Goal: Task Accomplishment & Management: Complete application form

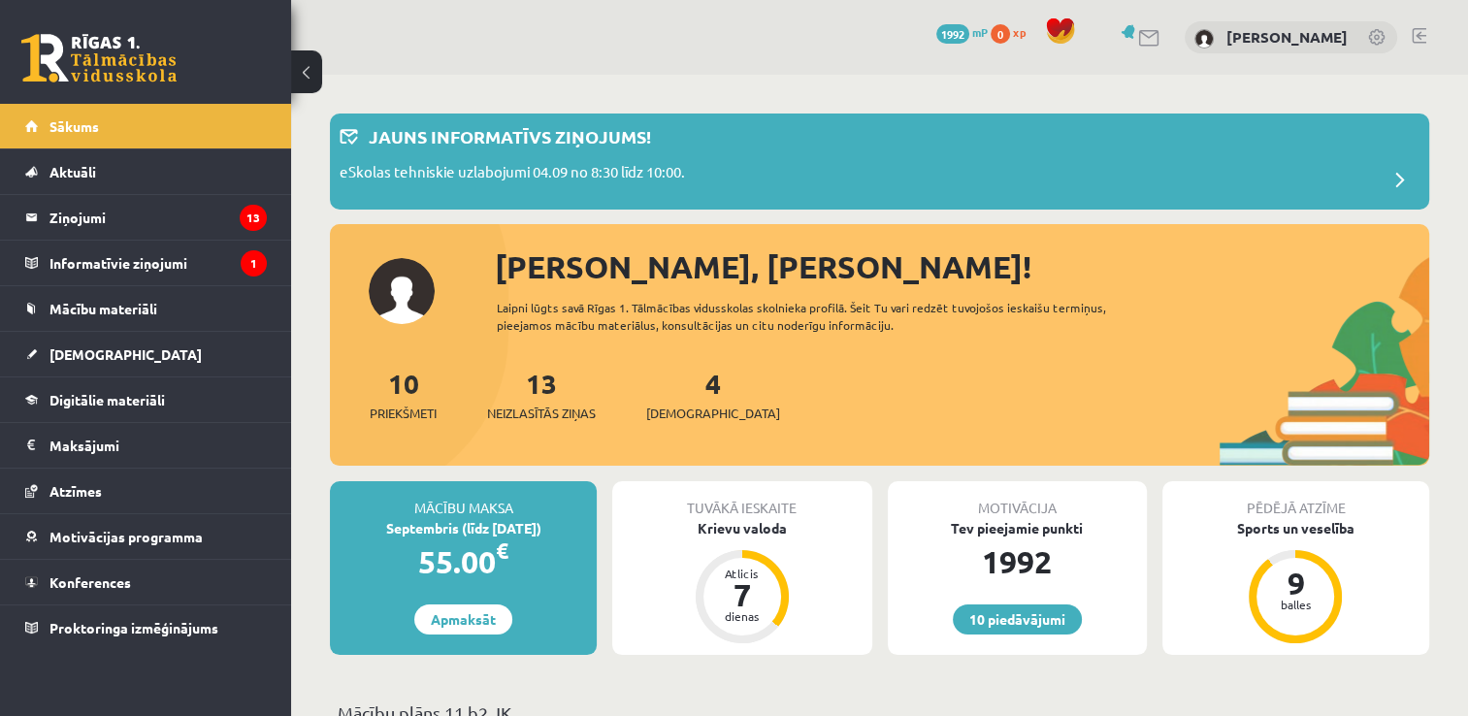
scroll to position [97, 0]
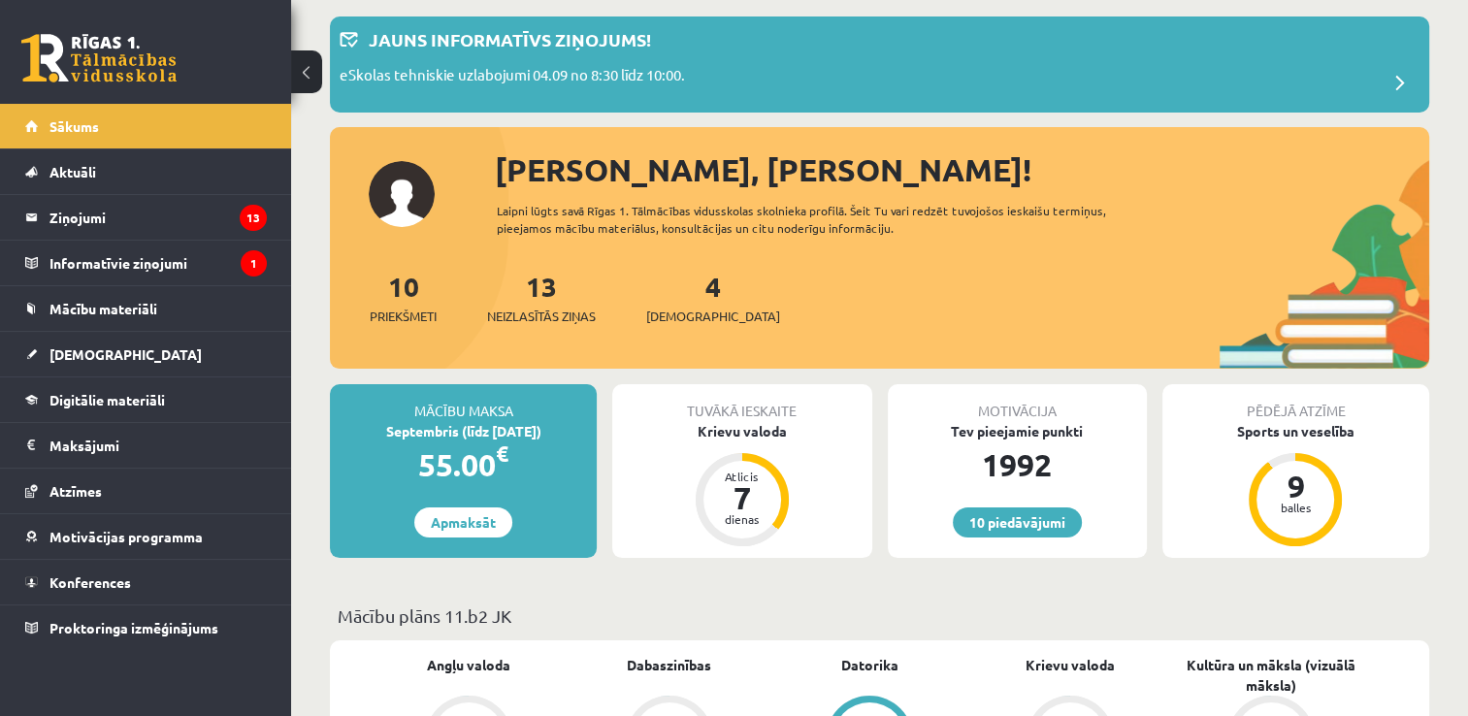
click at [691, 293] on div "4 Ieskaites" at bounding box center [713, 296] width 134 height 60
click at [684, 293] on link "4 Ieskaites" at bounding box center [713, 297] width 134 height 57
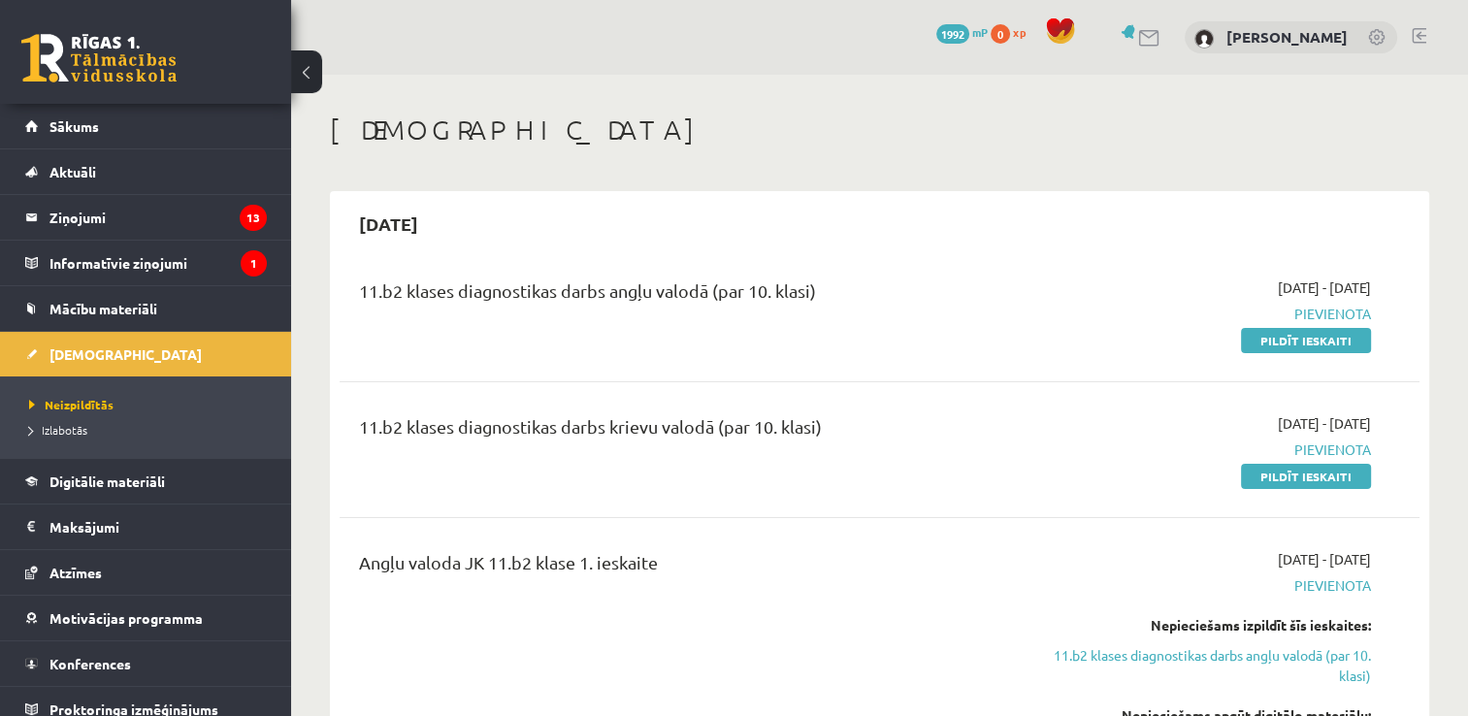
scroll to position [97, 0]
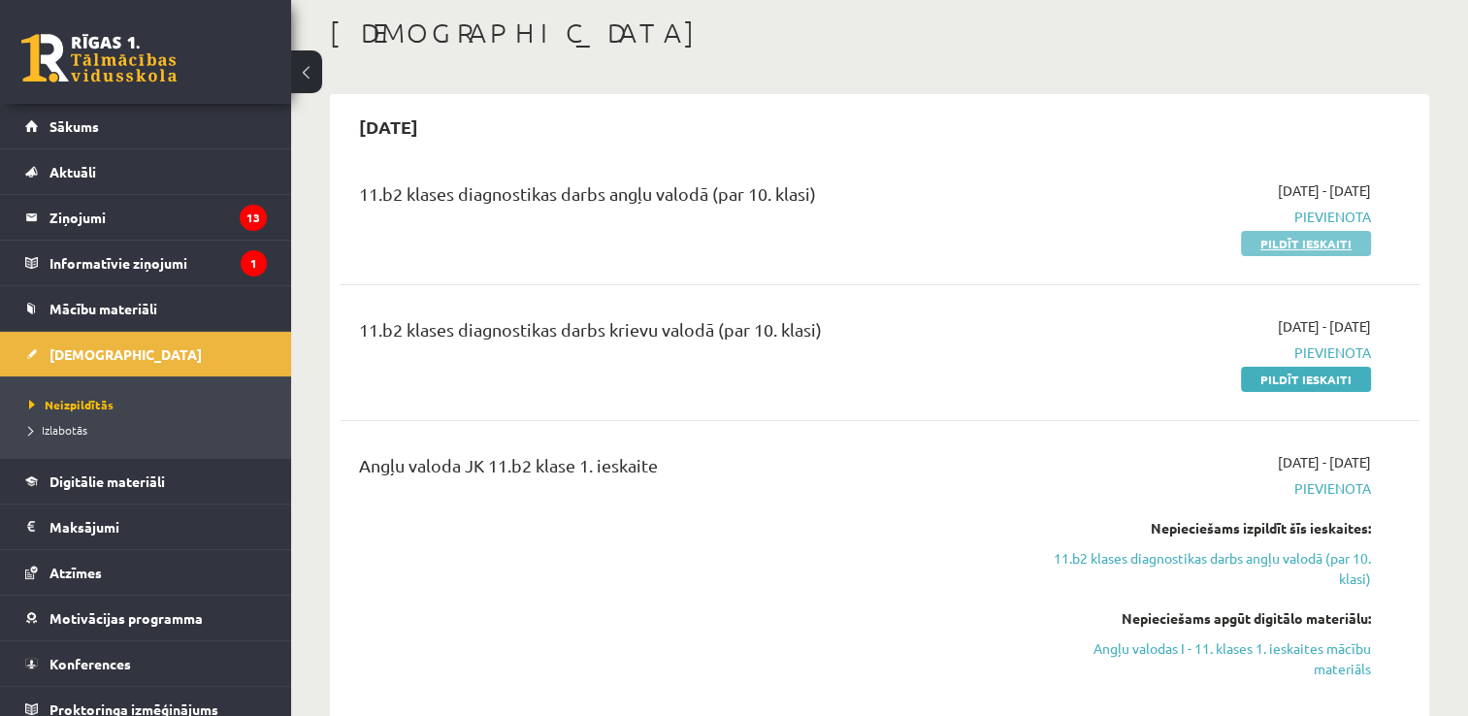
click at [1310, 236] on link "Pildīt ieskaiti" at bounding box center [1306, 243] width 130 height 25
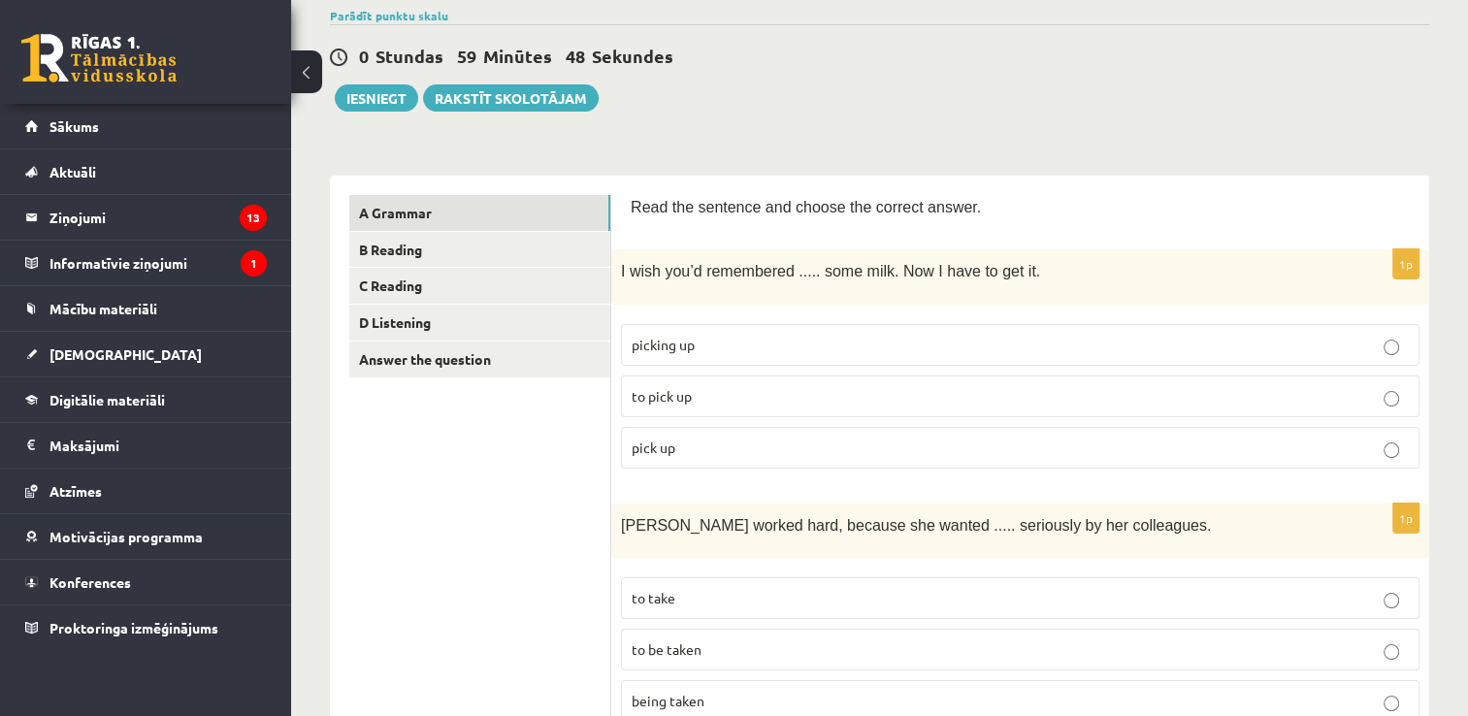
scroll to position [194, 0]
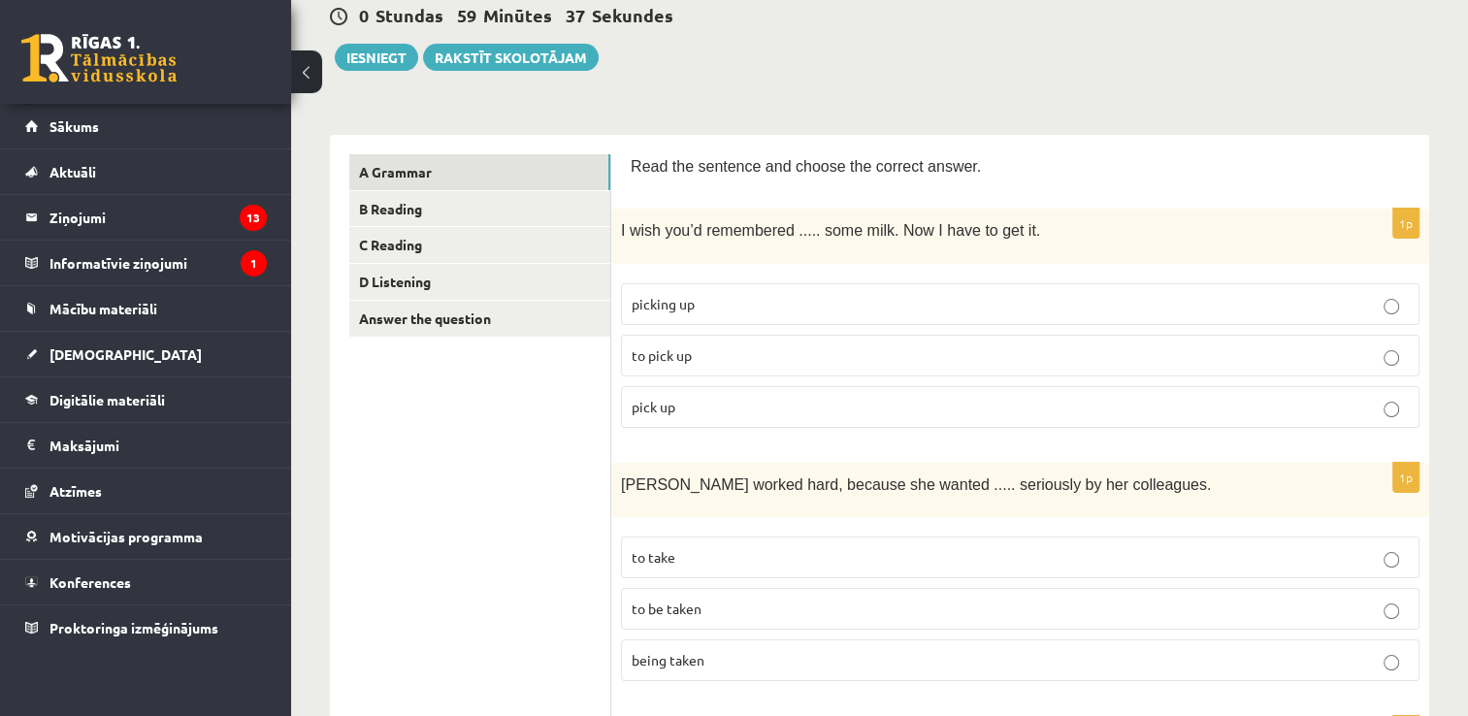
click at [807, 298] on p "picking up" at bounding box center [1020, 304] width 777 height 20
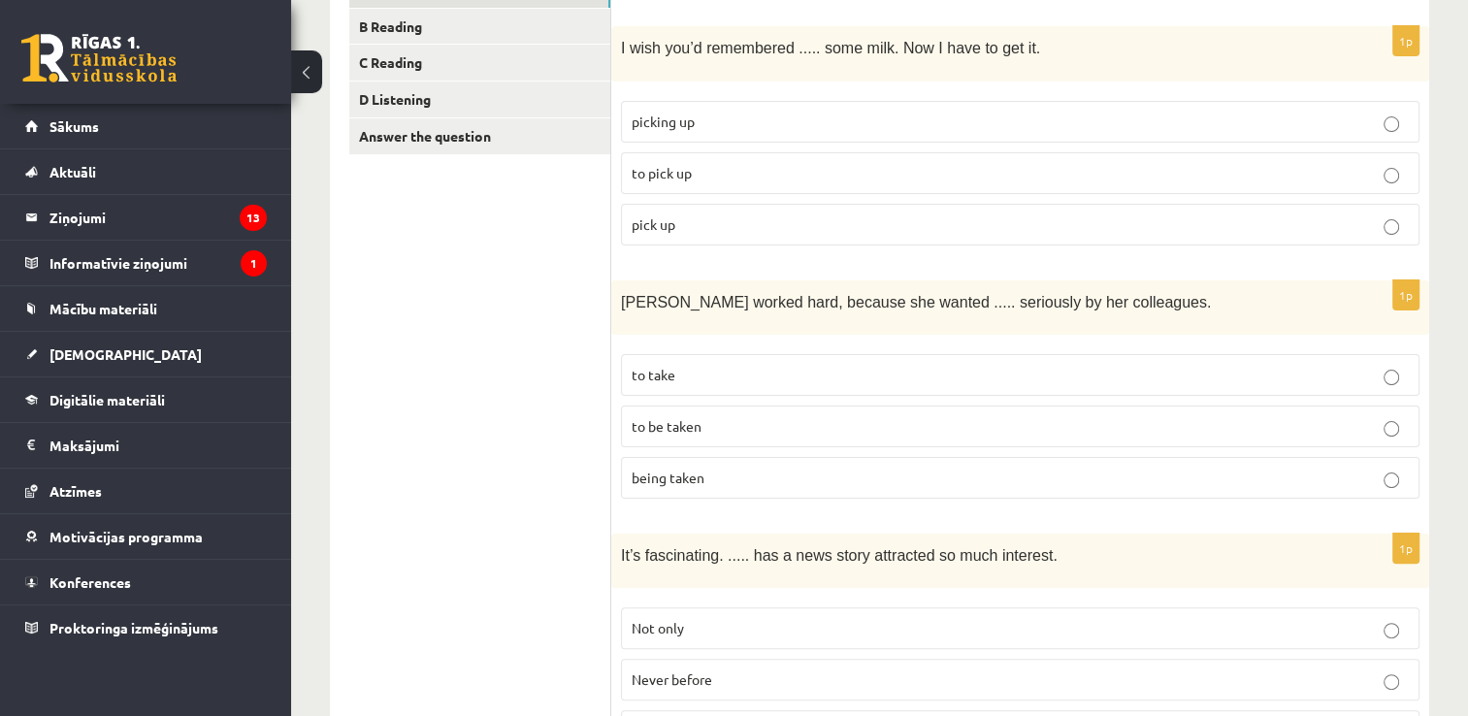
scroll to position [388, 0]
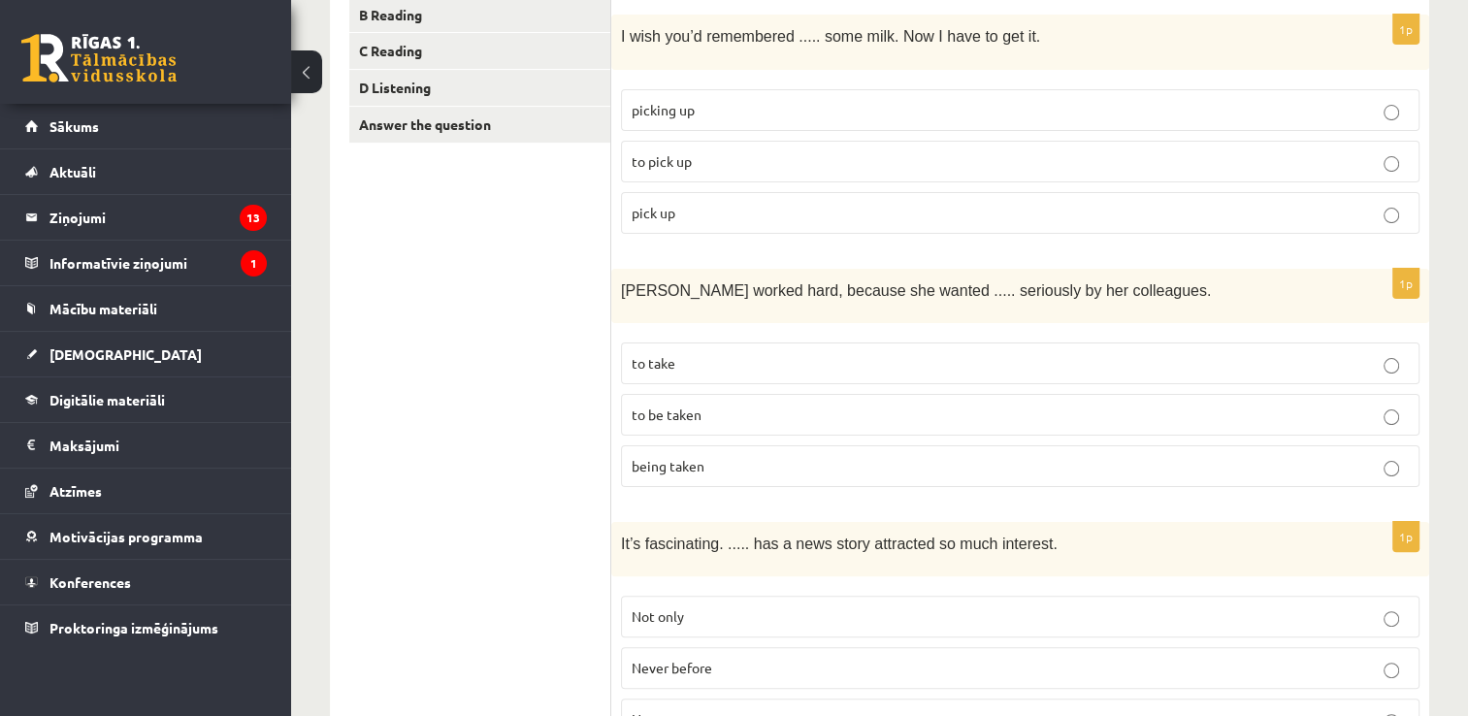
click at [765, 406] on p "to be taken" at bounding box center [1020, 415] width 777 height 20
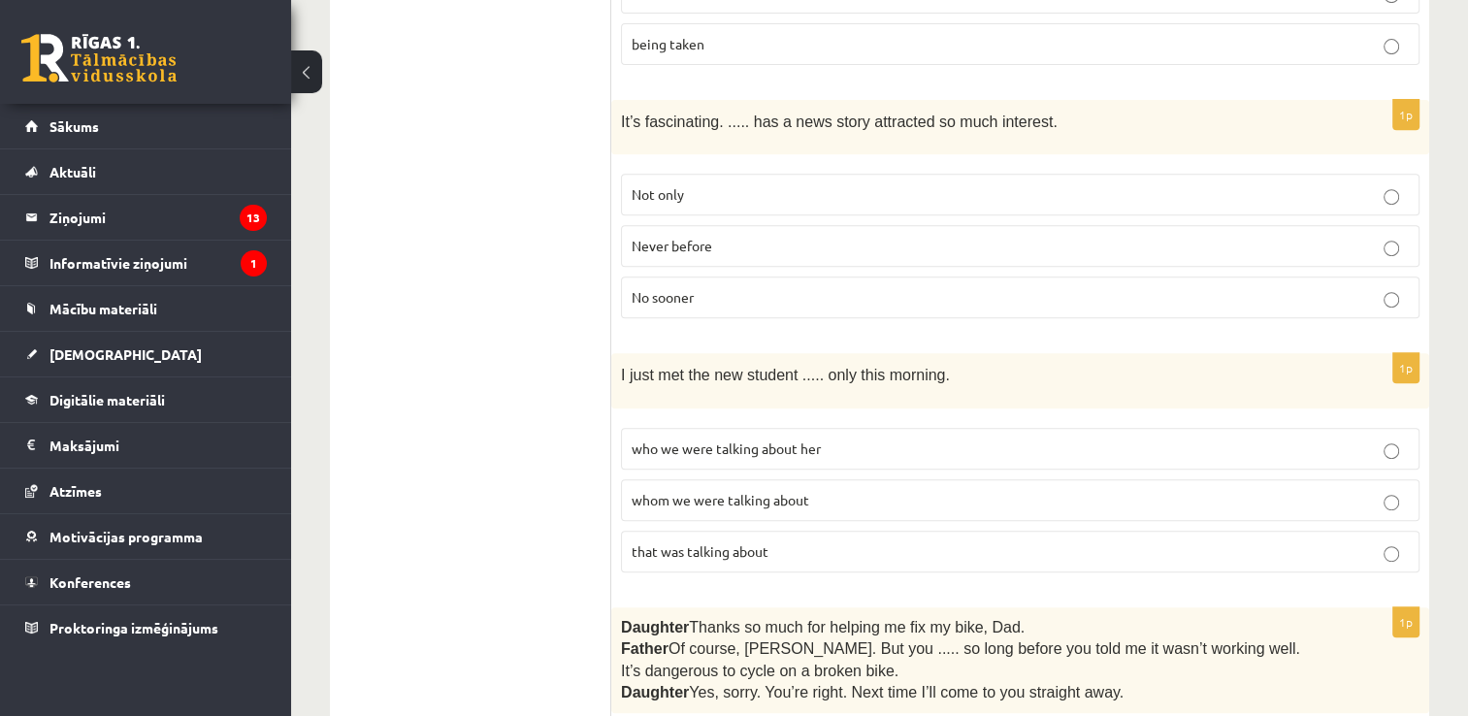
scroll to position [776, 0]
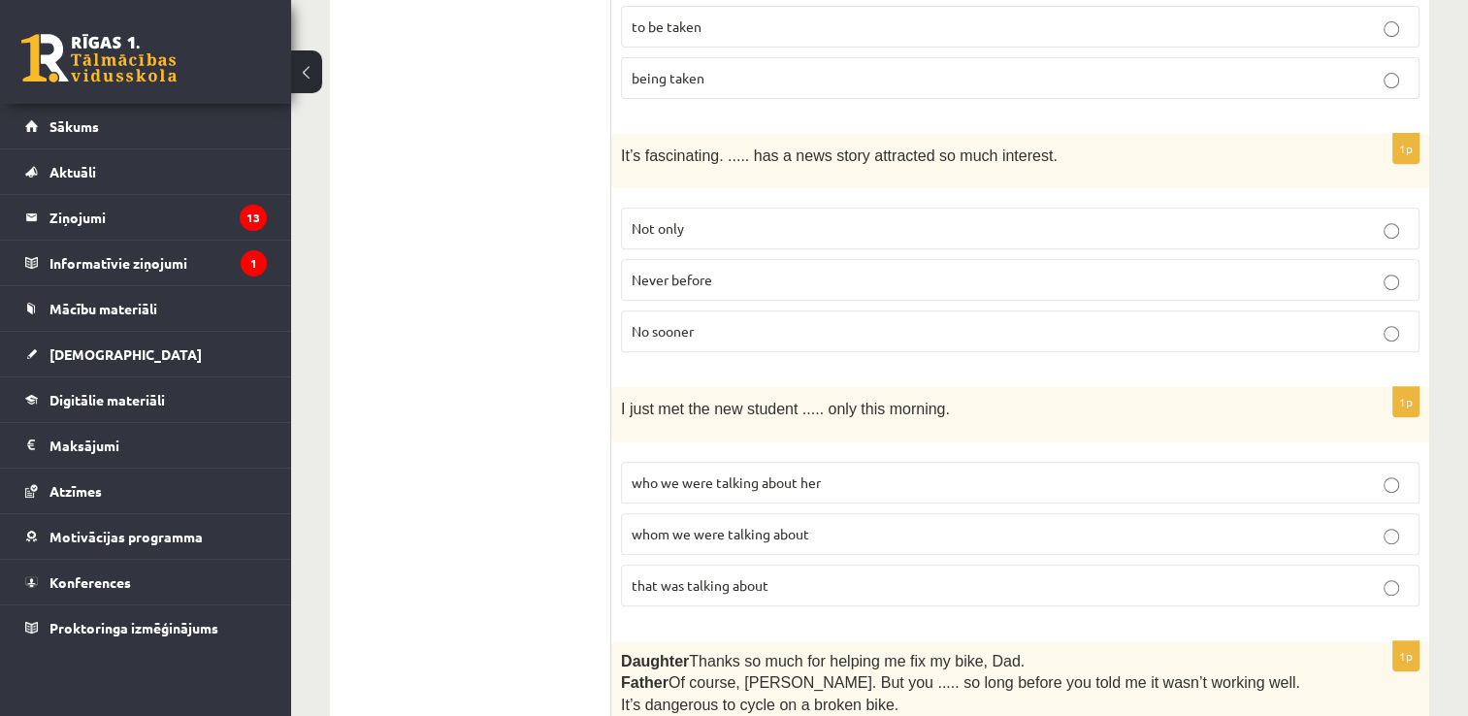
click at [837, 270] on p "Never before" at bounding box center [1020, 280] width 777 height 20
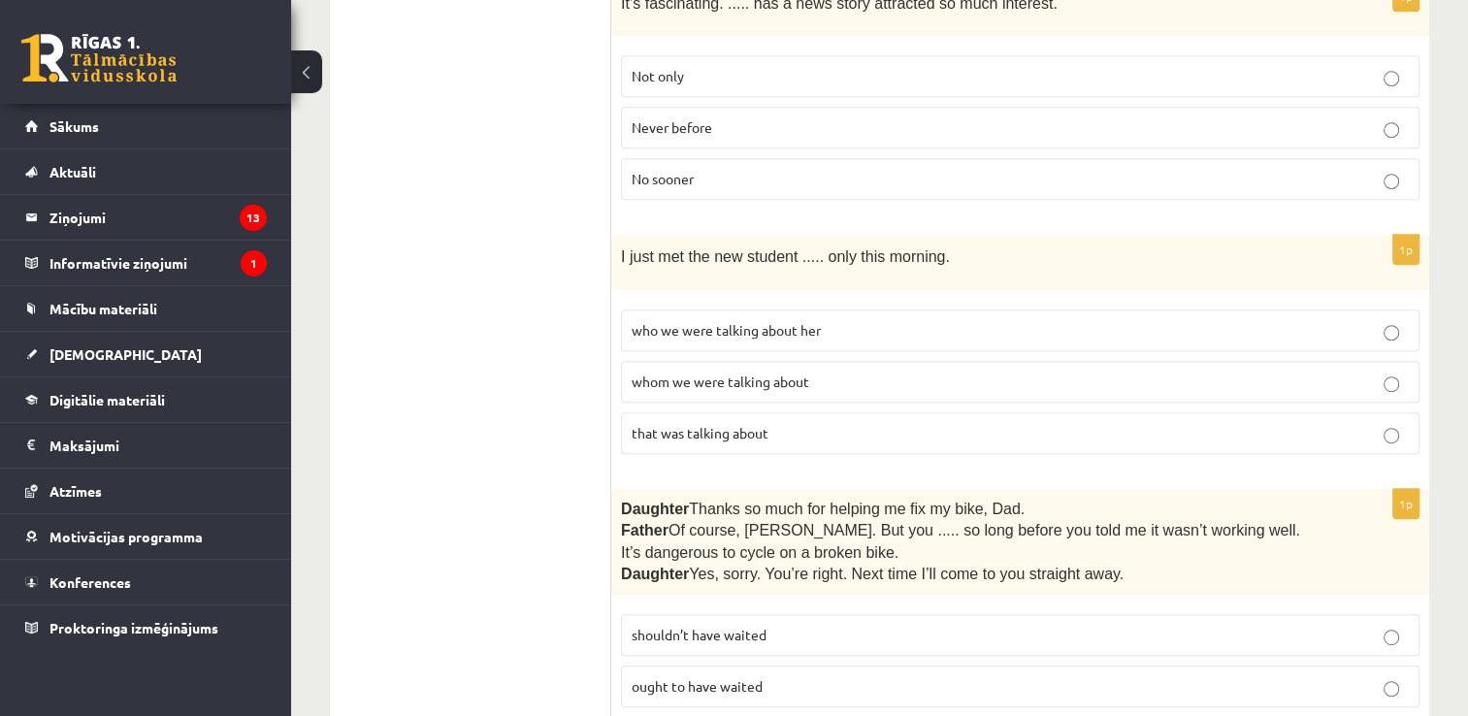
scroll to position [970, 0]
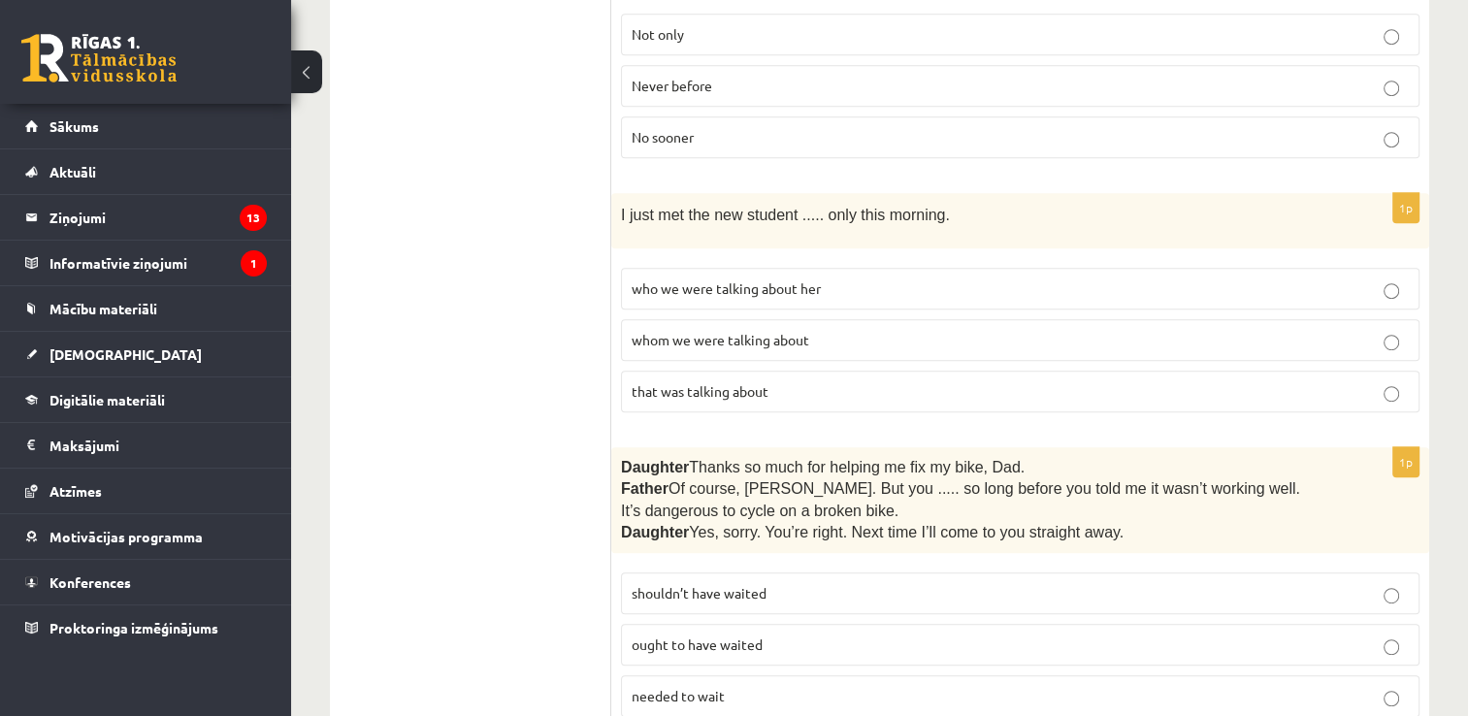
click at [835, 330] on p "whom we were talking about" at bounding box center [1020, 340] width 777 height 20
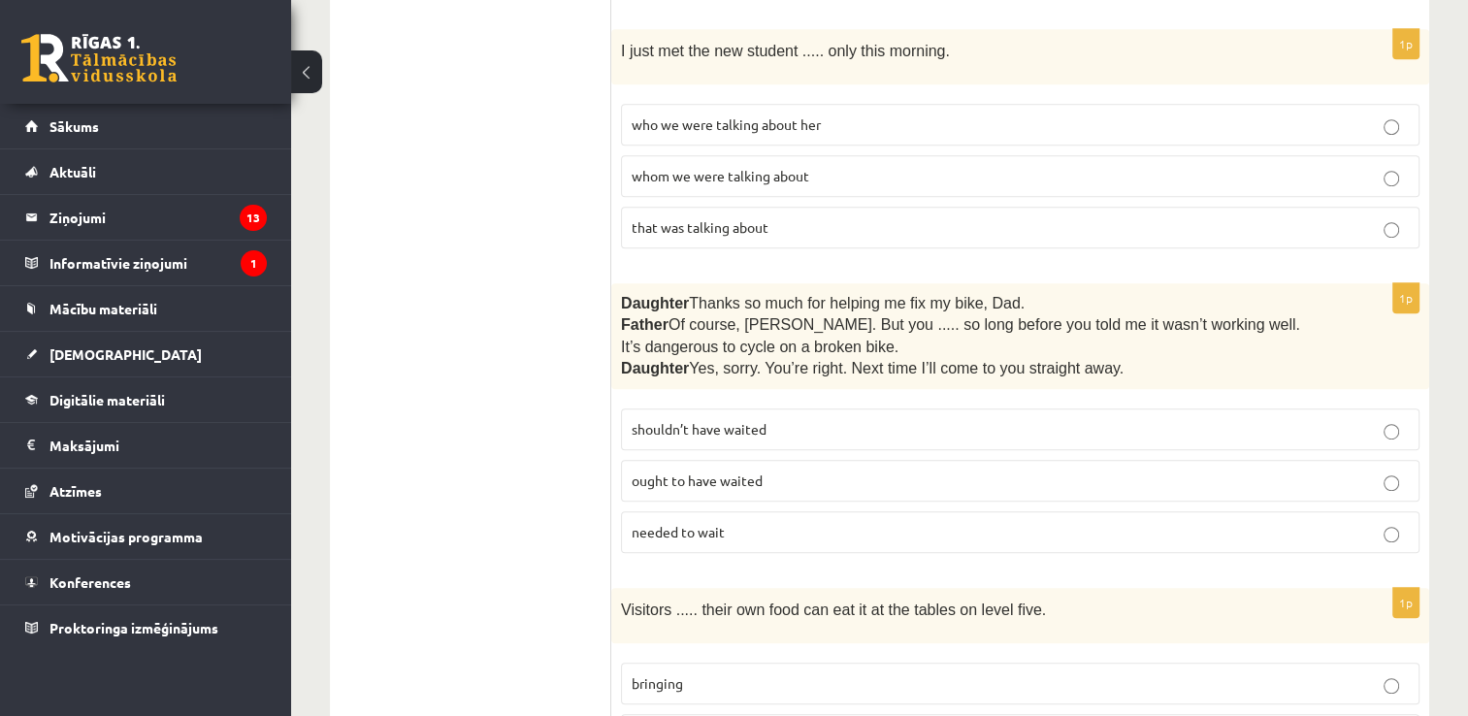
scroll to position [1164, 0]
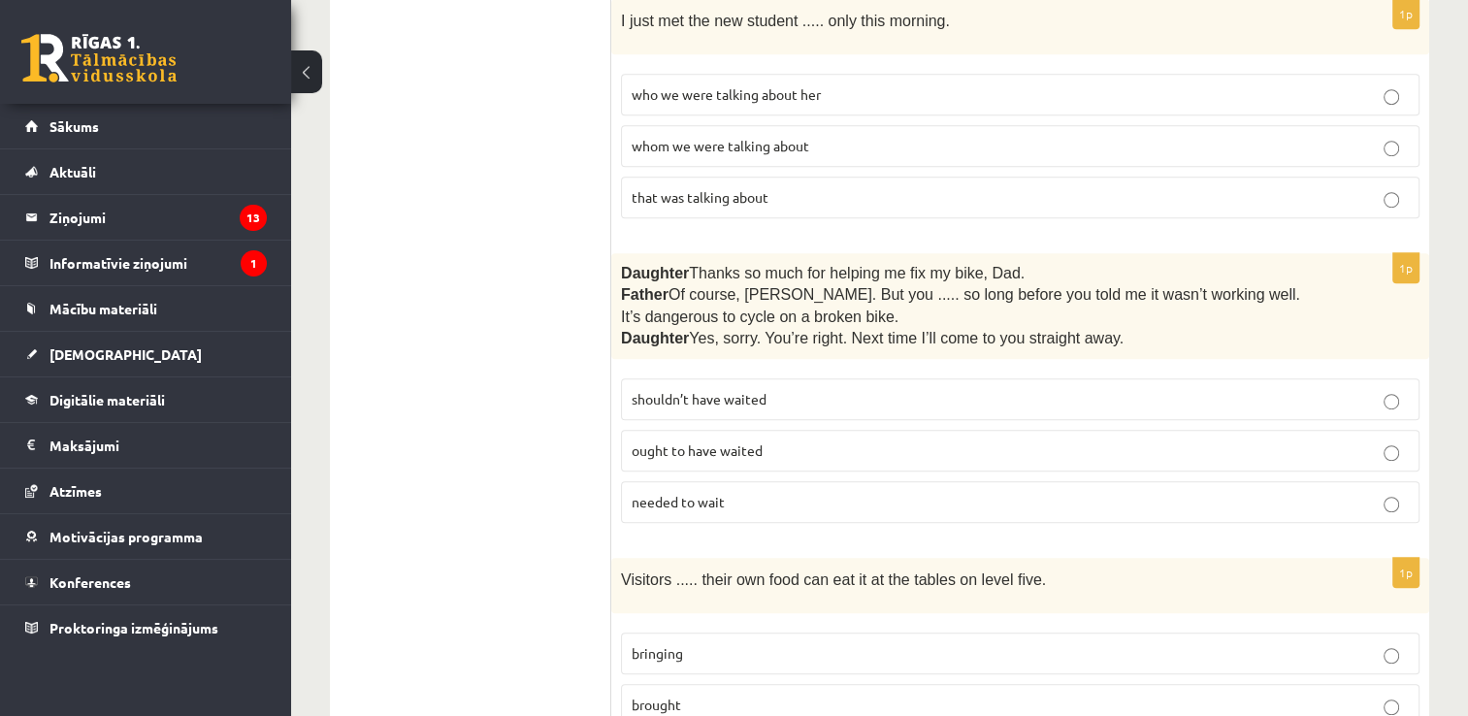
click at [819, 389] on p "shouldn’t have waited" at bounding box center [1020, 399] width 777 height 20
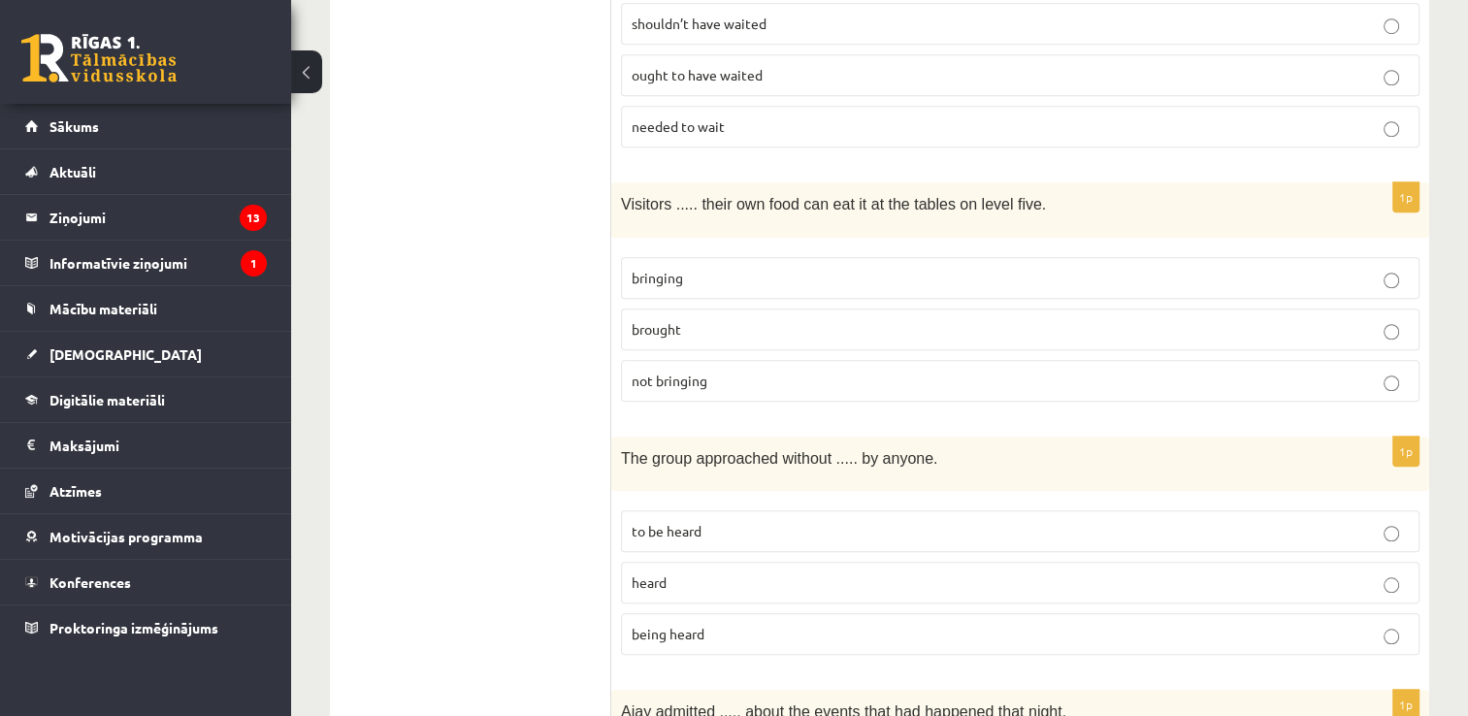
scroll to position [1553, 0]
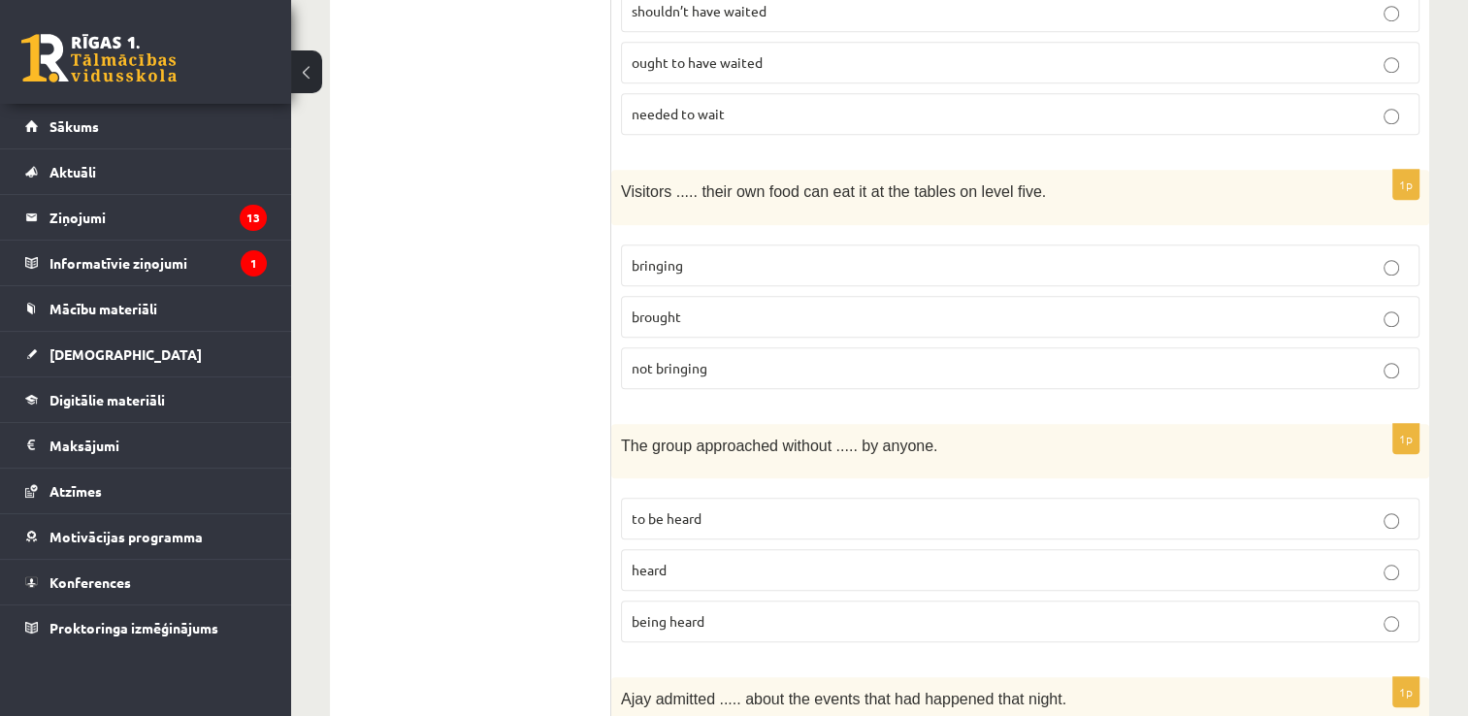
click at [872, 262] on label "bringing" at bounding box center [1020, 266] width 799 height 42
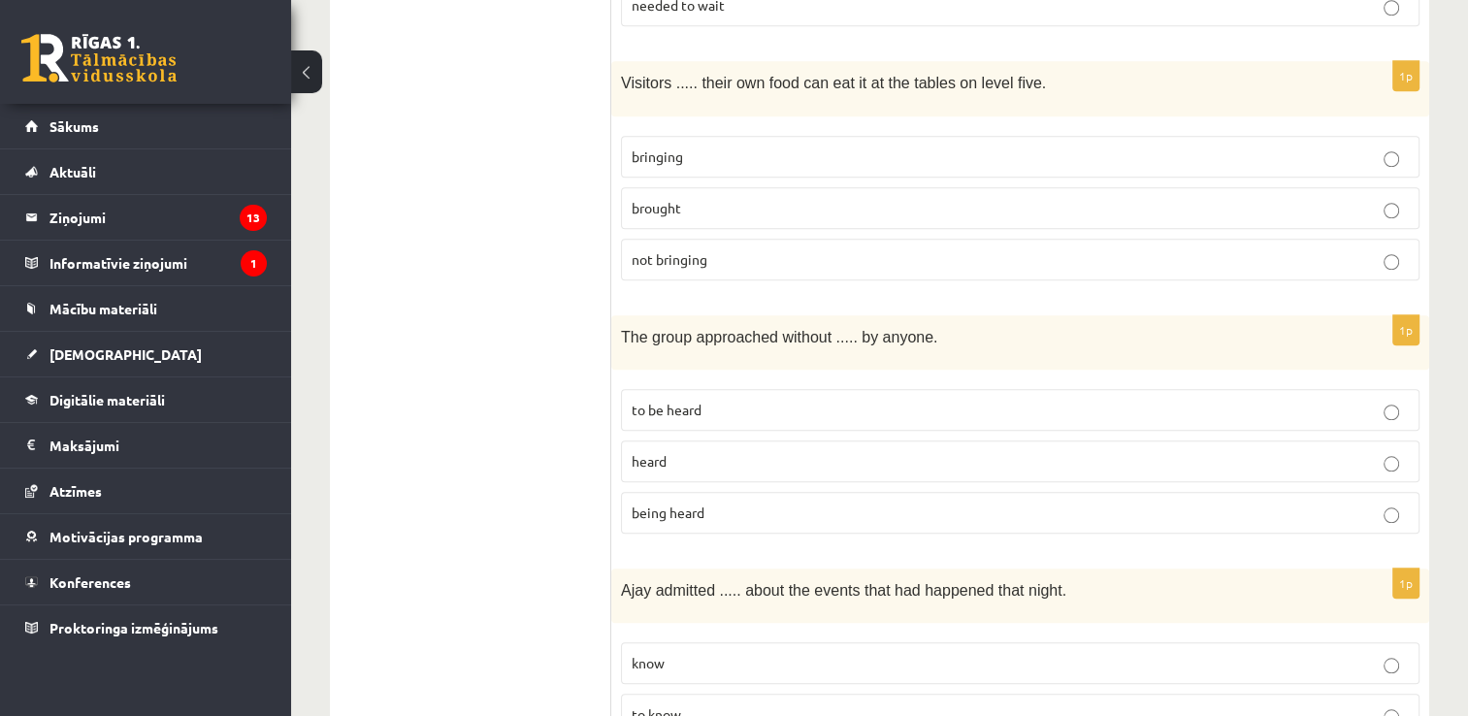
scroll to position [1747, 0]
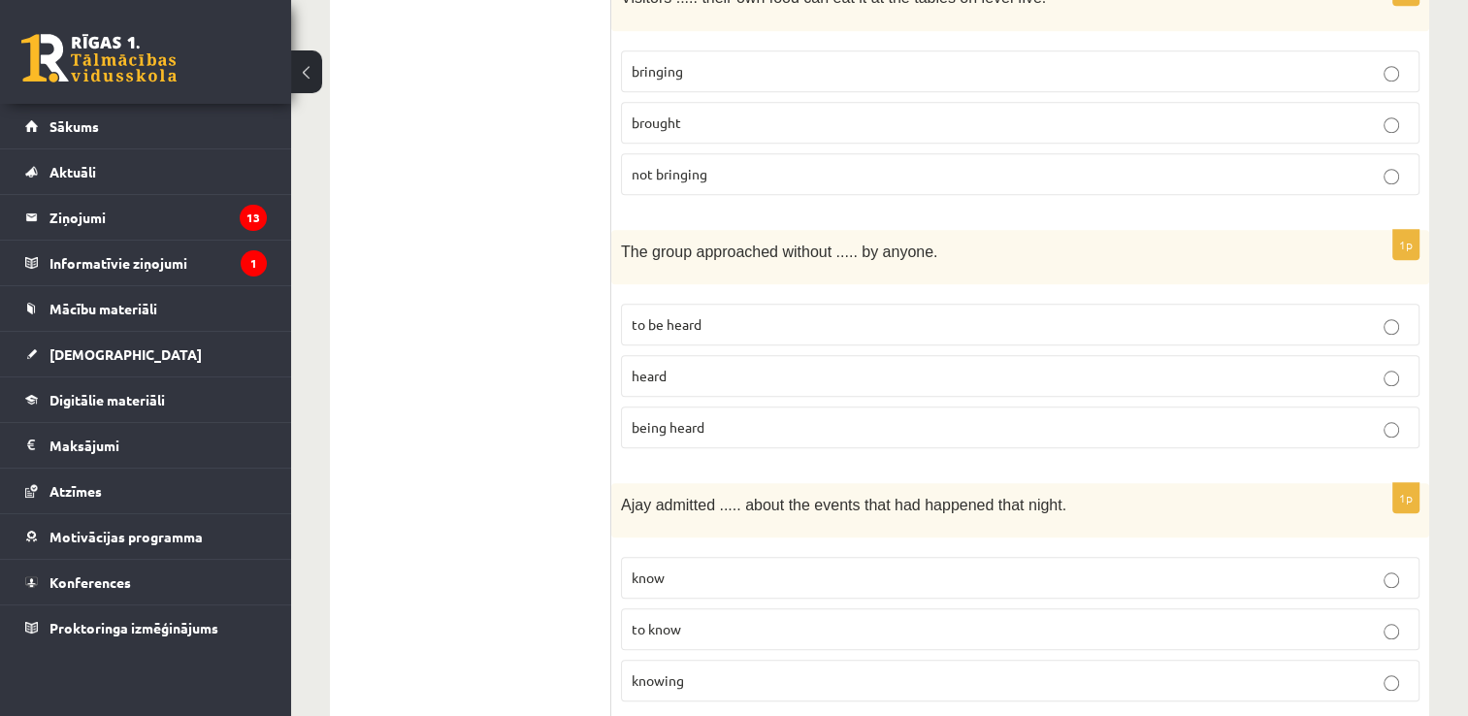
click at [804, 417] on p "being heard" at bounding box center [1020, 427] width 777 height 20
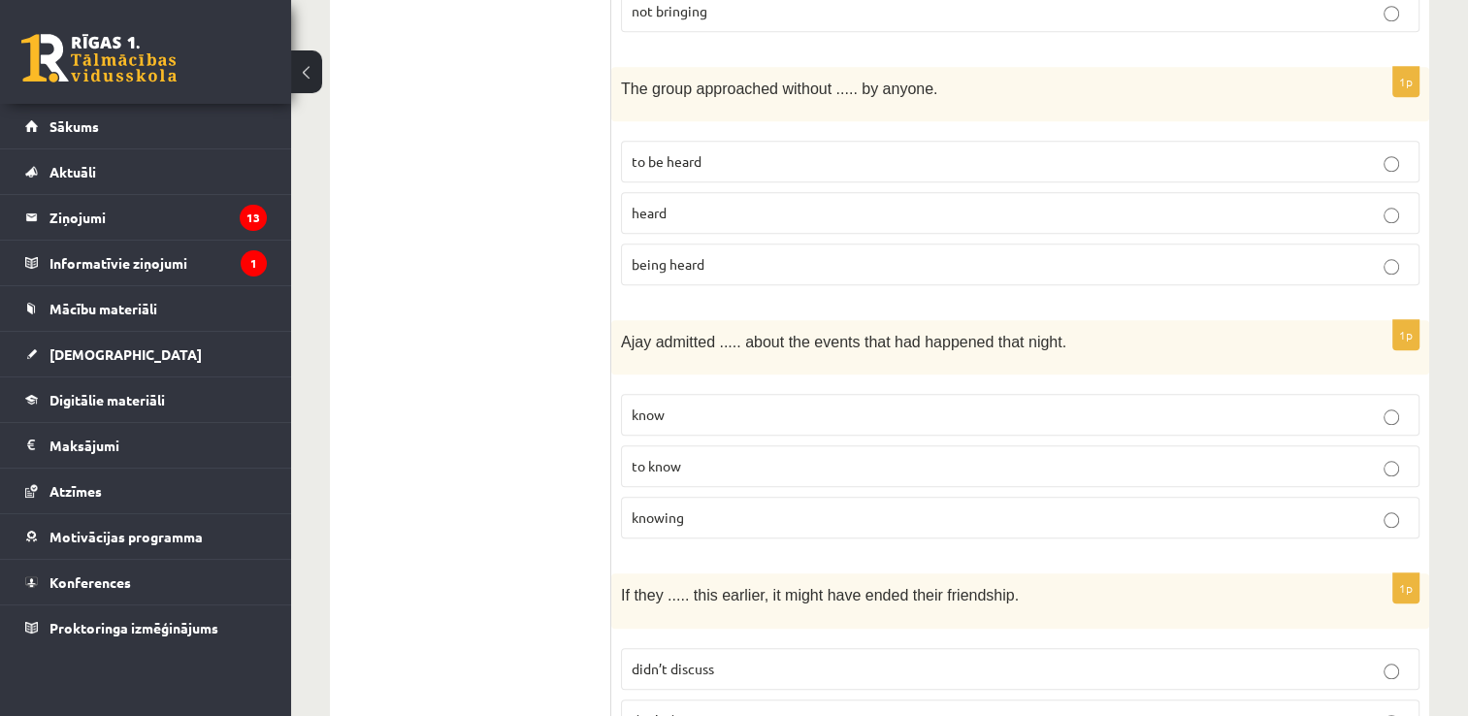
scroll to position [1941, 0]
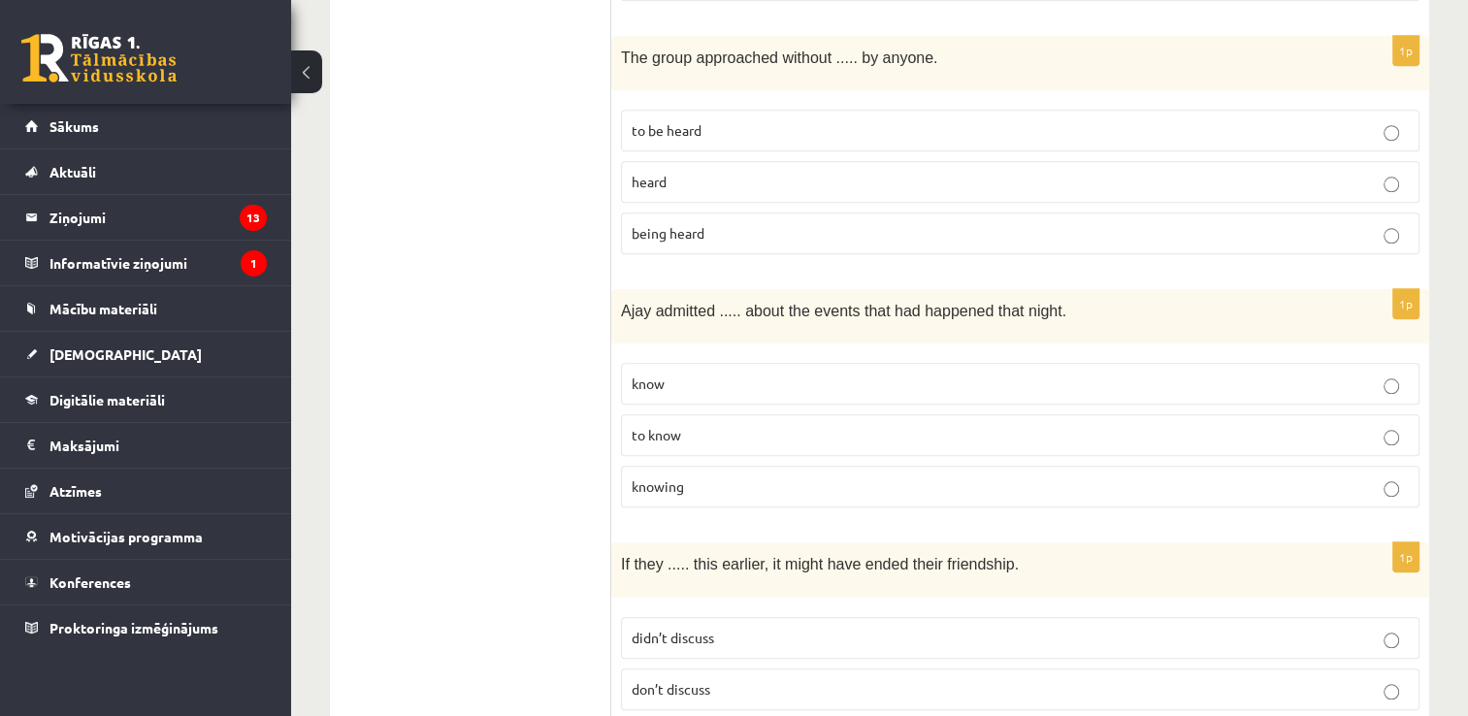
click at [749, 476] on p "knowing" at bounding box center [1020, 486] width 777 height 20
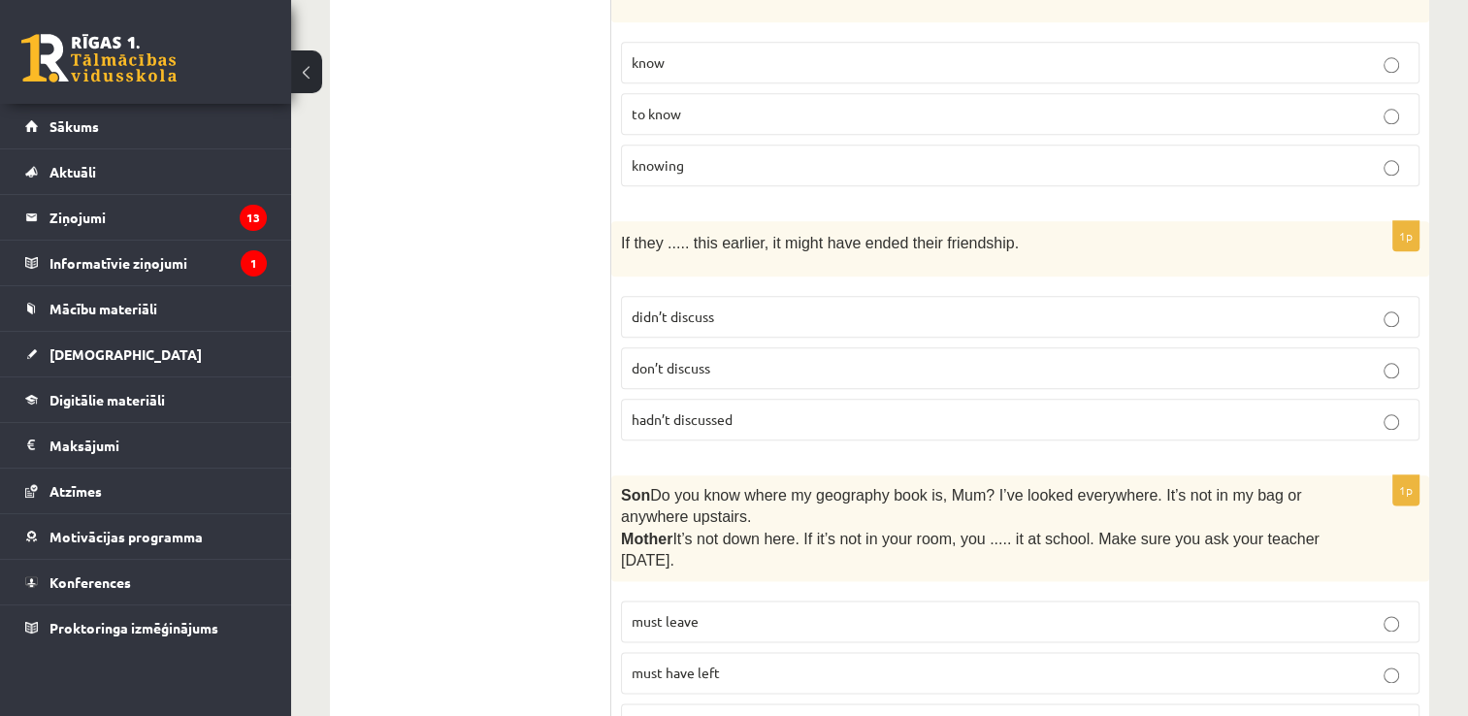
scroll to position [2232, 0]
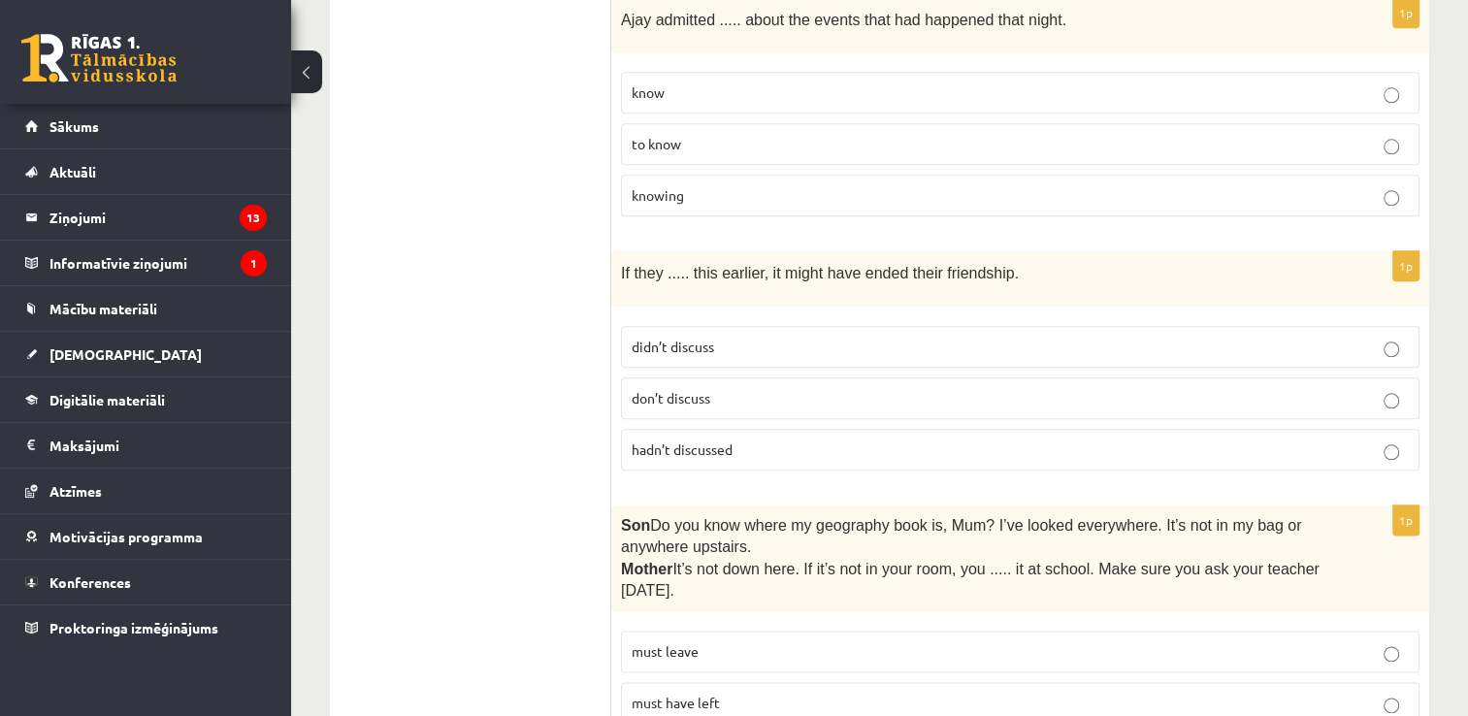
click at [701, 438] on label "hadn’t discussed" at bounding box center [1020, 450] width 799 height 42
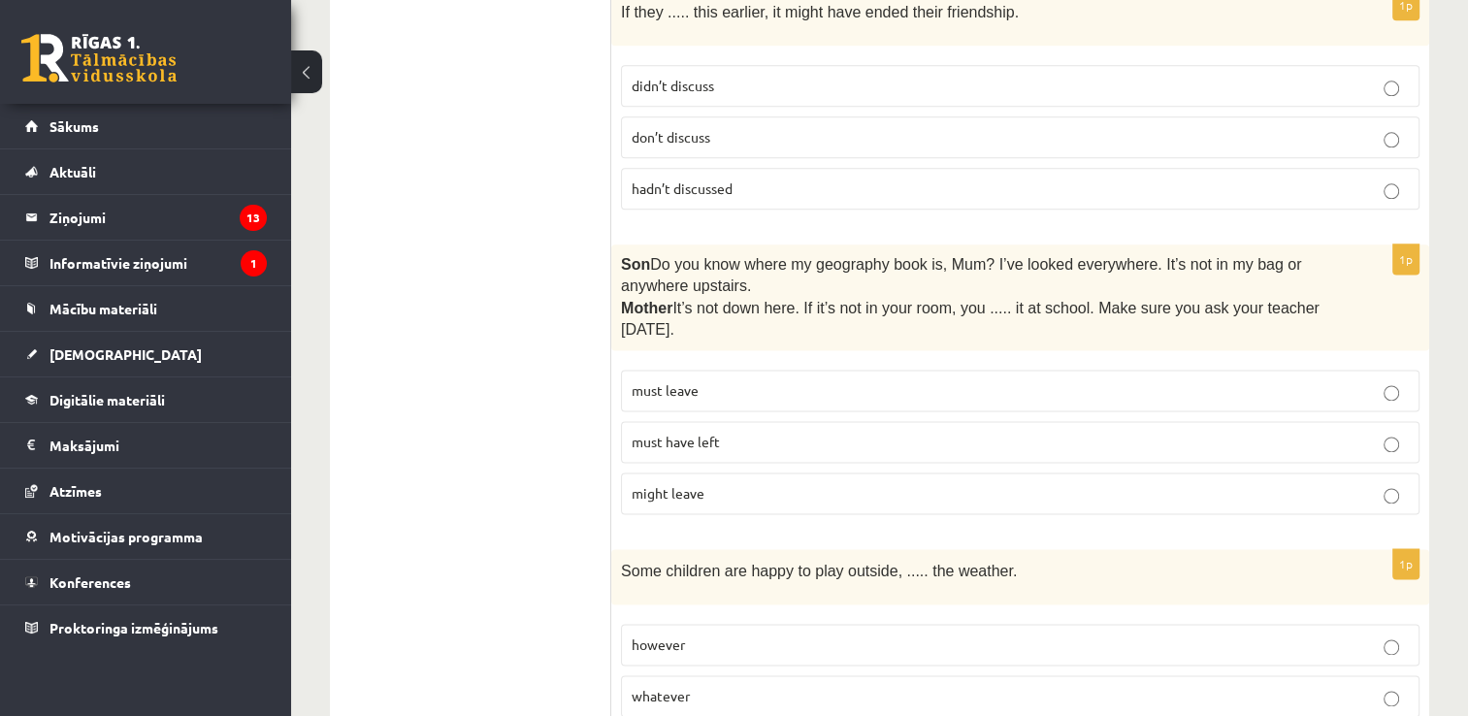
scroll to position [2523, 0]
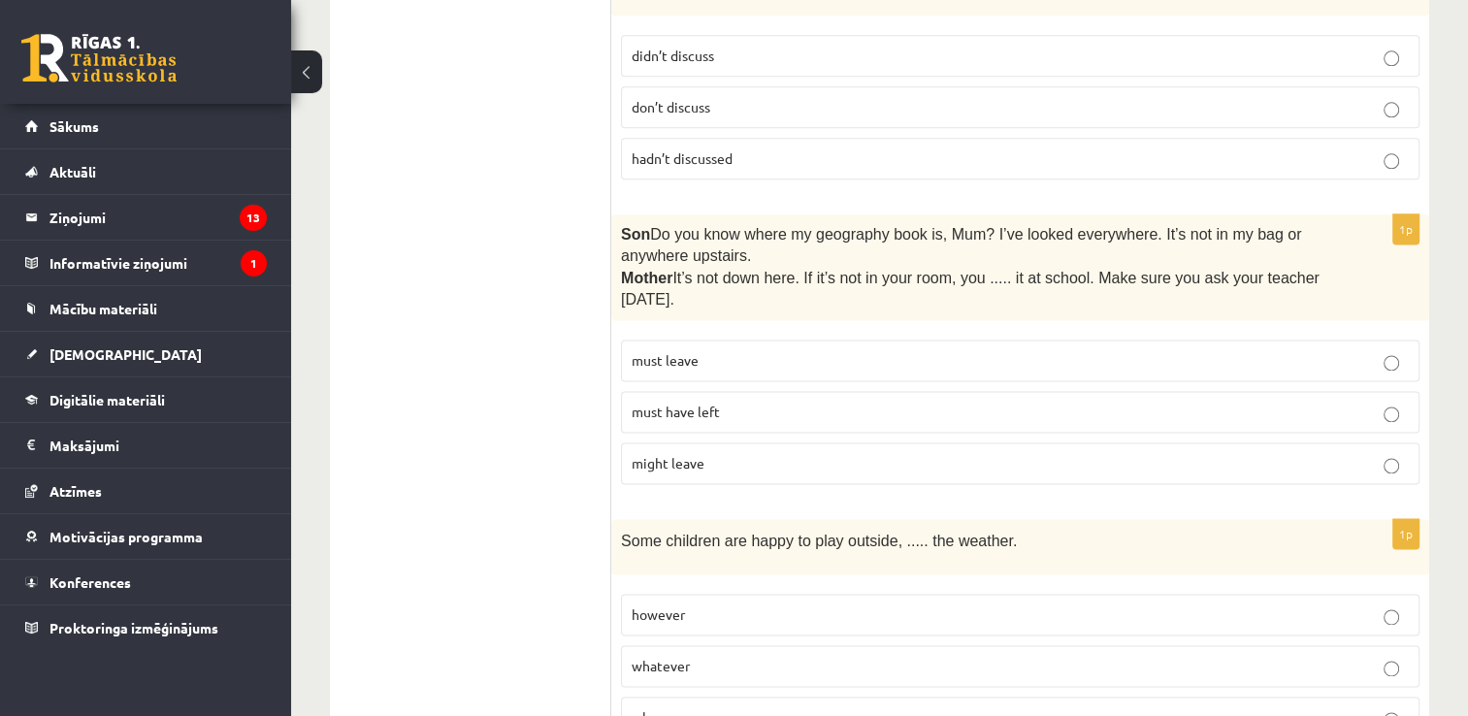
click at [834, 402] on p "must have left" at bounding box center [1020, 412] width 777 height 20
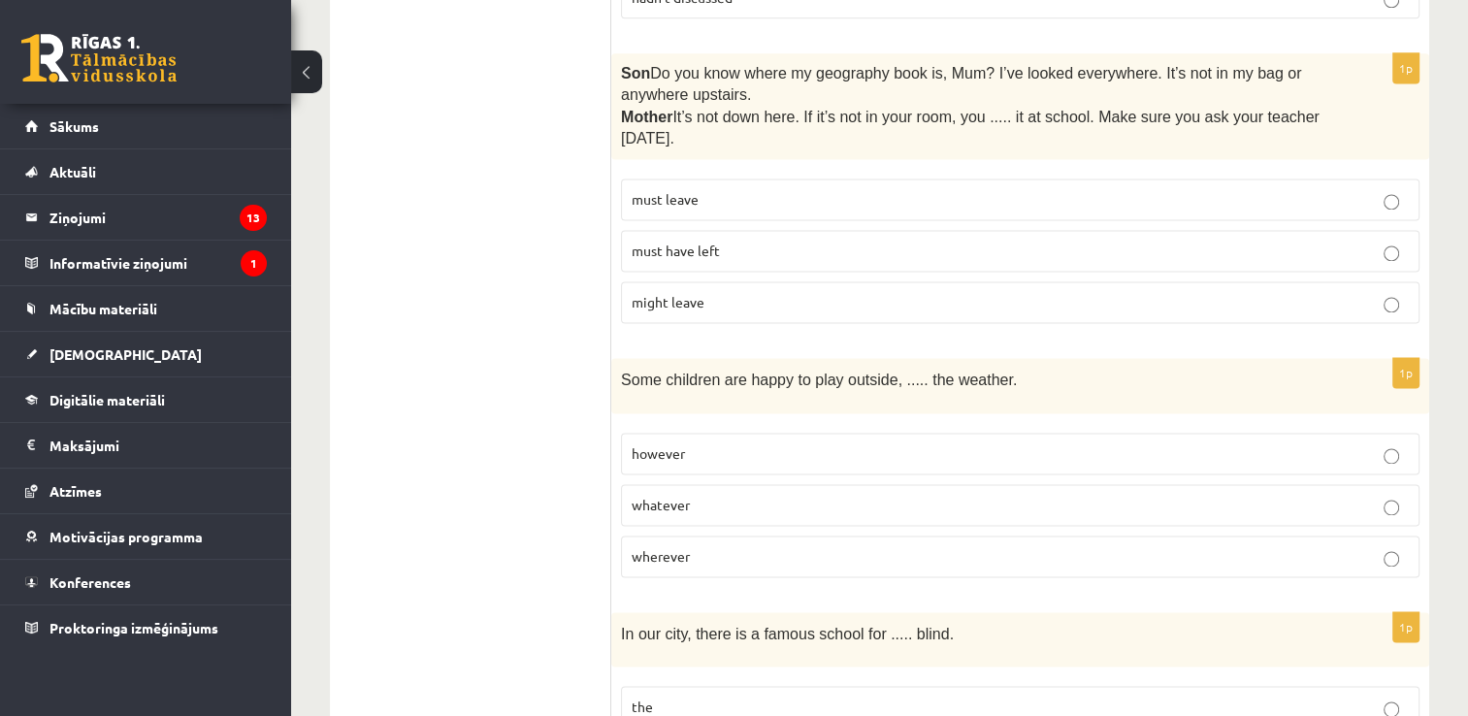
scroll to position [2717, 0]
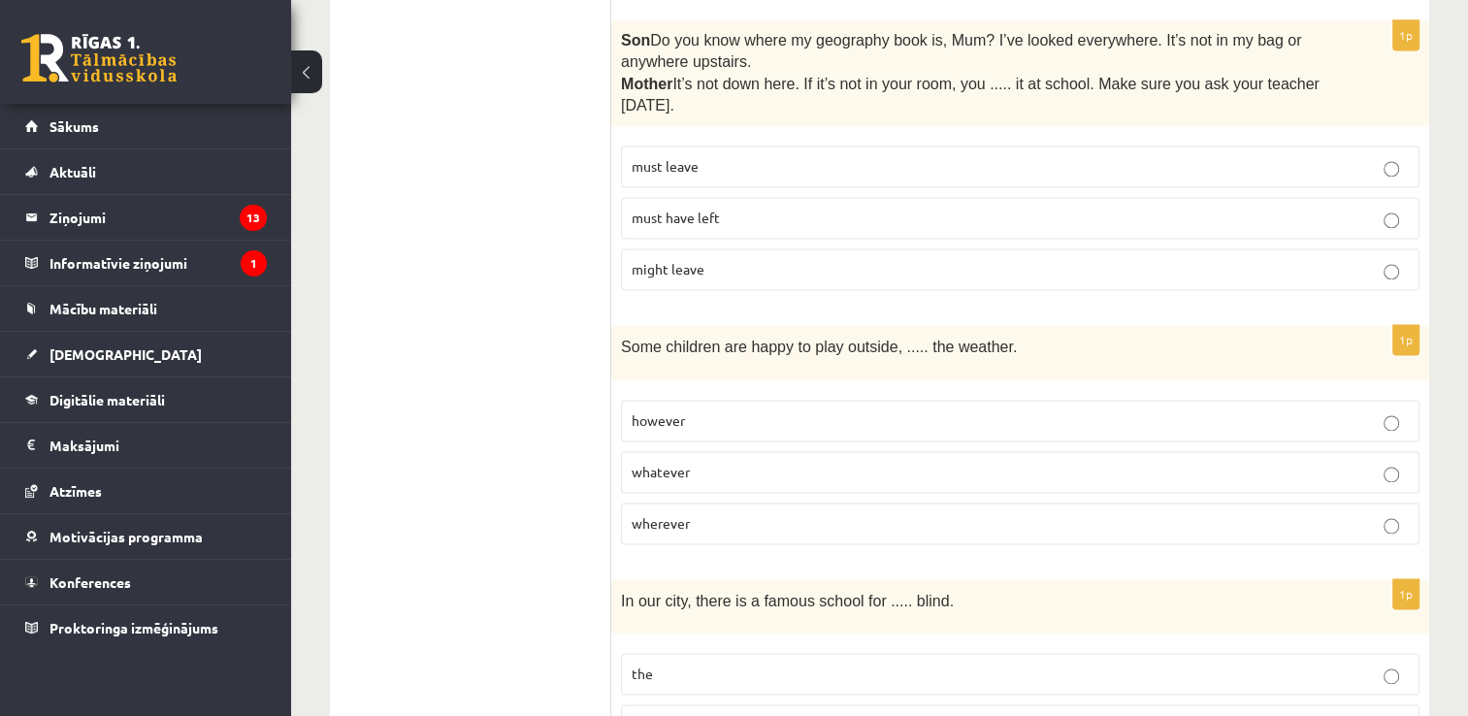
click at [744, 462] on p "whatever" at bounding box center [1020, 472] width 777 height 20
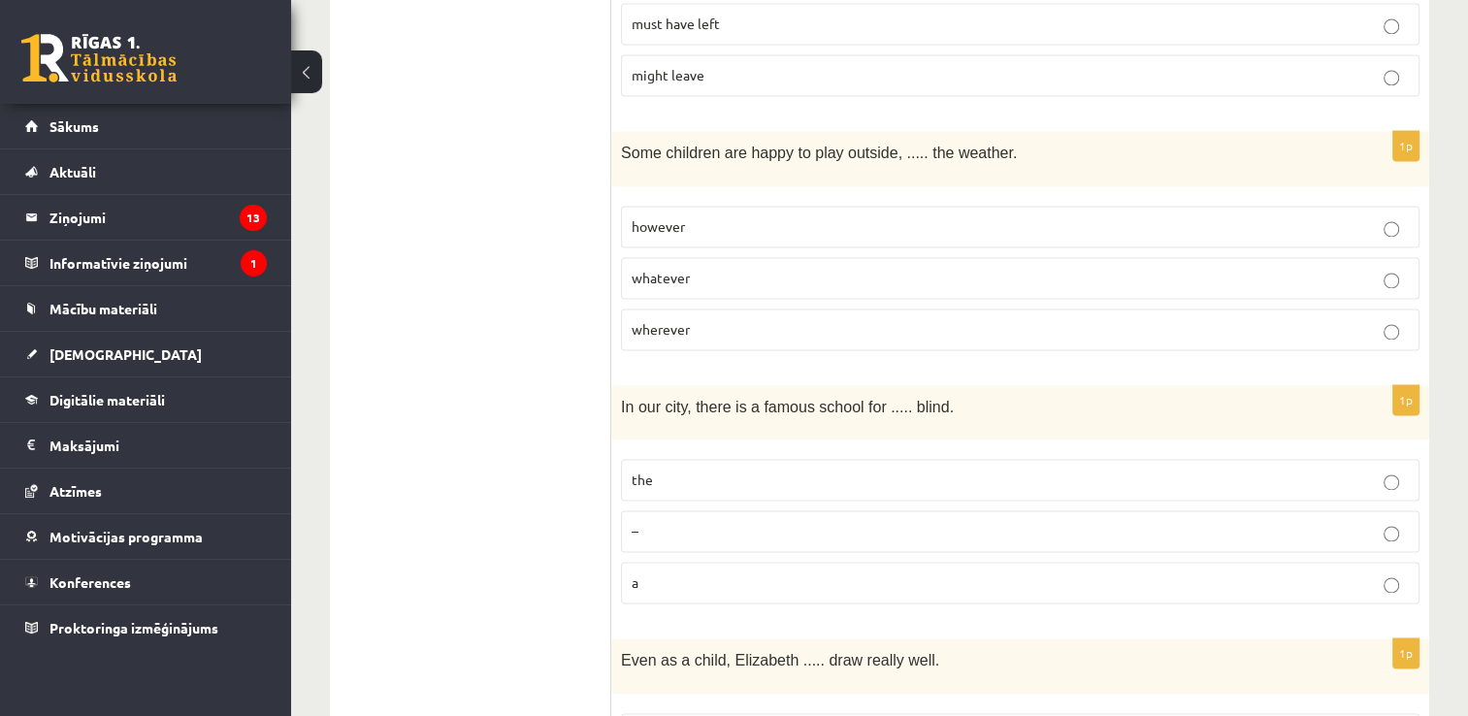
scroll to position [3008, 0]
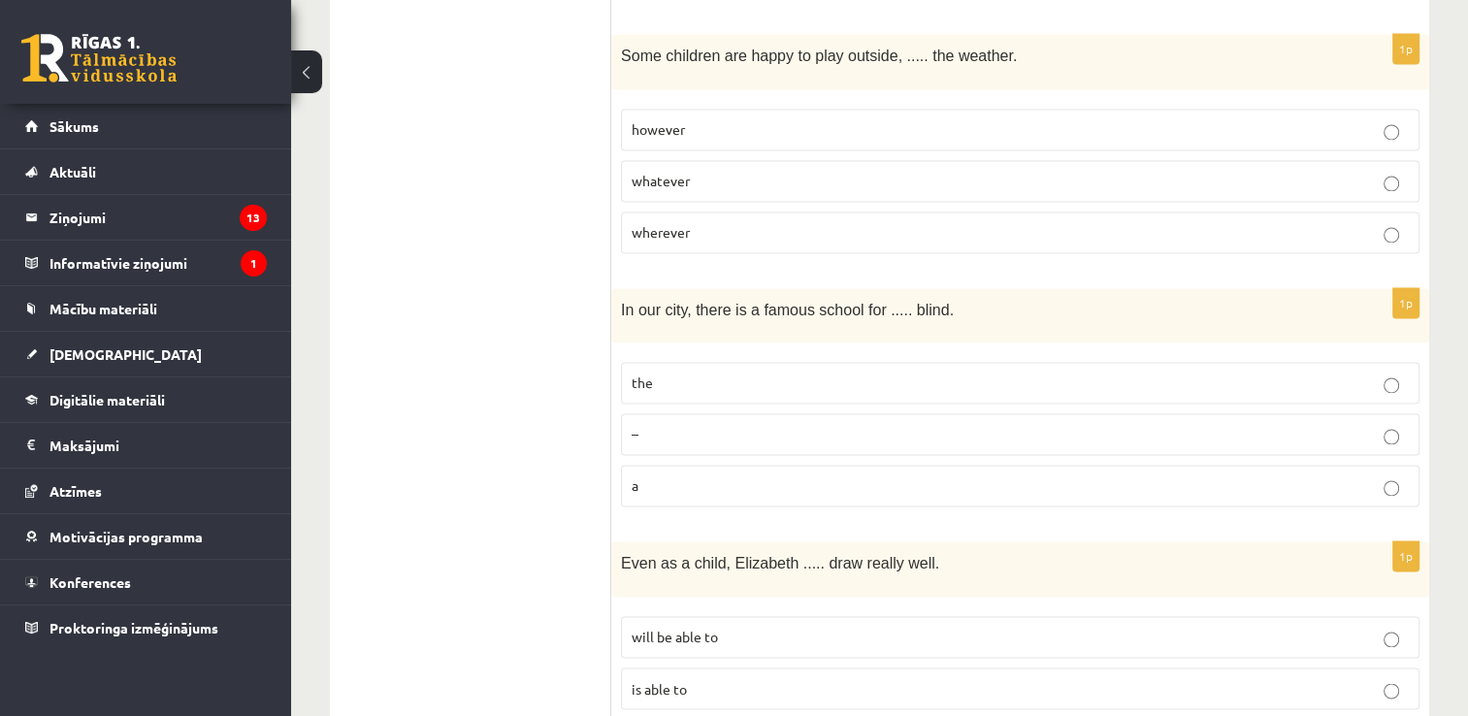
click at [876, 373] on p "the" at bounding box center [1020, 383] width 777 height 20
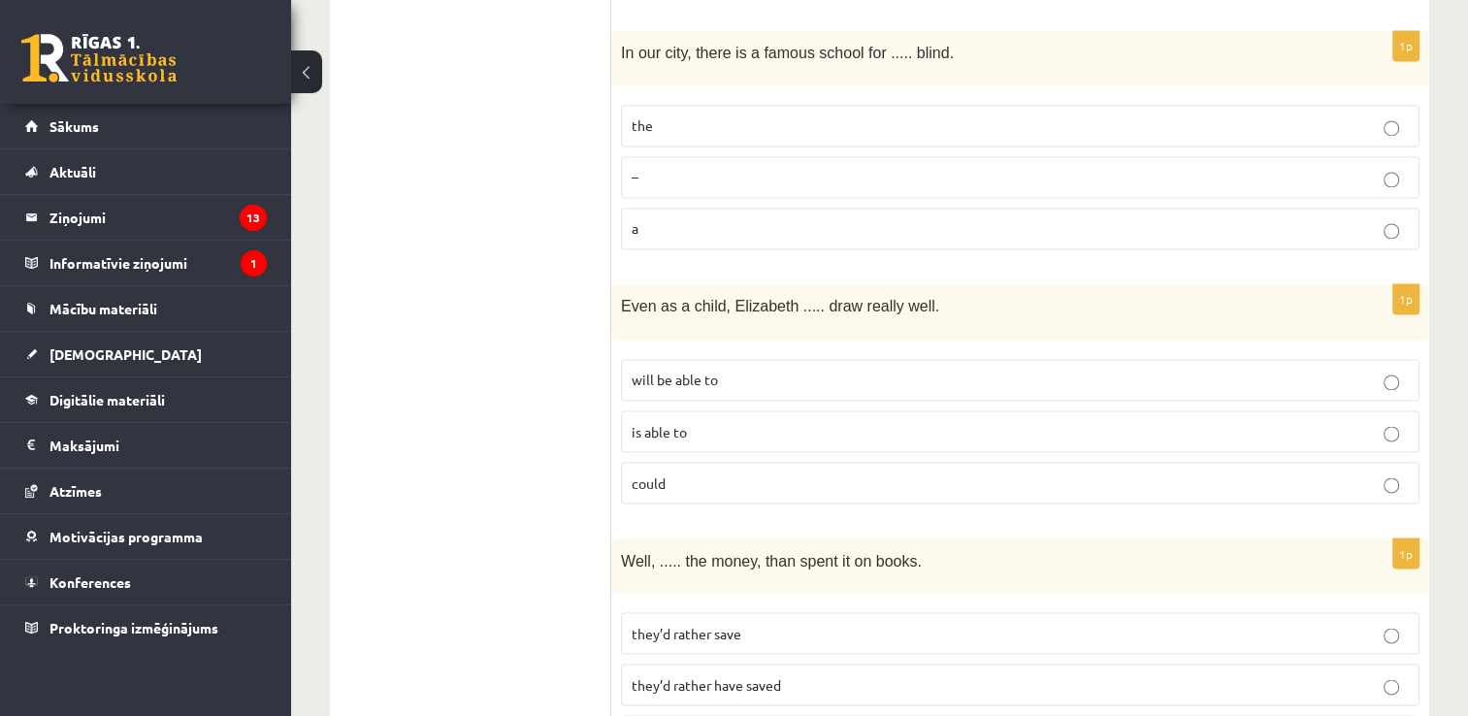
scroll to position [3299, 0]
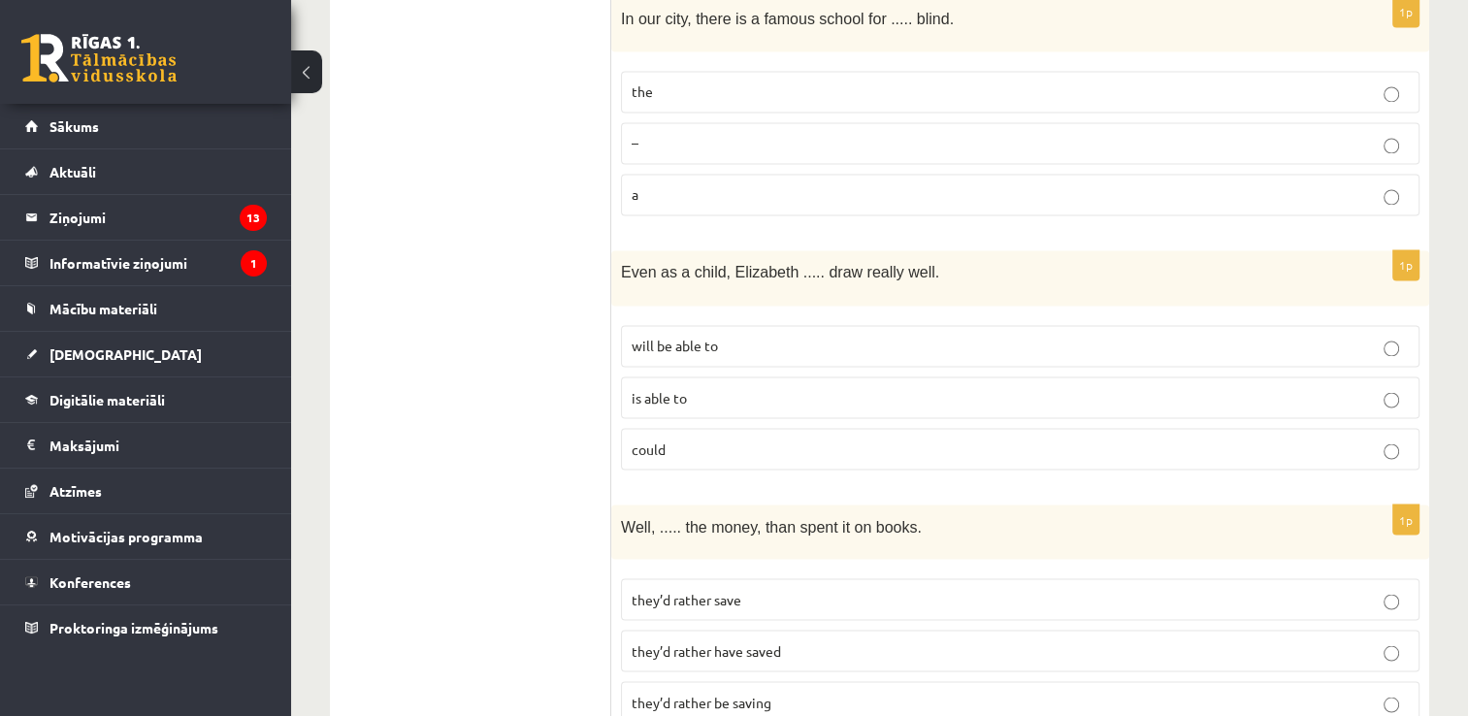
click at [780, 428] on label "could" at bounding box center [1020, 449] width 799 height 42
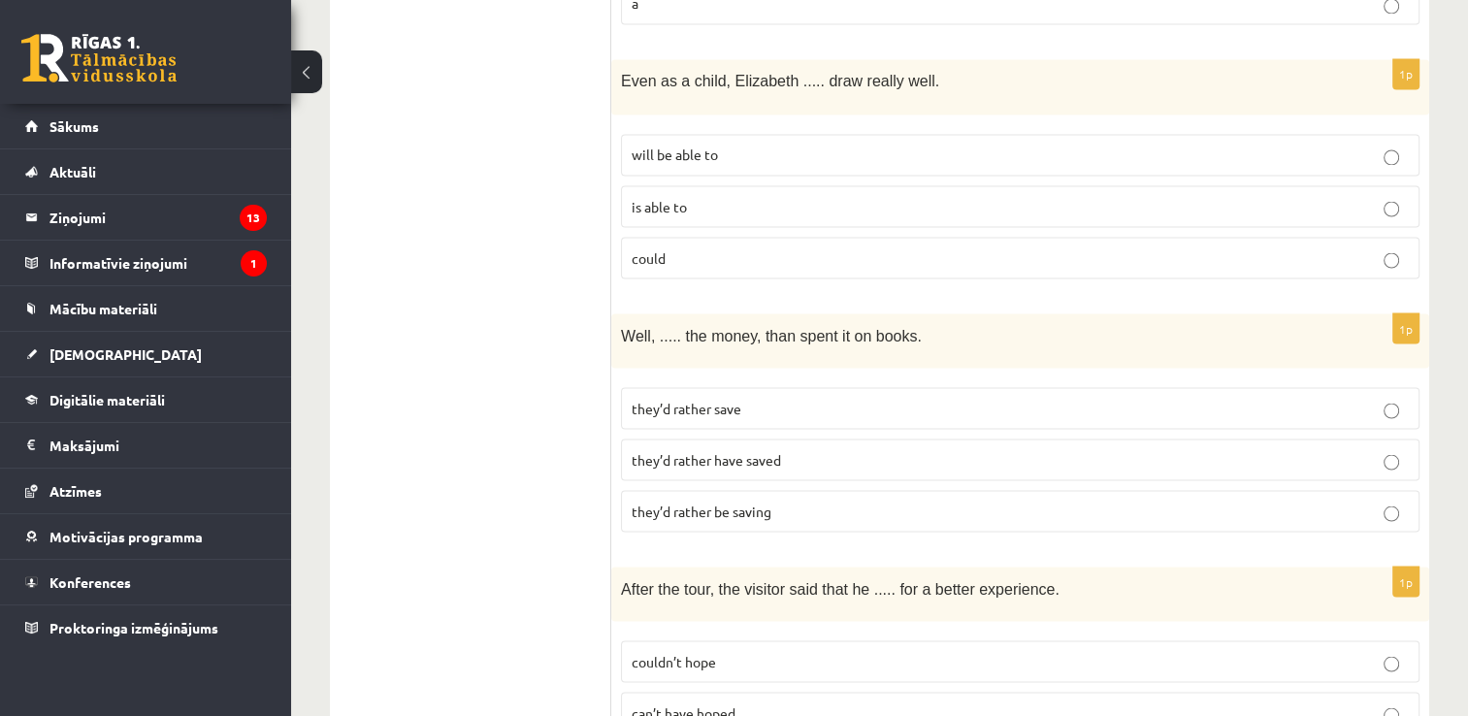
scroll to position [3493, 0]
click at [919, 395] on p "they’d rather save" at bounding box center [1020, 405] width 777 height 20
click at [861, 446] on p "they’d rather have saved" at bounding box center [1020, 456] width 777 height 20
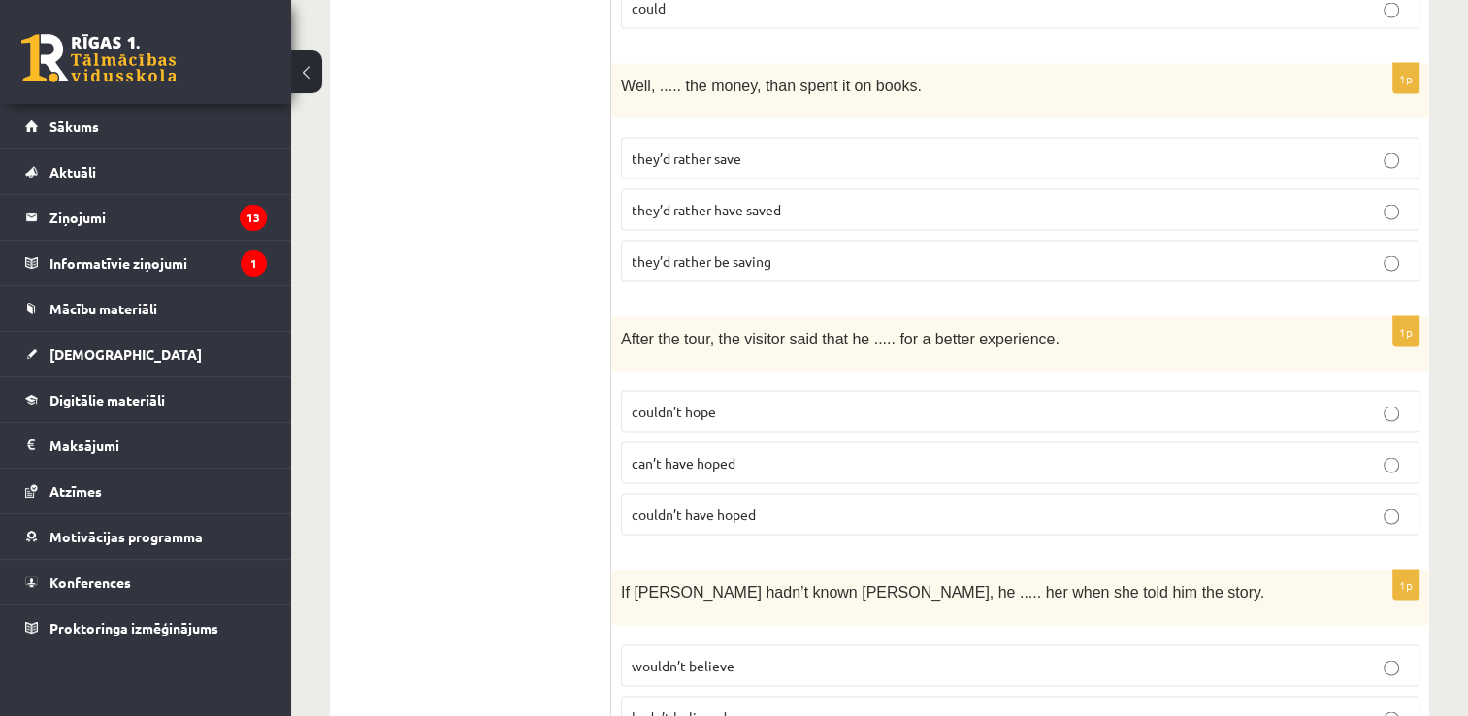
scroll to position [3784, 0]
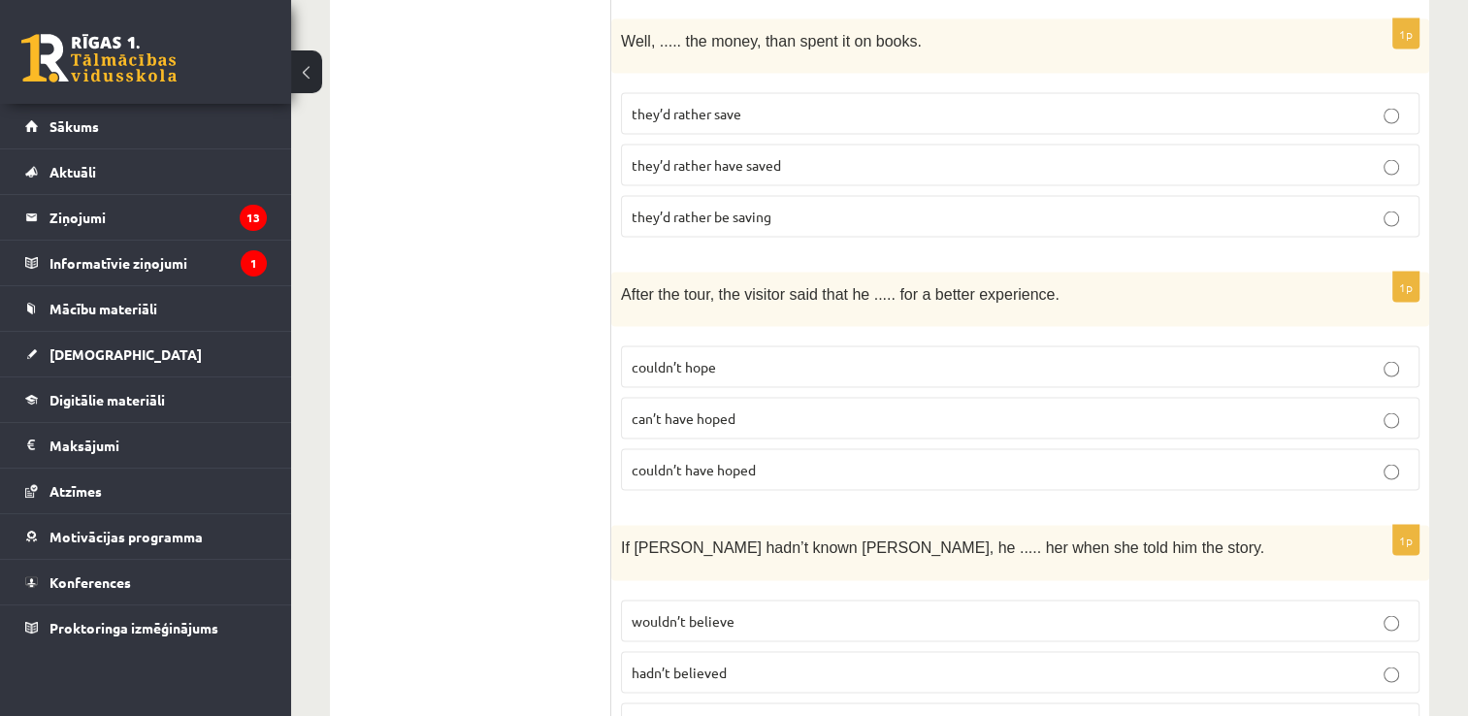
click at [857, 460] on p "couldn’t have hoped" at bounding box center [1020, 470] width 777 height 20
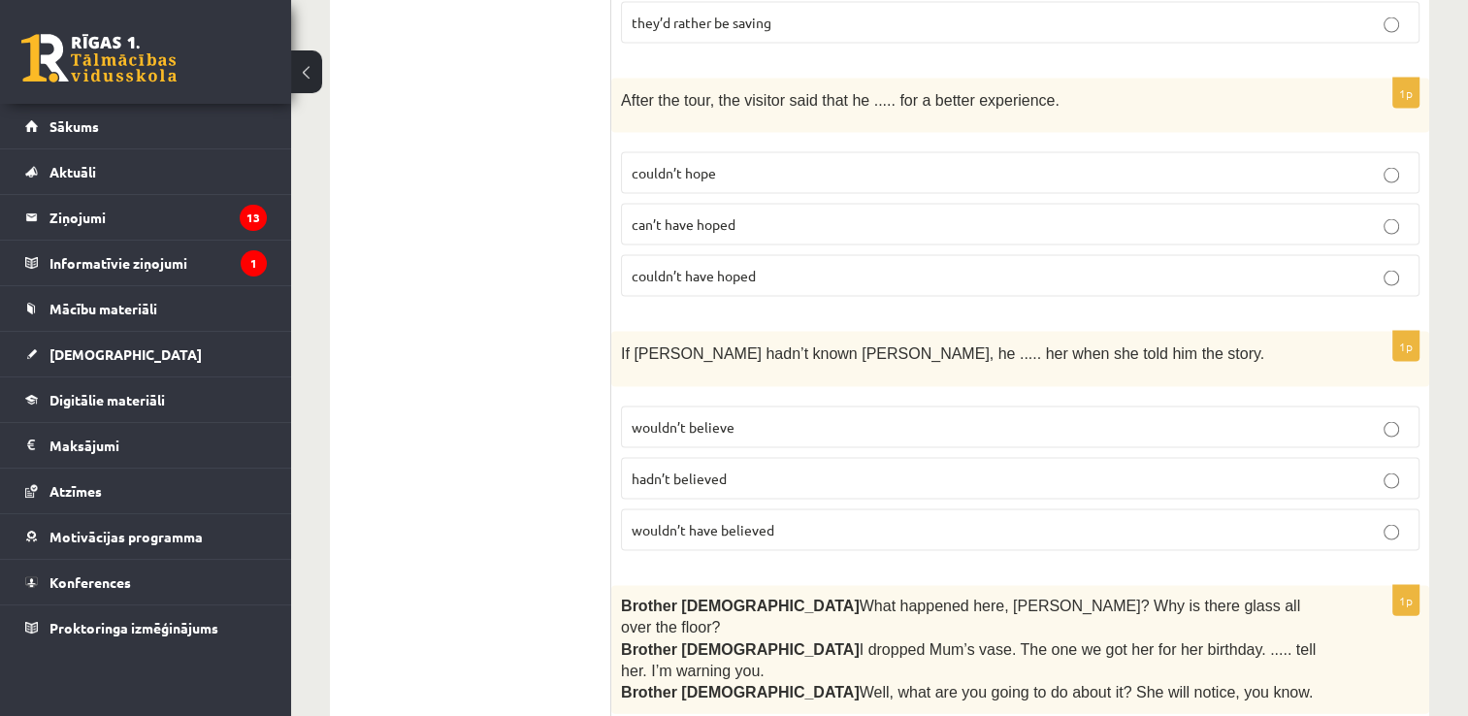
scroll to position [4075, 0]
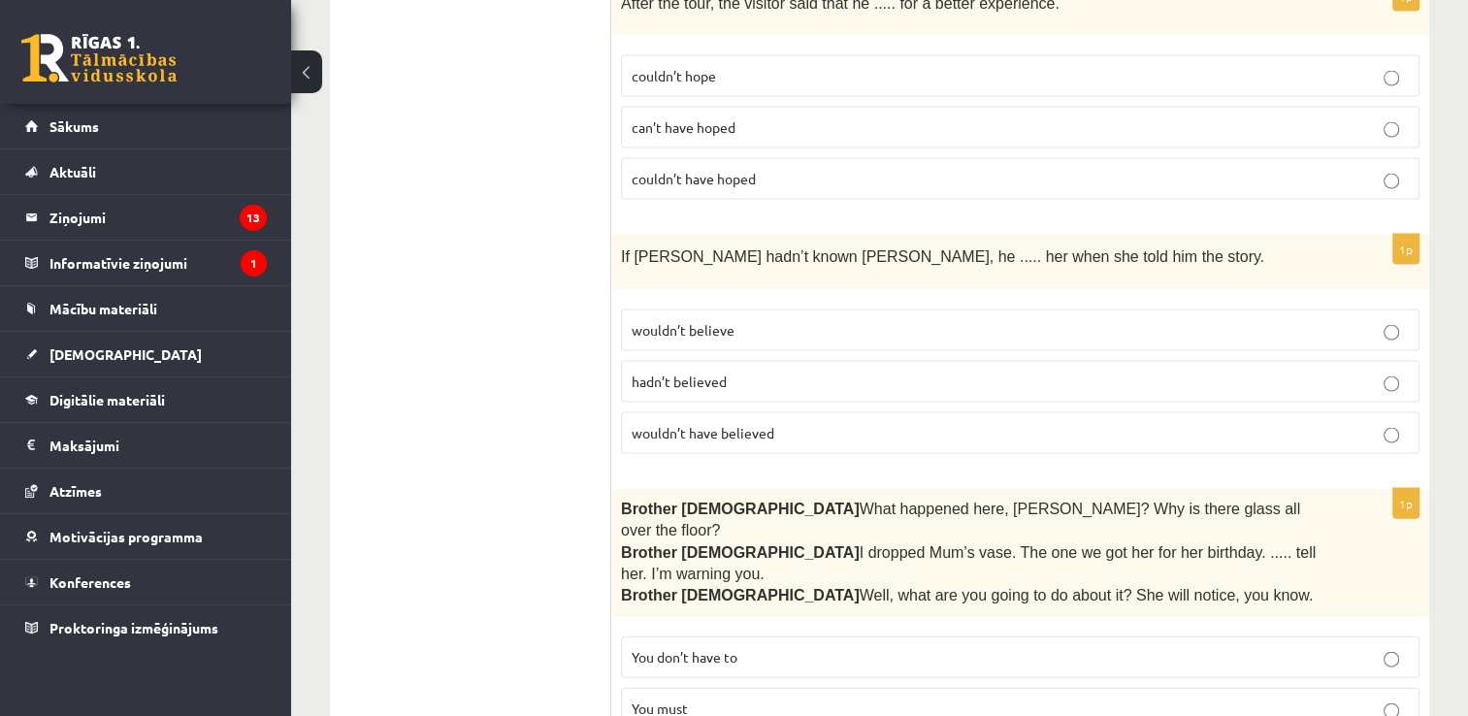
click at [885, 423] on p "wouldn’t have believed" at bounding box center [1020, 433] width 777 height 20
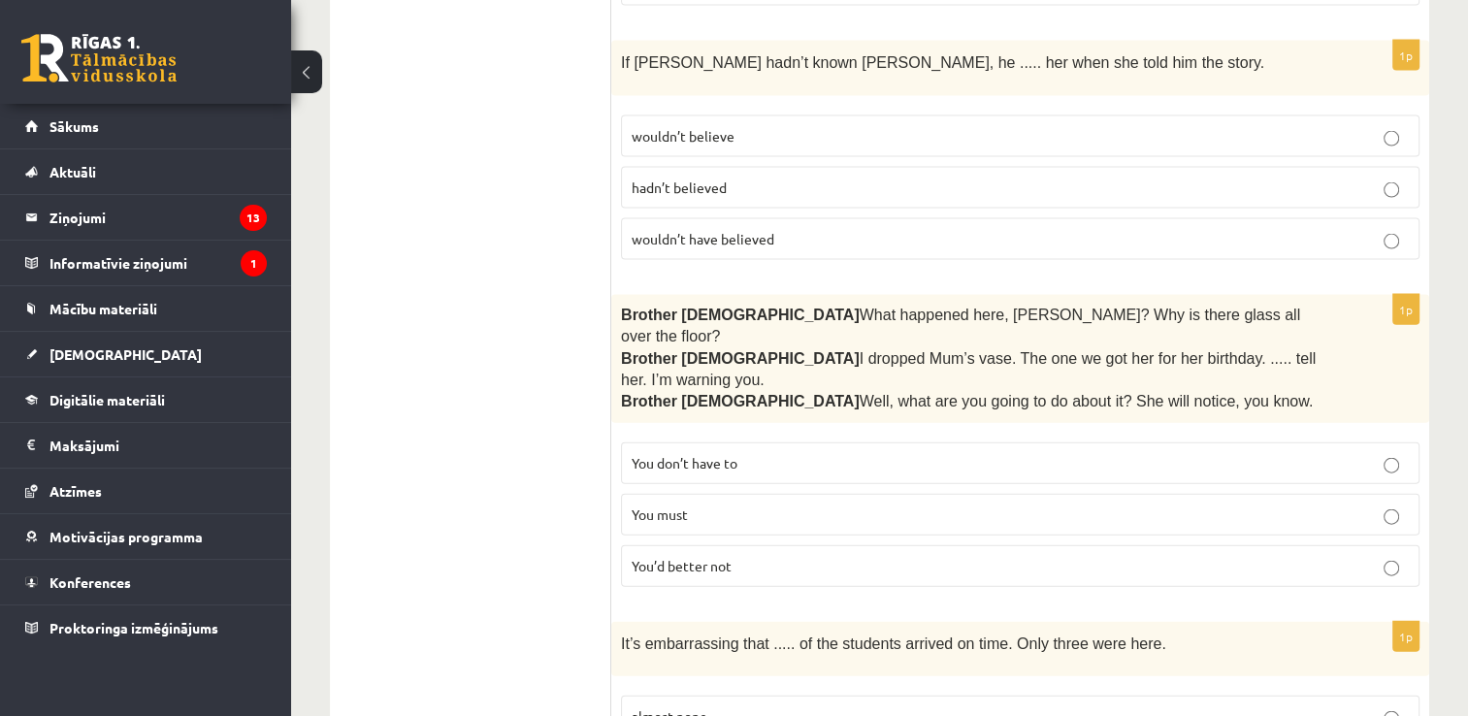
scroll to position [4366, 0]
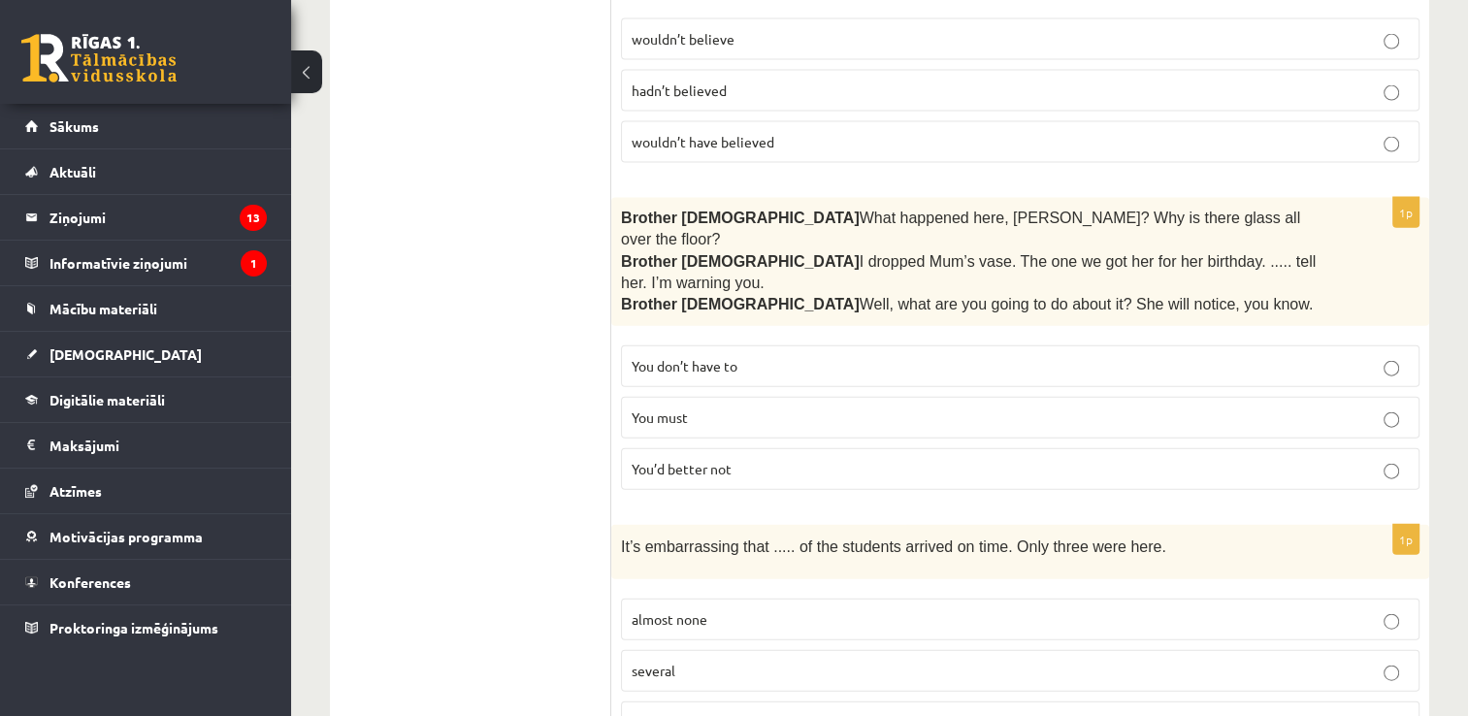
click at [902, 459] on p "You’d better not" at bounding box center [1020, 469] width 777 height 20
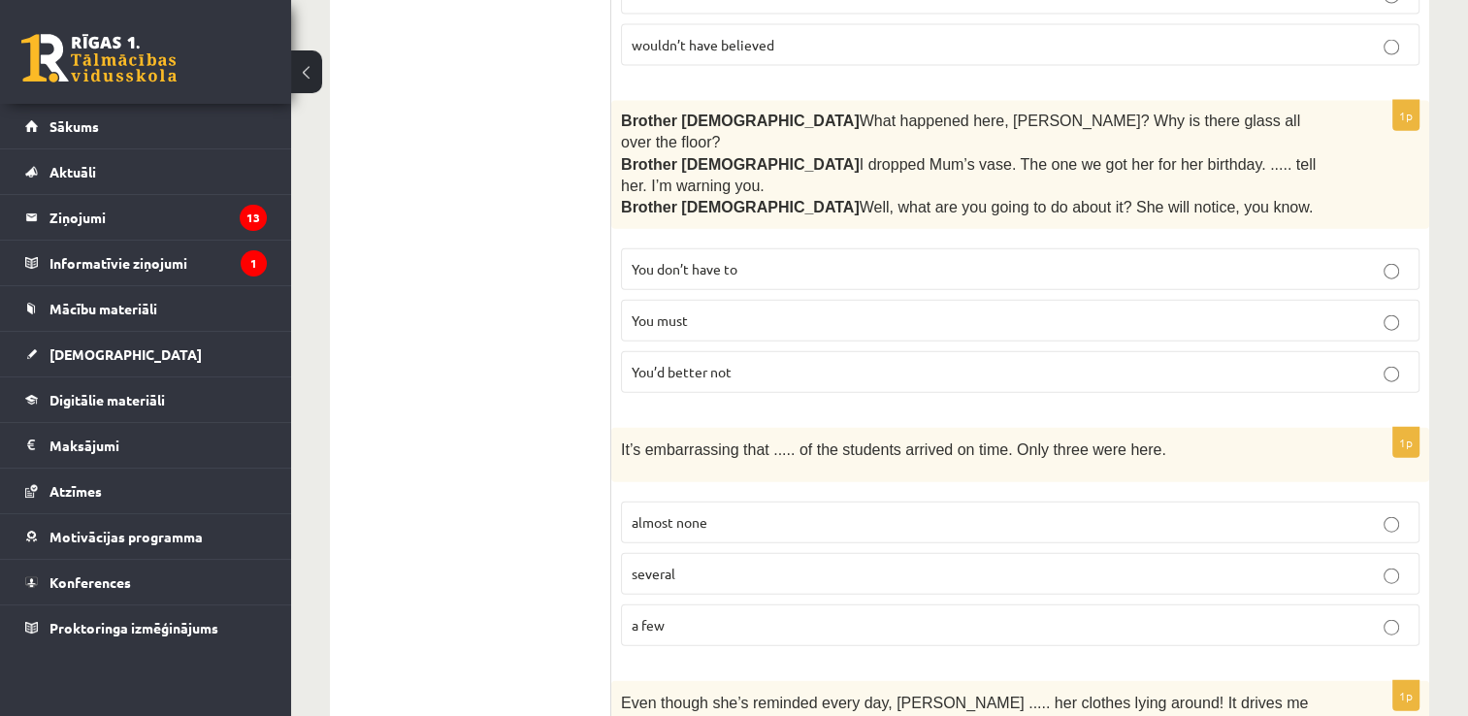
scroll to position [4561, 0]
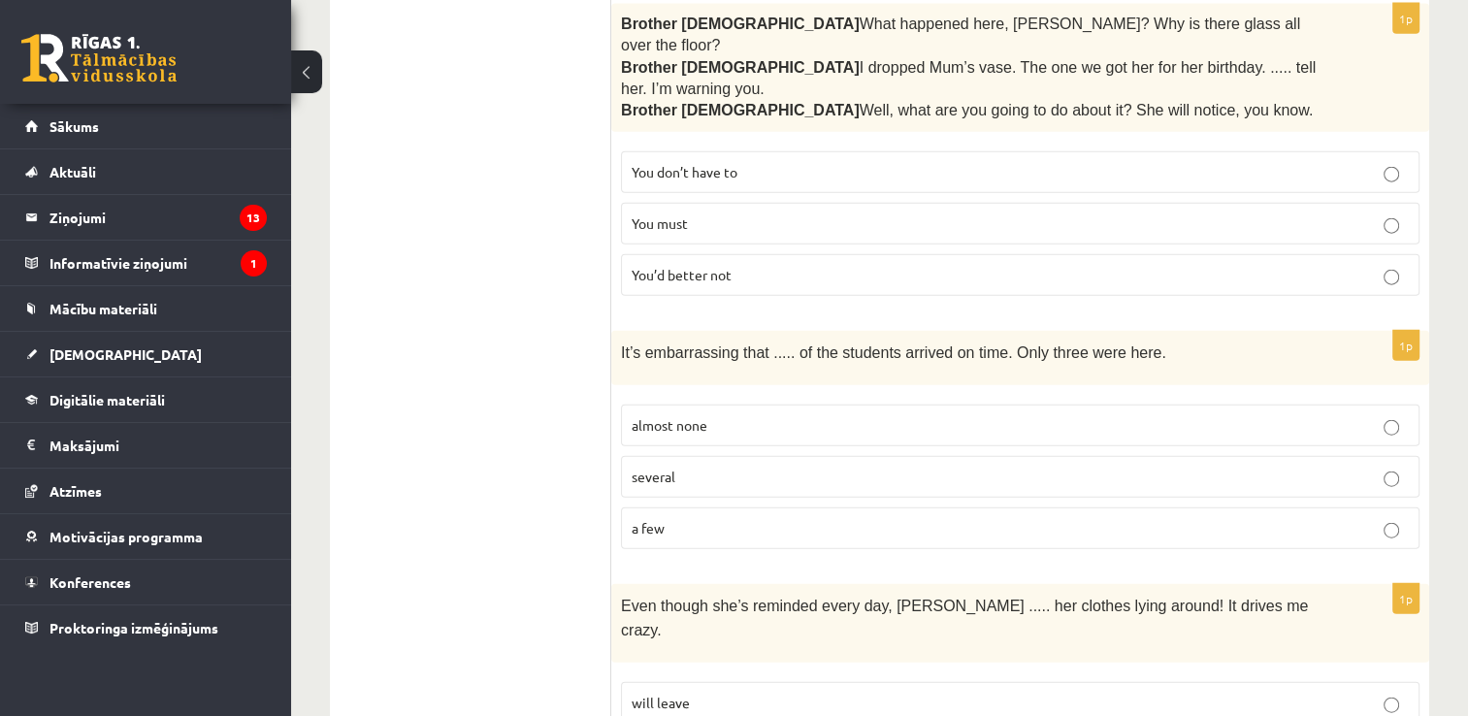
click at [721, 415] on p "almost none" at bounding box center [1020, 425] width 777 height 20
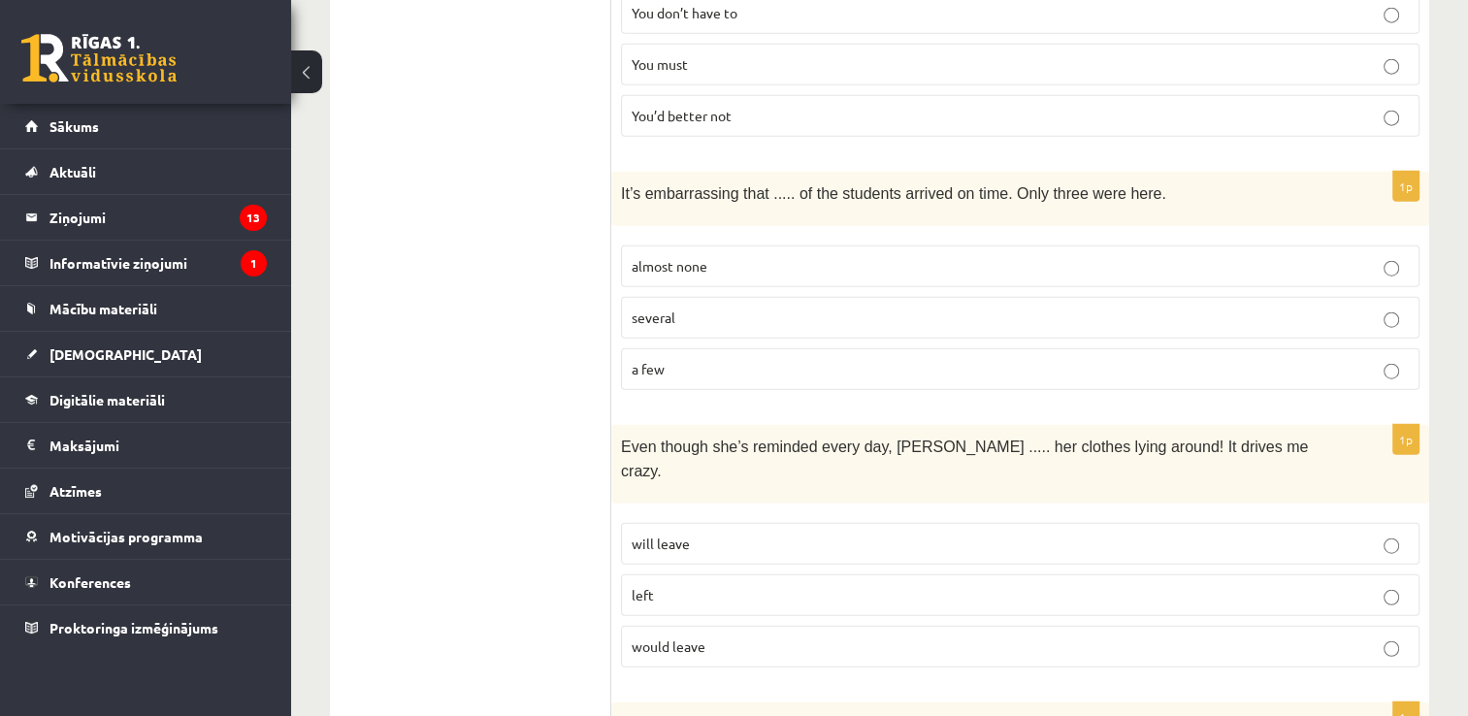
scroll to position [4755, 0]
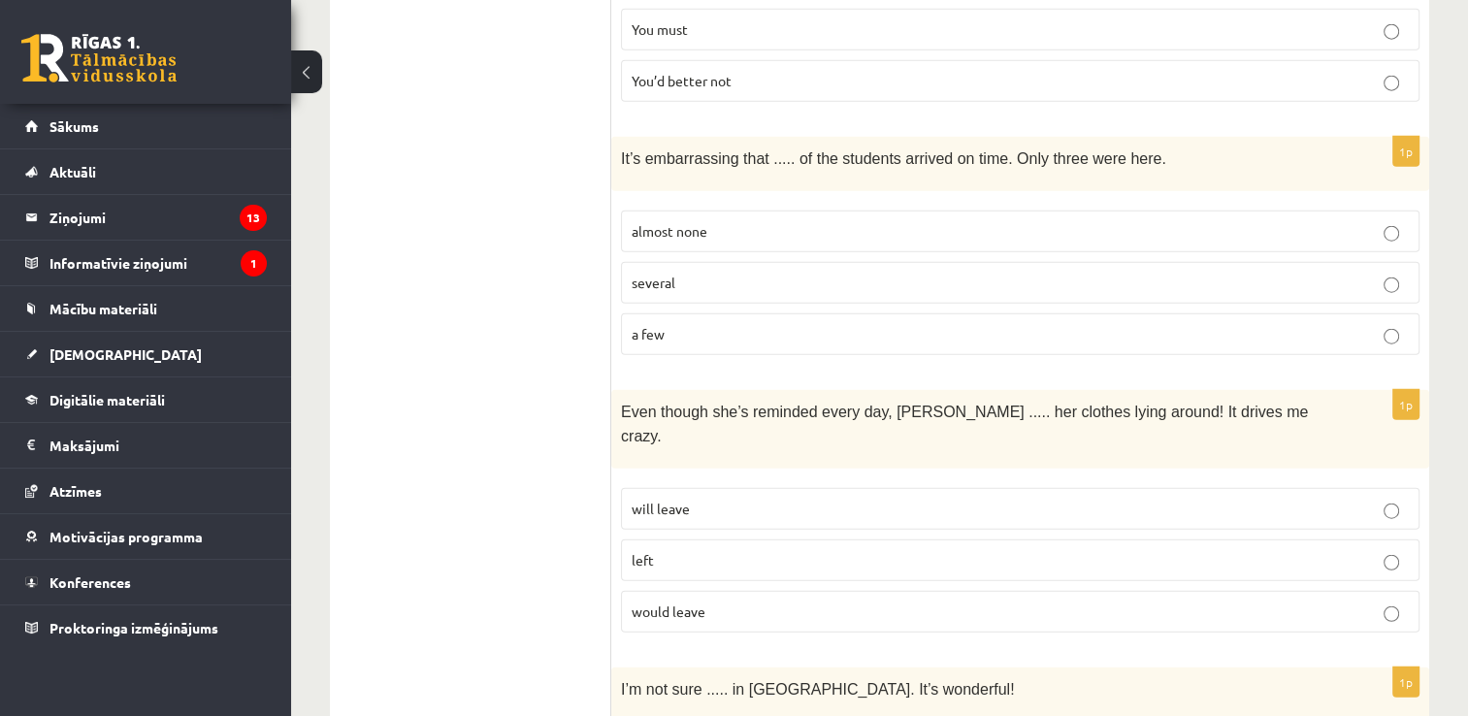
click at [787, 550] on p "left" at bounding box center [1020, 560] width 777 height 20
click at [820, 499] on p "will leave" at bounding box center [1020, 509] width 777 height 20
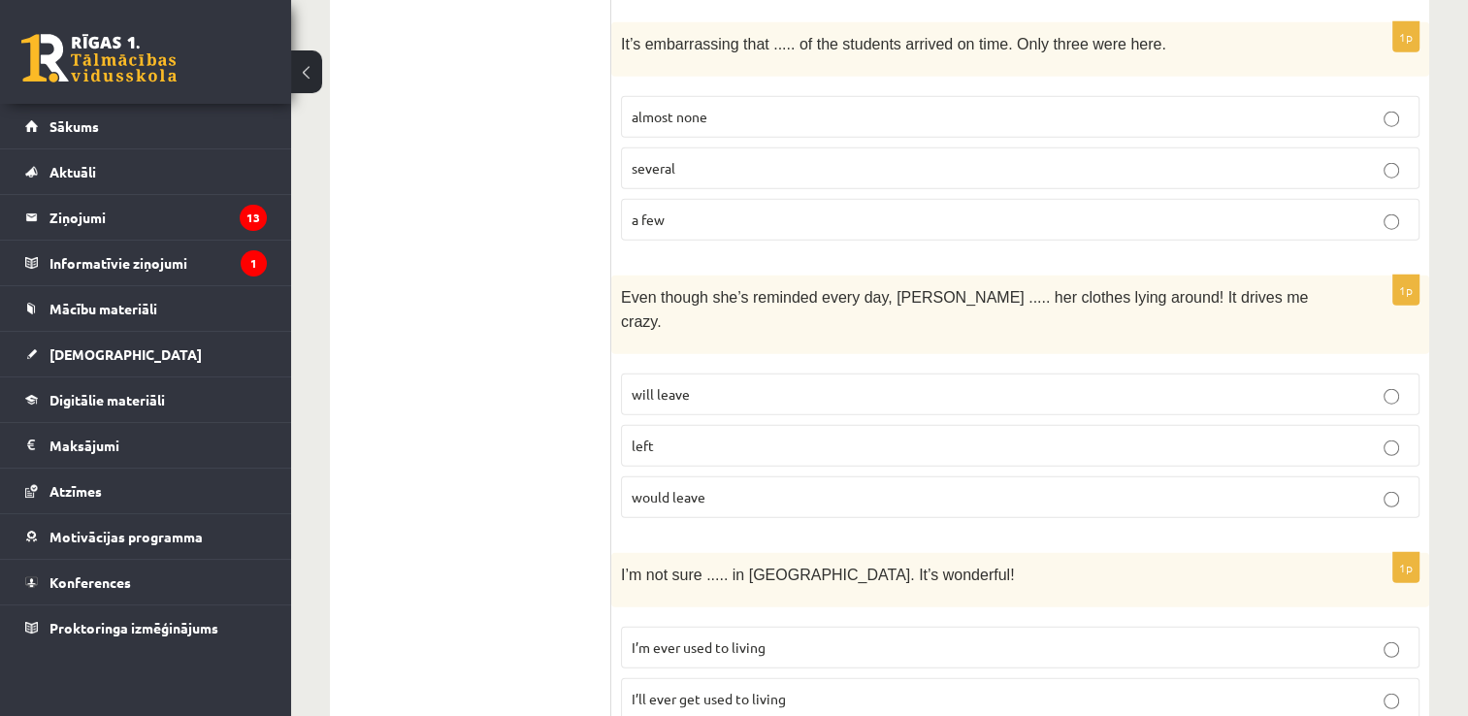
scroll to position [4879, 0]
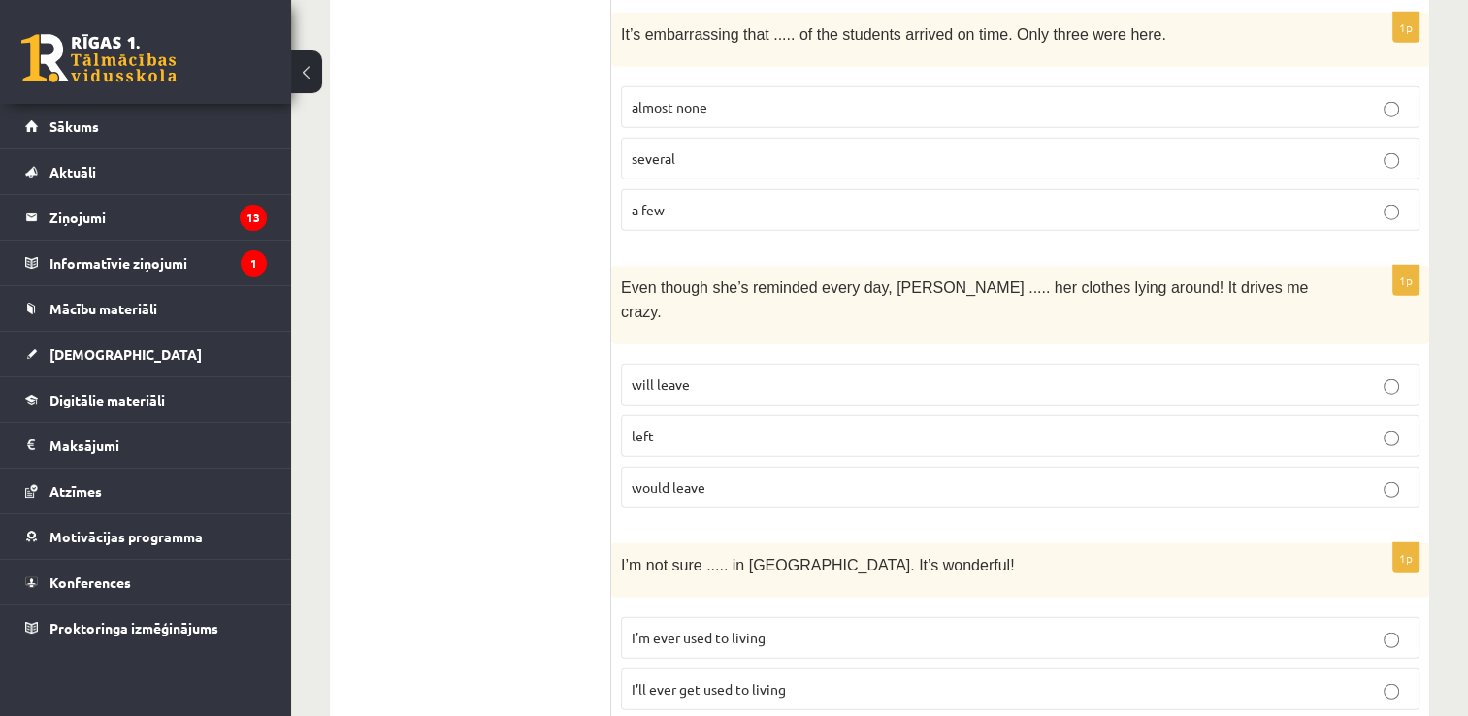
click at [815, 679] on p "I’ll ever get used to living" at bounding box center [1020, 689] width 777 height 20
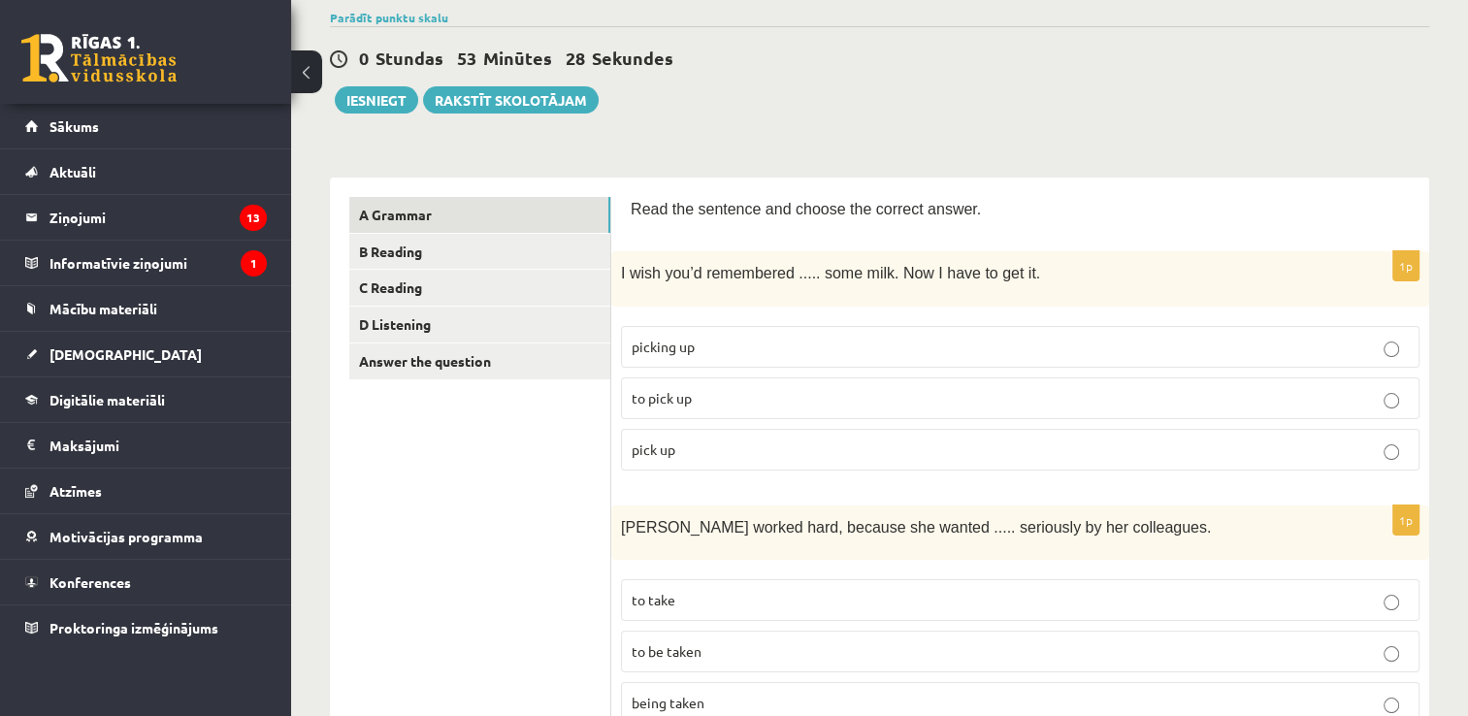
scroll to position [0, 0]
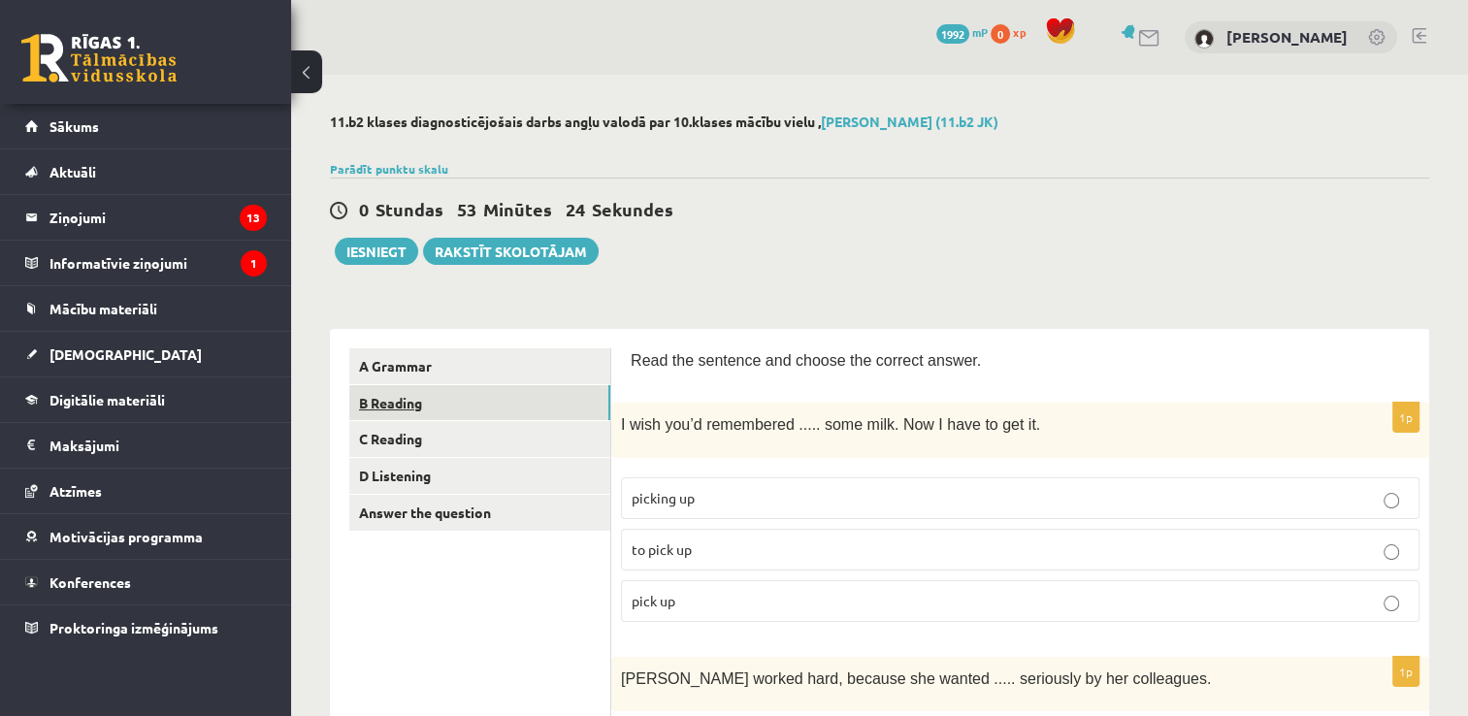
click at [561, 402] on link "B Reading" at bounding box center [479, 403] width 261 height 36
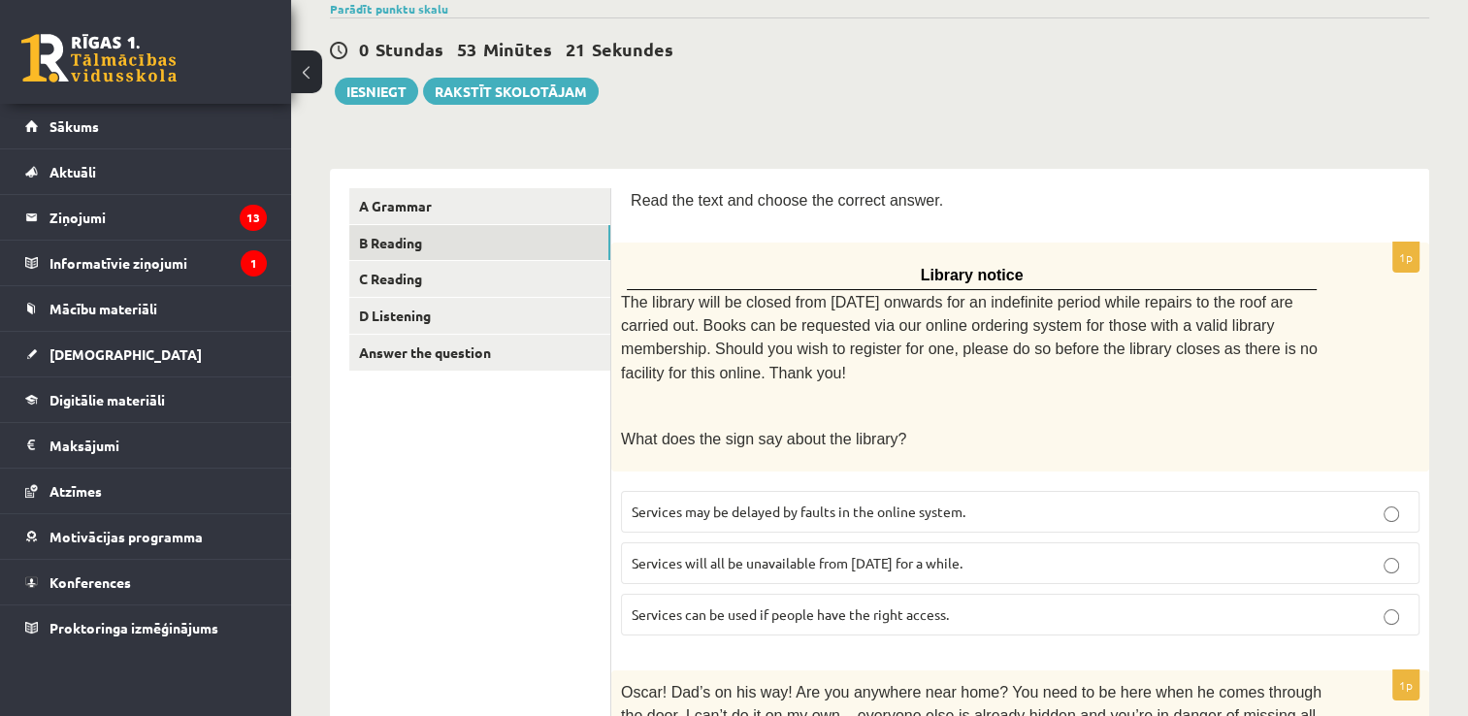
scroll to position [194, 0]
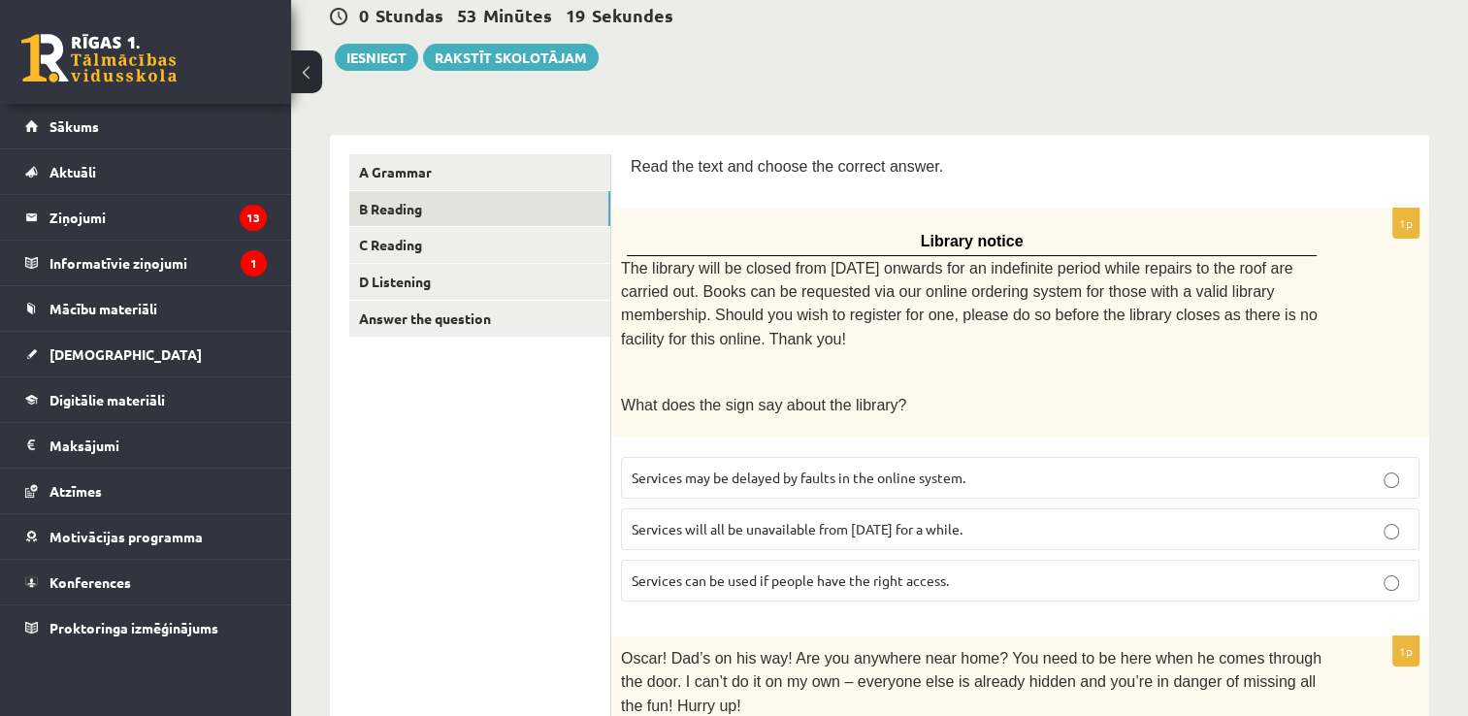
drag, startPoint x: 614, startPoint y: 135, endPoint x: 629, endPoint y: 147, distance: 19.3
drag, startPoint x: 629, startPoint y: 147, endPoint x: 643, endPoint y: 128, distance: 24.3
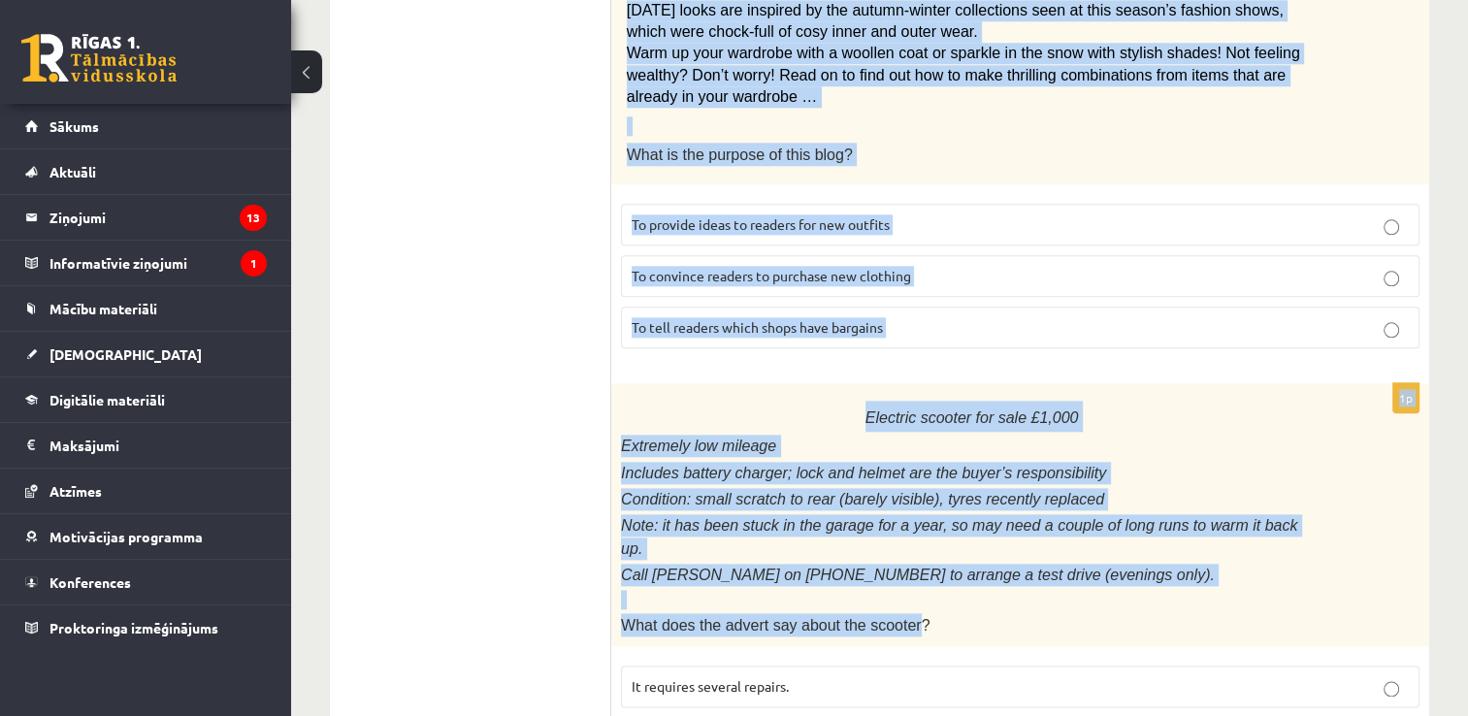
scroll to position [2297, 0]
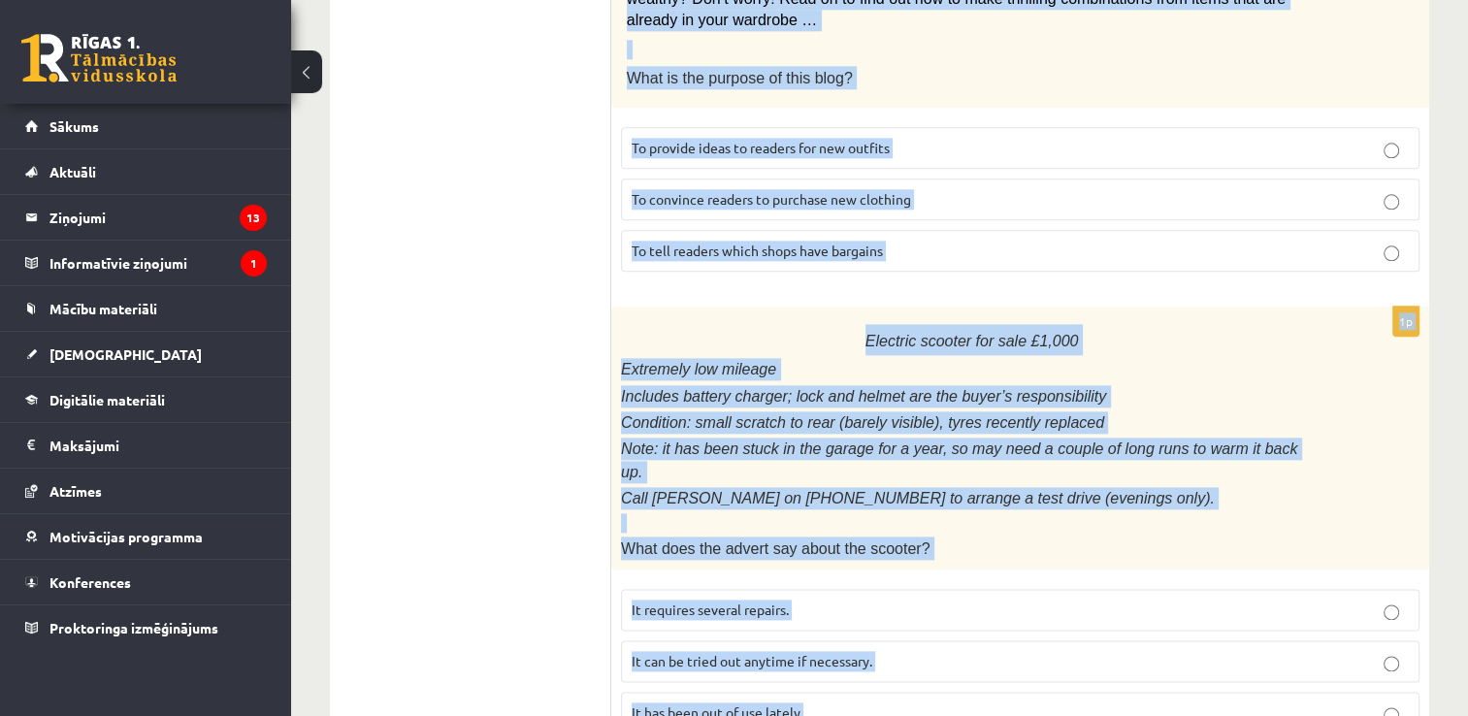
drag, startPoint x: 623, startPoint y: 144, endPoint x: 946, endPoint y: 622, distance: 577.3
copy form "Read the text and choose the correct answer. 1p Library notice The library will…"
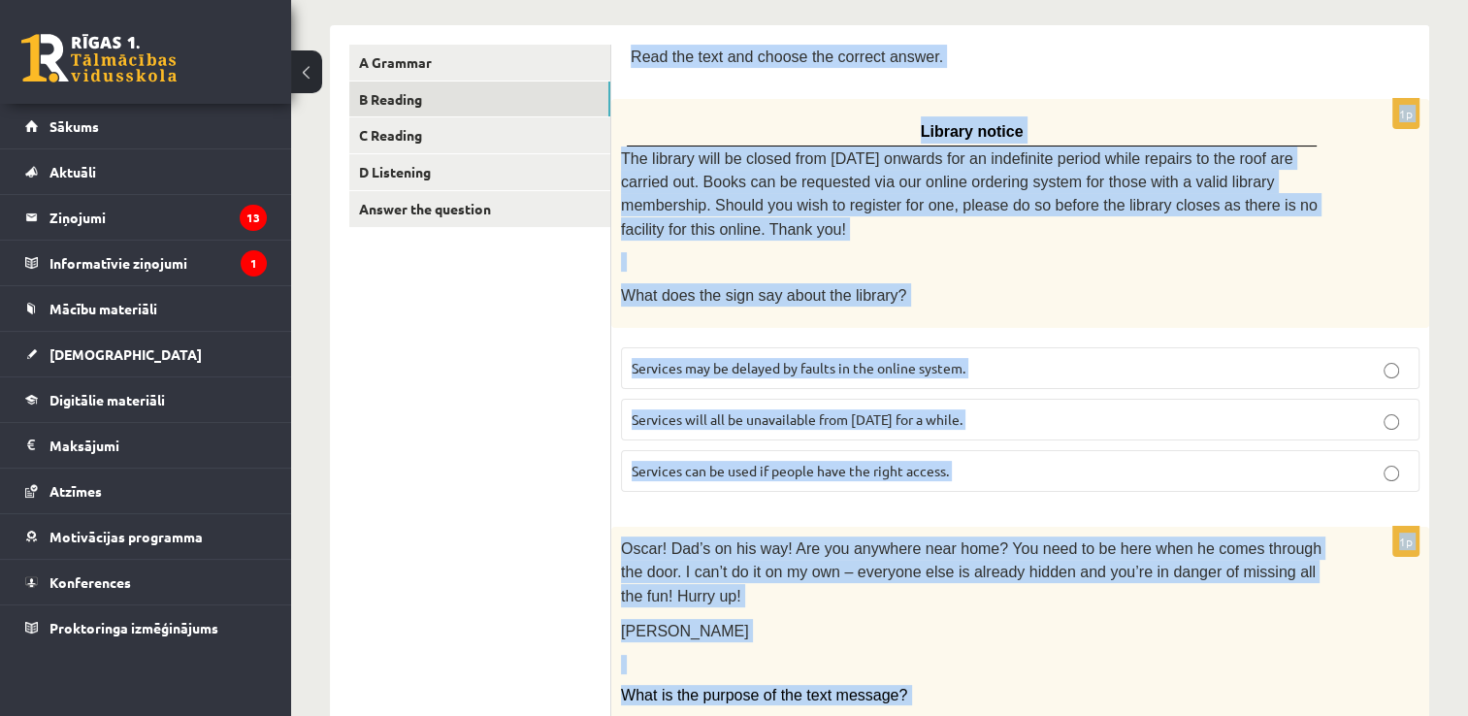
scroll to position [0, 0]
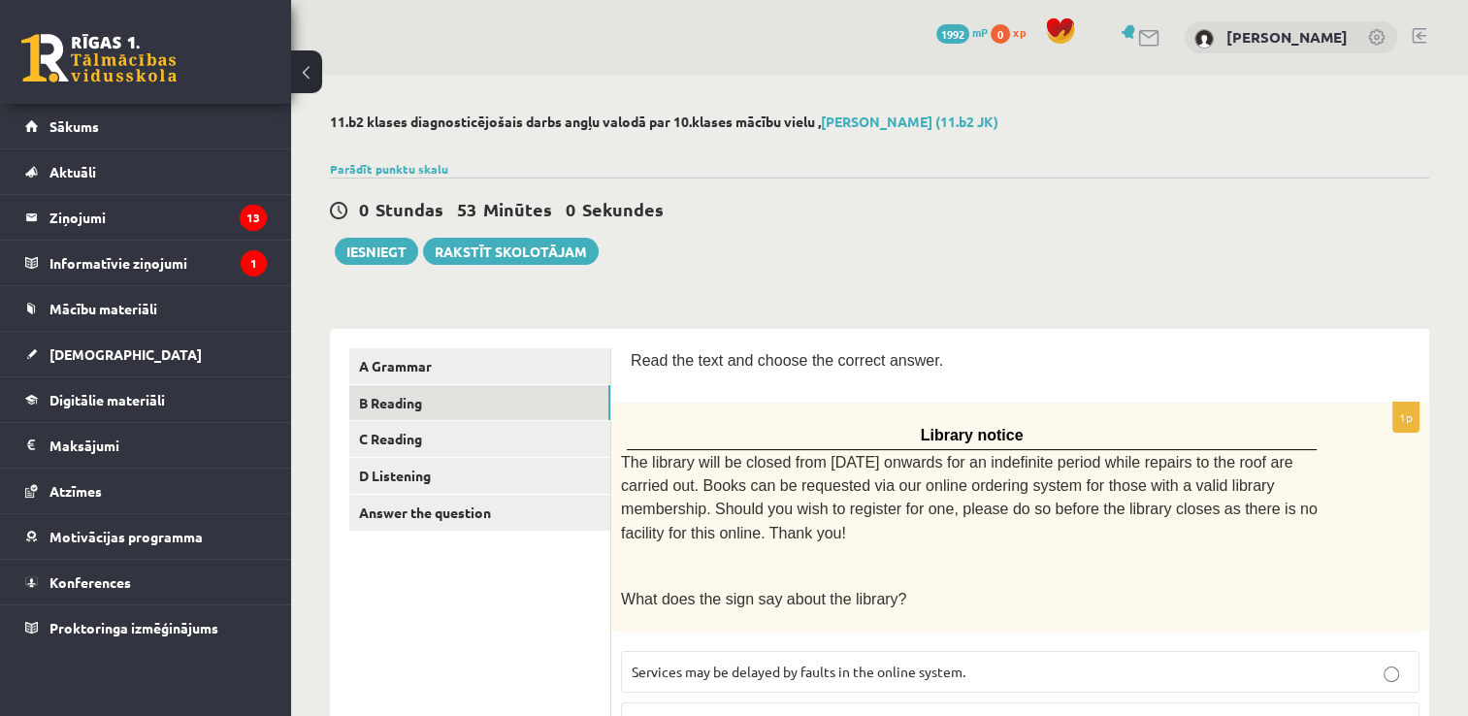
click at [834, 239] on div "0 Stundas 53 Minūtes 0 Sekundes Ieskaite saglabāta! Iesniegt Rakstīt skolotājam" at bounding box center [879, 221] width 1099 height 87
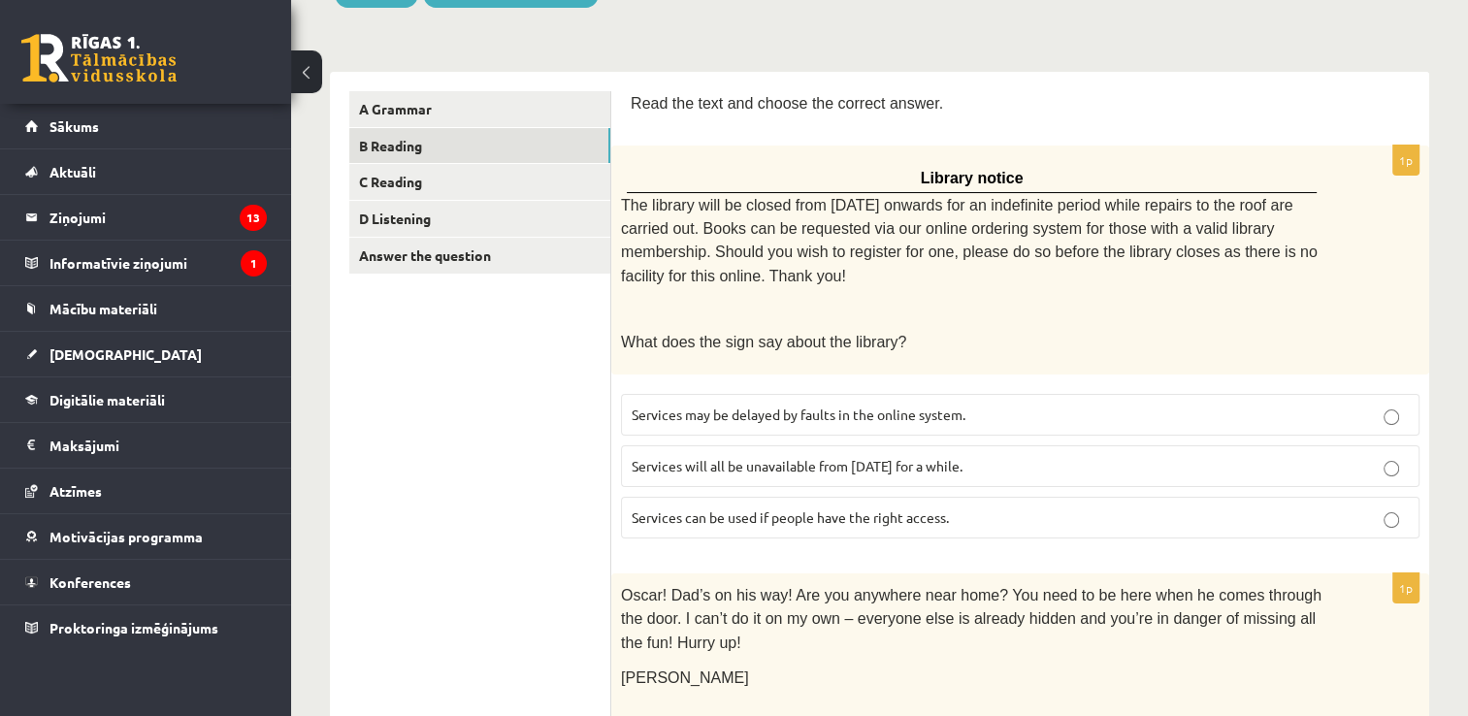
scroll to position [291, 0]
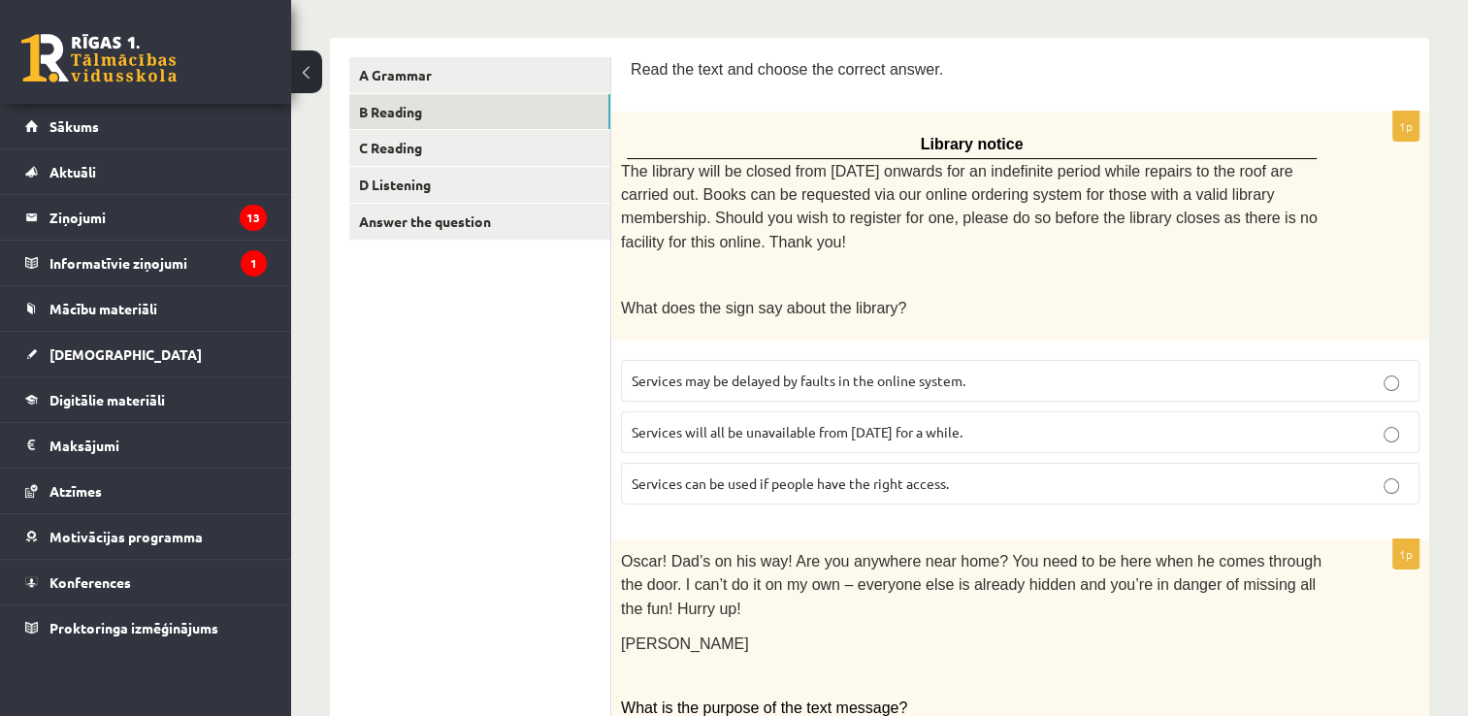
click at [873, 483] on label "Services can be used if people have the right access." at bounding box center [1020, 484] width 799 height 42
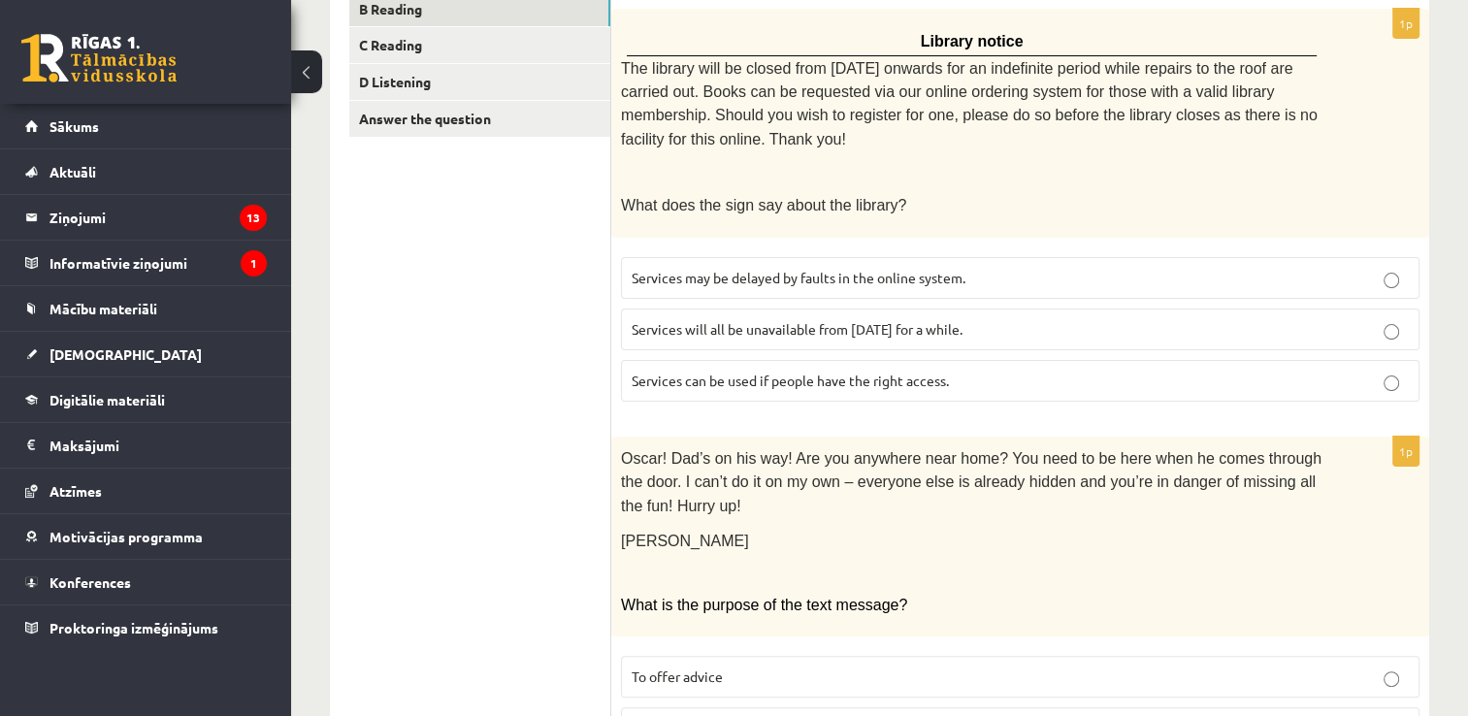
scroll to position [582, 0]
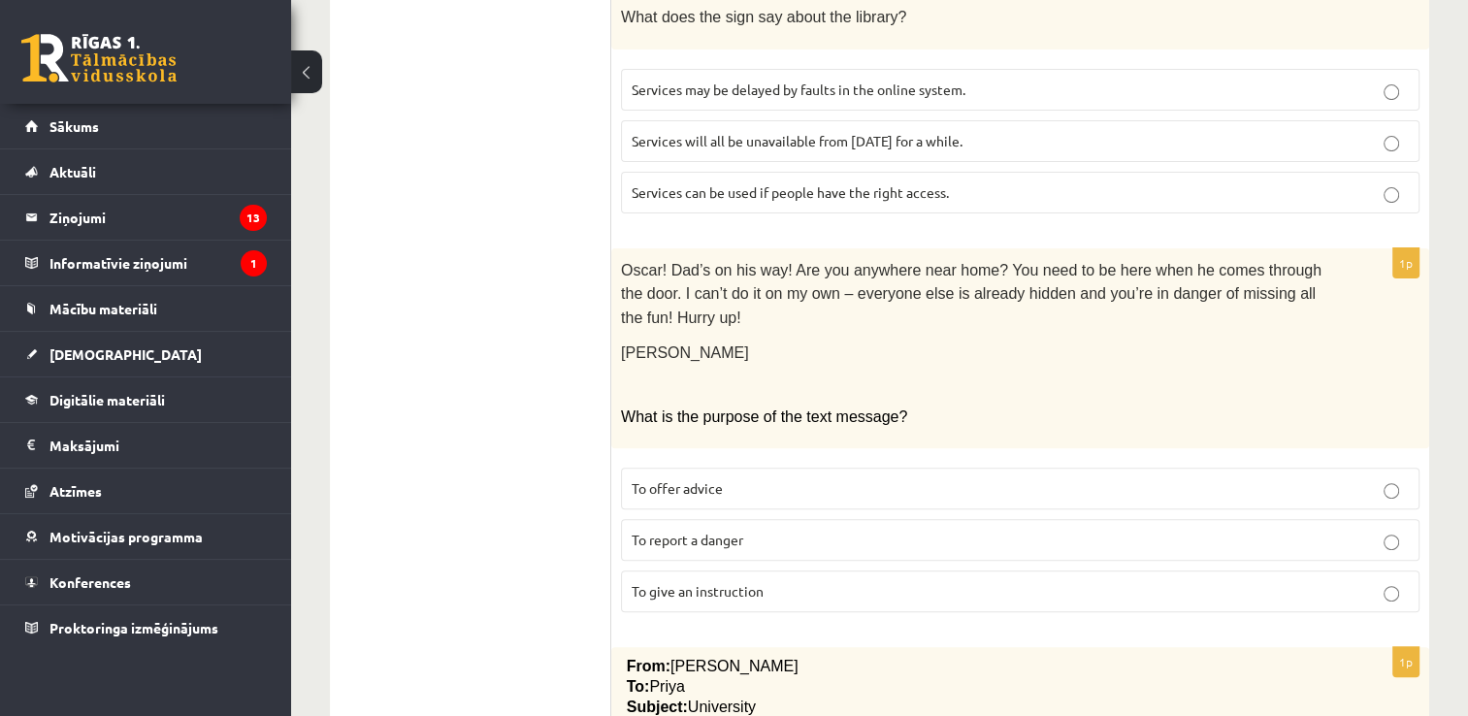
click at [785, 581] on p "To give an instruction" at bounding box center [1020, 591] width 777 height 20
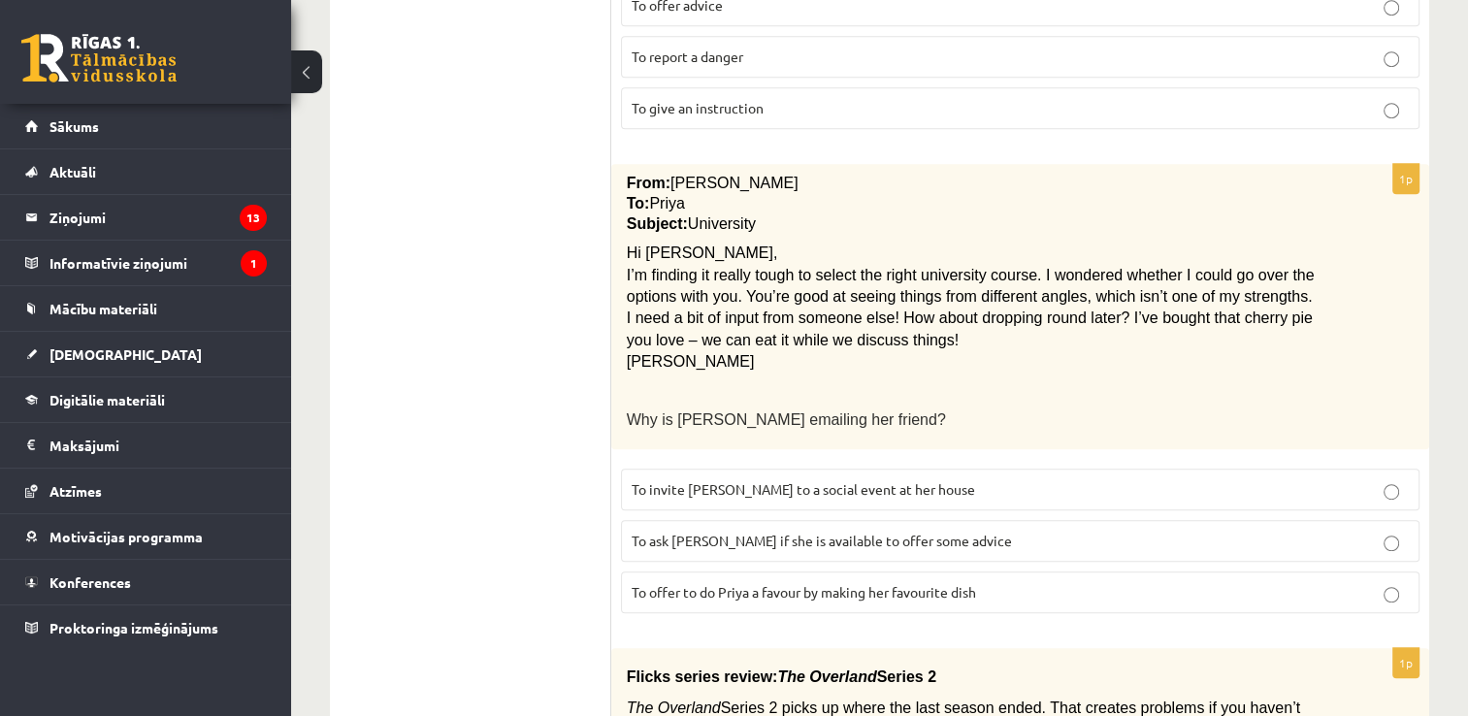
scroll to position [1164, 0]
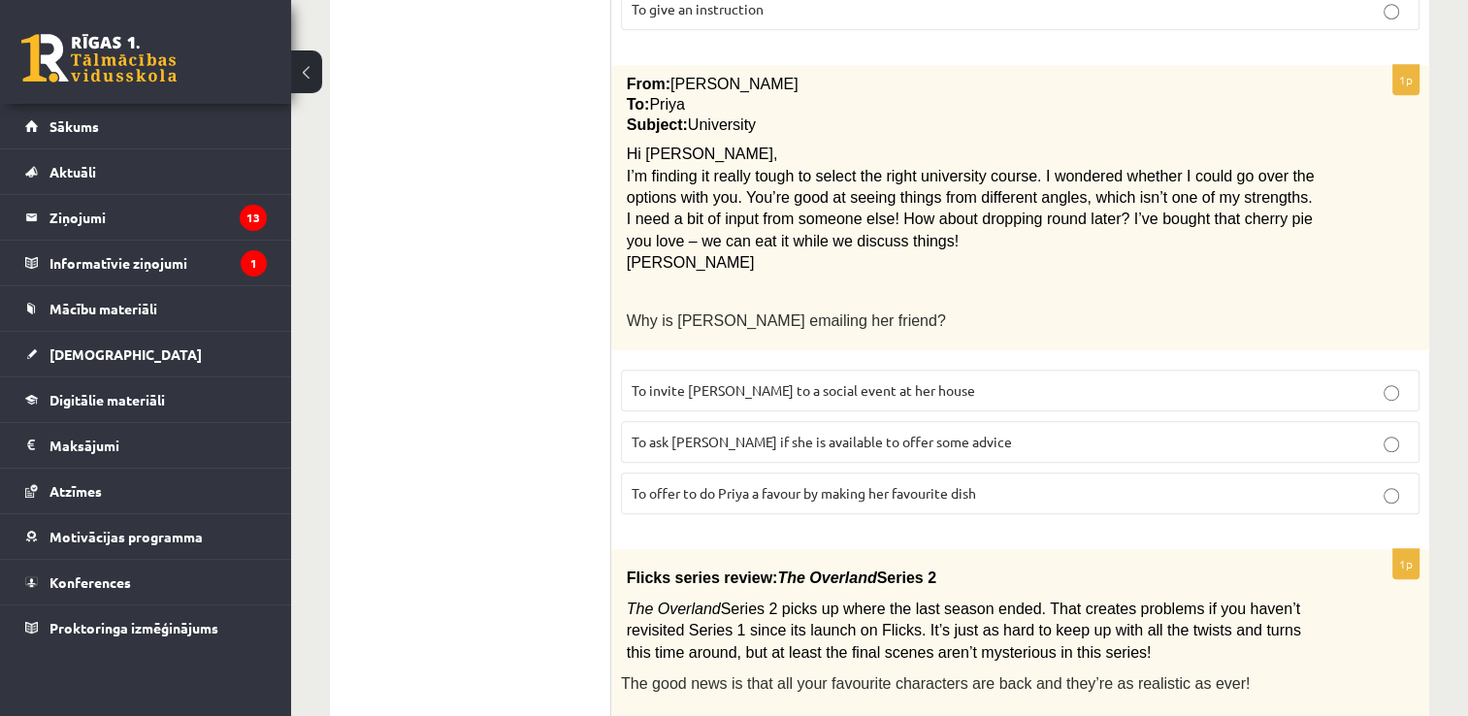
click at [879, 433] on span "To ask Priya if she is available to offer some advice" at bounding box center [822, 441] width 380 height 17
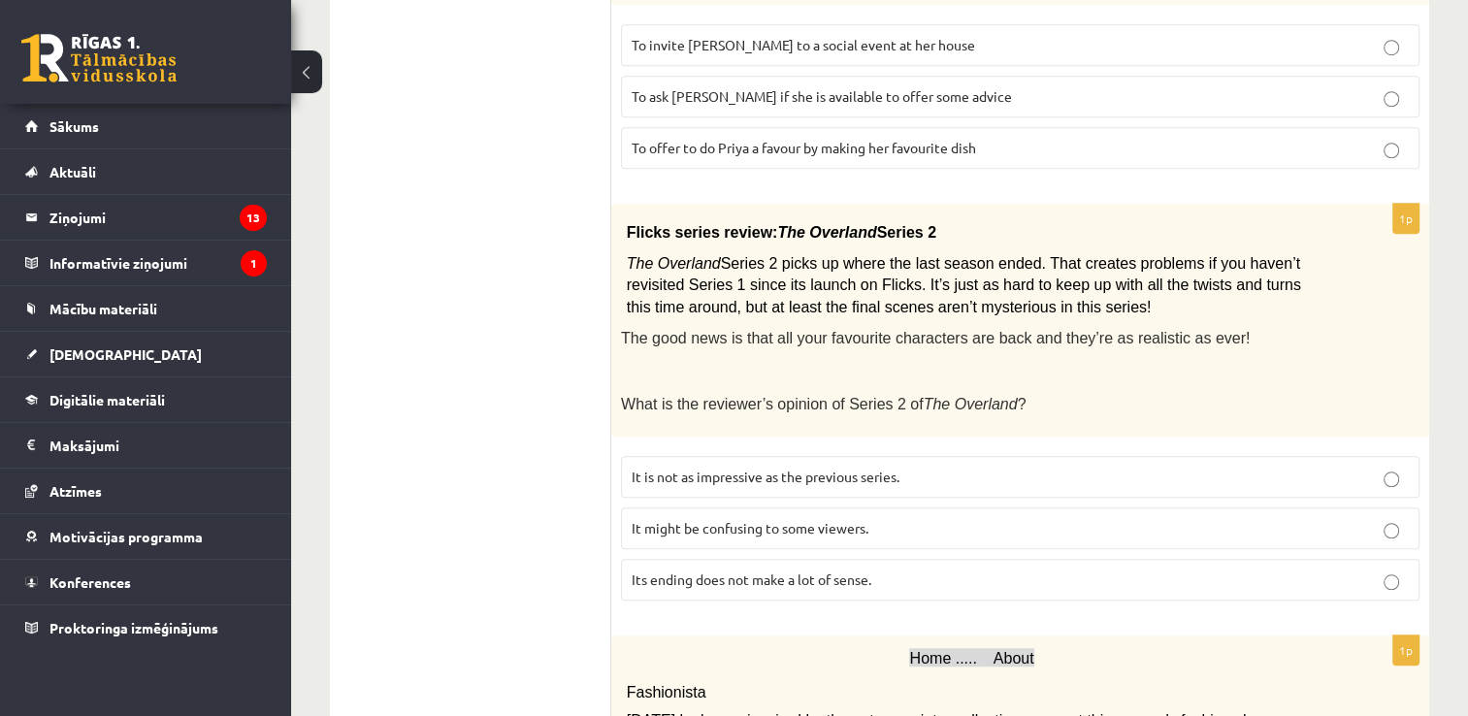
scroll to position [1553, 0]
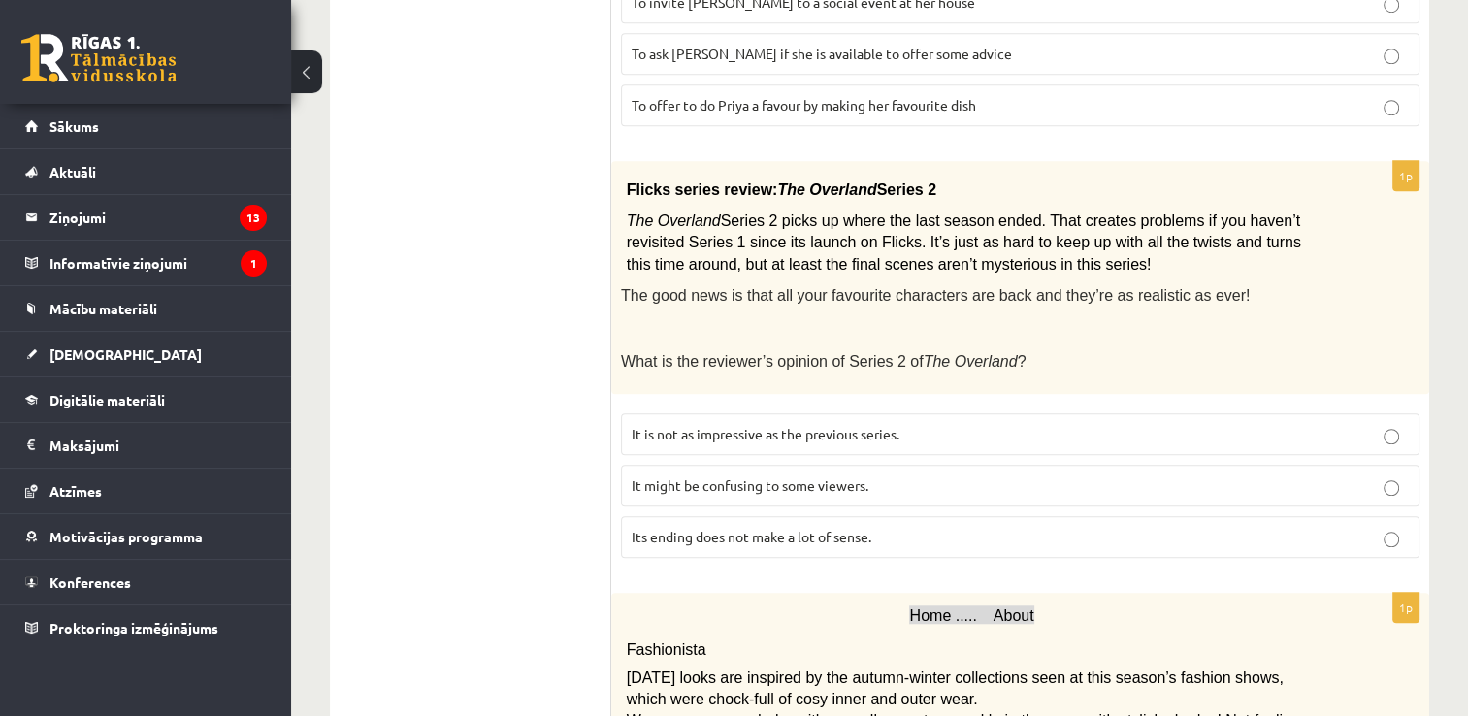
click at [807, 476] on span "It might be confusing to some viewers." at bounding box center [750, 484] width 237 height 17
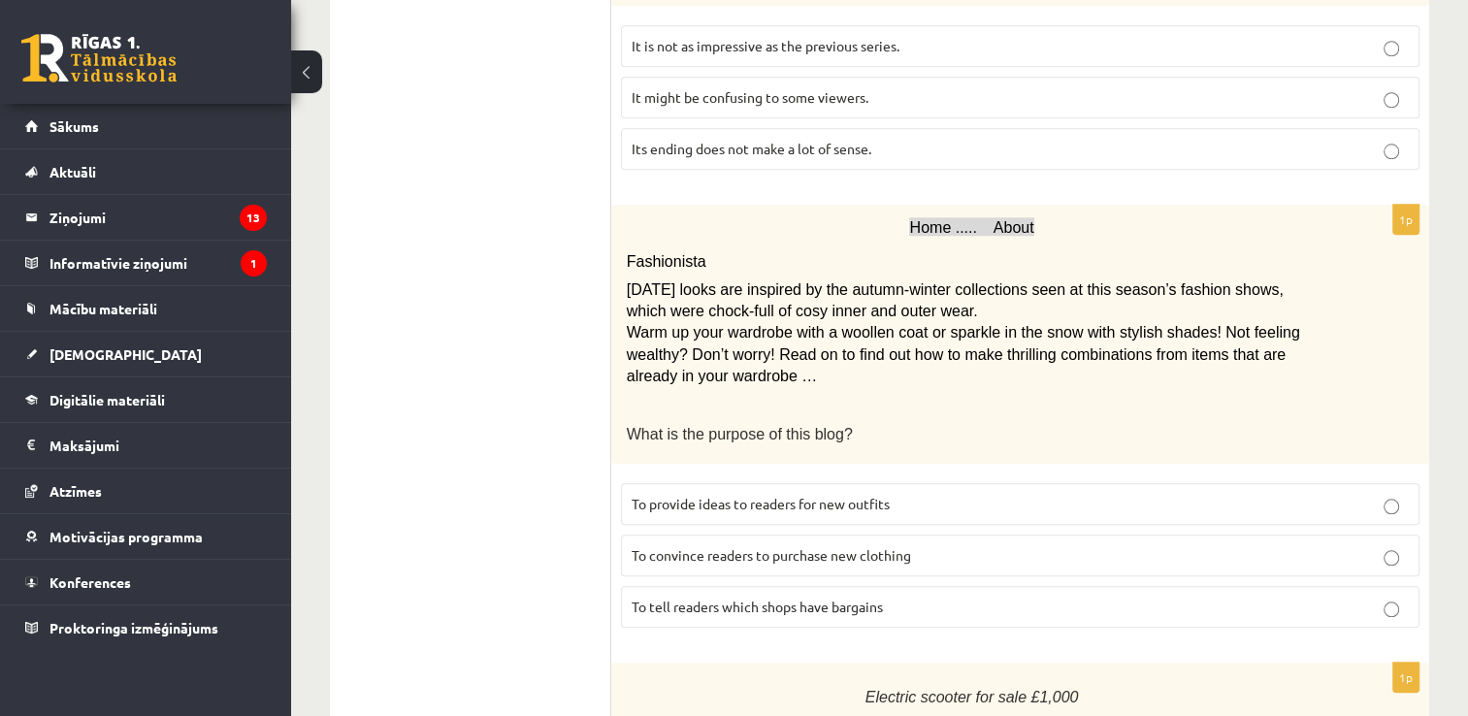
scroll to position [2038, 0]
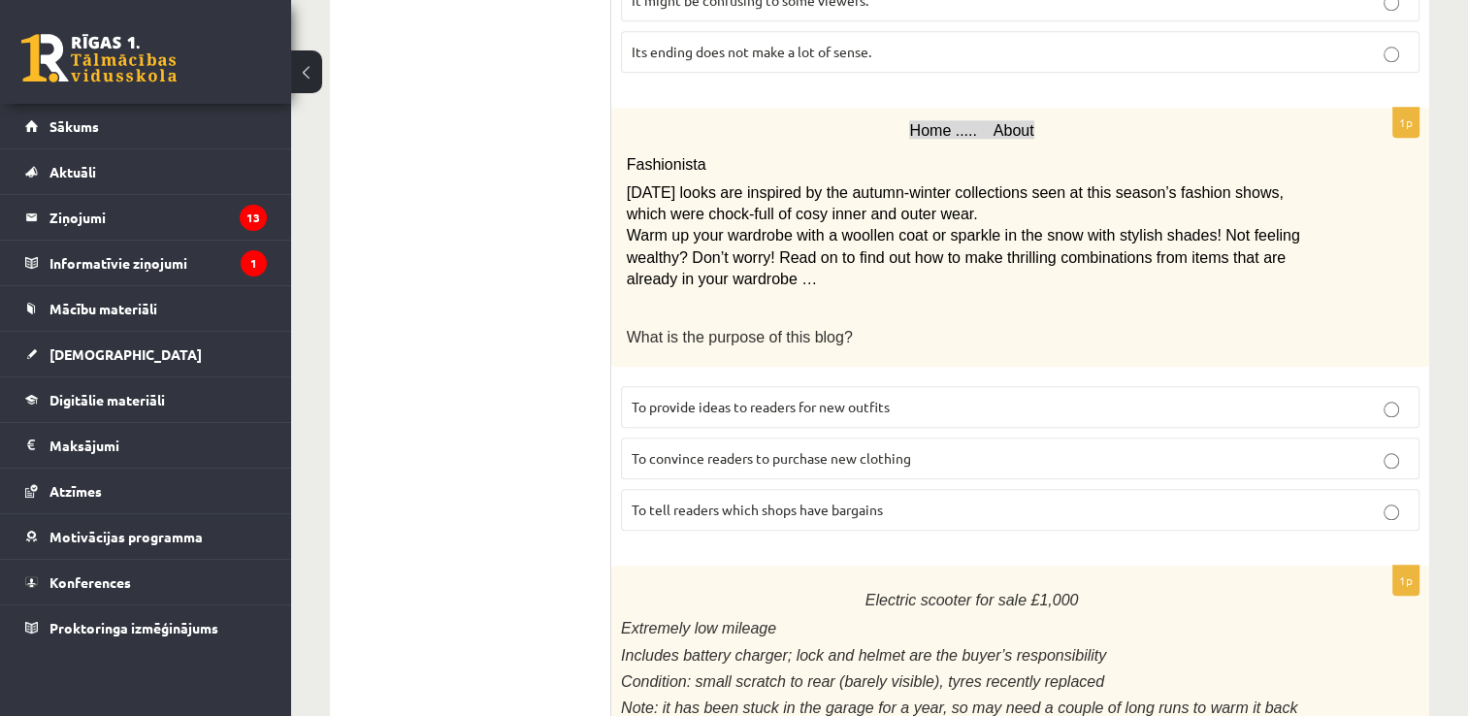
click at [841, 398] on span "To provide ideas to readers for new outfits" at bounding box center [761, 406] width 258 height 17
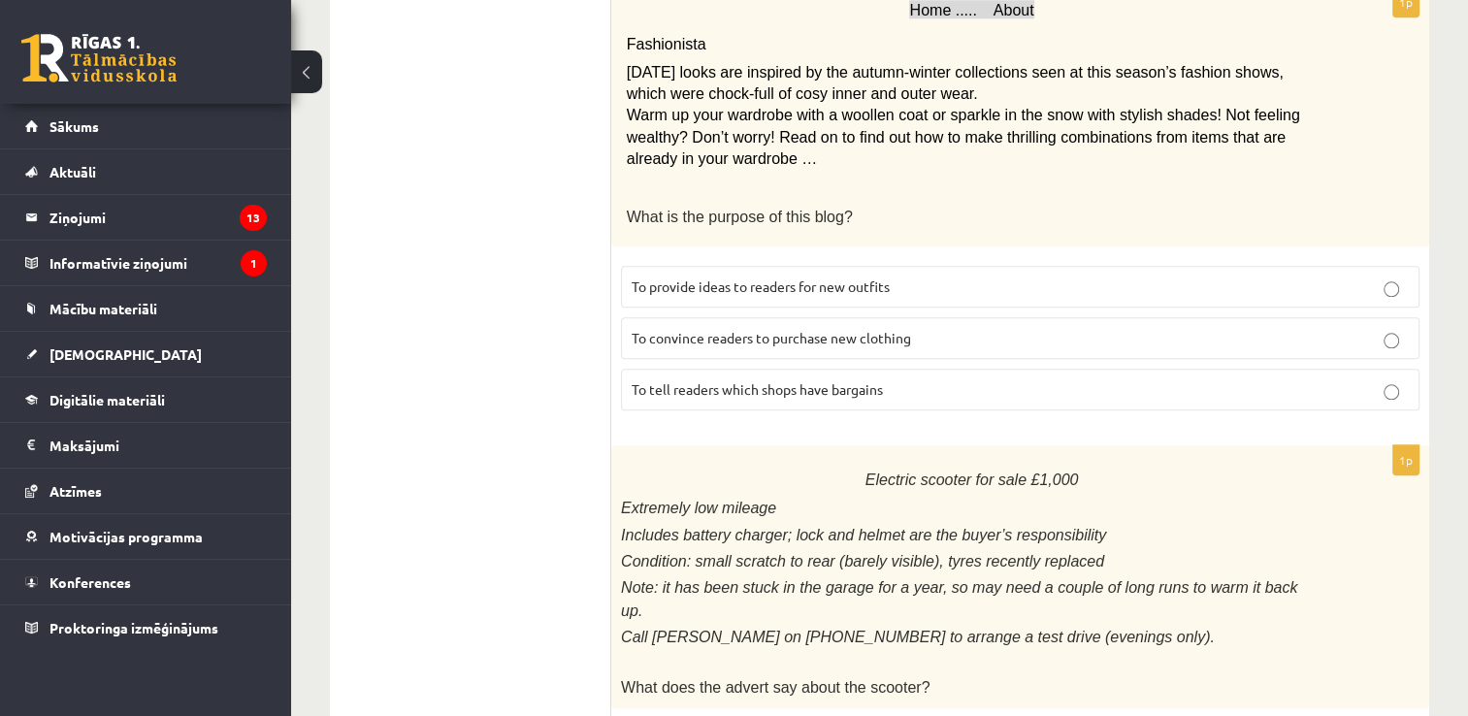
scroll to position [2297, 0]
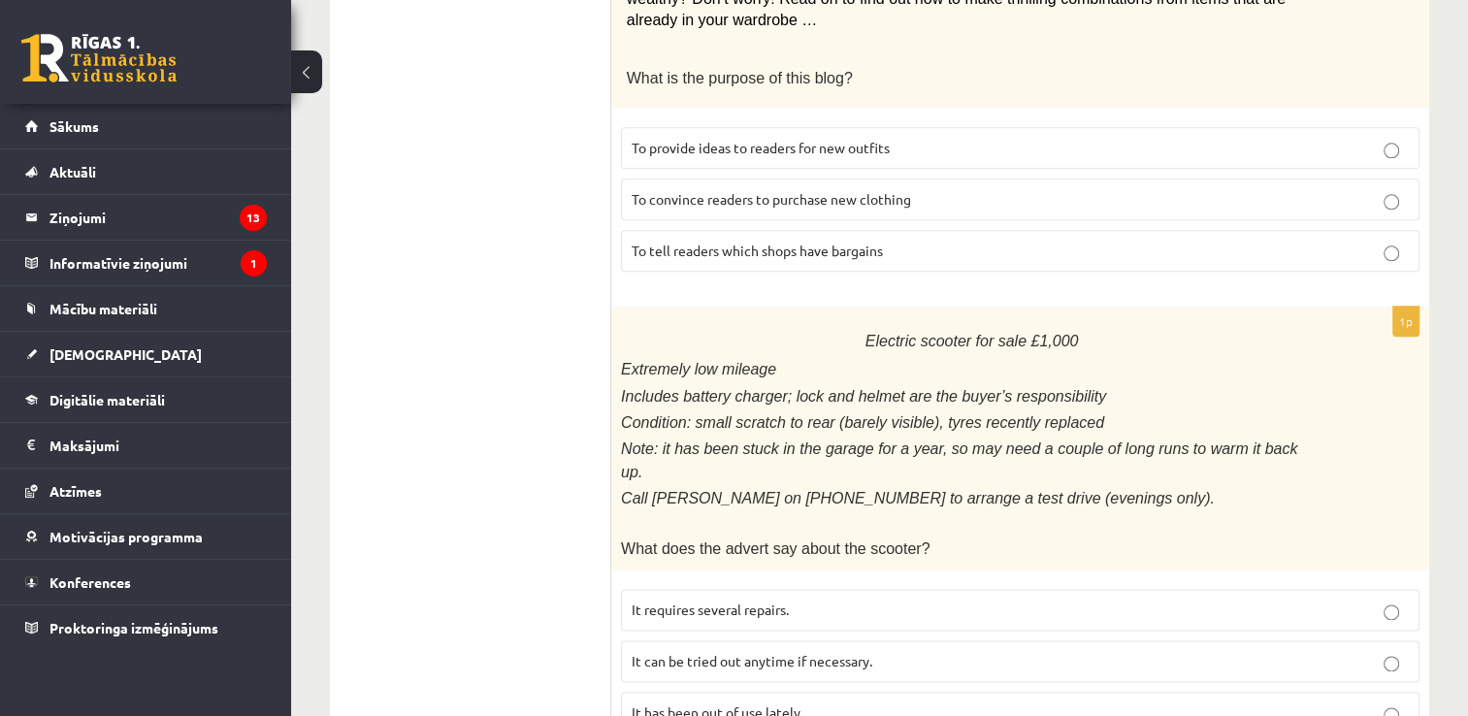
click at [729, 703] on span "It has been out of use lately." at bounding box center [718, 711] width 172 height 17
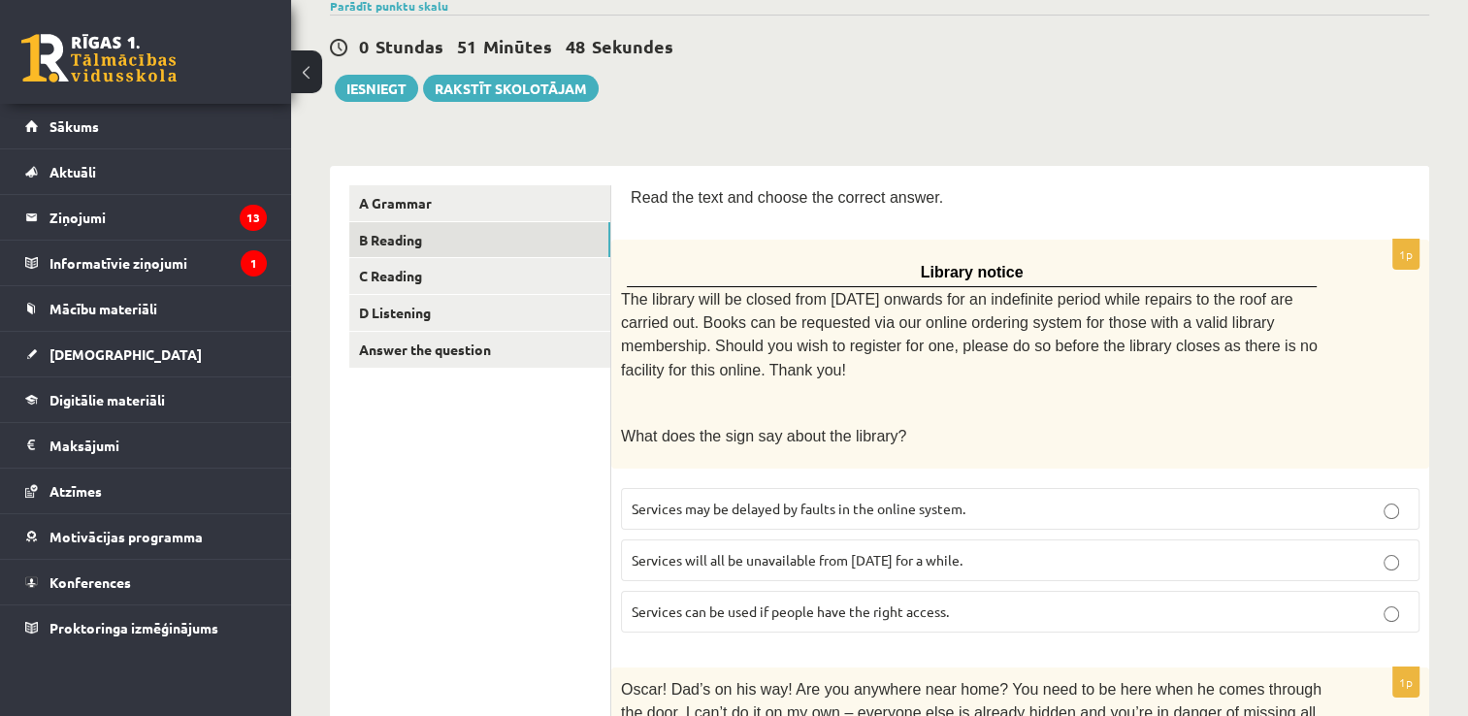
scroll to position [162, 0]
click at [492, 290] on link "C Reading" at bounding box center [479, 277] width 261 height 36
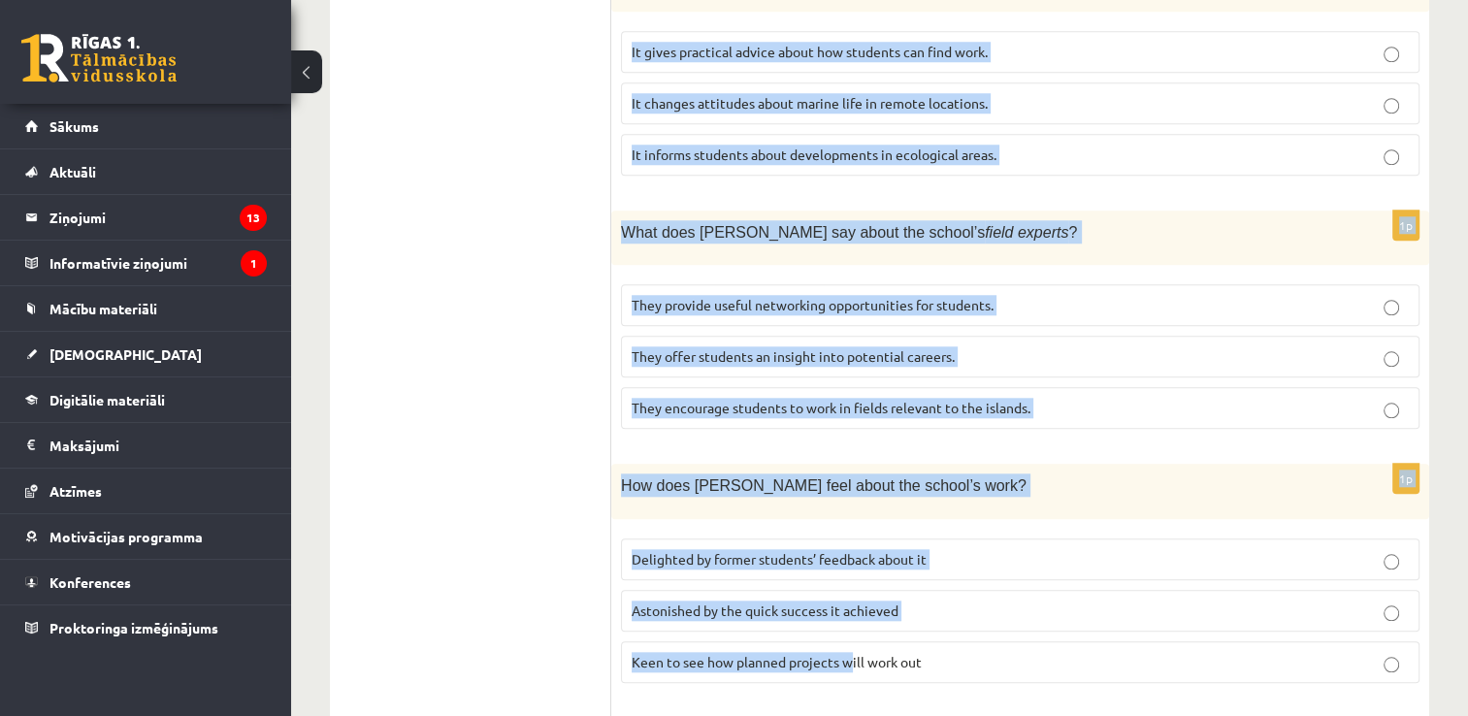
scroll to position [1922, 0]
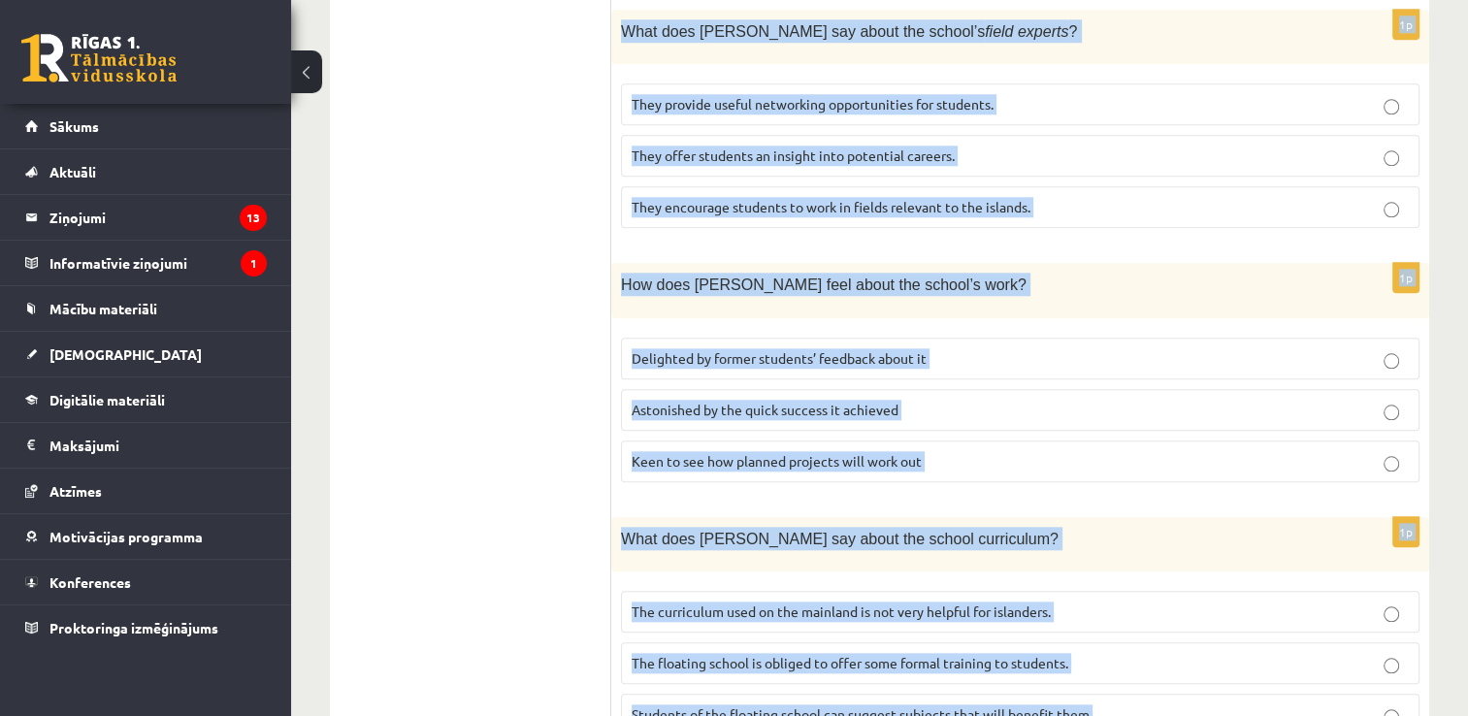
drag, startPoint x: 623, startPoint y: 173, endPoint x: 1095, endPoint y: 627, distance: 655.4
copy form "Read the article about an unusual school and choose the correct answer for each…"
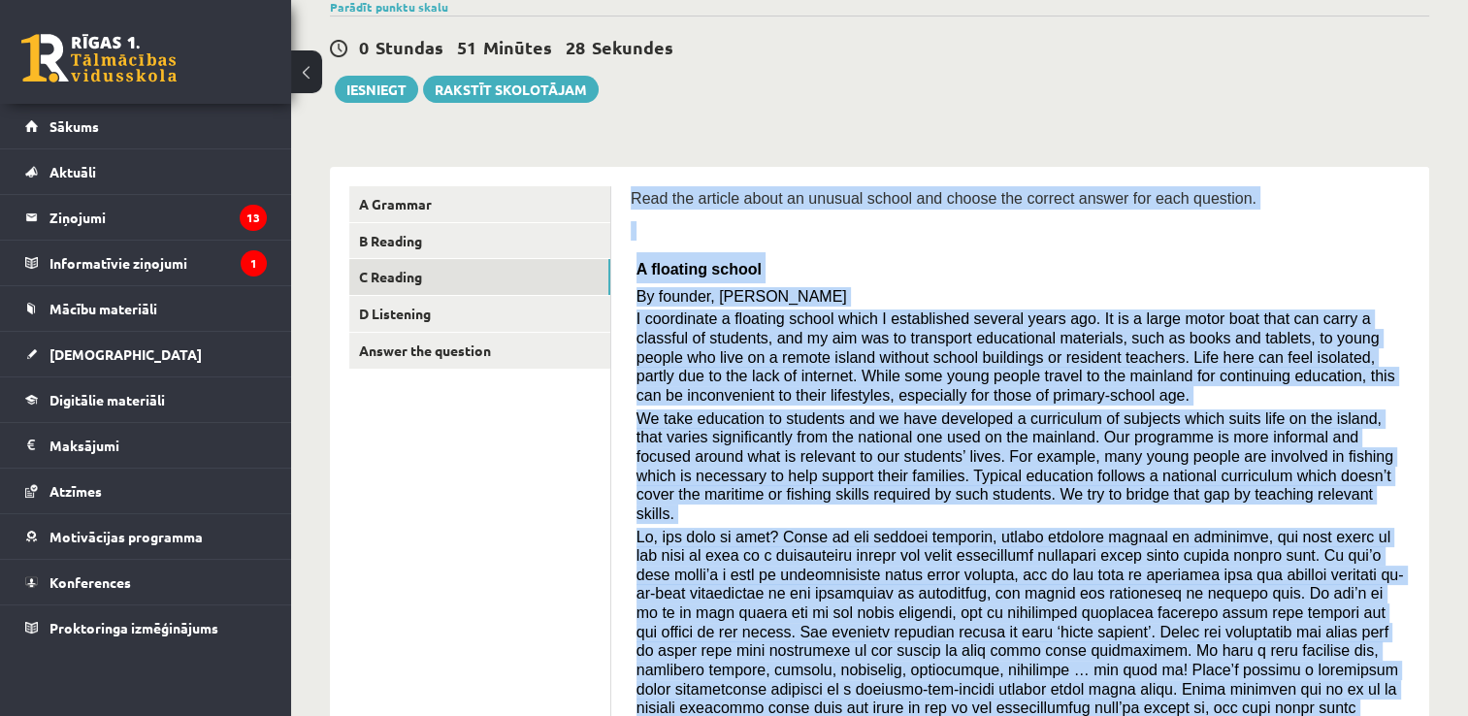
scroll to position [0, 0]
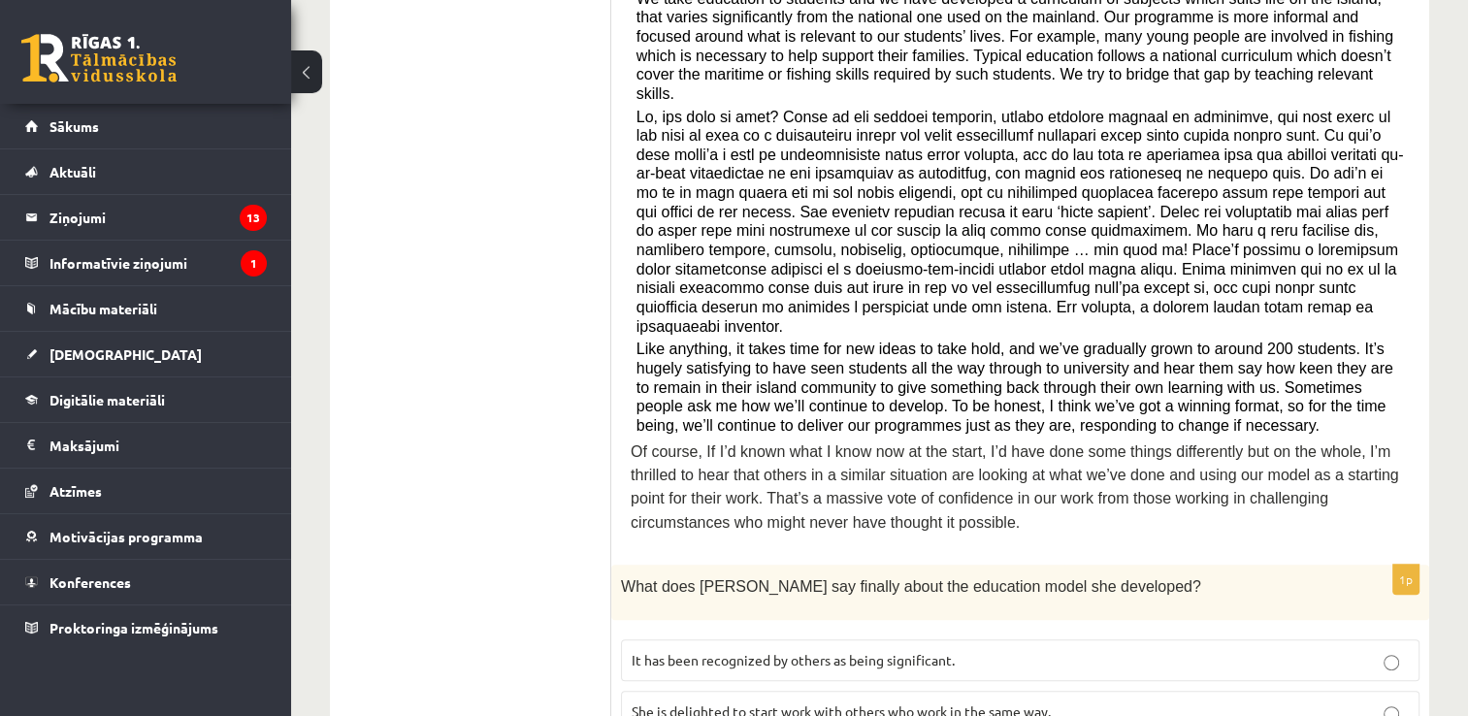
scroll to position [679, 0]
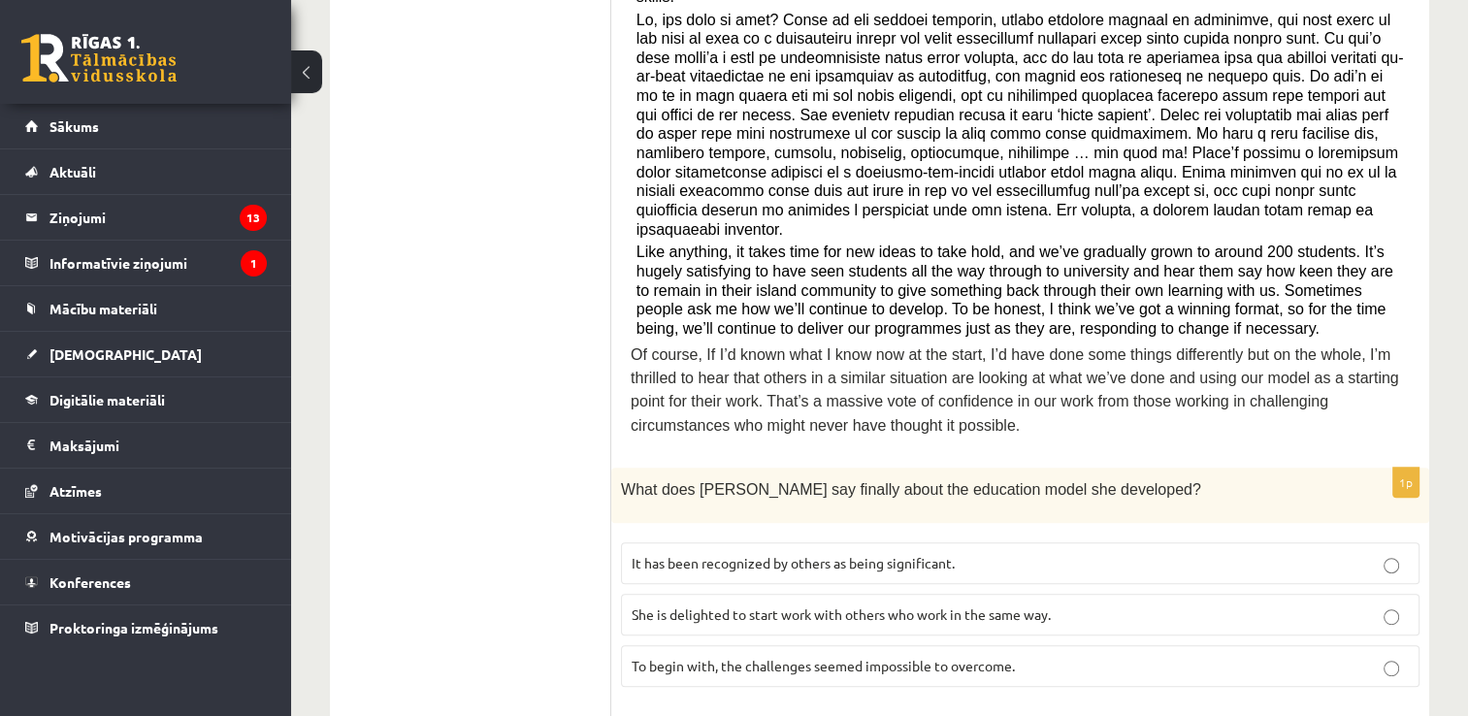
click at [997, 553] on p "It has been recognized by others as being significant." at bounding box center [1020, 563] width 777 height 20
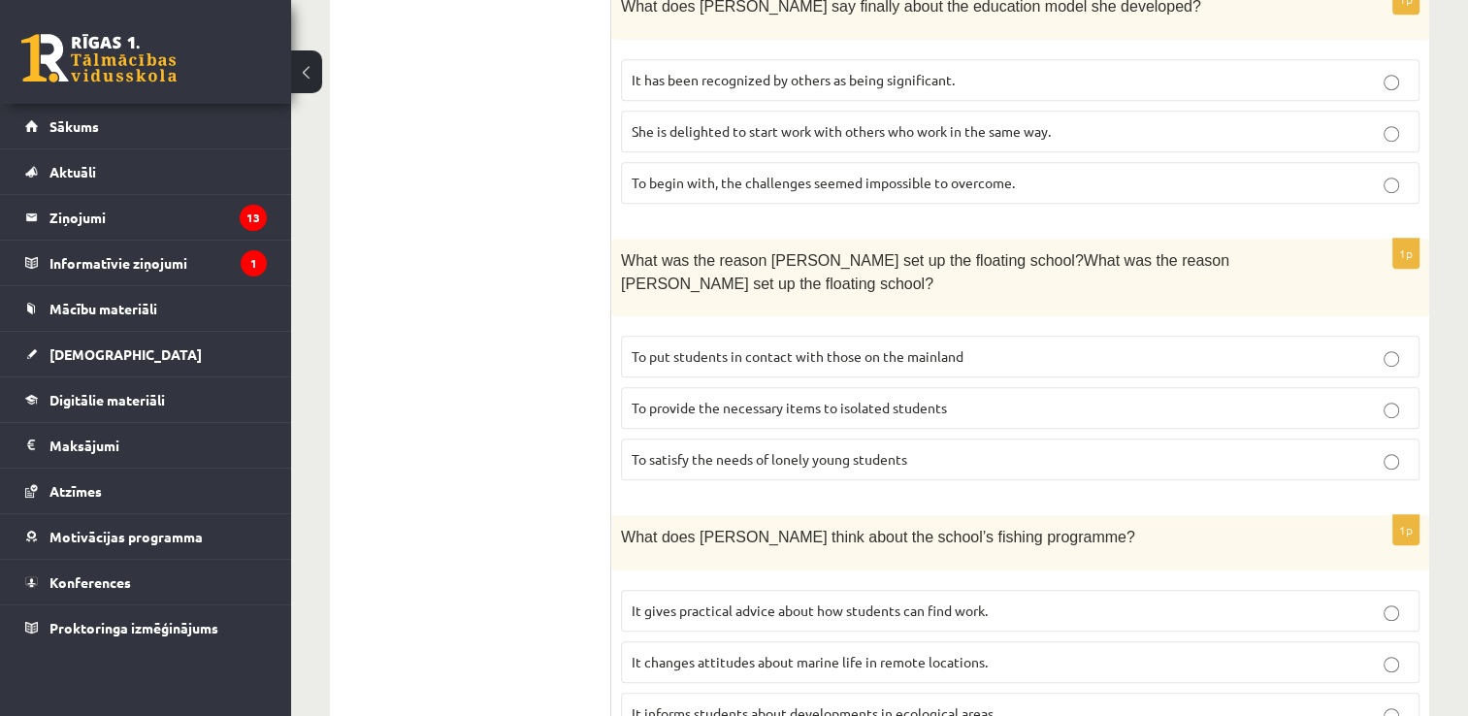
scroll to position [1164, 0]
click at [832, 397] on span "To provide the necessary items to isolated students" at bounding box center [789, 405] width 315 height 17
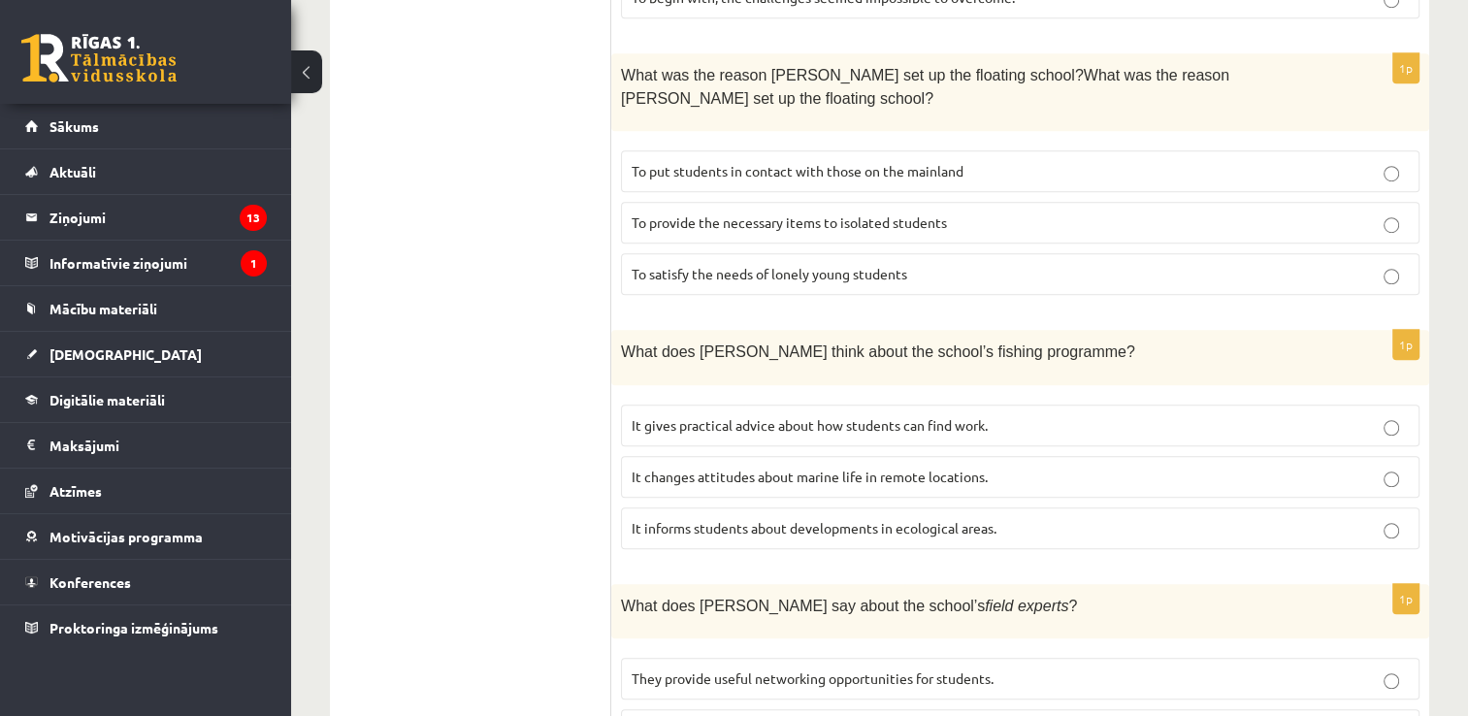
scroll to position [1358, 0]
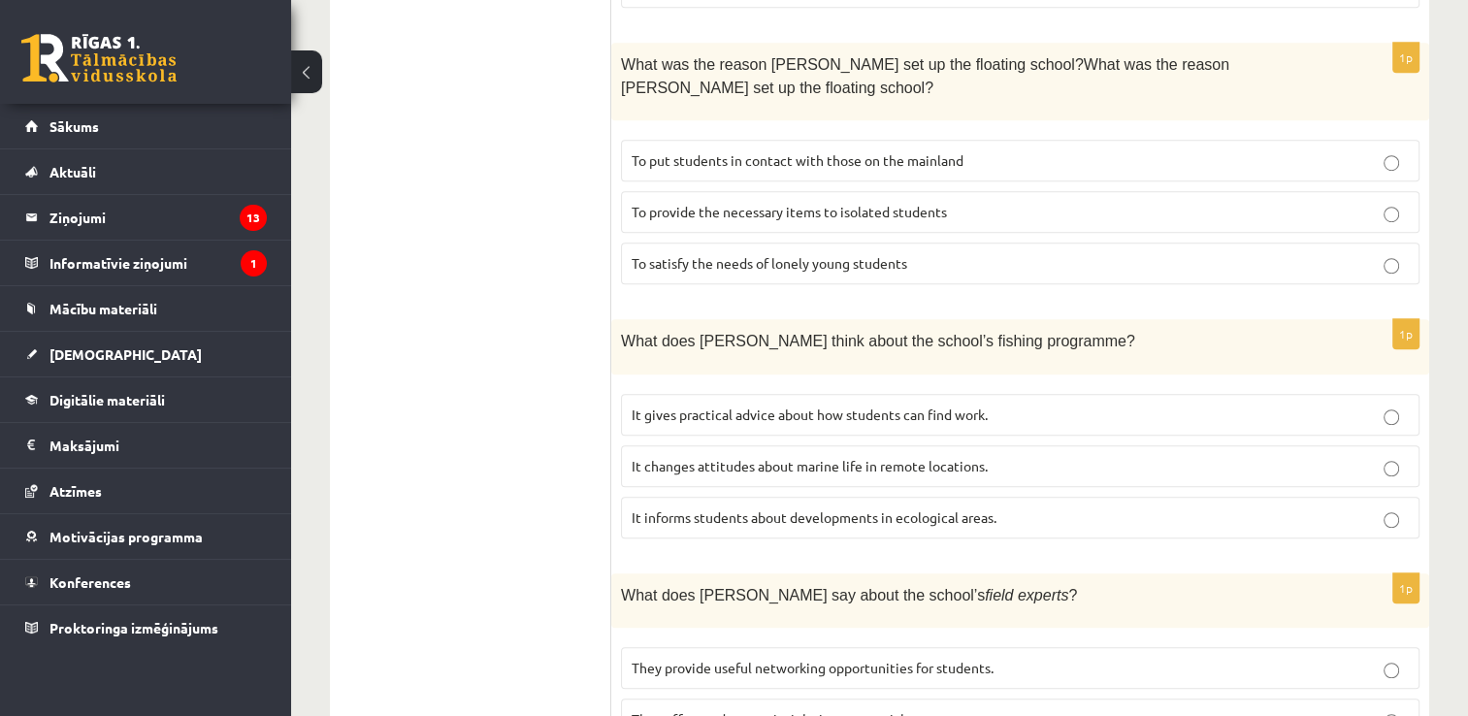
click at [1016, 507] on p "It informs students about developments in ecological areas." at bounding box center [1020, 517] width 777 height 20
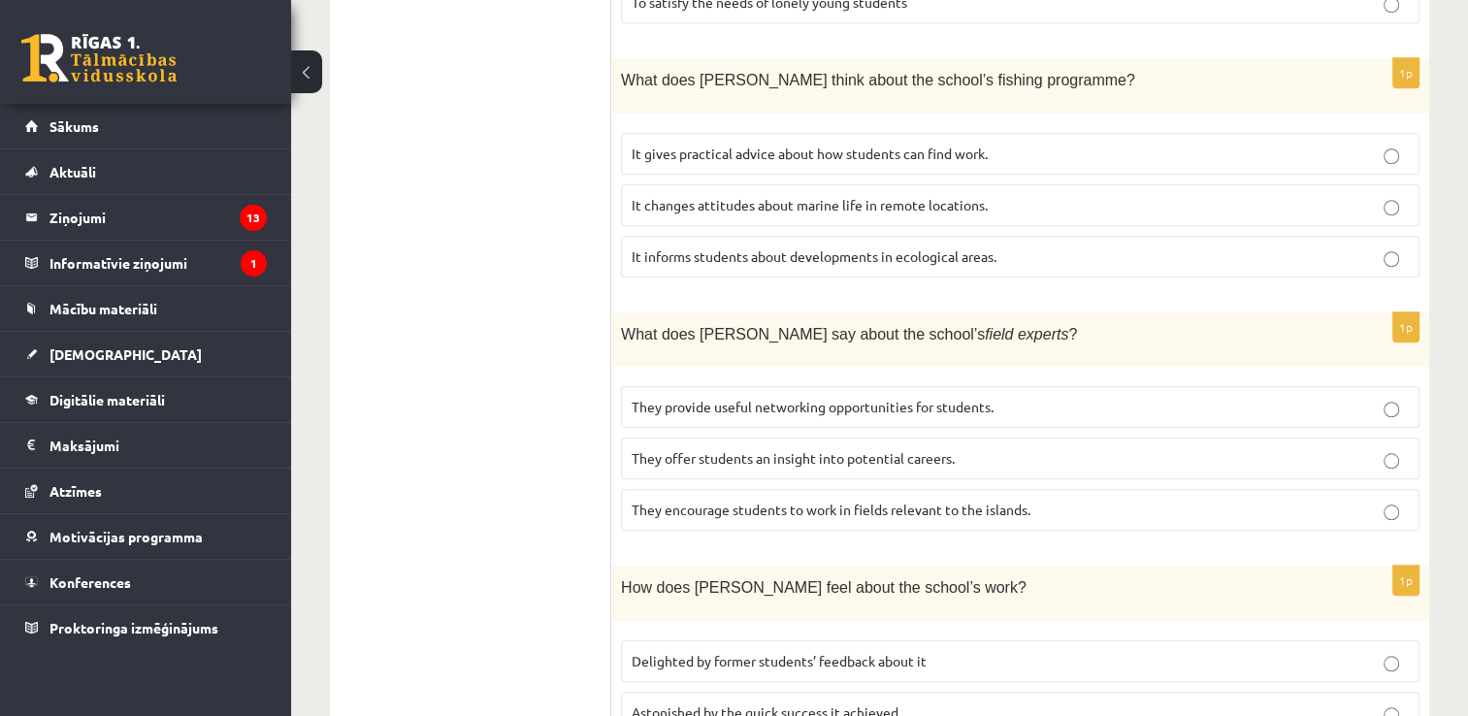
scroll to position [1650, 0]
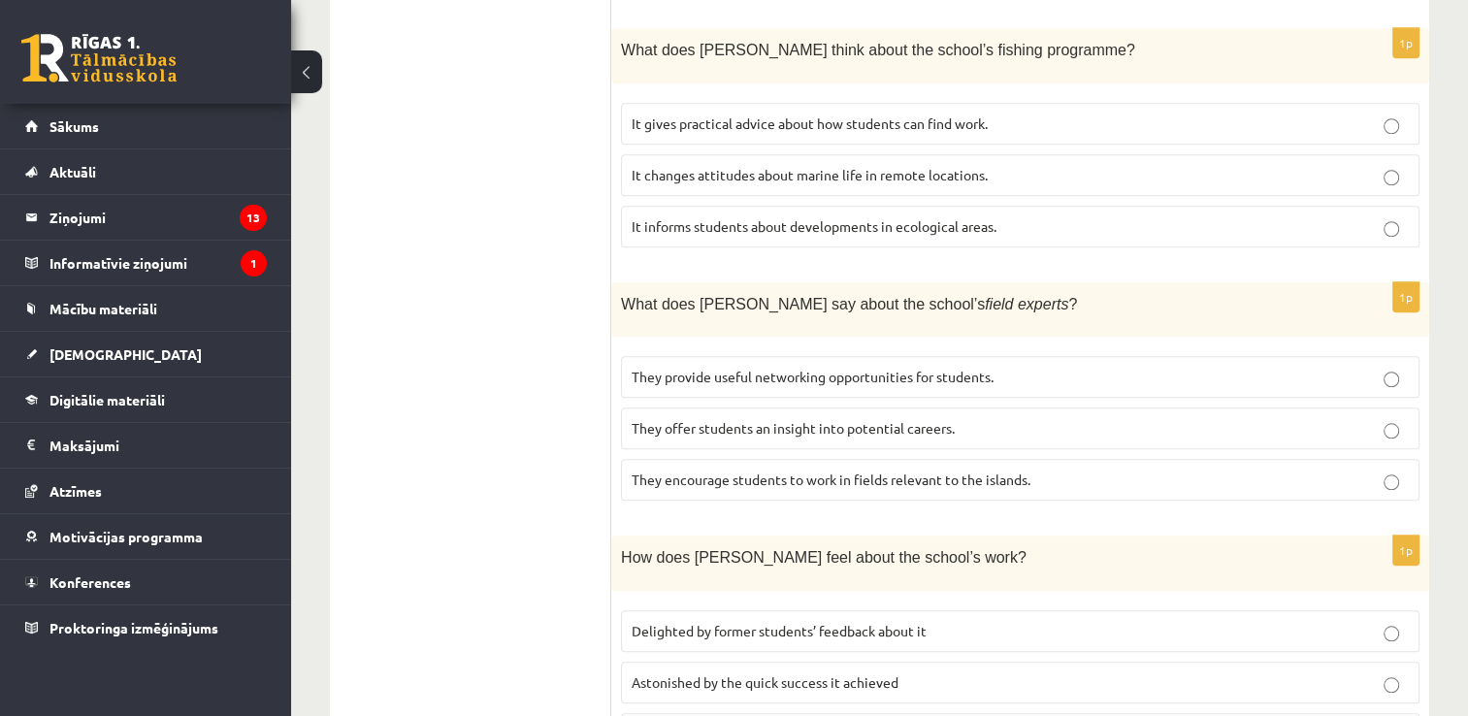
click at [1004, 418] on p "They offer students an insight into potential careers." at bounding box center [1020, 428] width 777 height 20
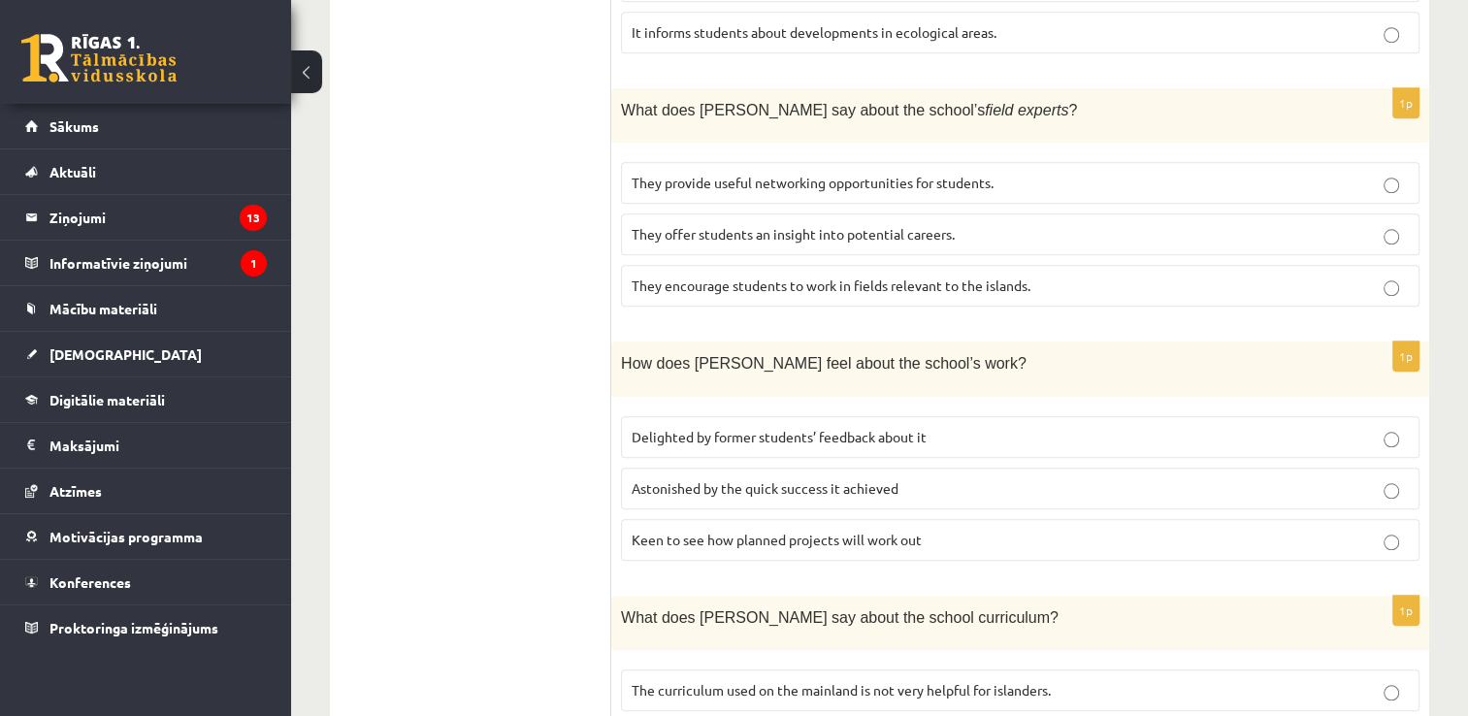
scroll to position [1922, 0]
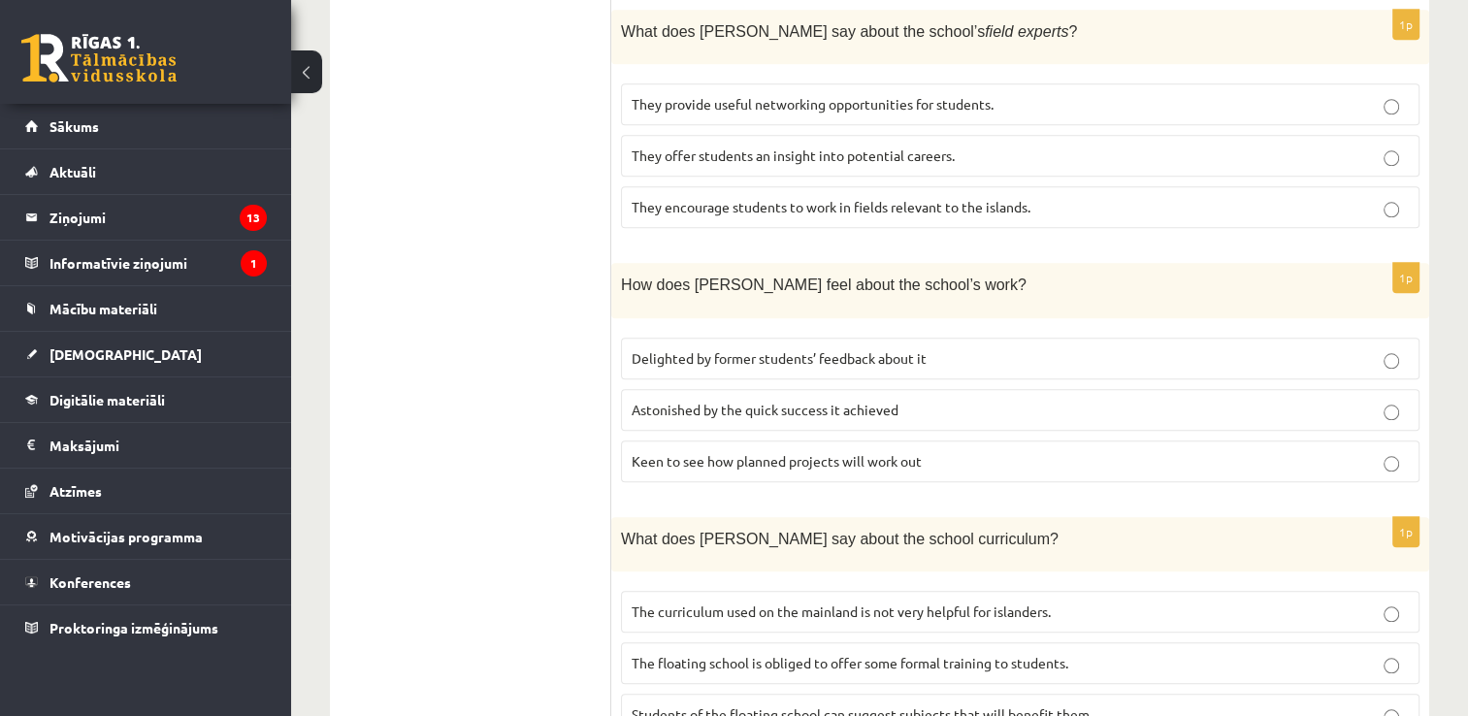
click at [768, 349] on span "Delighted by former students’ feedback about it" at bounding box center [779, 357] width 295 height 17
click at [990, 603] on span "The curriculum used on the mainland is not very helpful for islanders." at bounding box center [841, 611] width 419 height 17
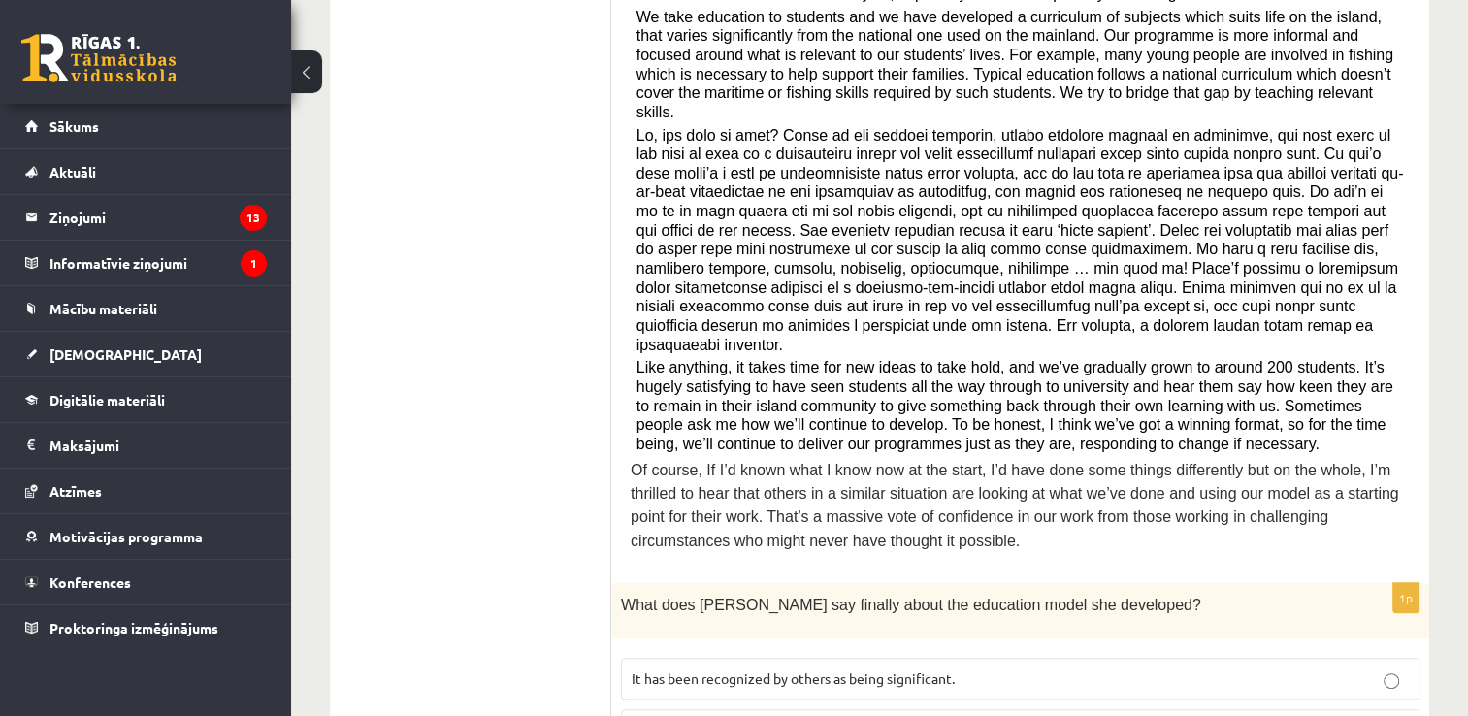
scroll to position [0, 0]
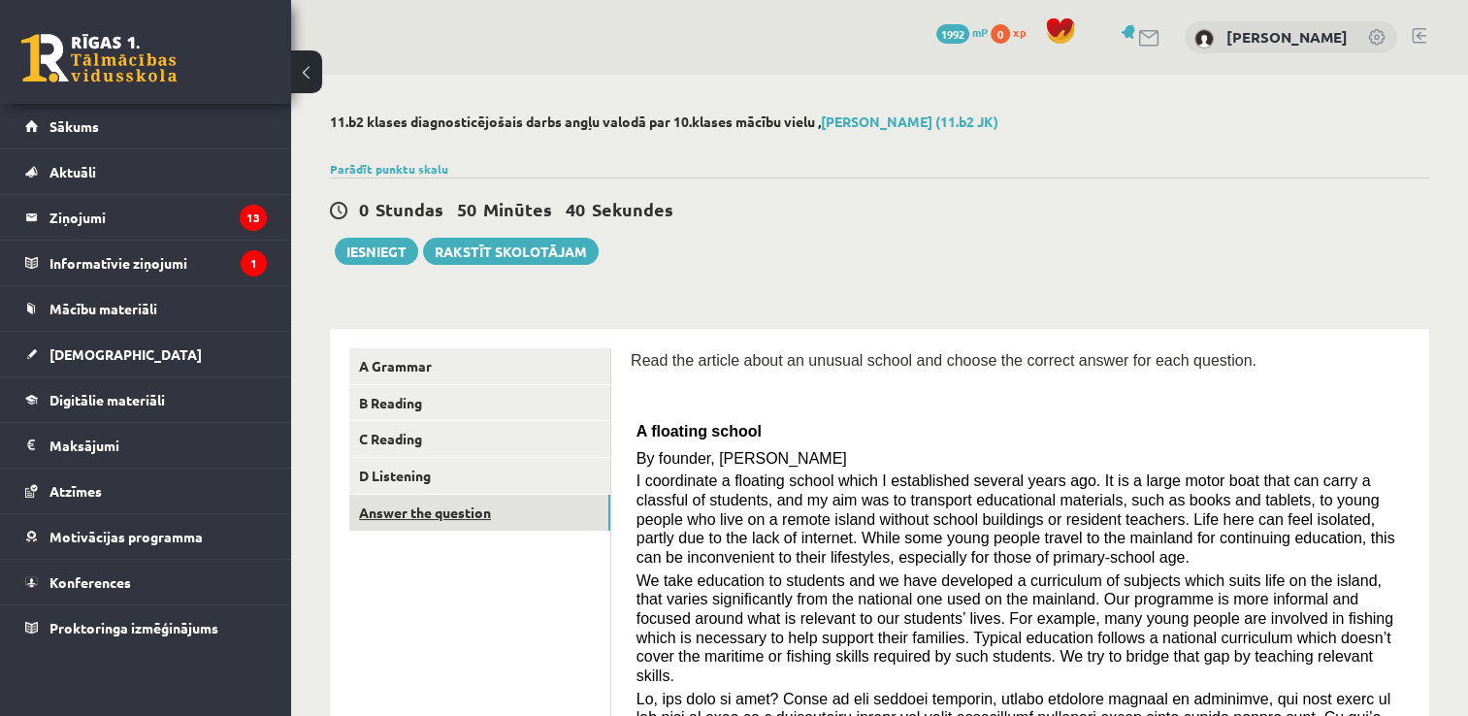
click at [569, 511] on link "Answer the question" at bounding box center [479, 513] width 261 height 36
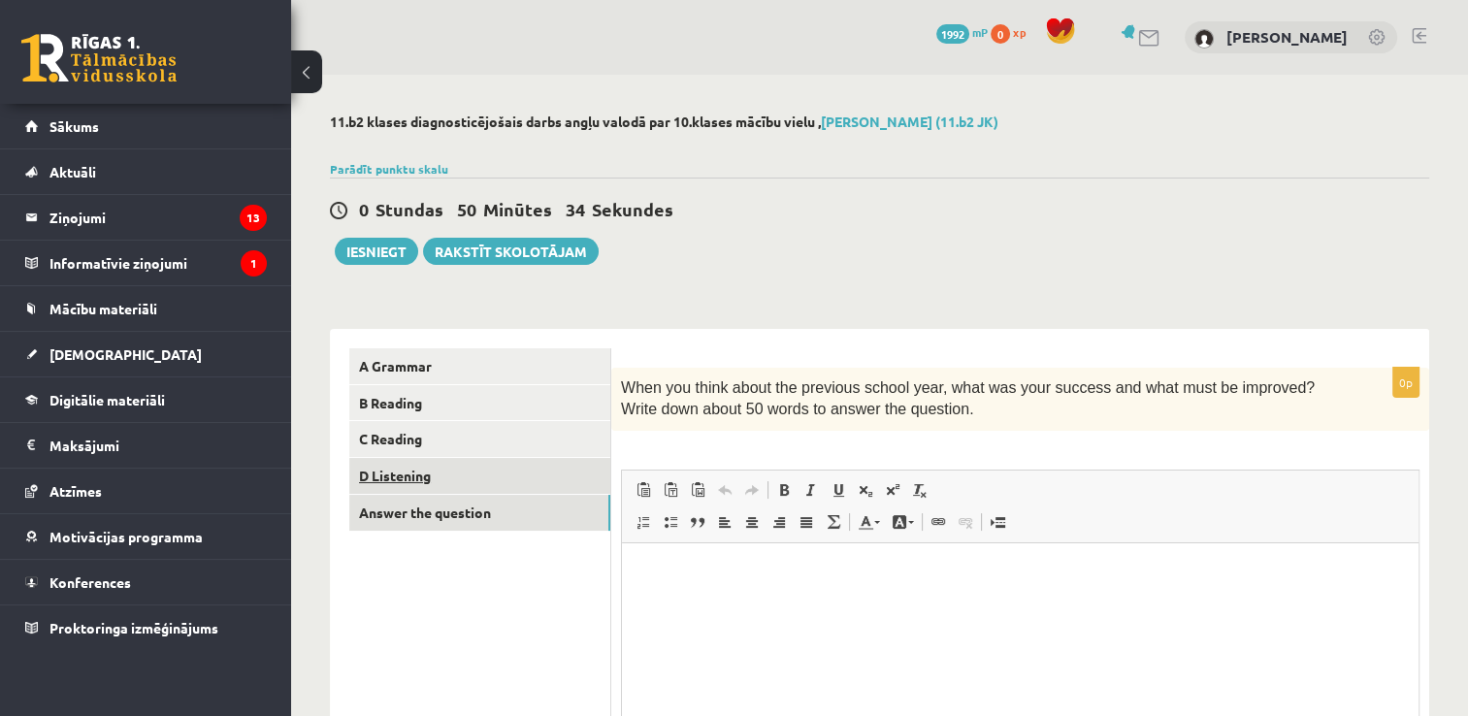
click at [570, 483] on link "D Listening" at bounding box center [479, 476] width 261 height 36
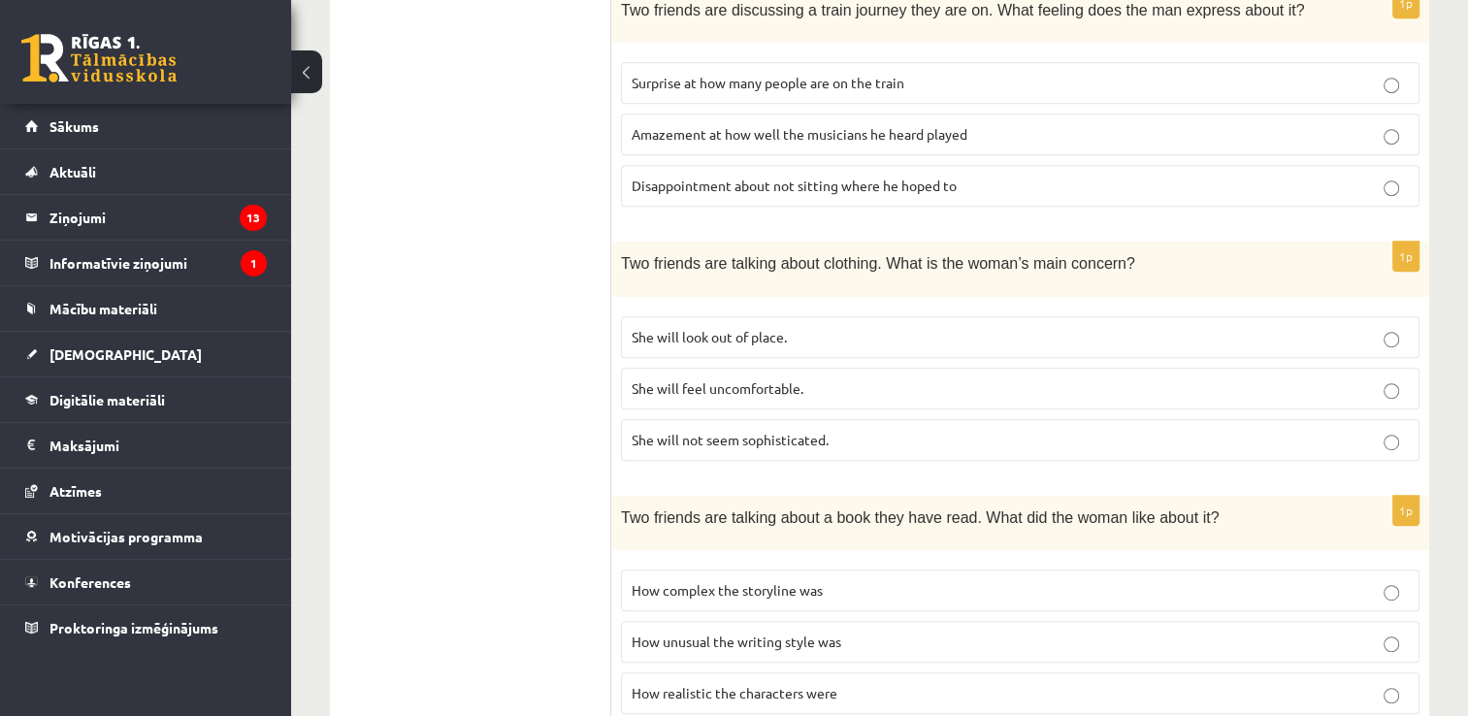
scroll to position [1067, 0]
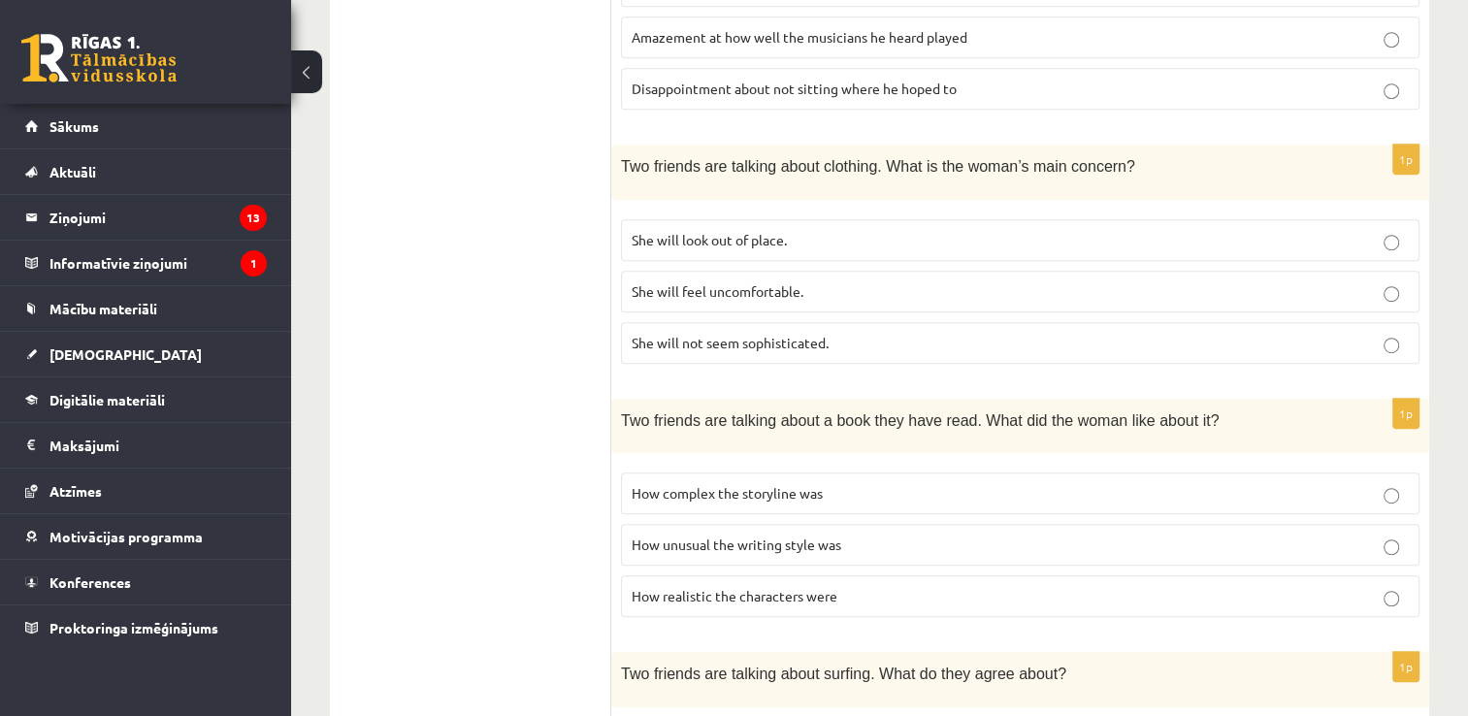
click at [944, 473] on label "How complex the storyline was" at bounding box center [1020, 494] width 799 height 42
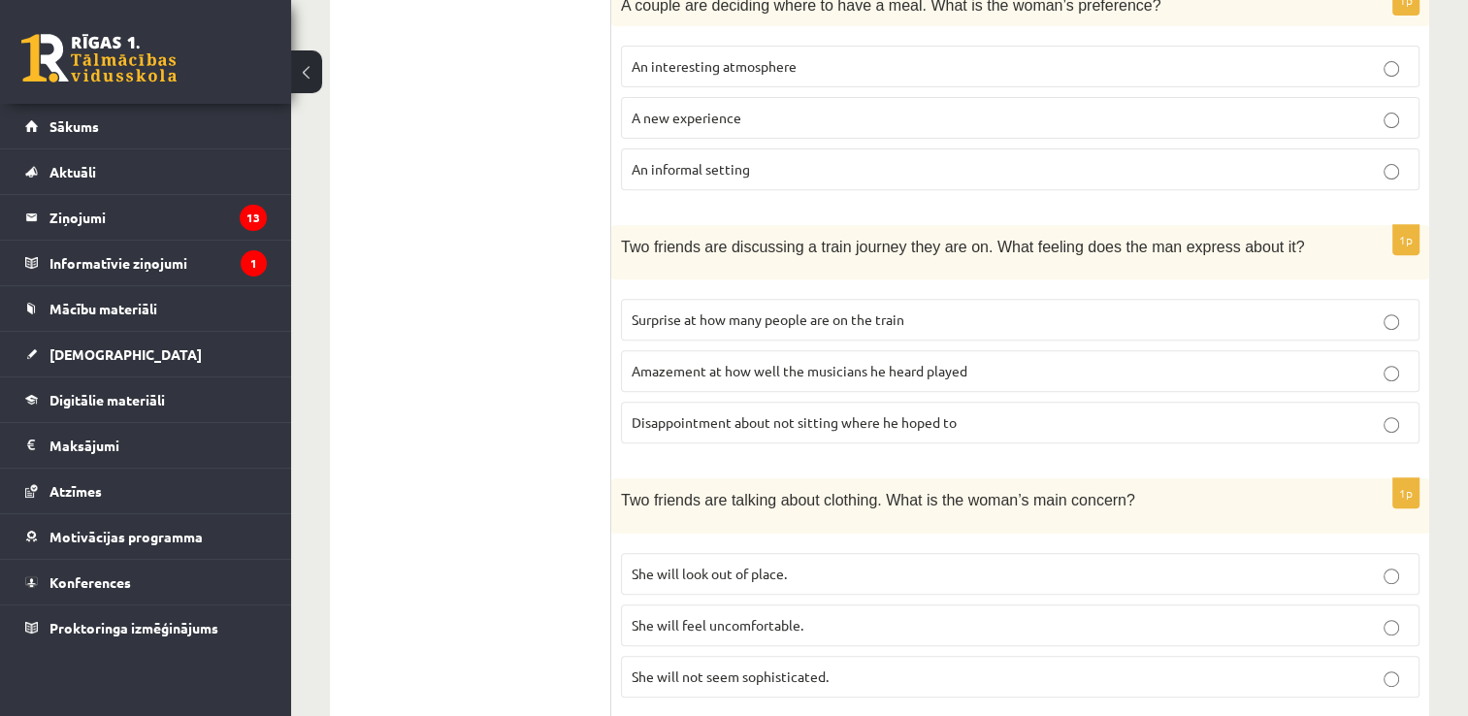
scroll to position [700, 0]
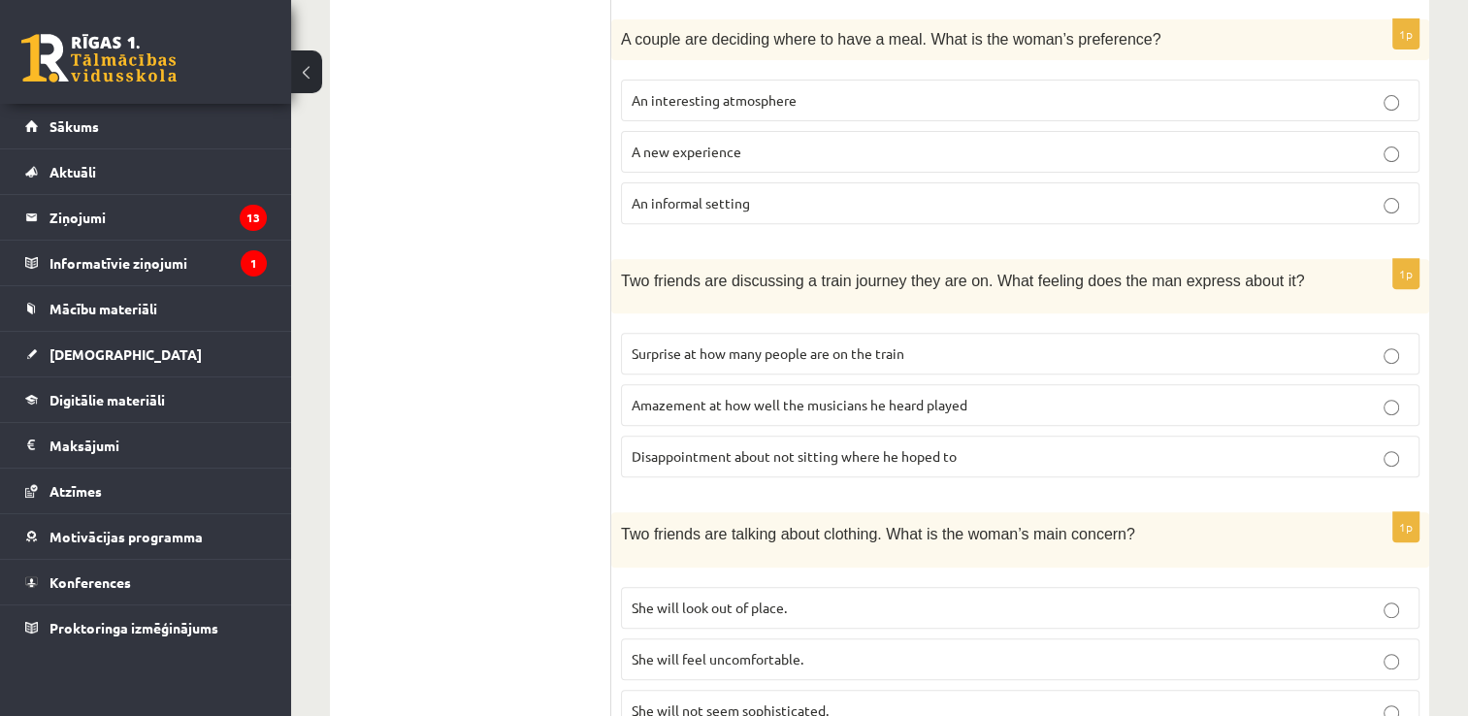
click at [804, 439] on label "Disappointment about not sitting where he hoped to" at bounding box center [1020, 457] width 799 height 42
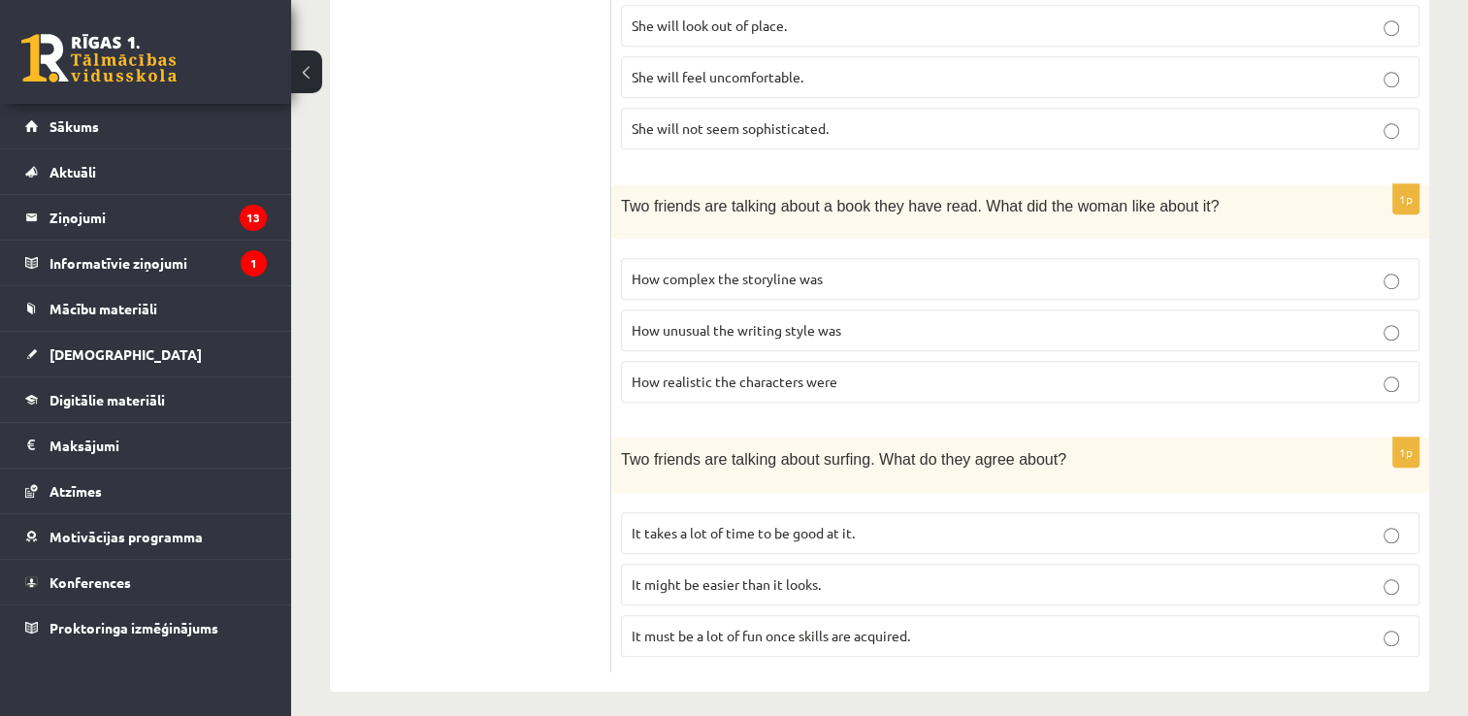
scroll to position [1088, 0]
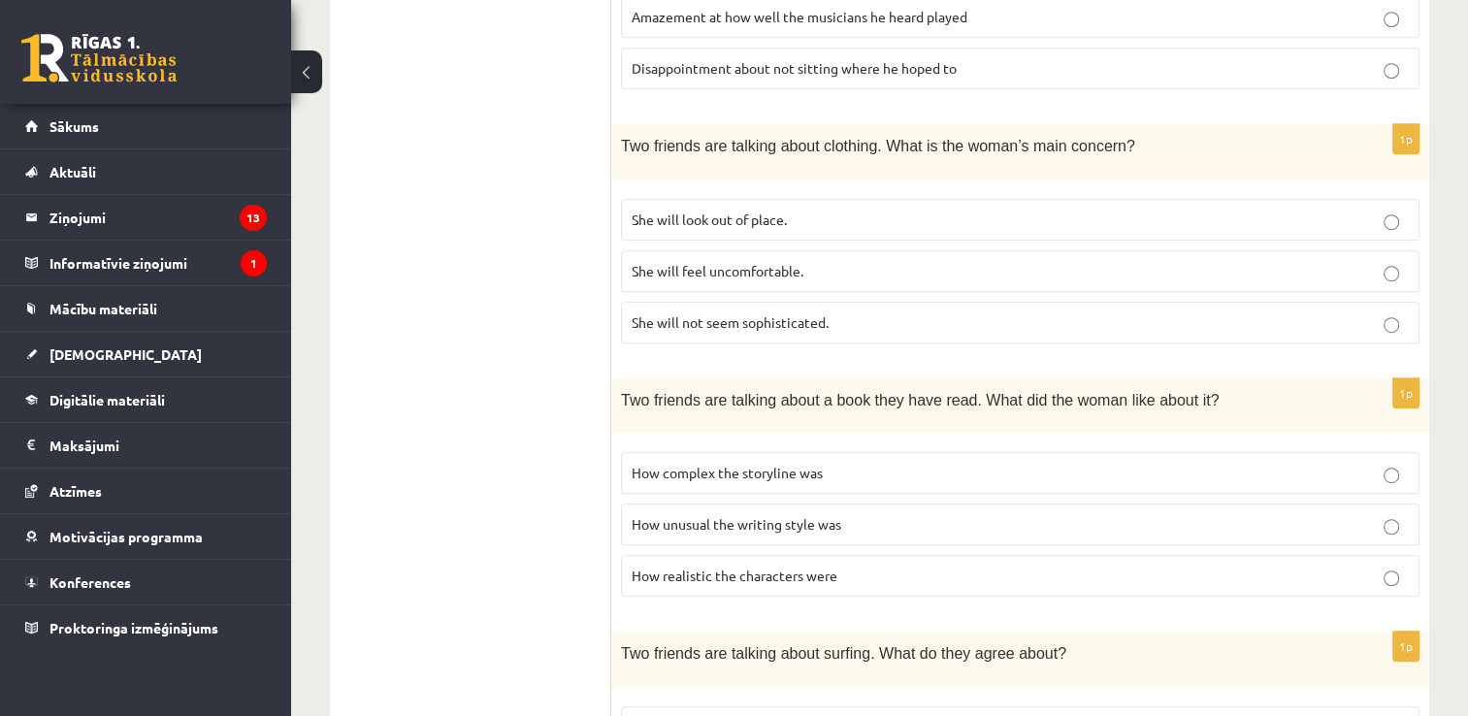
click at [775, 211] on span "She will look out of place." at bounding box center [709, 219] width 155 height 17
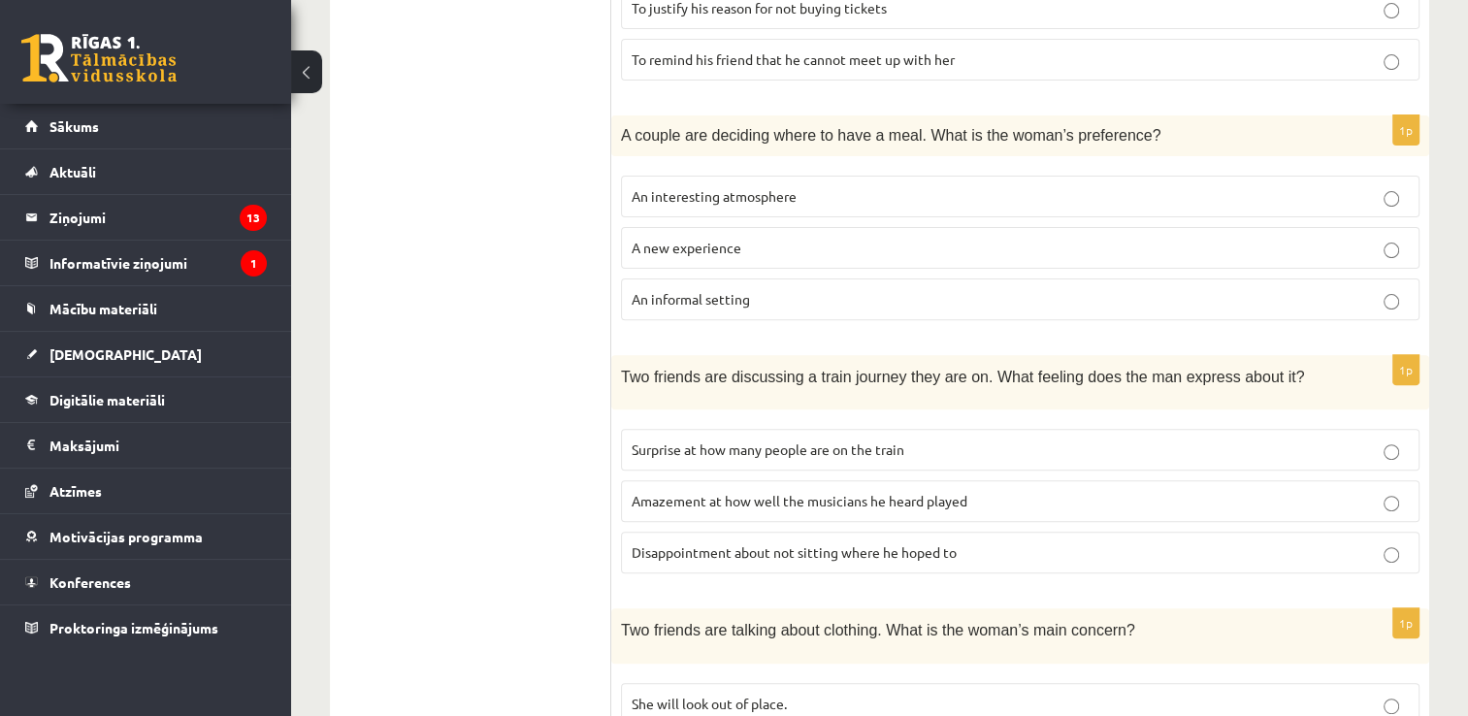
scroll to position [603, 0]
click at [776, 297] on p "An informal setting" at bounding box center [1020, 300] width 777 height 20
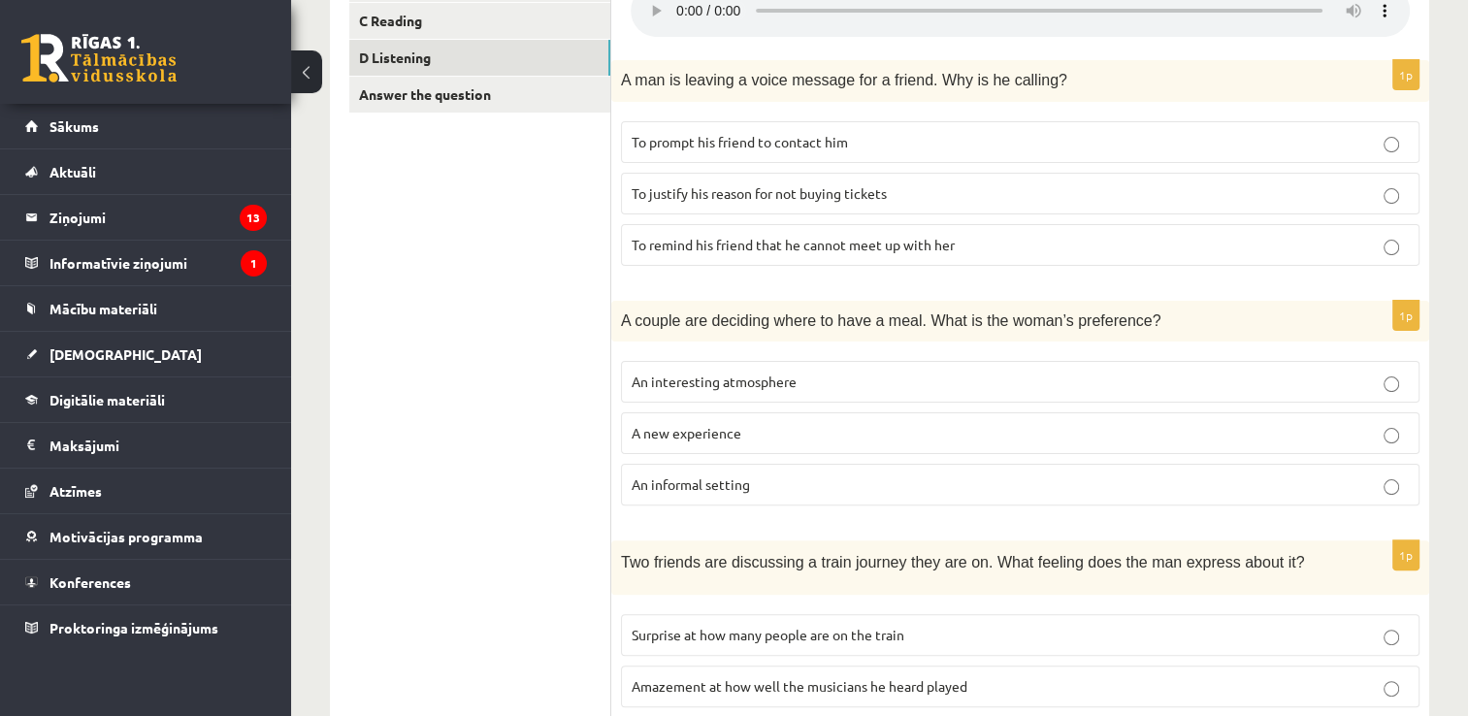
scroll to position [409, 0]
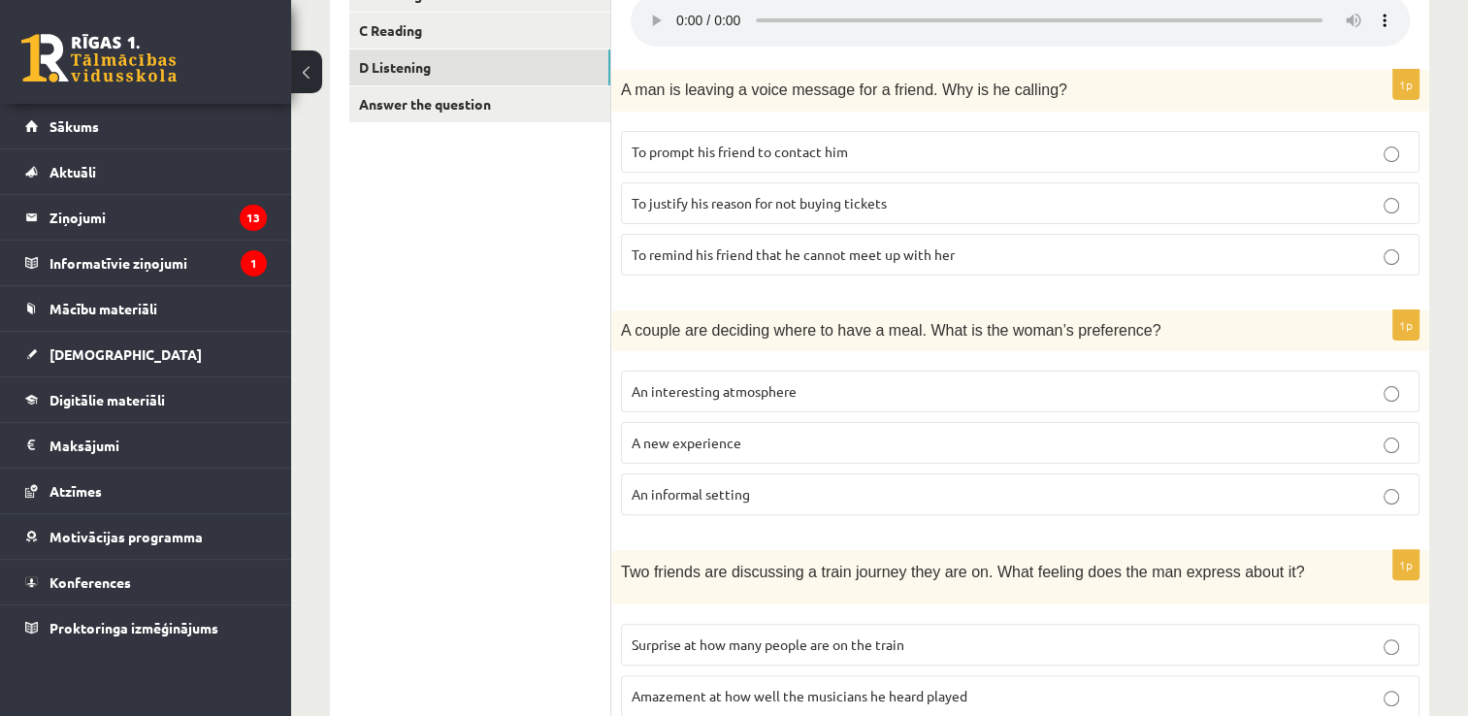
click at [843, 161] on label "To prompt his friend to contact him" at bounding box center [1020, 152] width 799 height 42
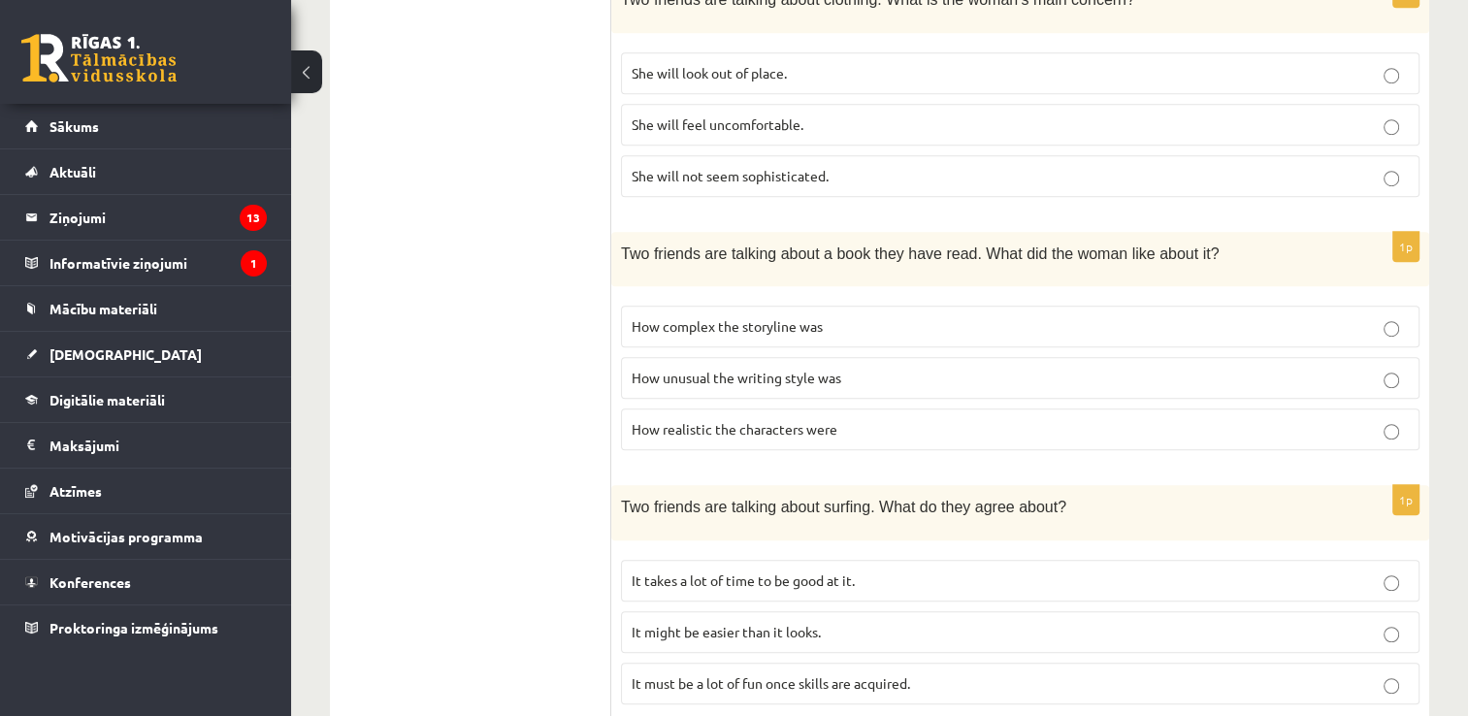
scroll to position [1282, 0]
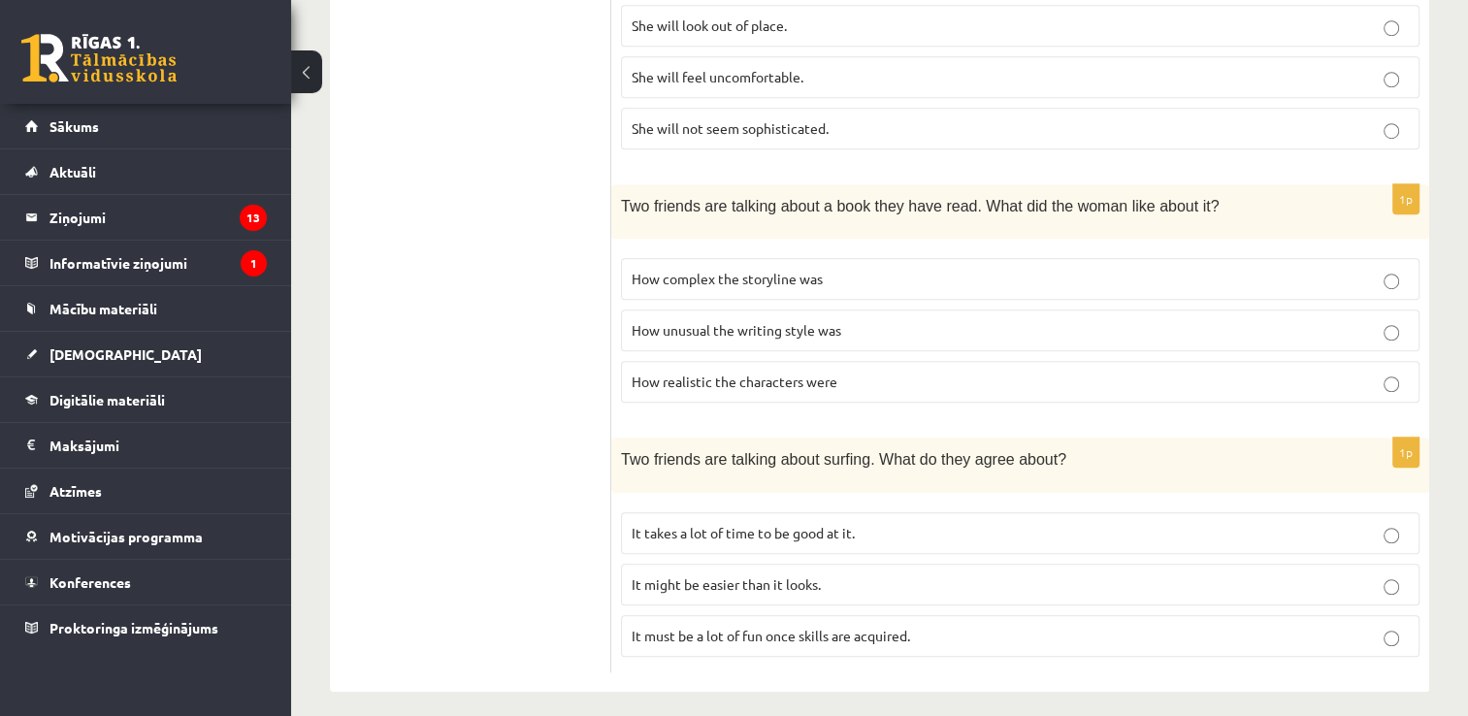
click at [821, 523] on p "It takes a lot of time to be good at it." at bounding box center [1020, 533] width 777 height 20
drag, startPoint x: 821, startPoint y: 509, endPoint x: 893, endPoint y: 507, distance: 71.8
click at [893, 512] on label "It takes a lot of time to be good at it." at bounding box center [1020, 533] width 799 height 42
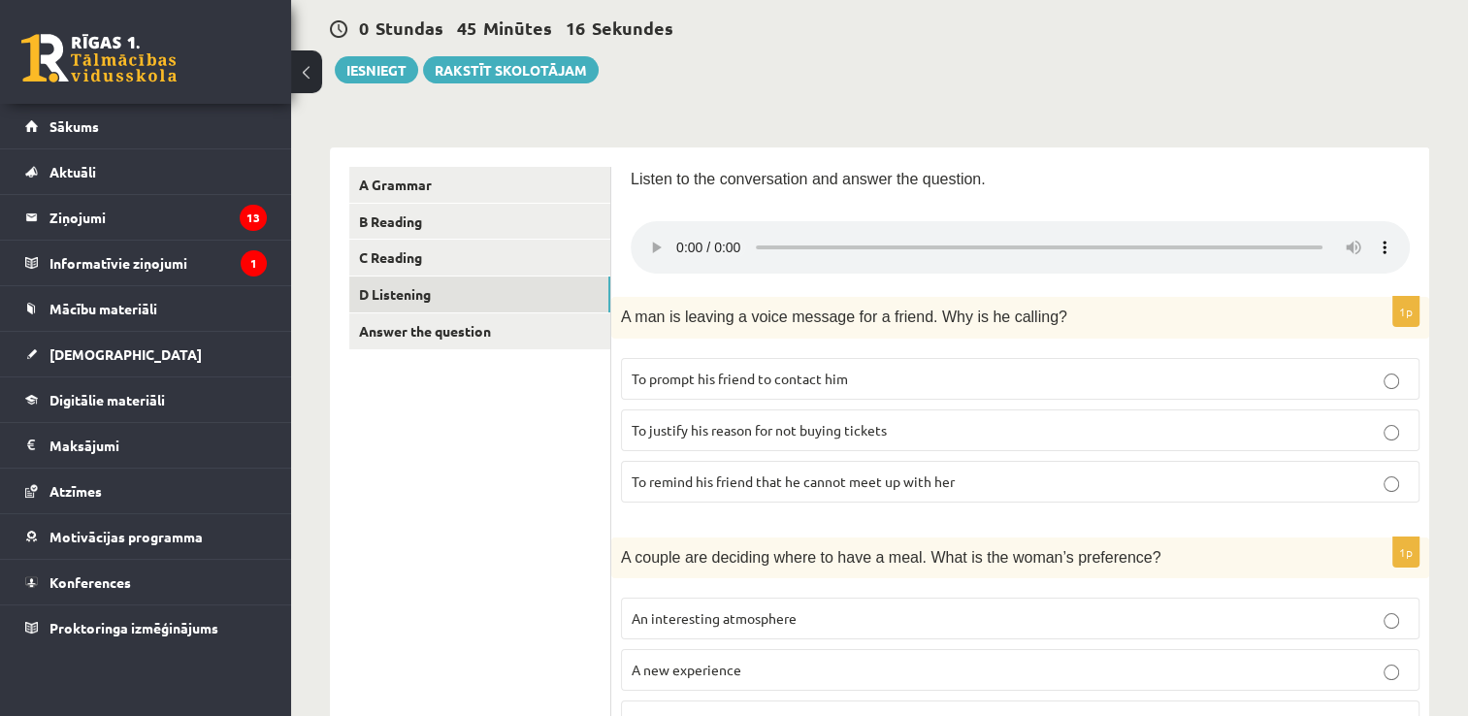
scroll to position [194, 0]
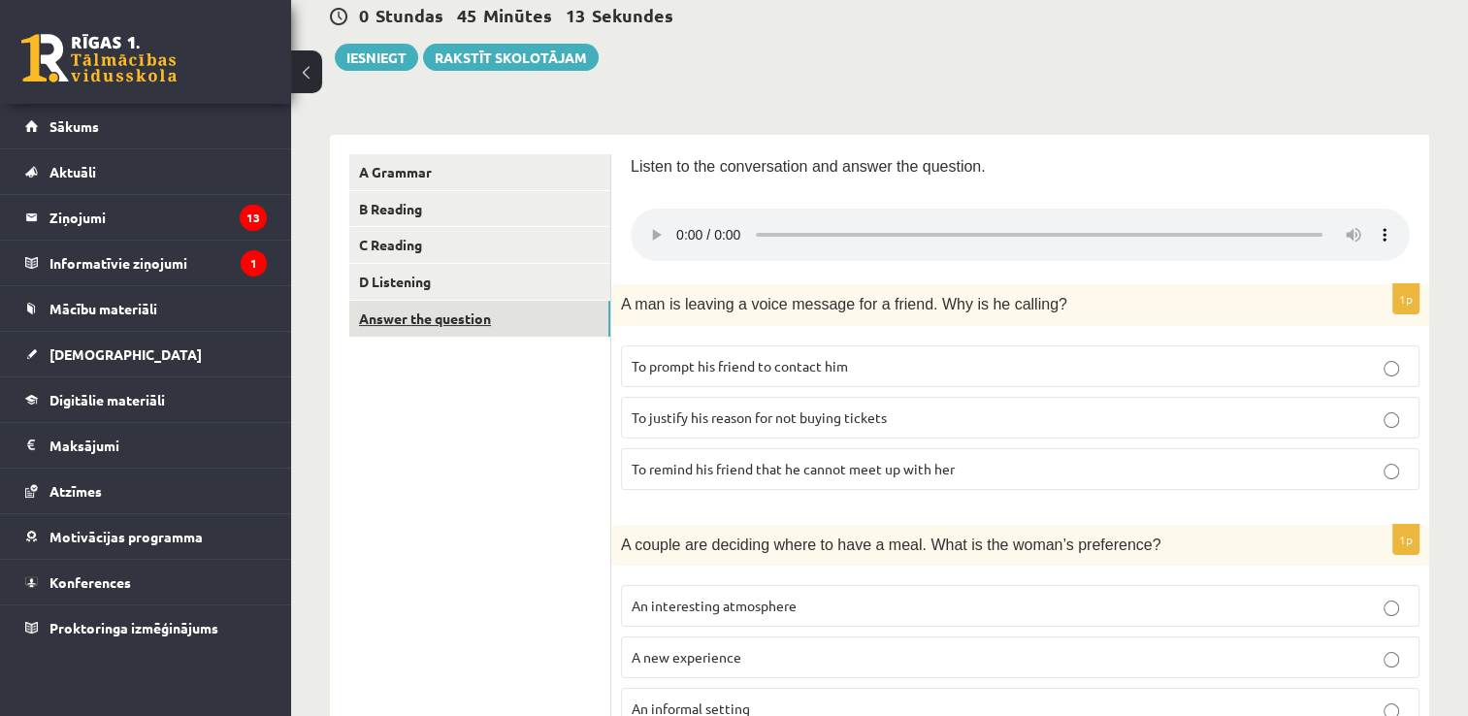
click at [543, 325] on link "Answer the question" at bounding box center [479, 319] width 261 height 36
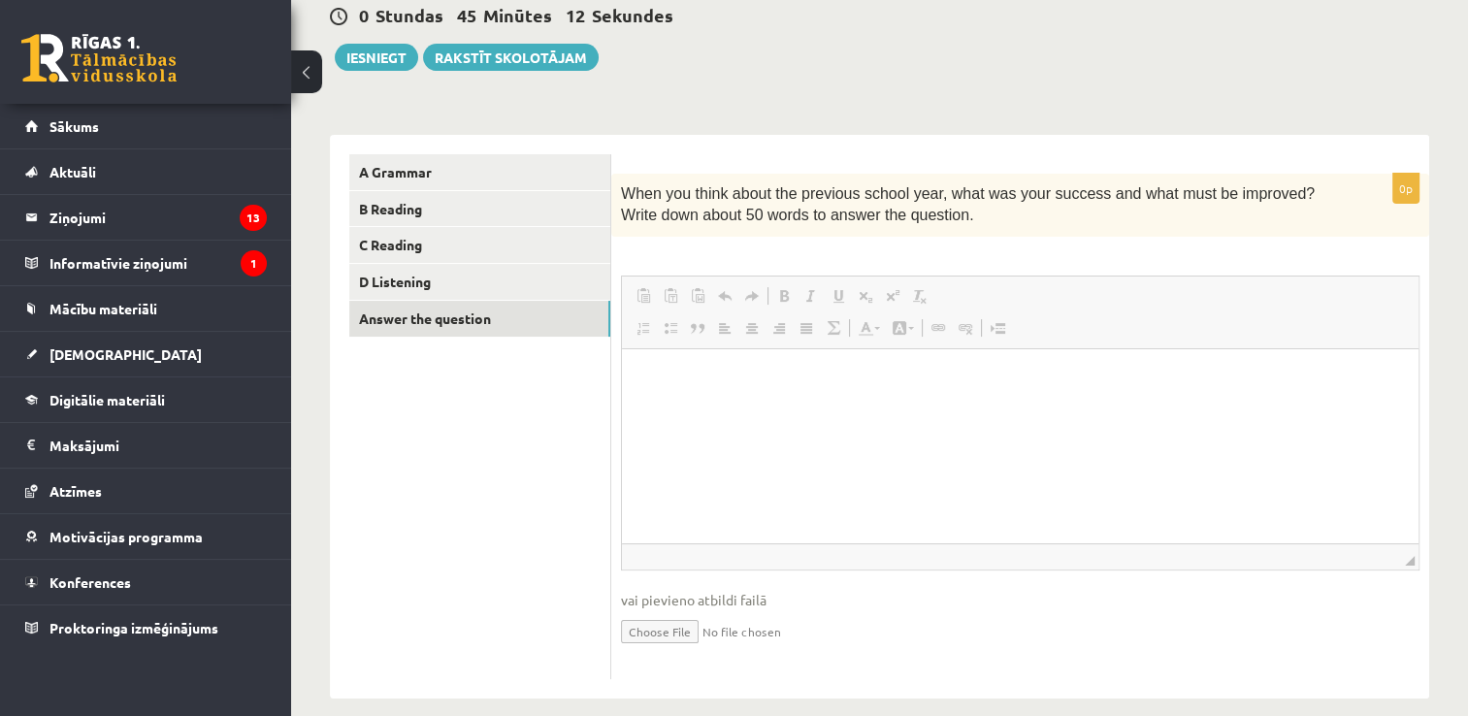
scroll to position [0, 0]
click at [901, 408] on html at bounding box center [1020, 377] width 797 height 59
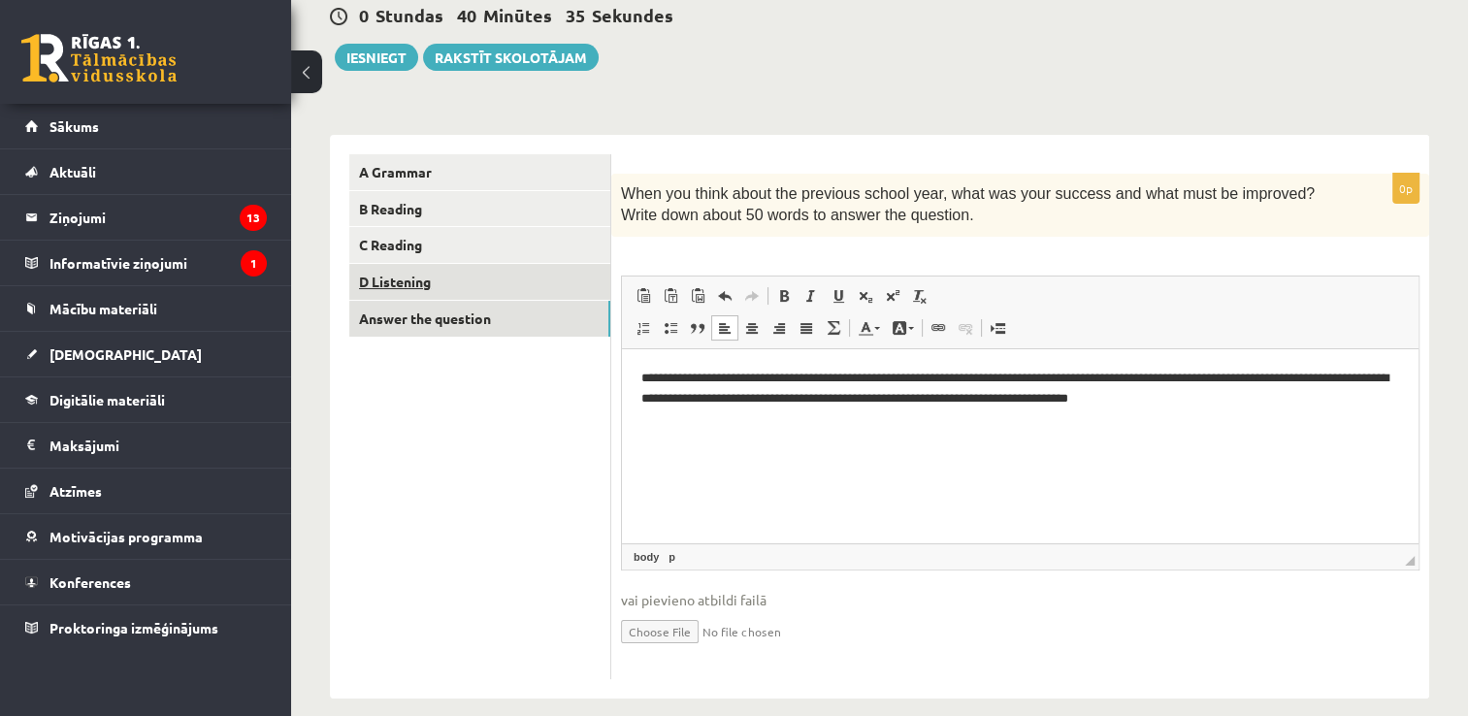
click at [459, 281] on link "D Listening" at bounding box center [479, 282] width 261 height 36
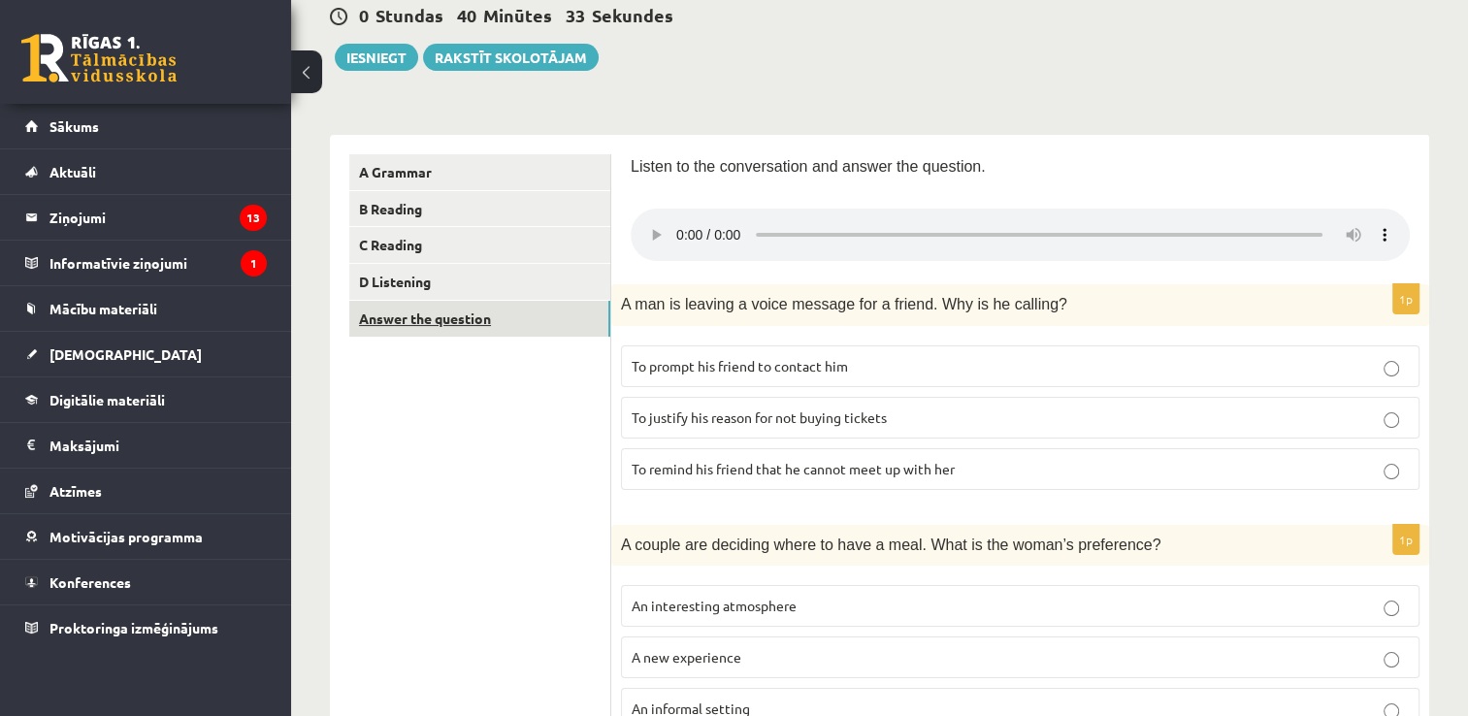
click at [464, 328] on link "Answer the question" at bounding box center [479, 319] width 261 height 36
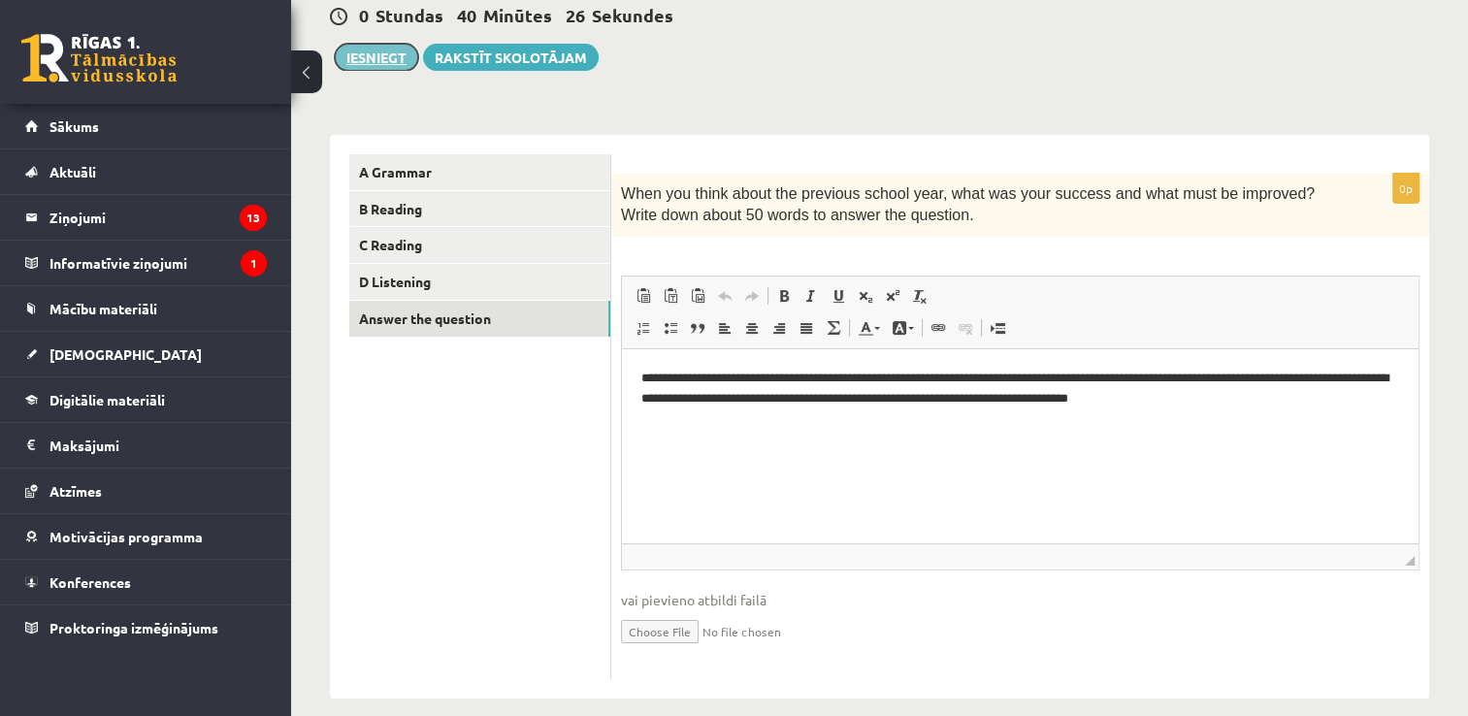
click at [373, 60] on button "Iesniegt" at bounding box center [376, 57] width 83 height 27
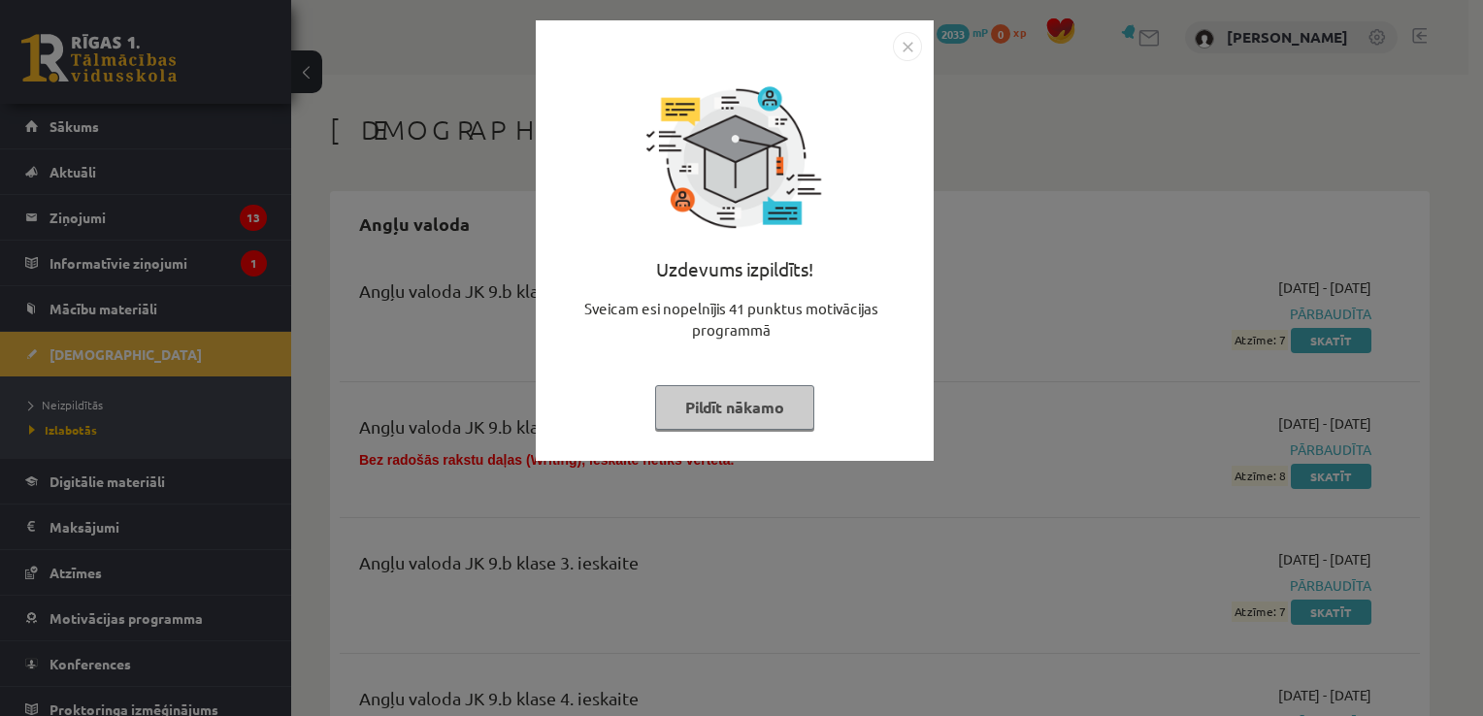
drag, startPoint x: 1158, startPoint y: 367, endPoint x: 1147, endPoint y: 361, distance: 12.2
click at [1158, 367] on div "Uzdevums izpildīts! Sveicam esi nopelnījis 41 punktus motivācijas programmā Pil…" at bounding box center [741, 358] width 1483 height 716
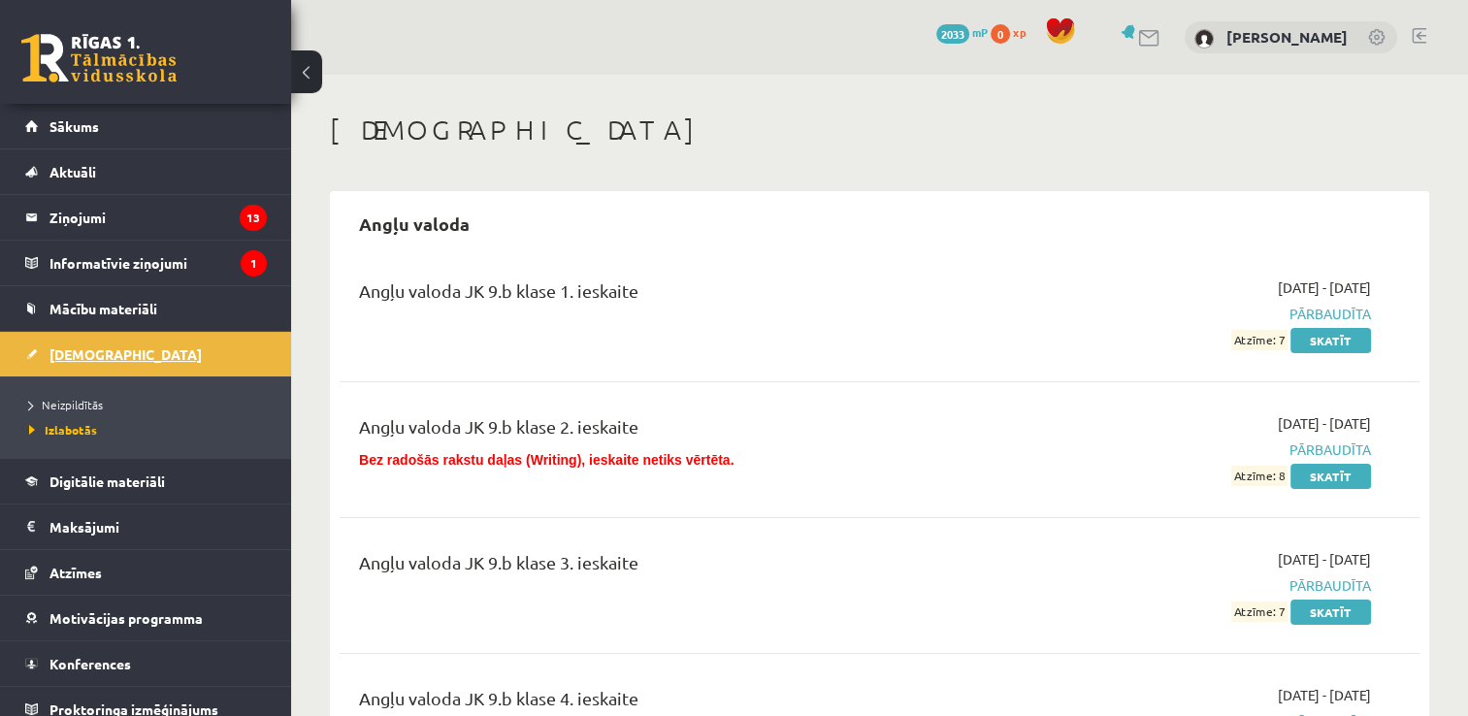
click at [127, 343] on link "[DEMOGRAPHIC_DATA]" at bounding box center [146, 354] width 242 height 45
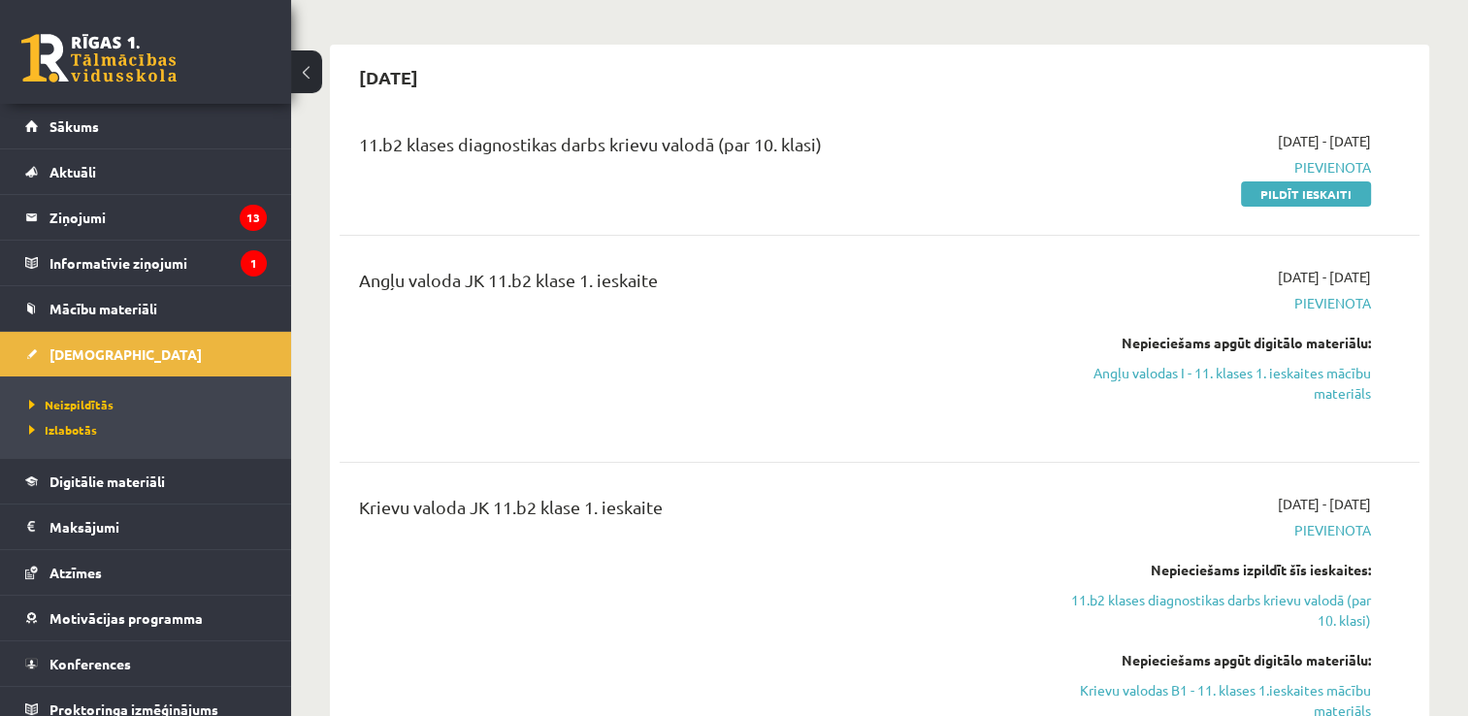
scroll to position [194, 0]
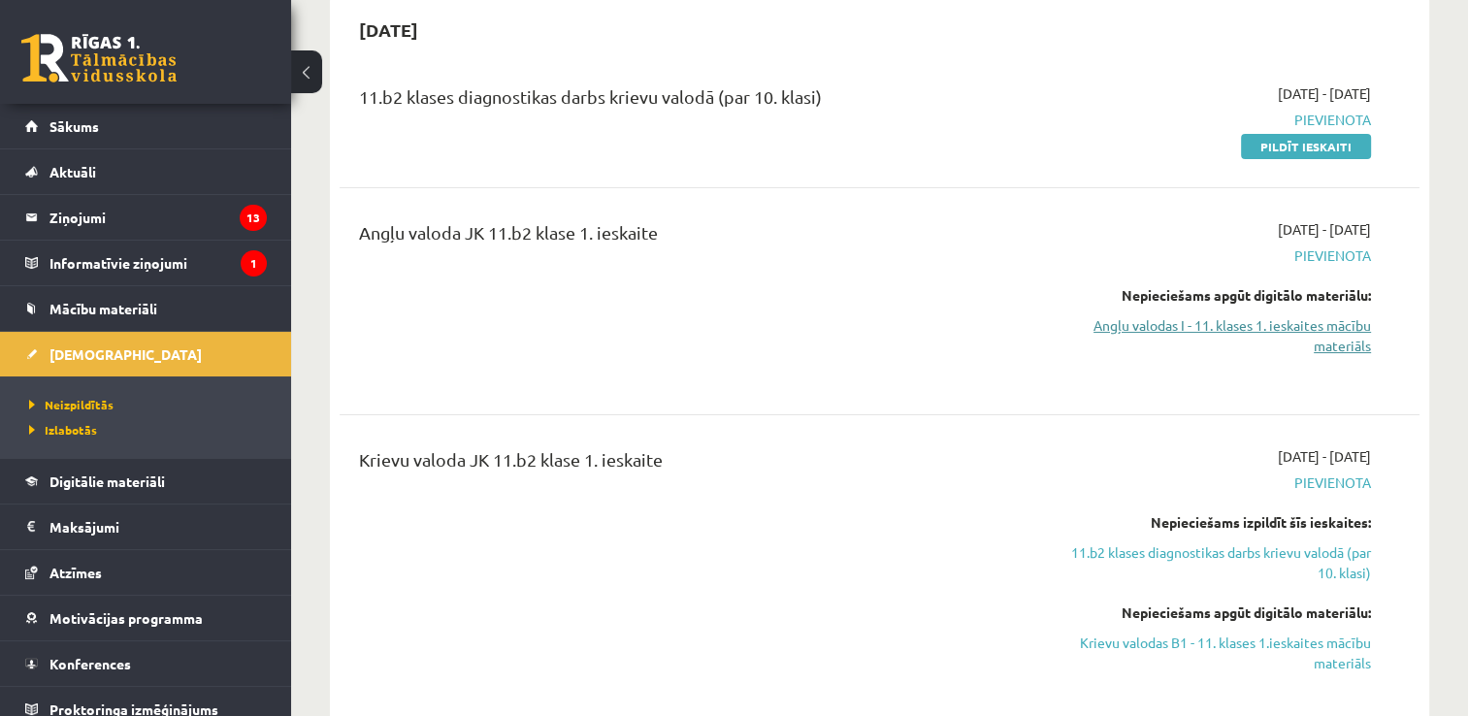
click at [1360, 331] on link "Angļu valodas I - 11. klases 1. ieskaites mācību materiāls" at bounding box center [1212, 335] width 318 height 41
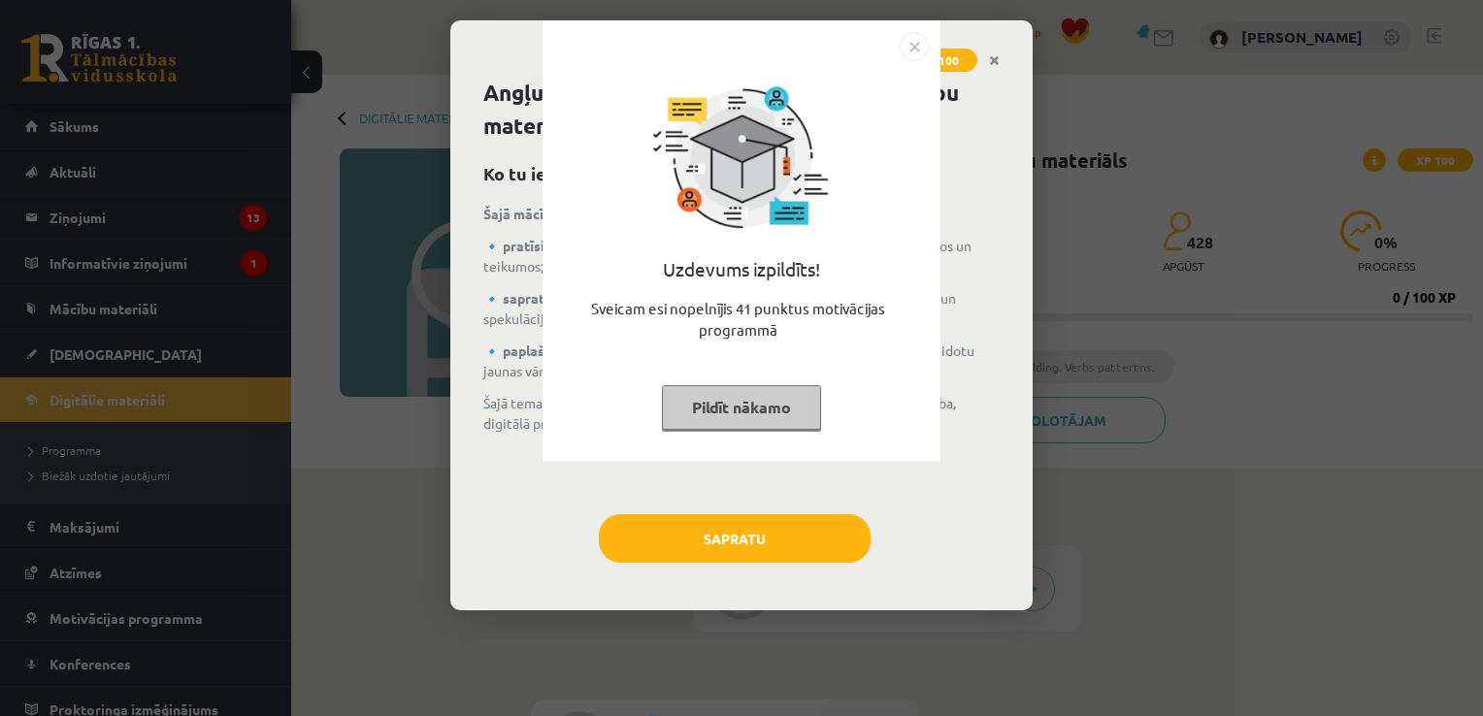
click at [926, 47] on img "Close" at bounding box center [913, 46] width 29 height 29
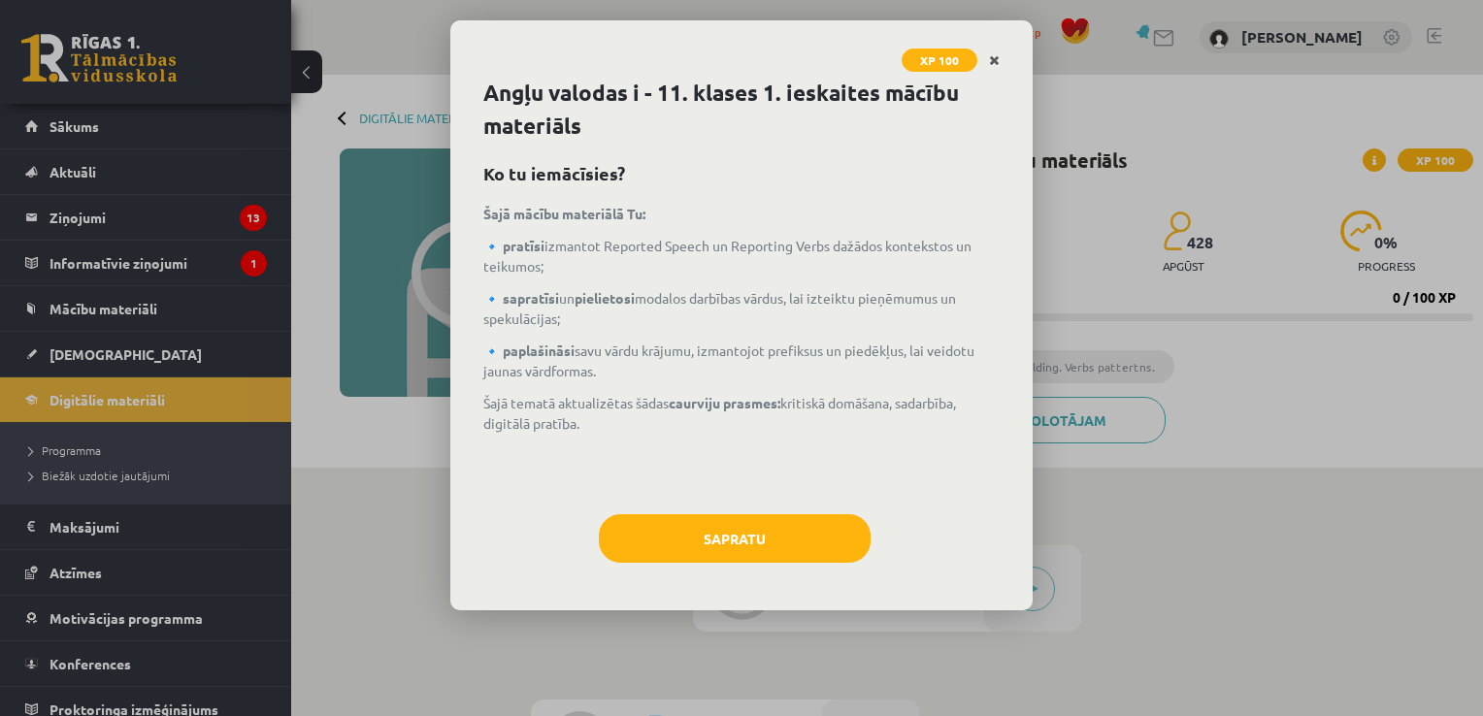
click at [1004, 66] on link "Close" at bounding box center [994, 61] width 34 height 38
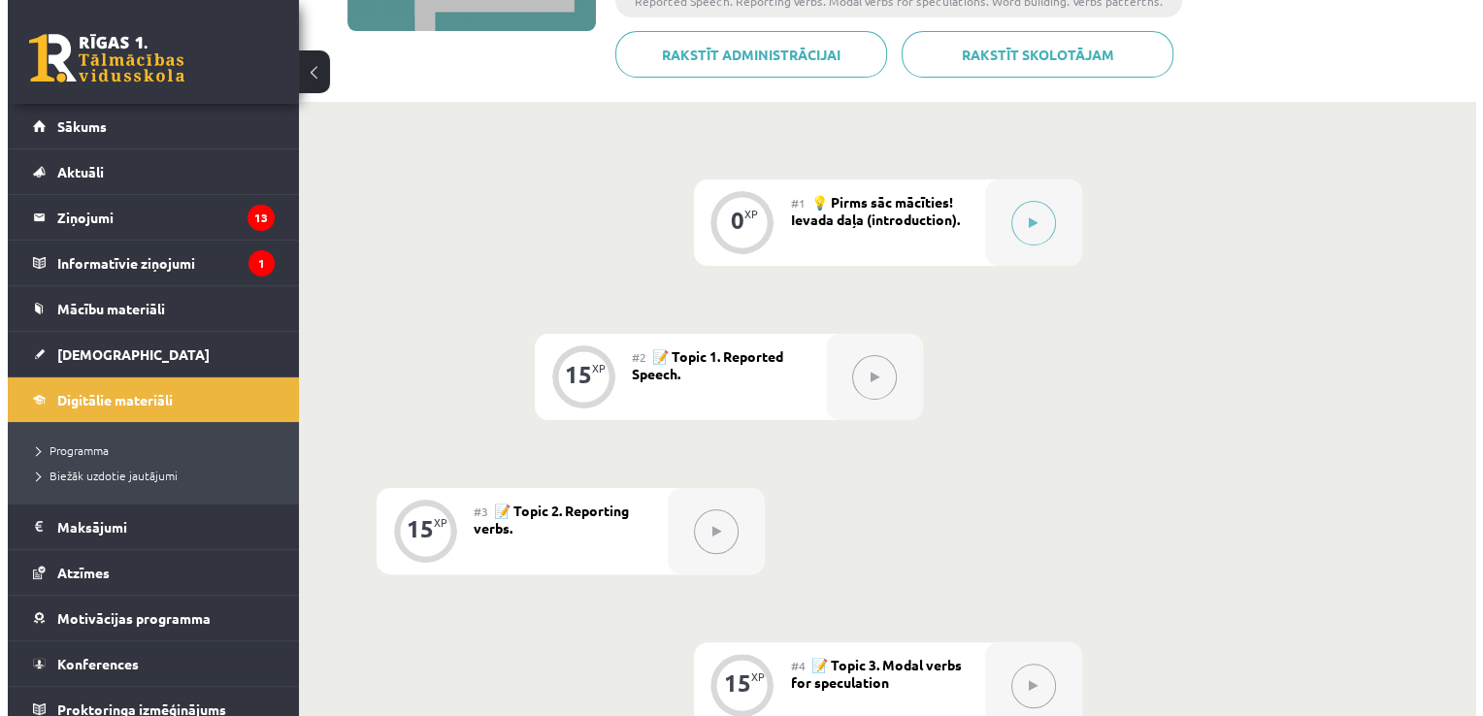
scroll to position [388, 0]
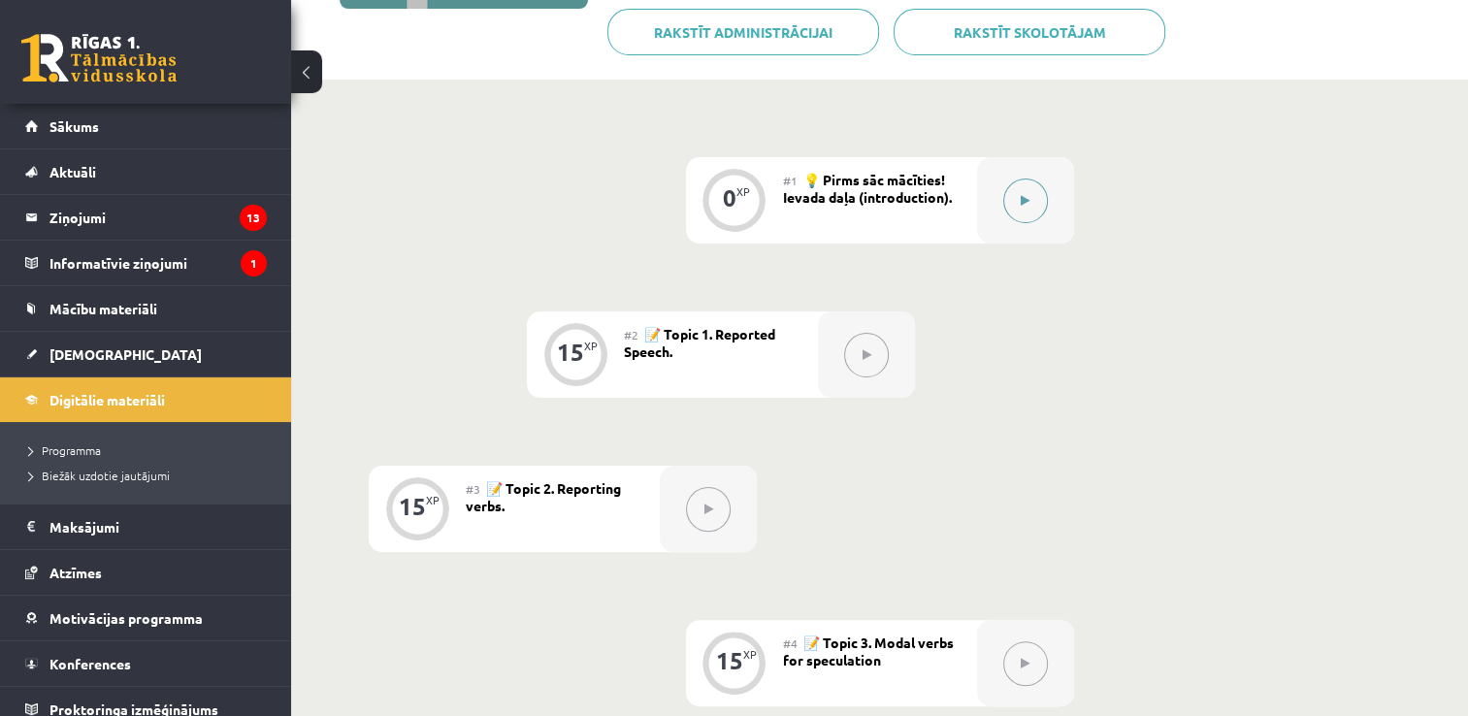
click at [1032, 213] on button at bounding box center [1025, 201] width 45 height 45
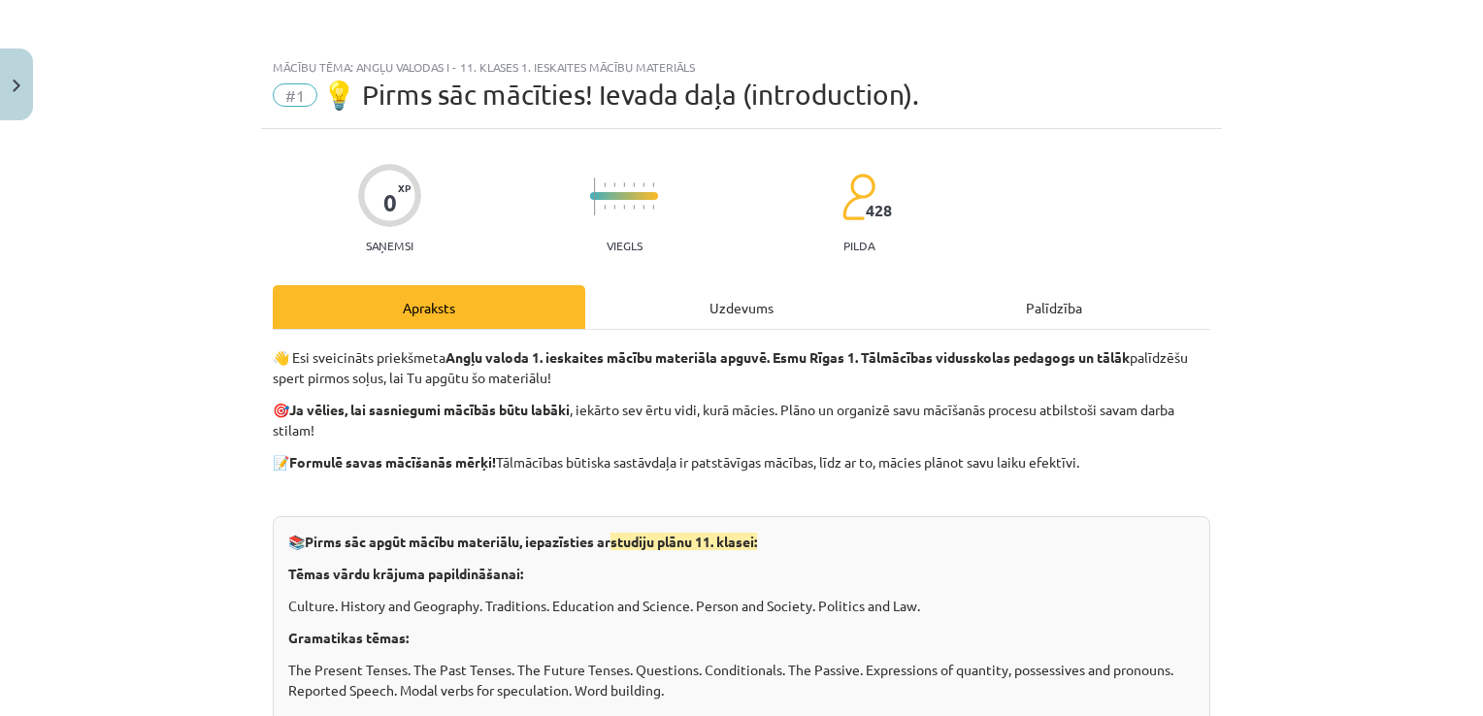
click at [748, 316] on div "Uzdevums" at bounding box center [741, 307] width 312 height 44
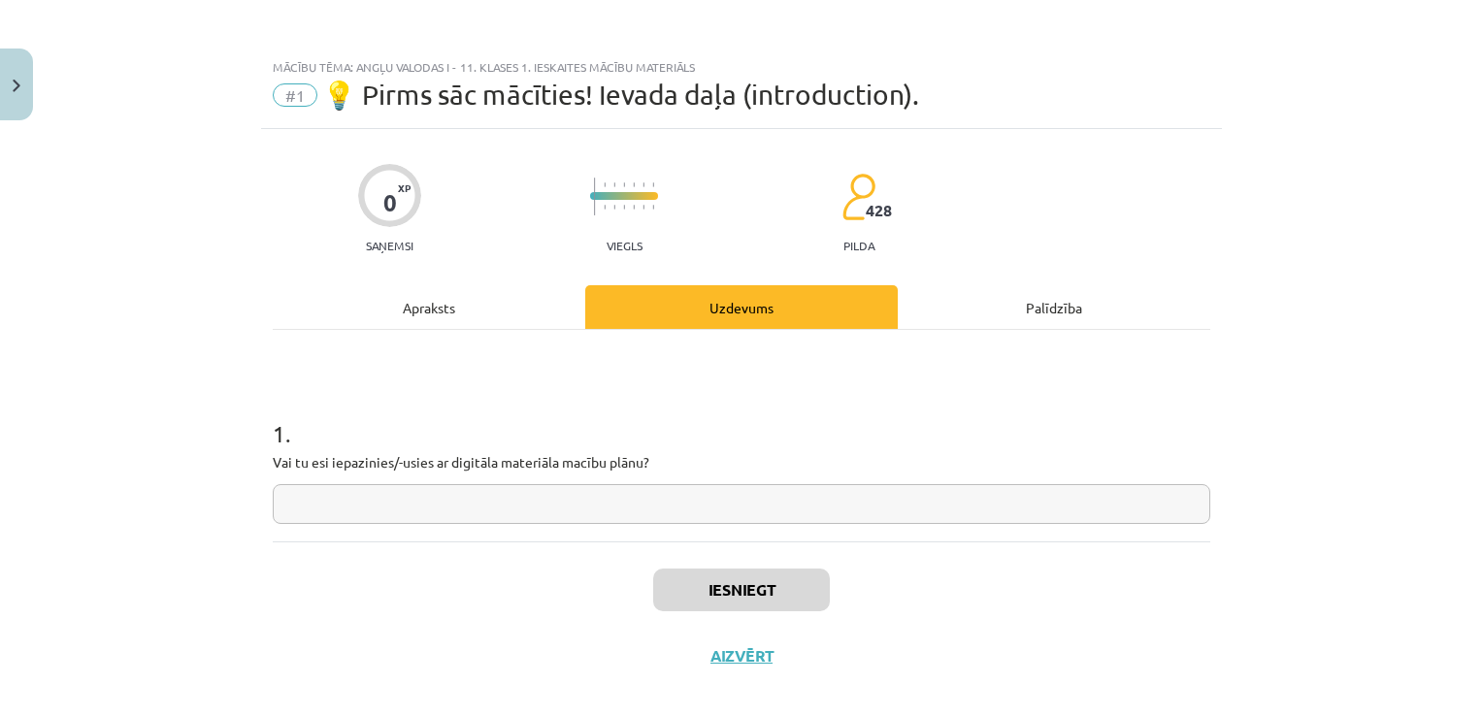
scroll to position [19, 0]
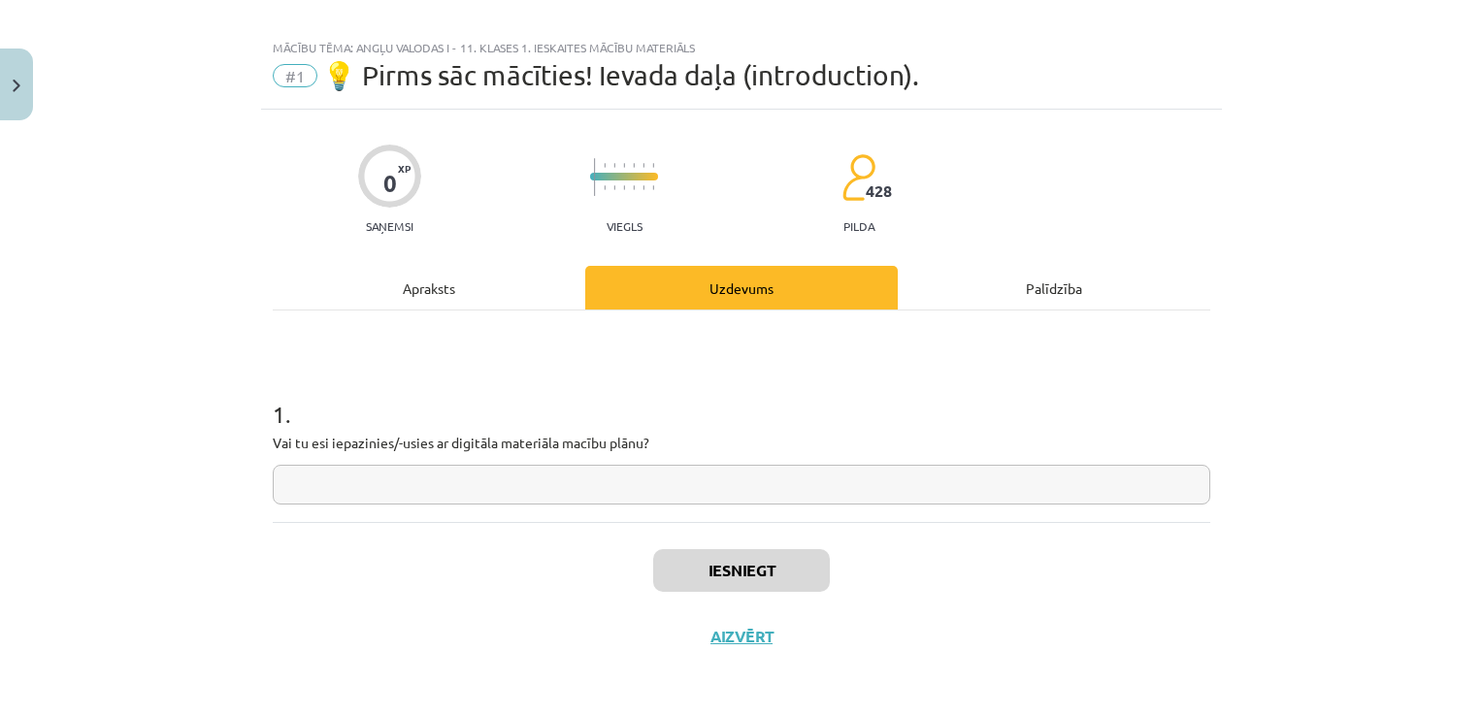
click at [610, 475] on input "text" at bounding box center [741, 485] width 937 height 40
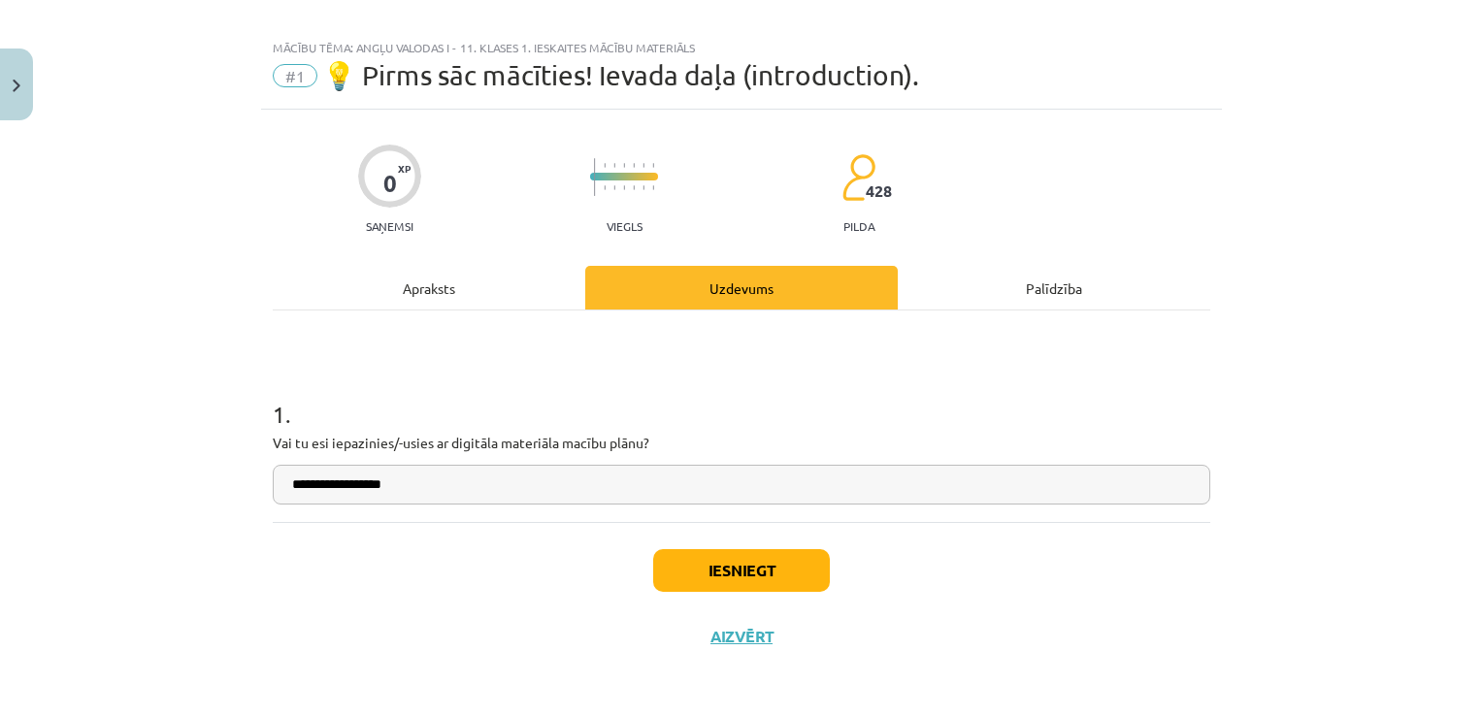
type input "**********"
click at [703, 573] on button "Iesniegt" at bounding box center [741, 570] width 177 height 43
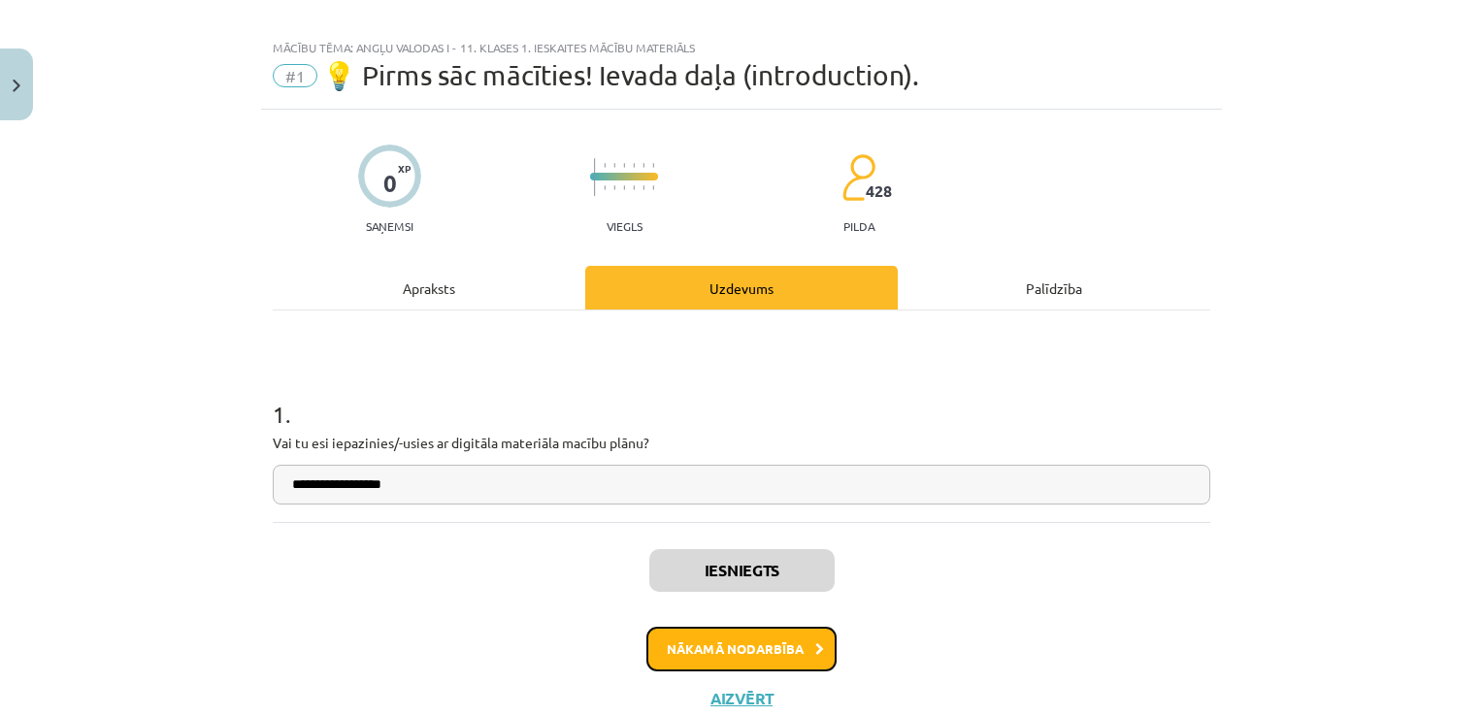
click at [710, 653] on button "Nākamā nodarbība" at bounding box center [741, 649] width 190 height 45
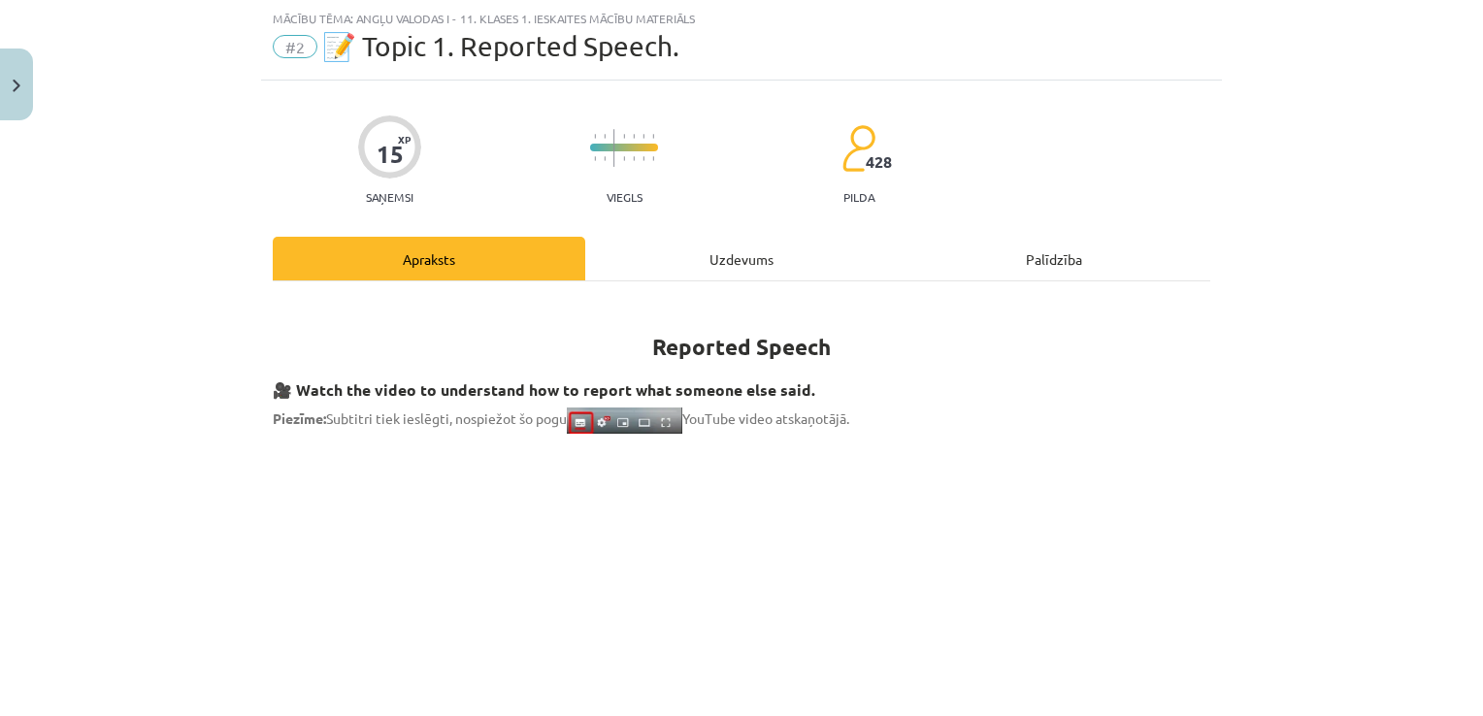
click at [783, 259] on div "Uzdevums" at bounding box center [741, 259] width 312 height 44
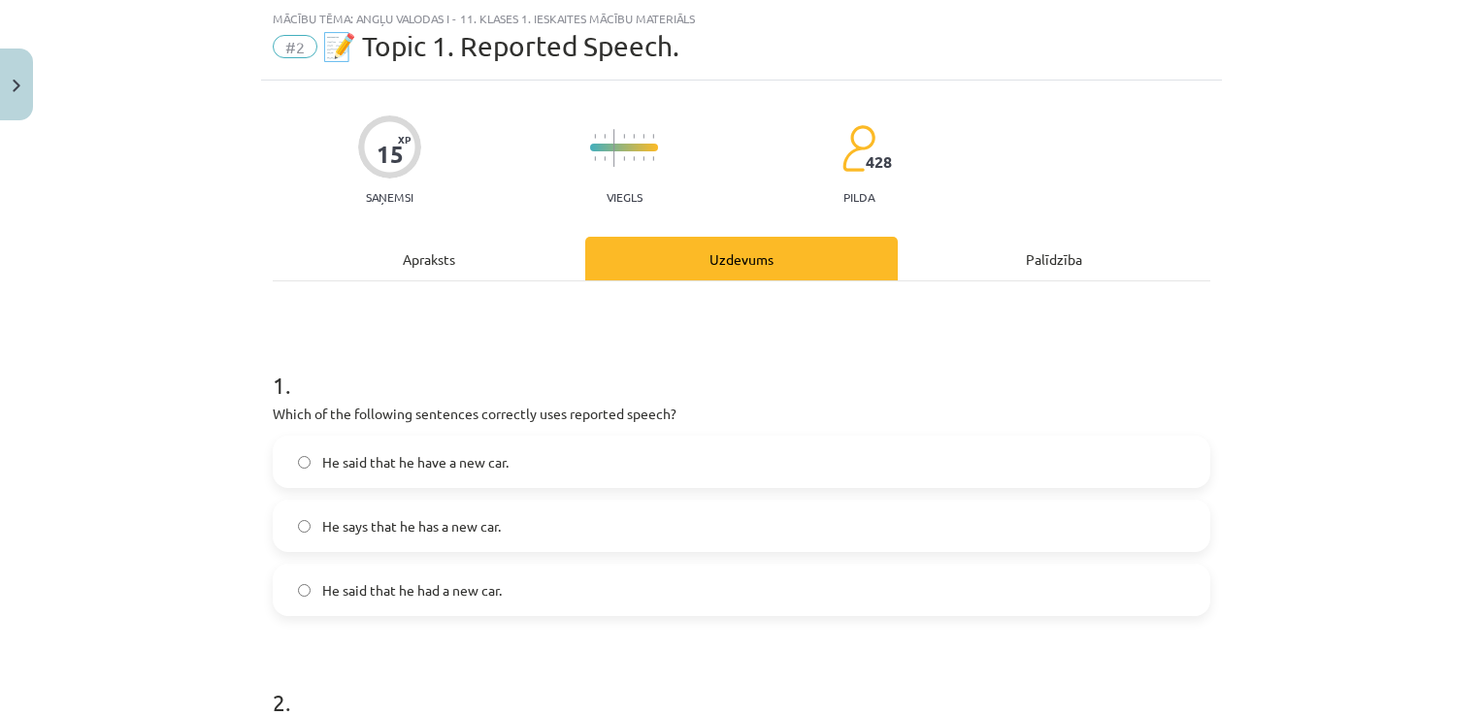
scroll to position [146, 0]
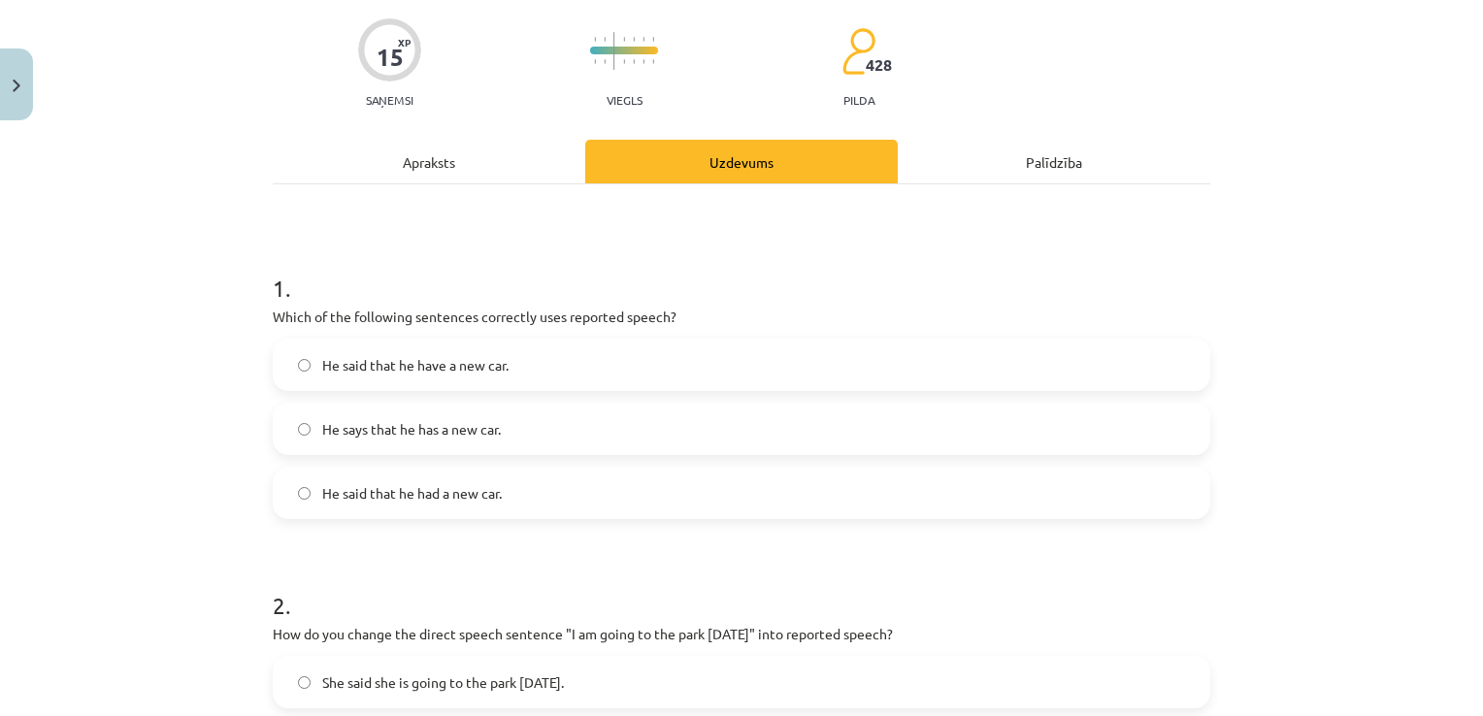
click at [629, 411] on label "He says that he has a new car." at bounding box center [741, 429] width 933 height 49
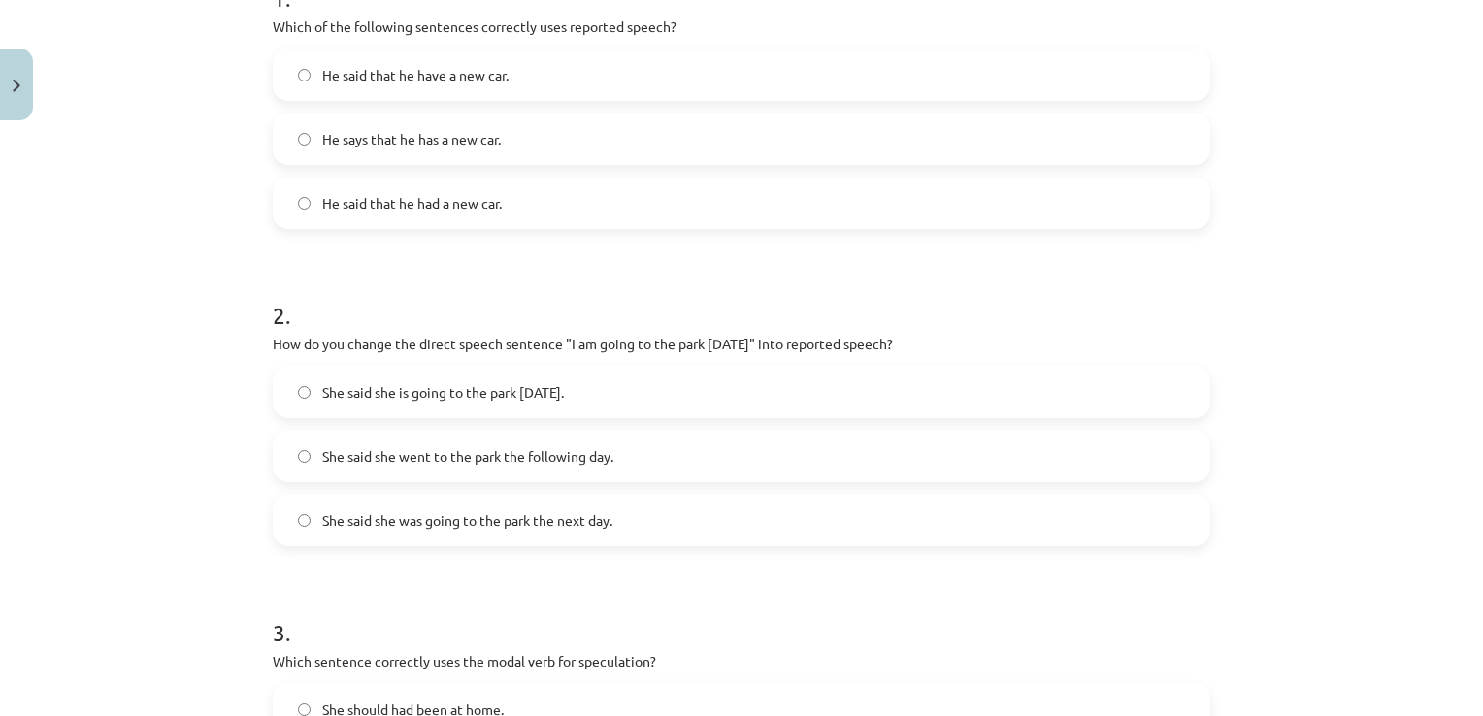
scroll to position [437, 0]
click at [595, 386] on label "She said she is going to the park tomorrow." at bounding box center [741, 391] width 933 height 49
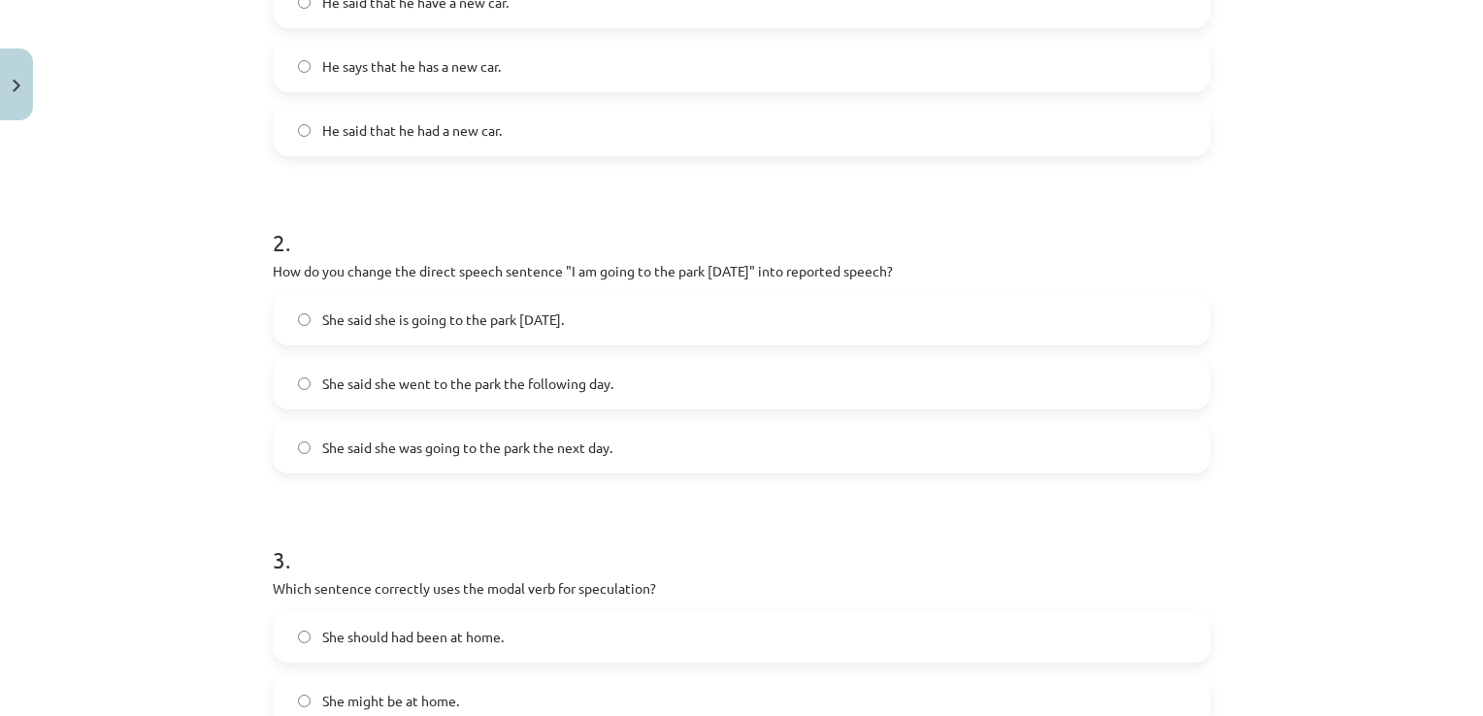
scroll to position [825, 0]
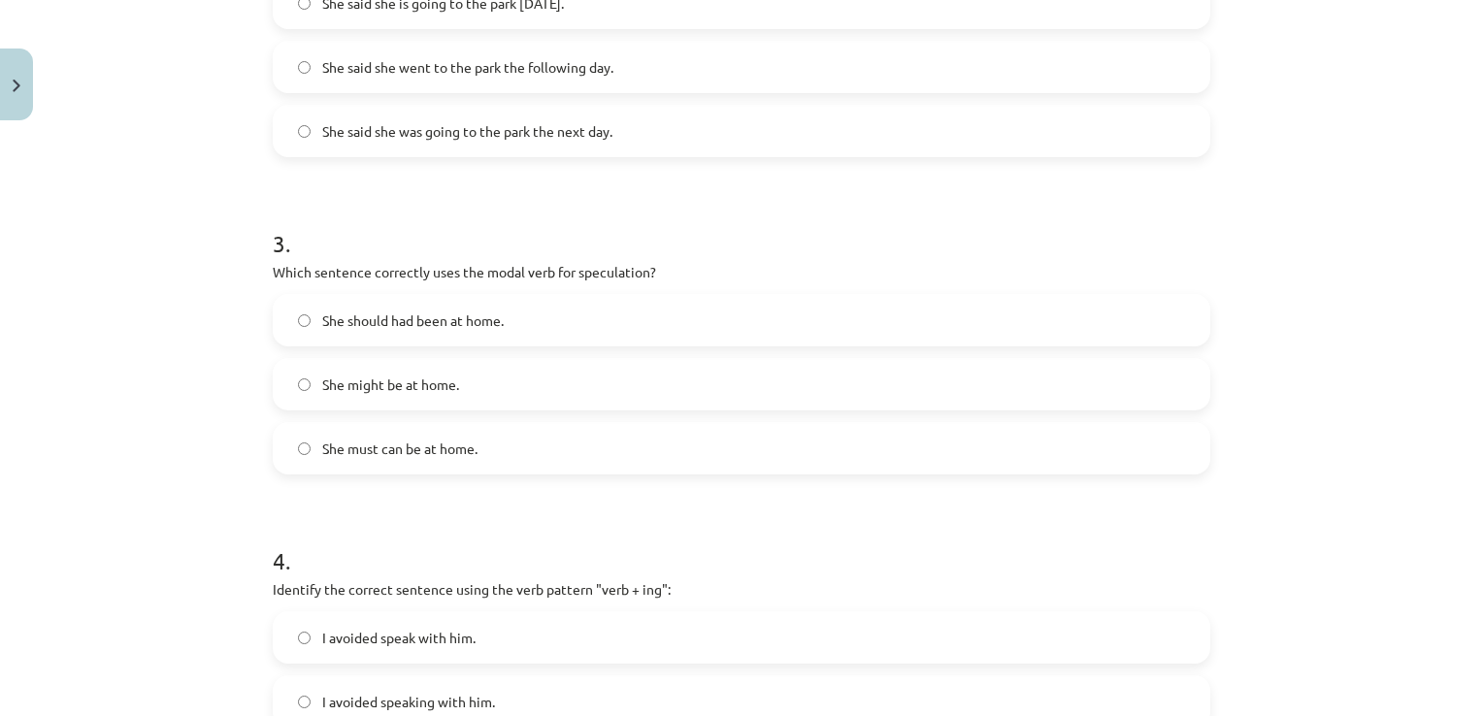
click at [609, 324] on label "She should had been at home." at bounding box center [741, 320] width 933 height 49
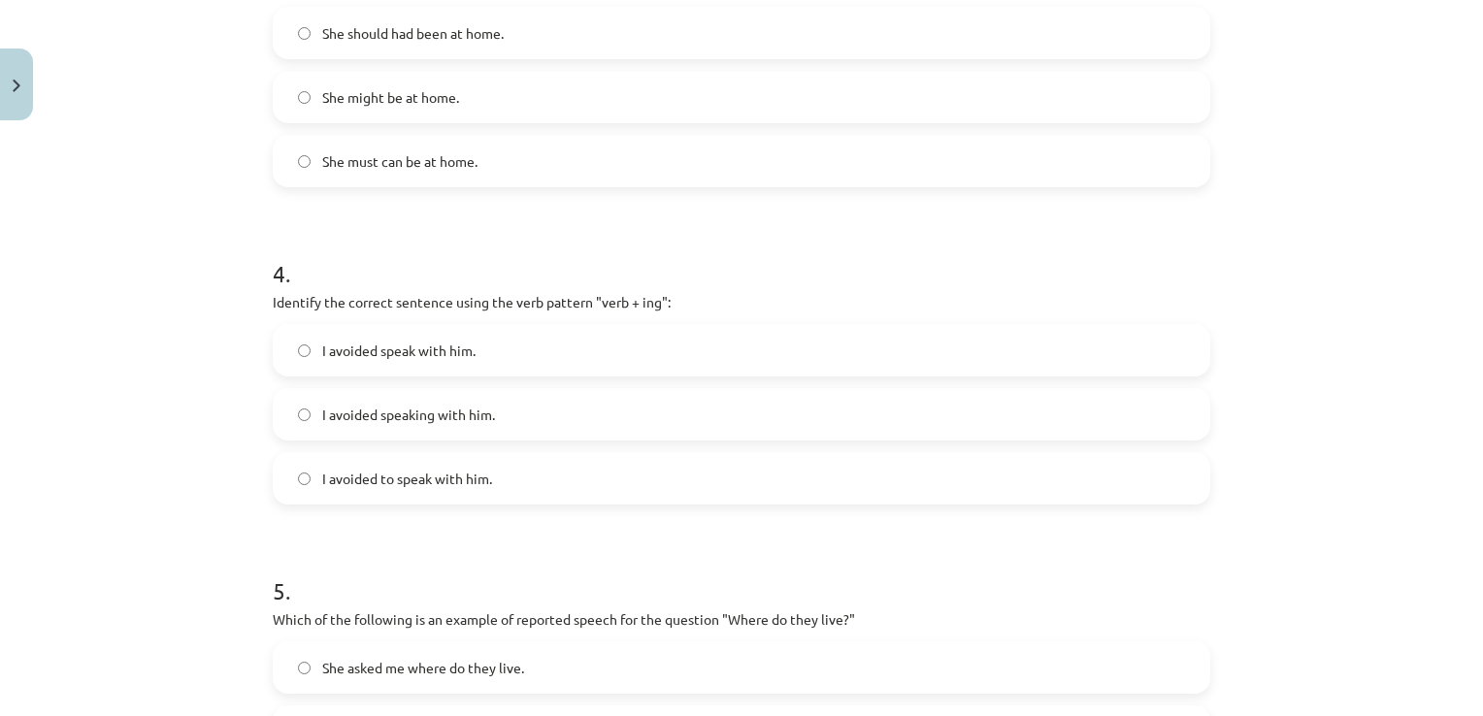
scroll to position [1116, 0]
click at [540, 415] on label "I avoided speaking with him." at bounding box center [741, 410] width 933 height 49
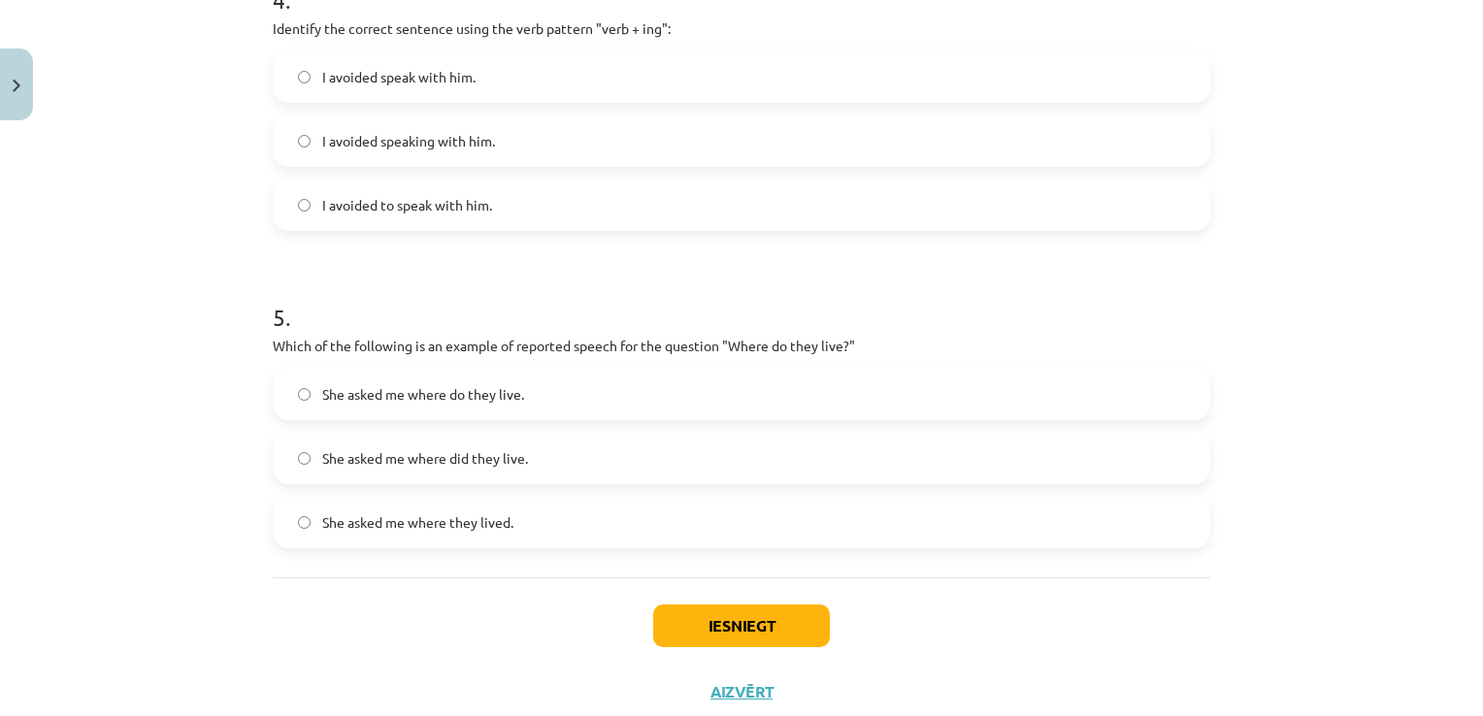
scroll to position [1407, 0]
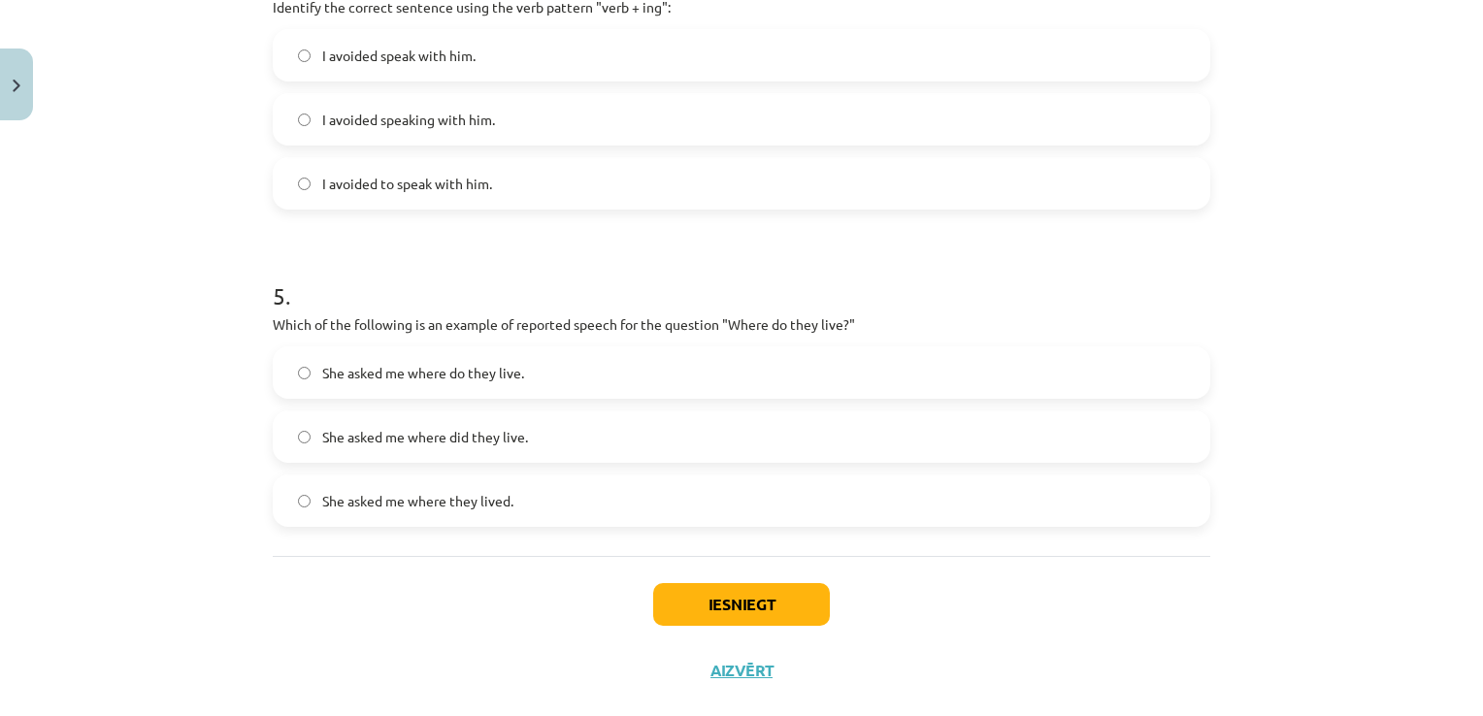
click at [517, 495] on label "She asked me where they lived." at bounding box center [741, 500] width 933 height 49
click at [718, 600] on button "Iesniegt" at bounding box center [741, 604] width 177 height 43
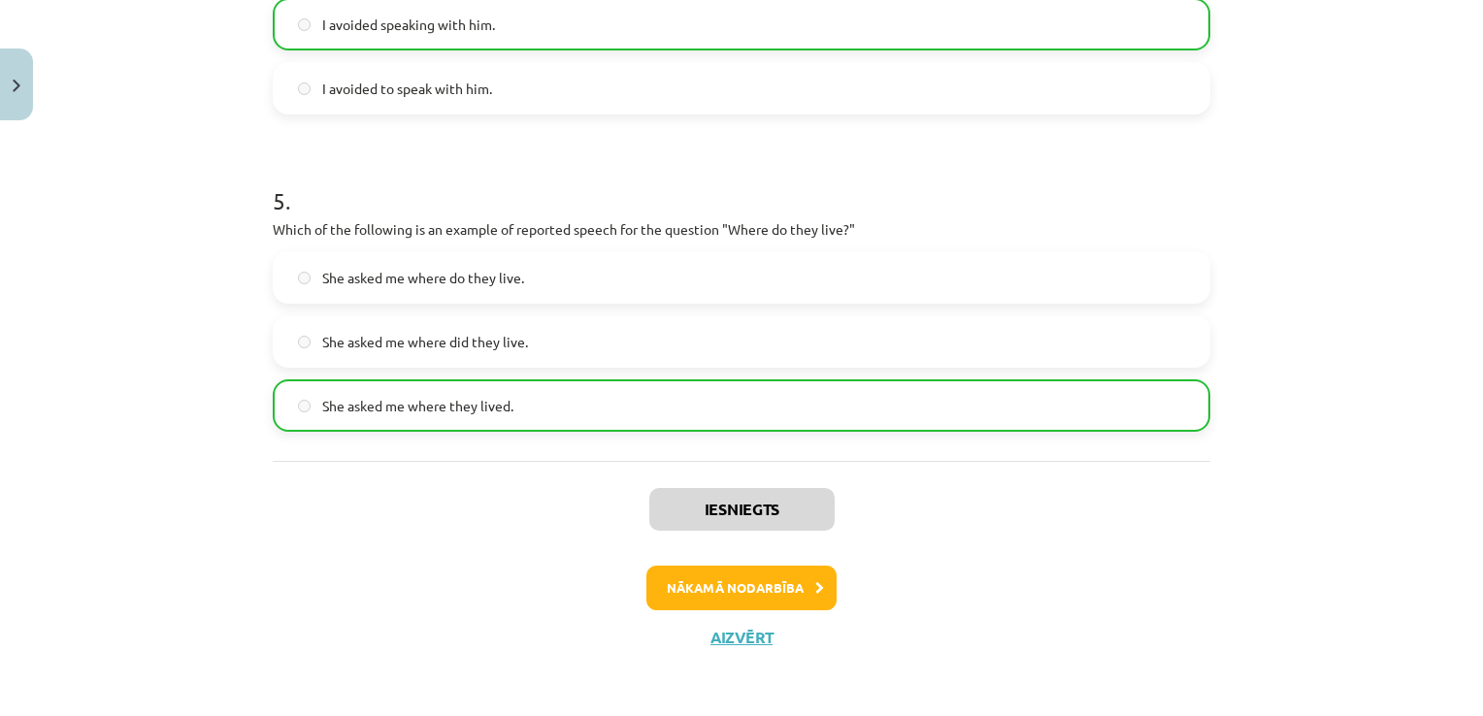
scroll to position [1405, 0]
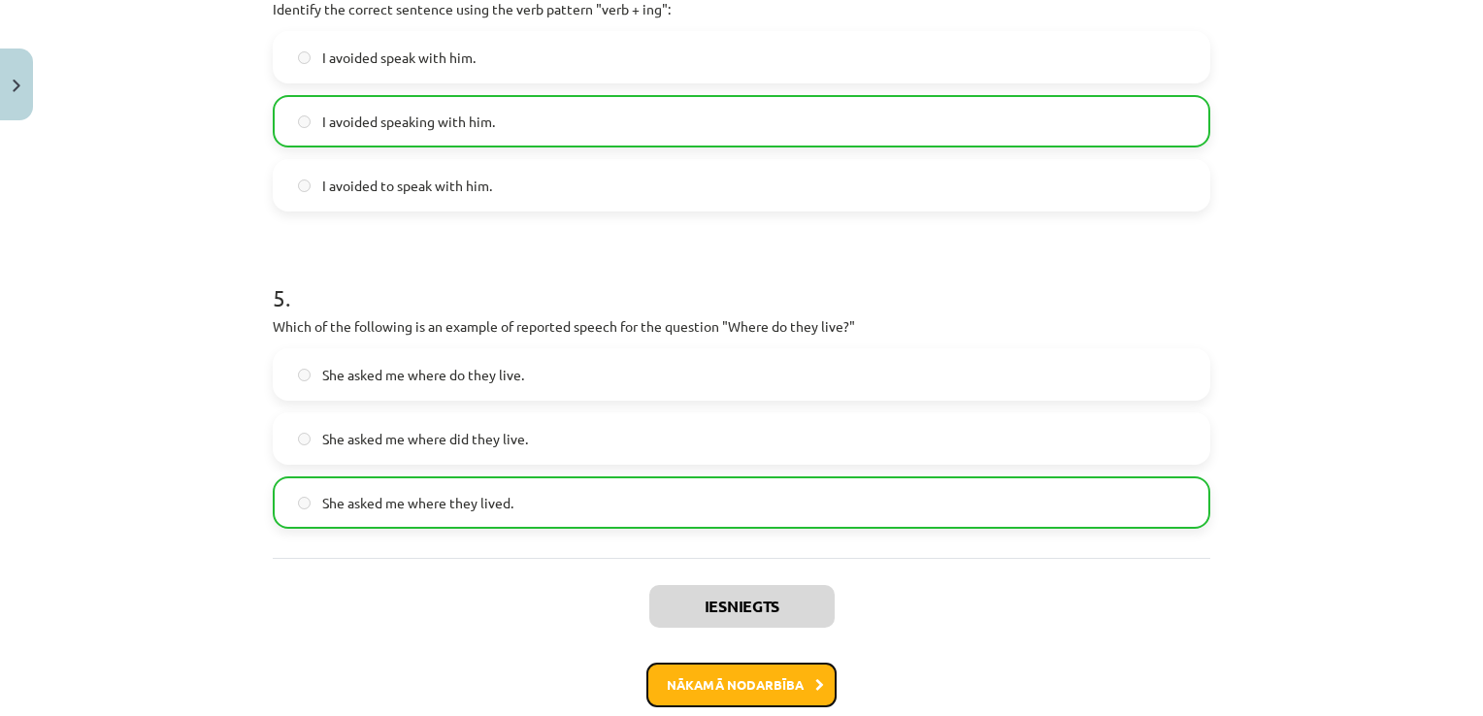
click at [741, 686] on button "Nākamā nodarbība" at bounding box center [741, 685] width 190 height 45
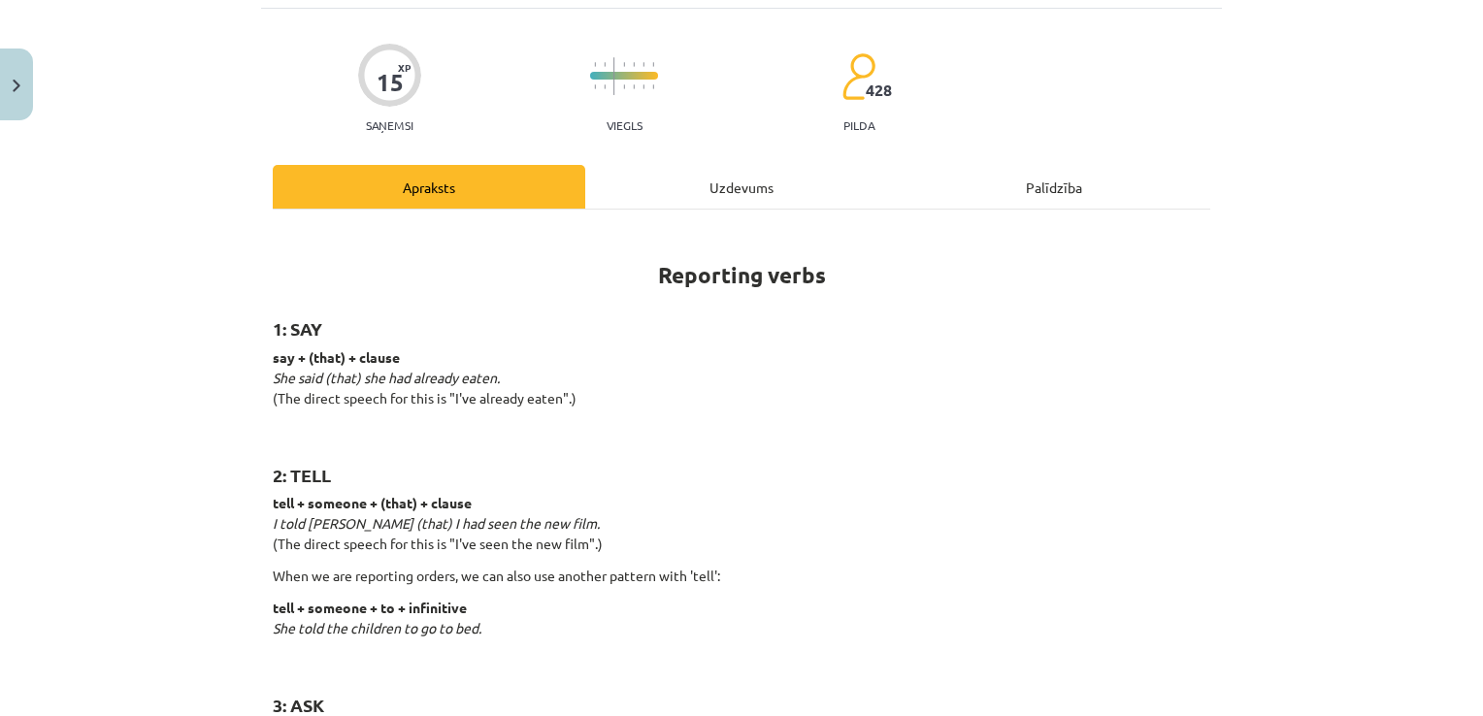
scroll to position [49, 0]
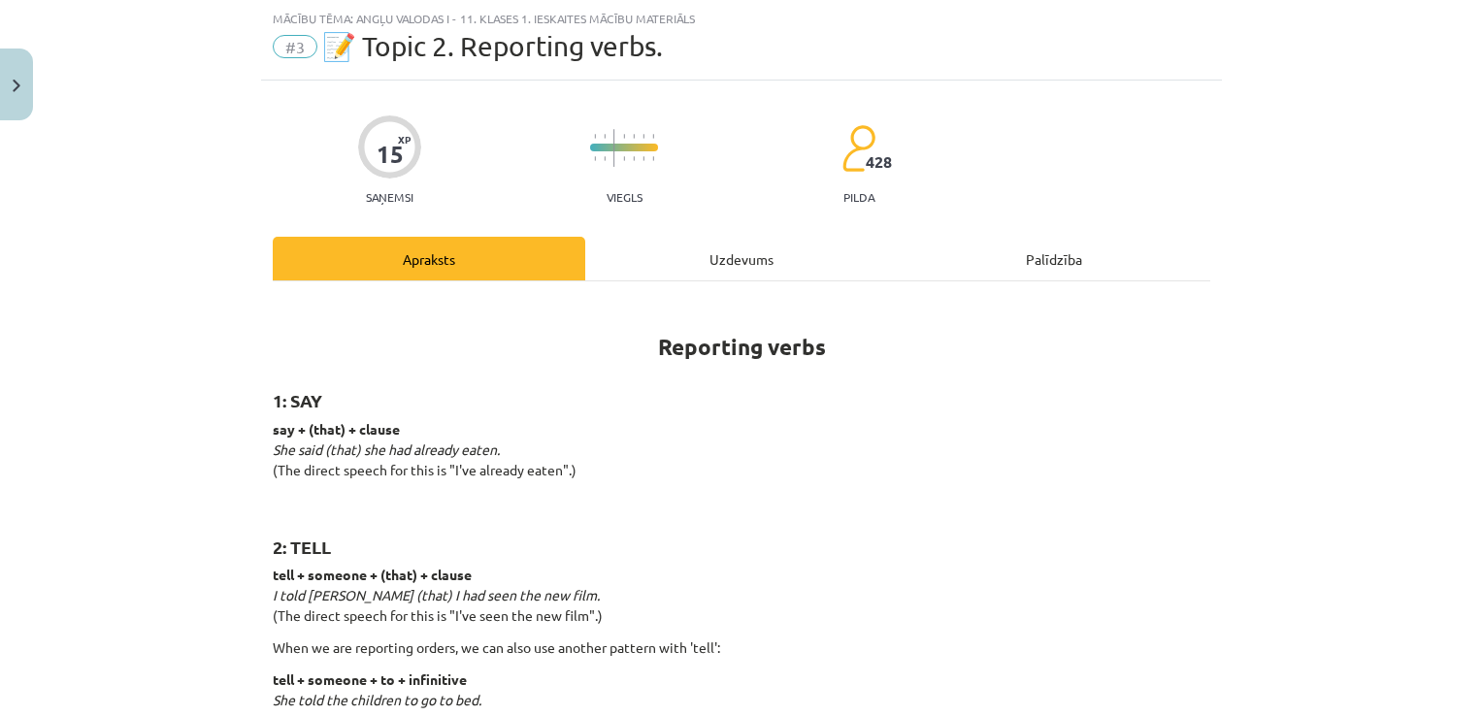
click at [778, 251] on div "Uzdevums" at bounding box center [741, 259] width 312 height 44
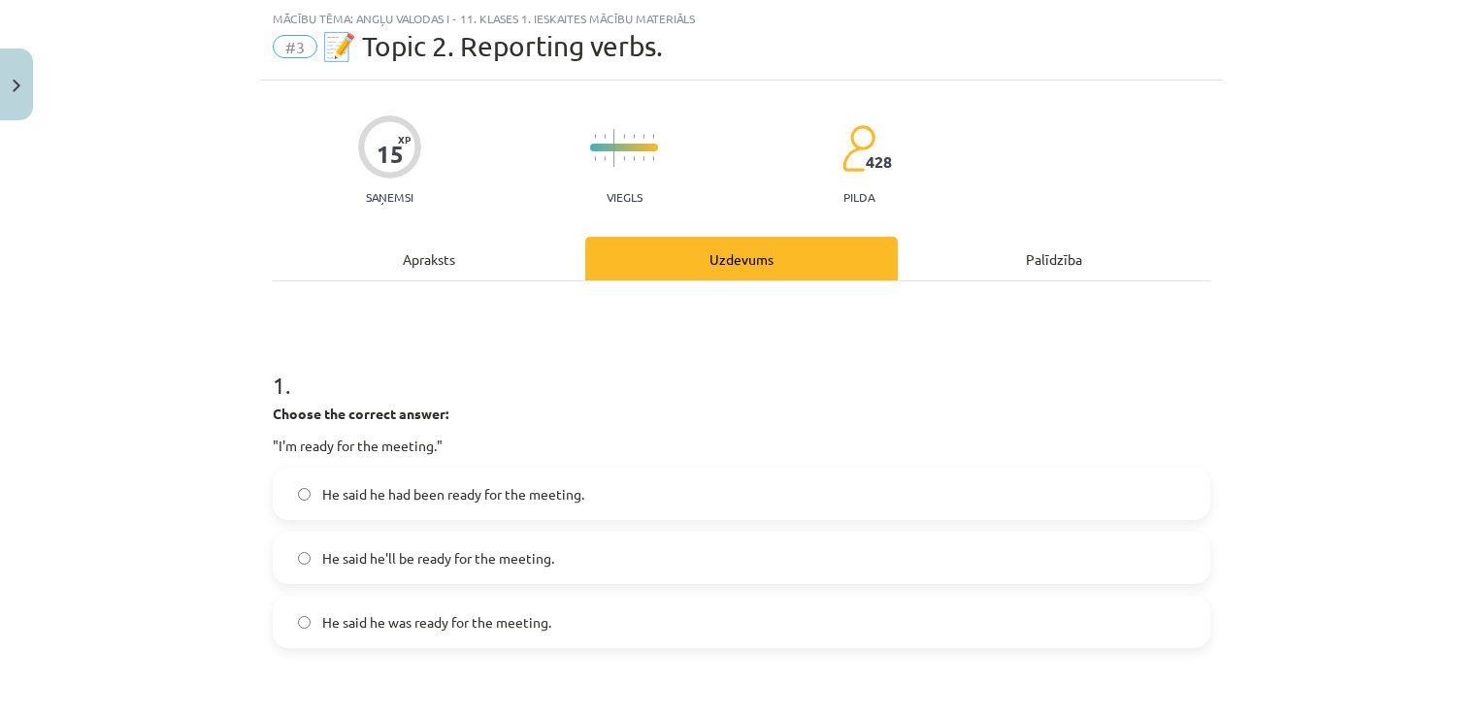
scroll to position [146, 0]
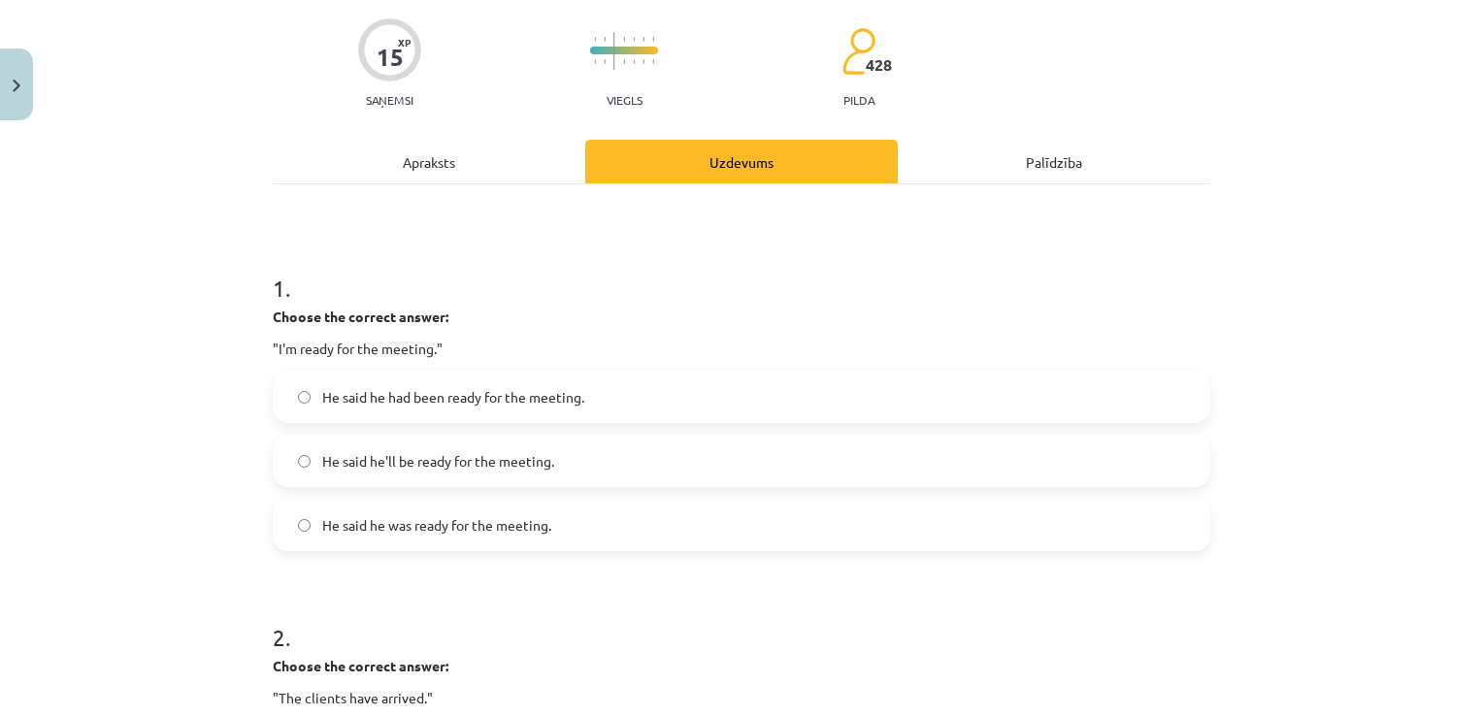
click at [702, 535] on label "He said he was ready for the meeting." at bounding box center [741, 525] width 933 height 49
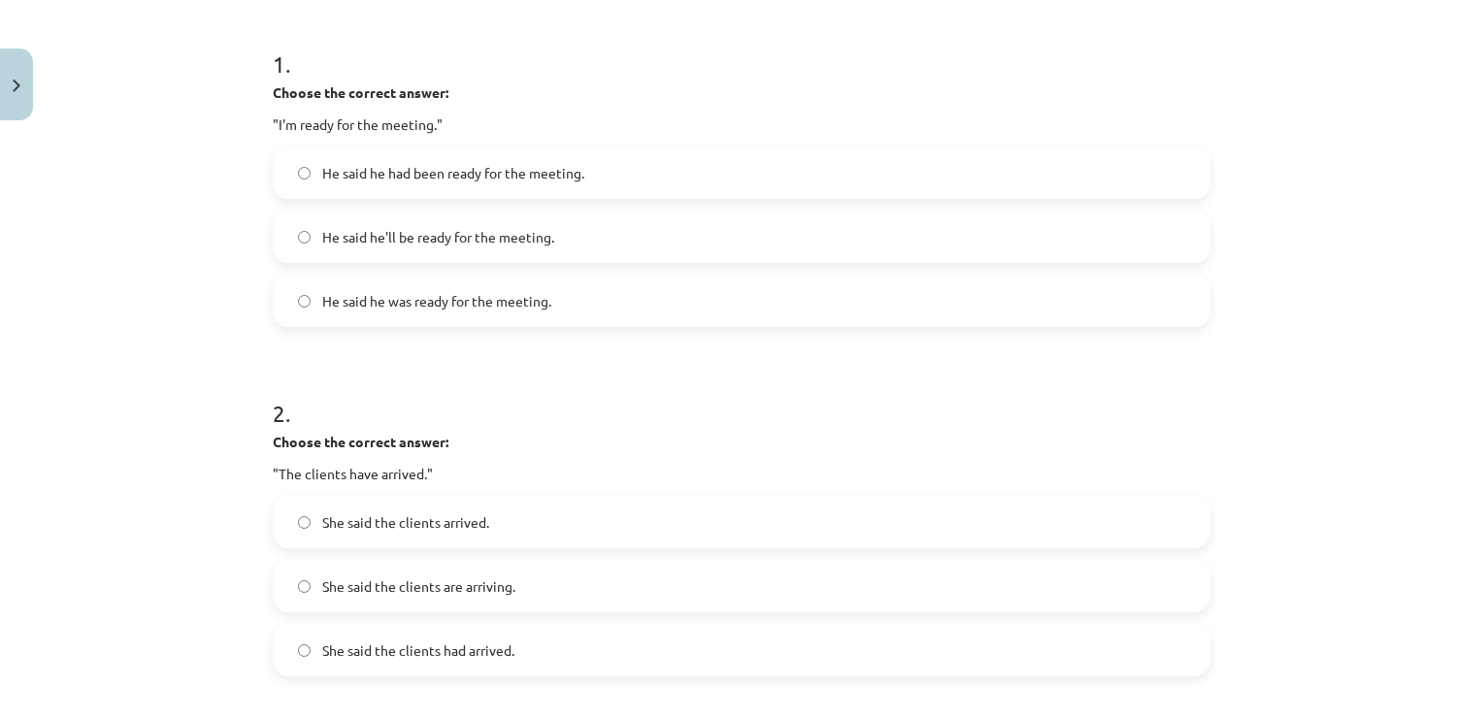
scroll to position [437, 0]
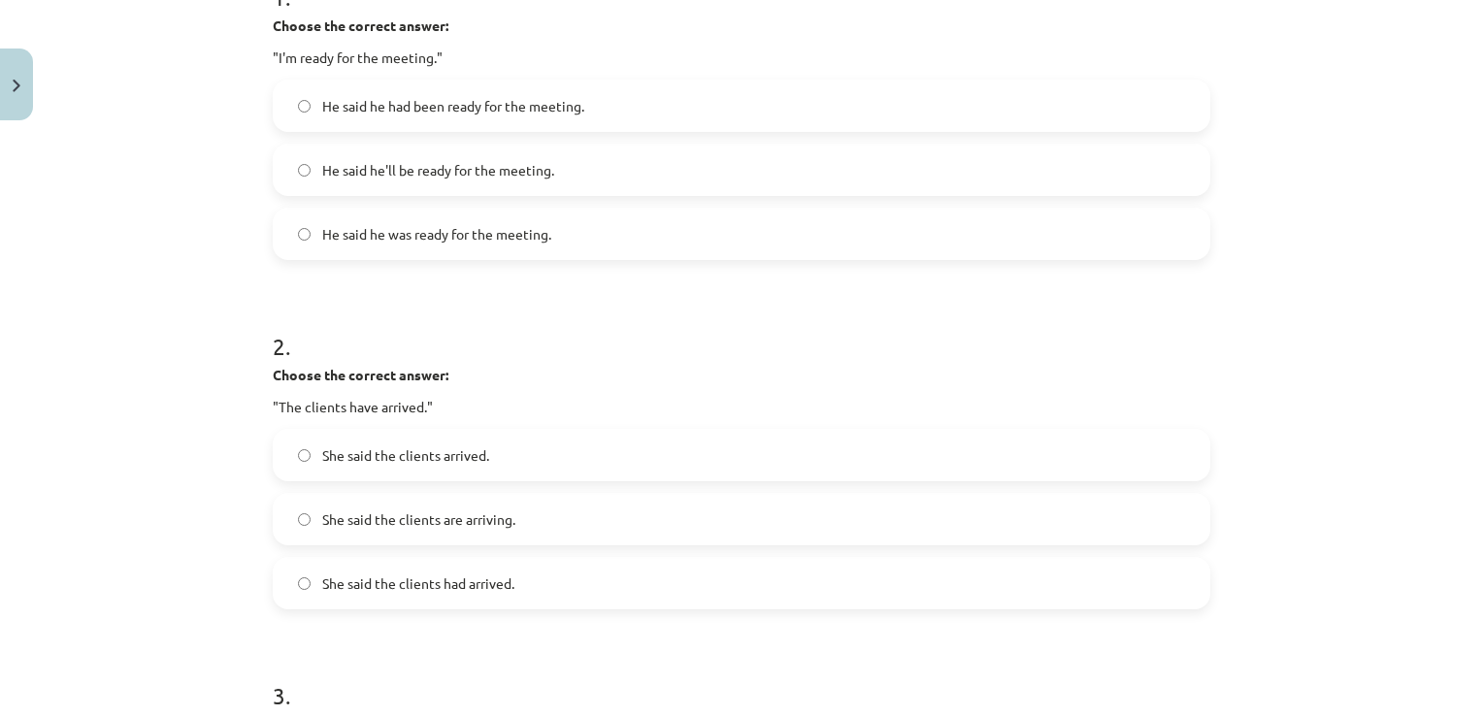
click at [619, 581] on label "She said the clients had arrived." at bounding box center [741, 583] width 933 height 49
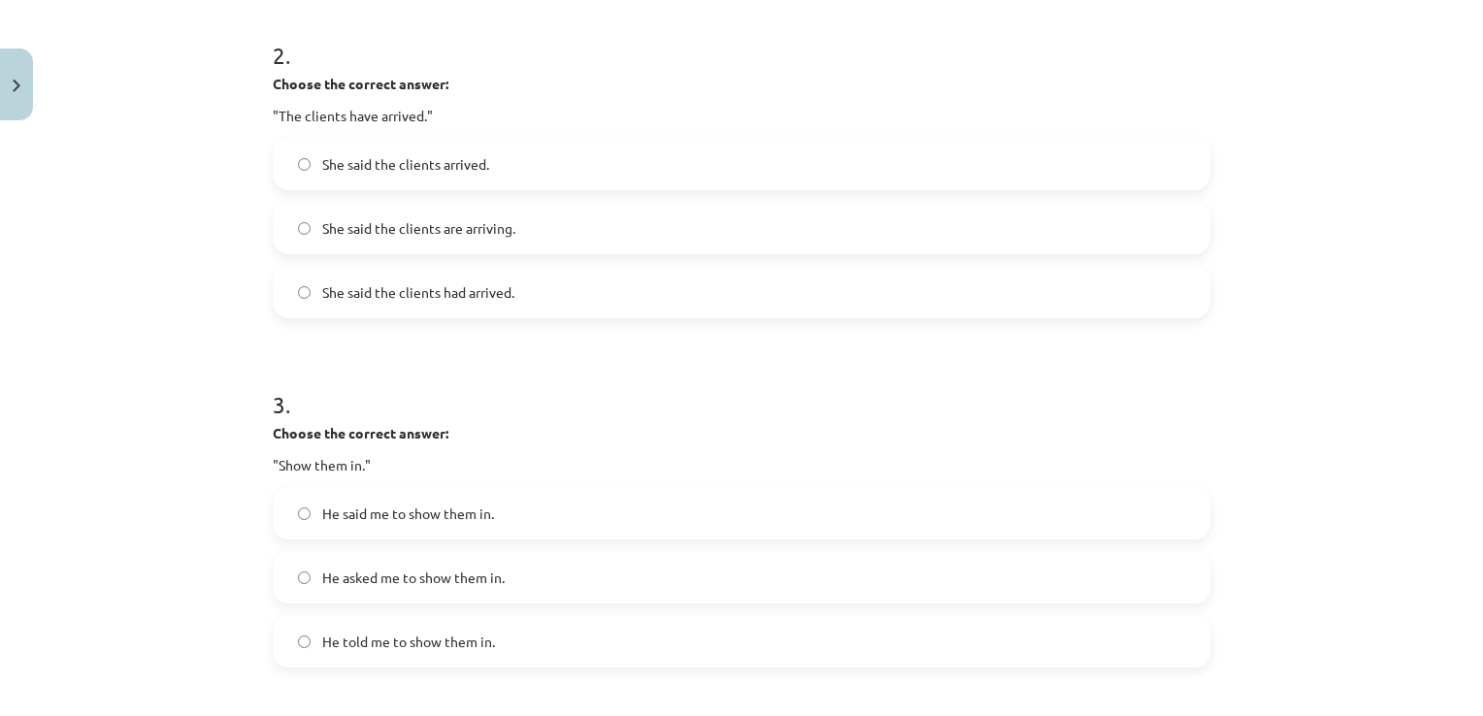
scroll to position [825, 0]
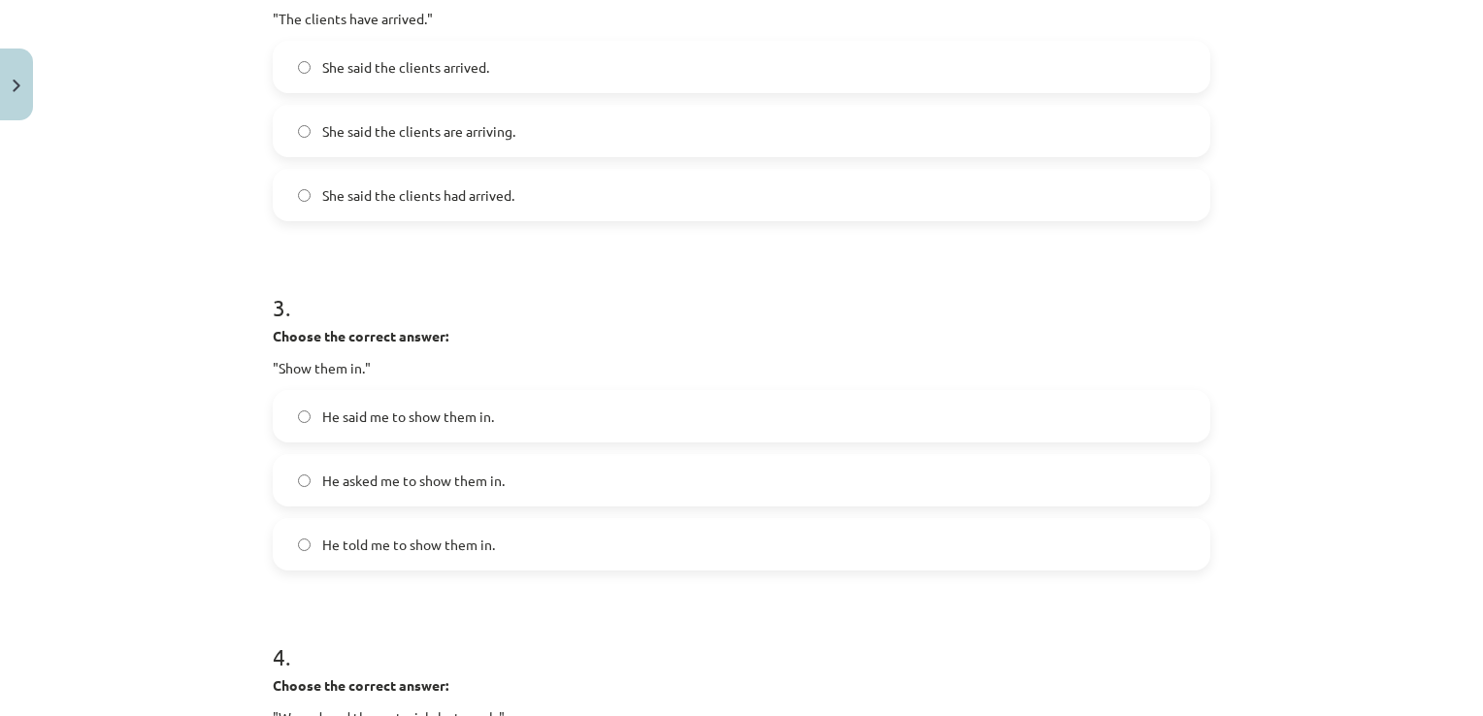
click at [570, 557] on label "He told me to show them in." at bounding box center [741, 544] width 933 height 49
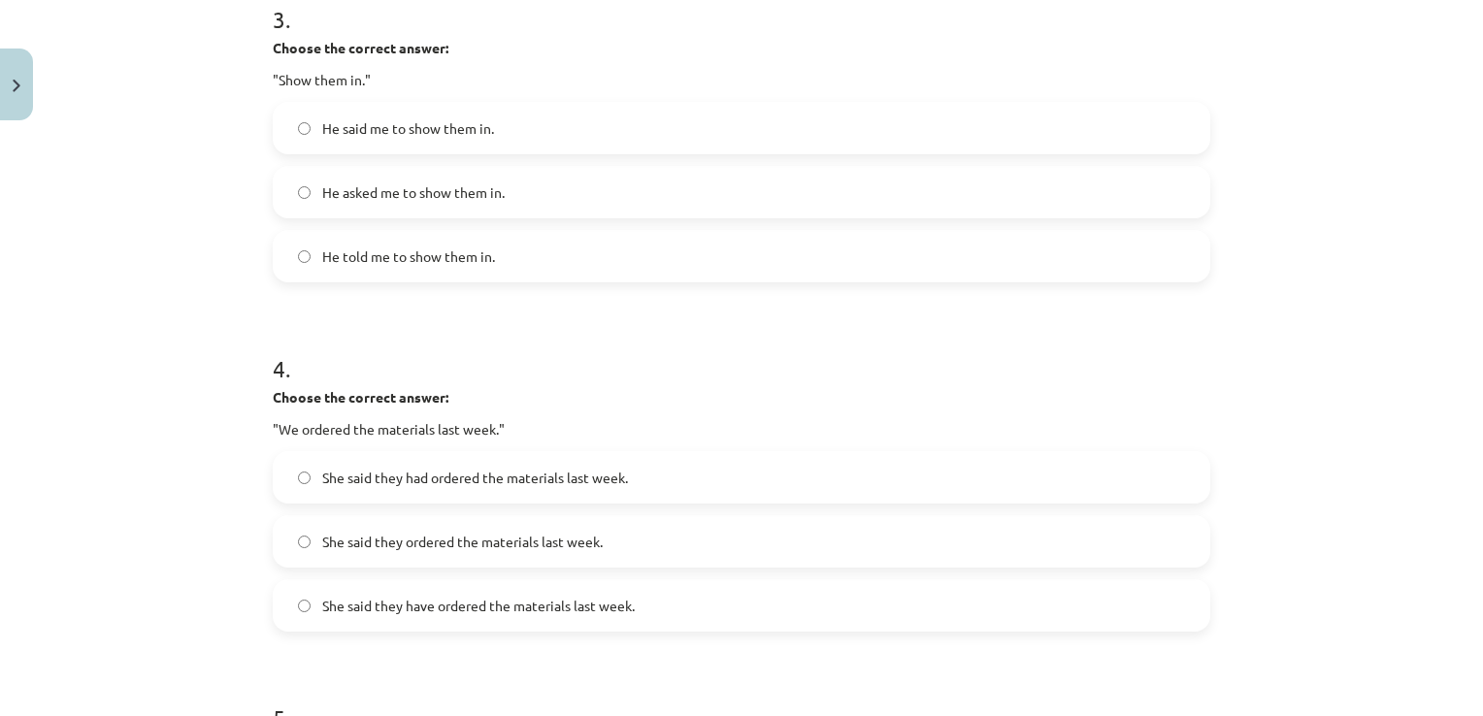
scroll to position [1116, 0]
click at [678, 540] on label "She said they ordered the materials last week." at bounding box center [741, 538] width 933 height 49
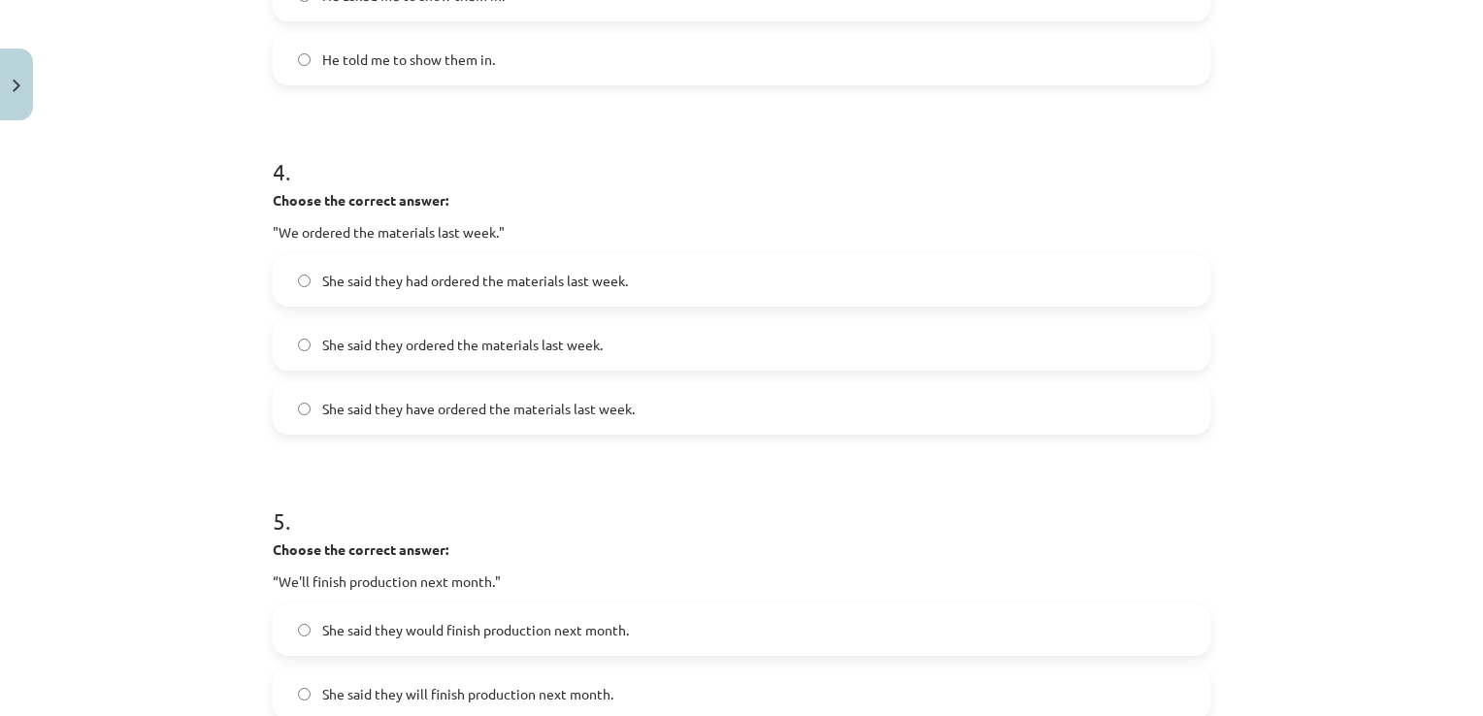
scroll to position [1504, 0]
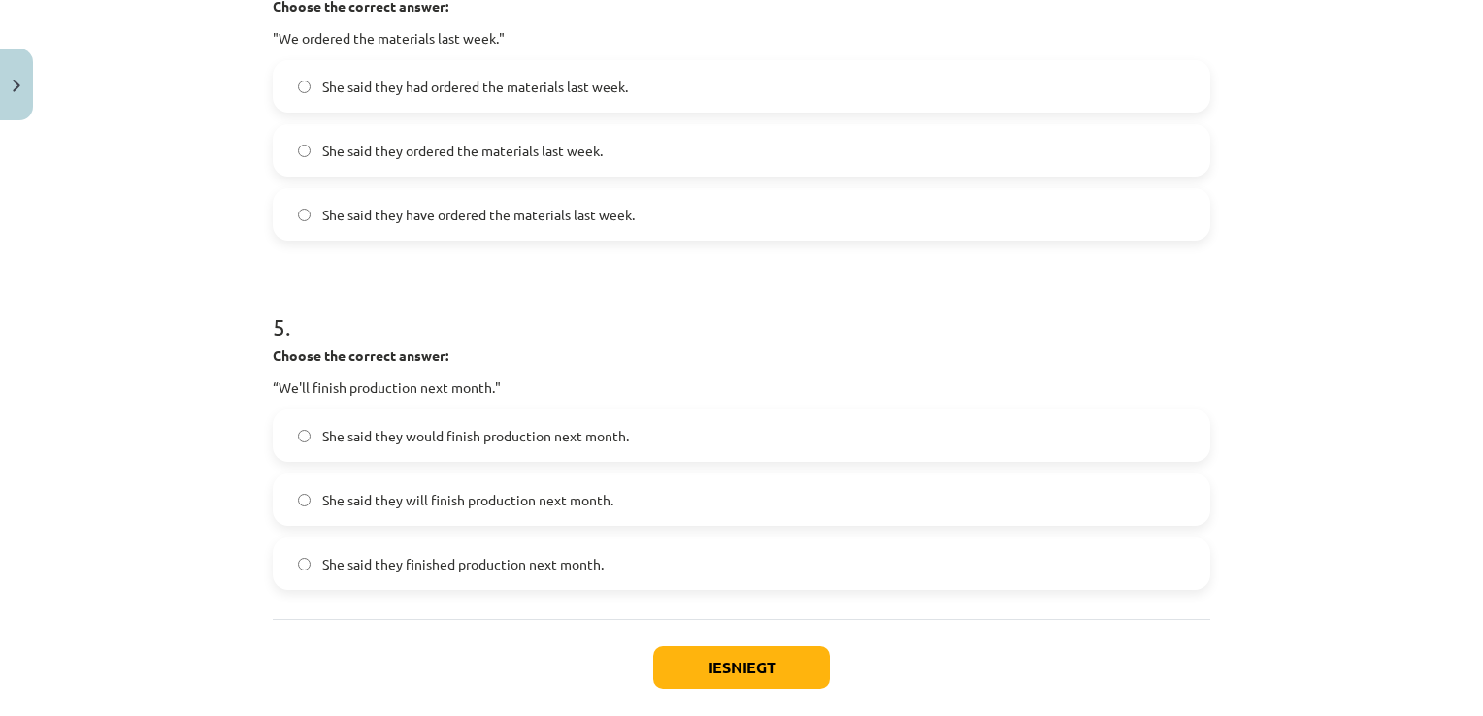
click at [675, 440] on label "She said they would finish production next month." at bounding box center [741, 435] width 933 height 49
click at [675, 658] on button "Iesniegt" at bounding box center [741, 667] width 177 height 43
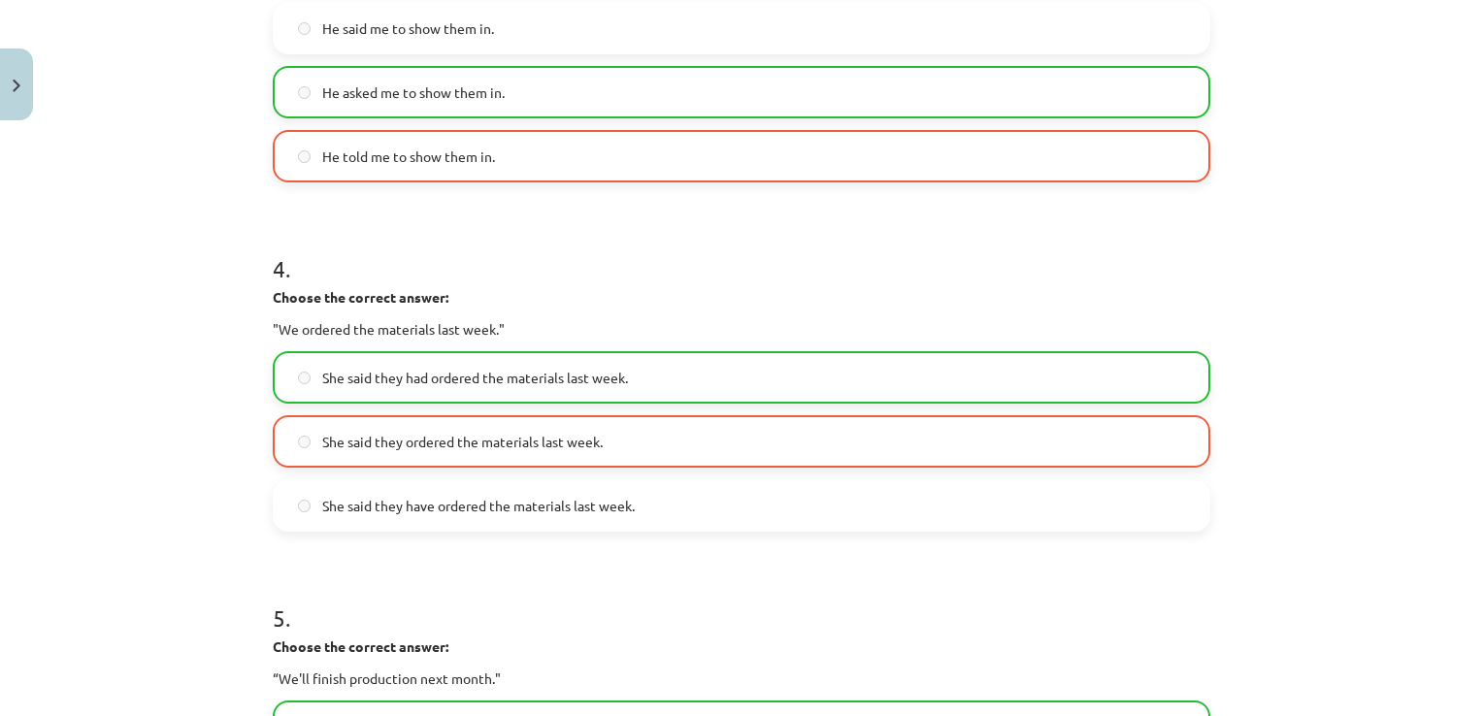
scroll to position [1663, 0]
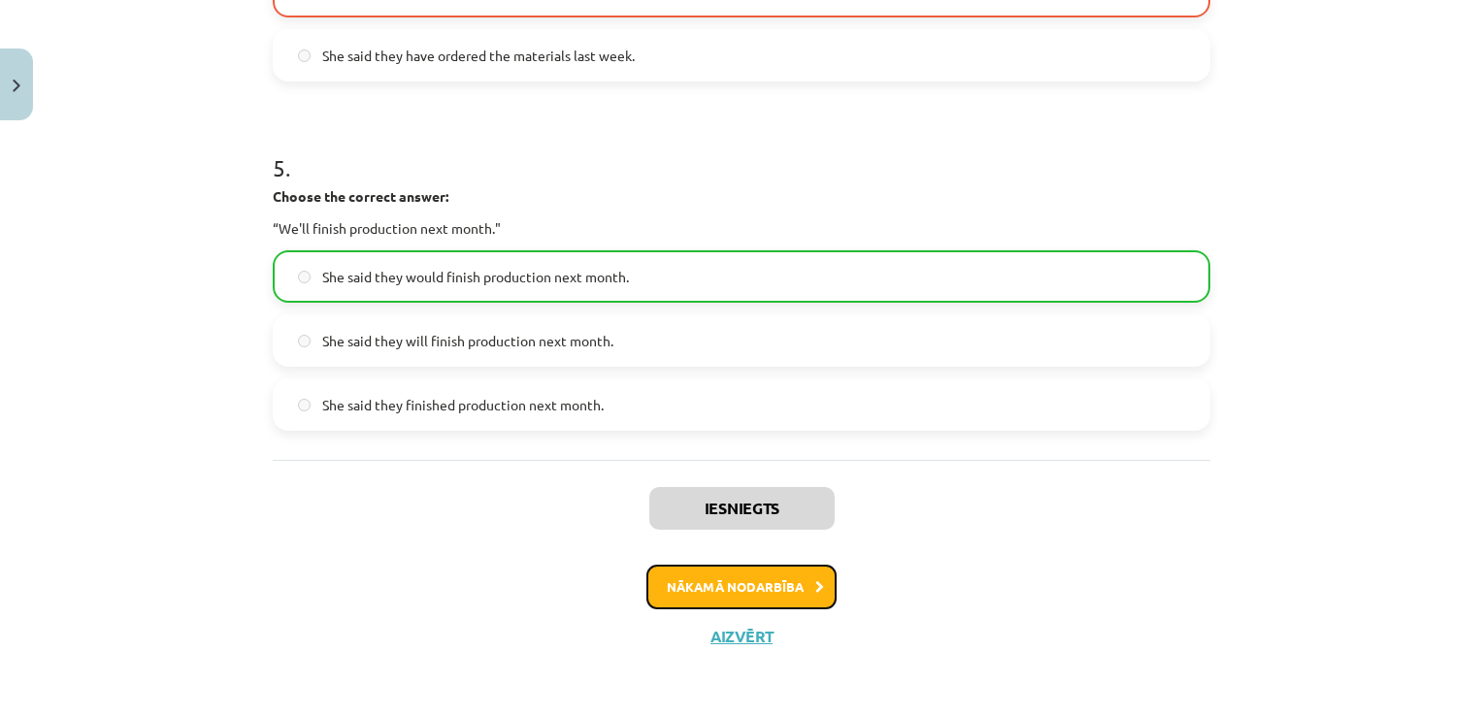
click at [729, 592] on button "Nākamā nodarbība" at bounding box center [741, 587] width 190 height 45
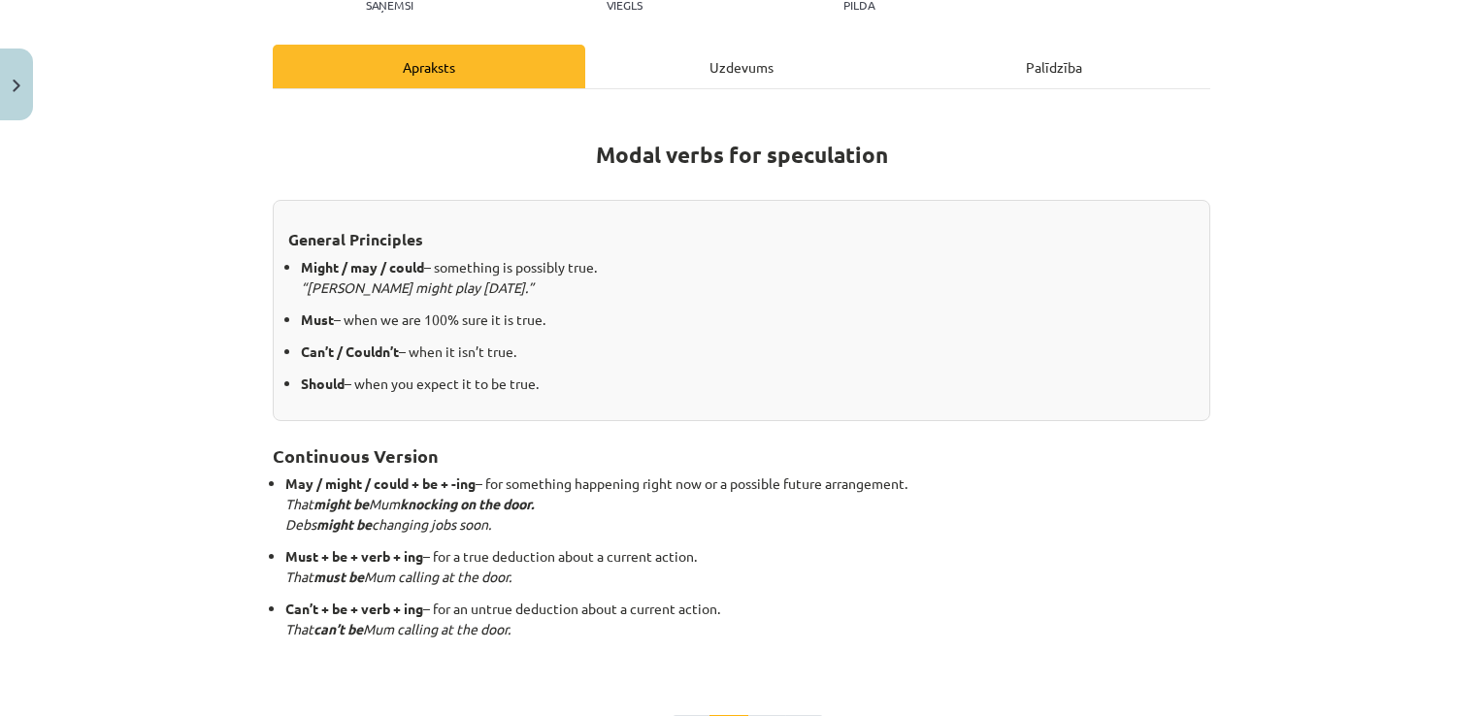
scroll to position [49, 0]
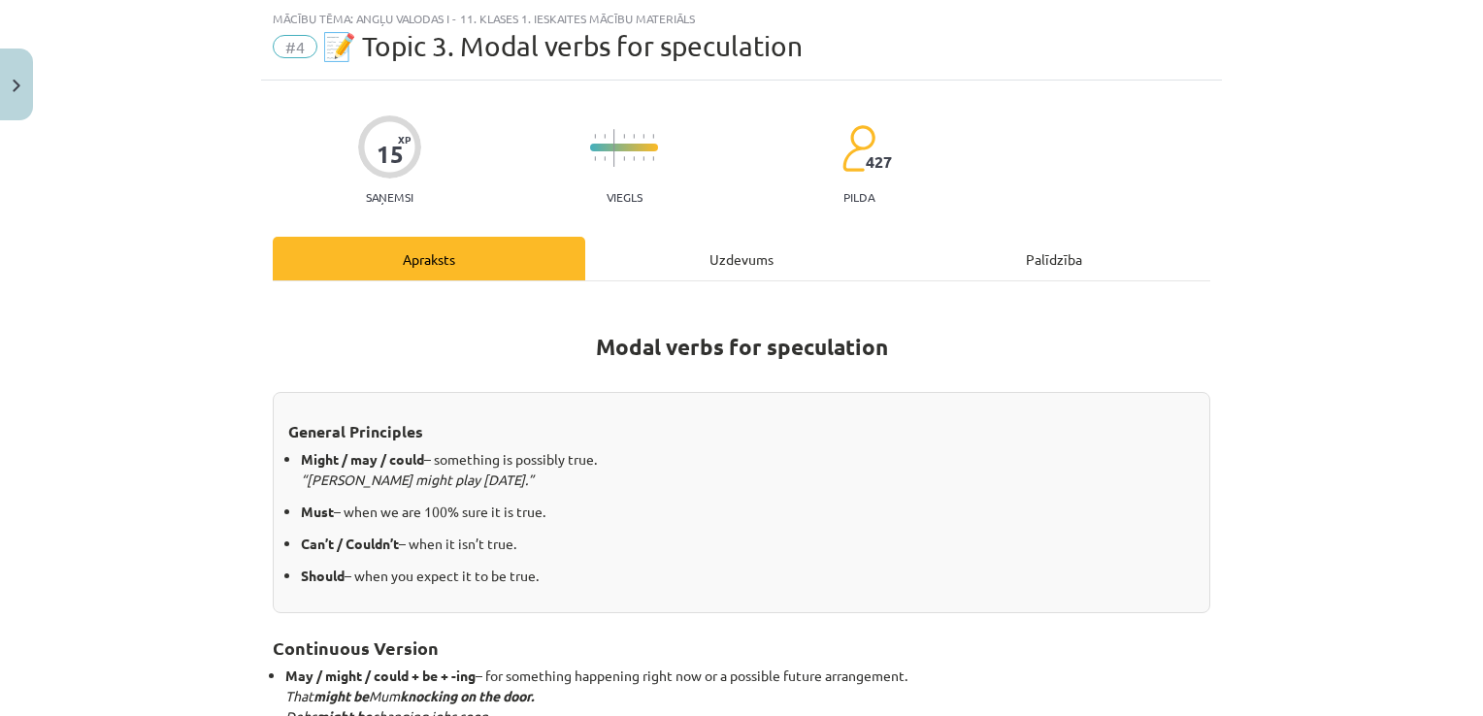
click at [710, 262] on div "Uzdevums" at bounding box center [741, 259] width 312 height 44
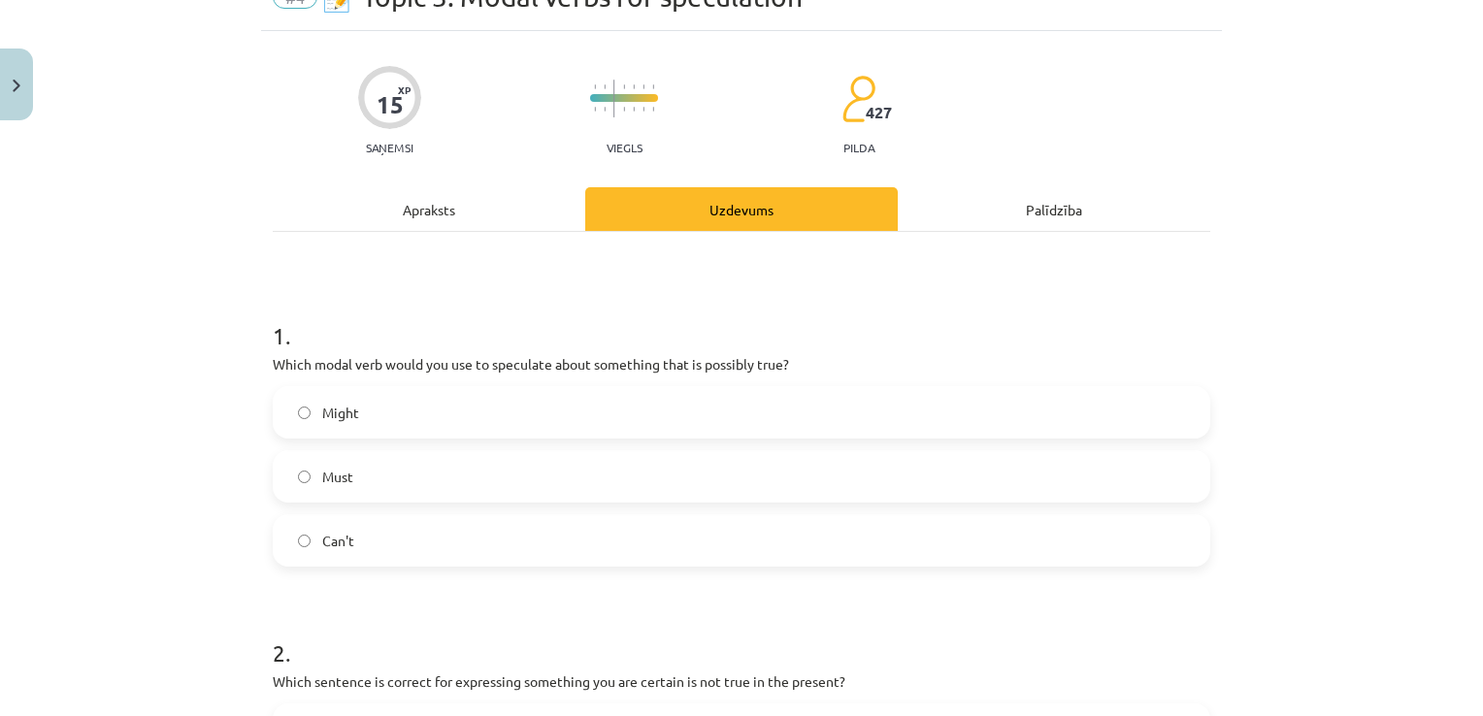
scroll to position [146, 0]
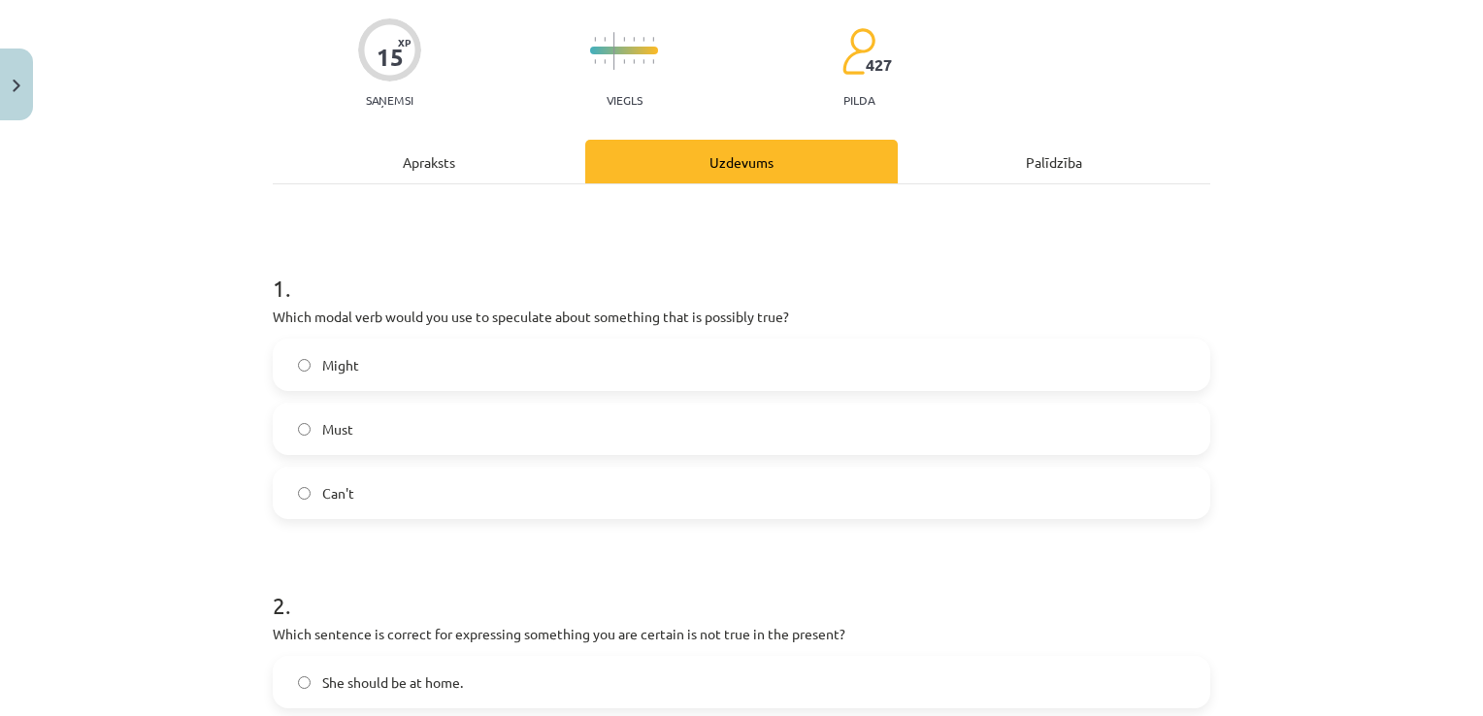
click at [563, 353] on label "Might" at bounding box center [741, 365] width 933 height 49
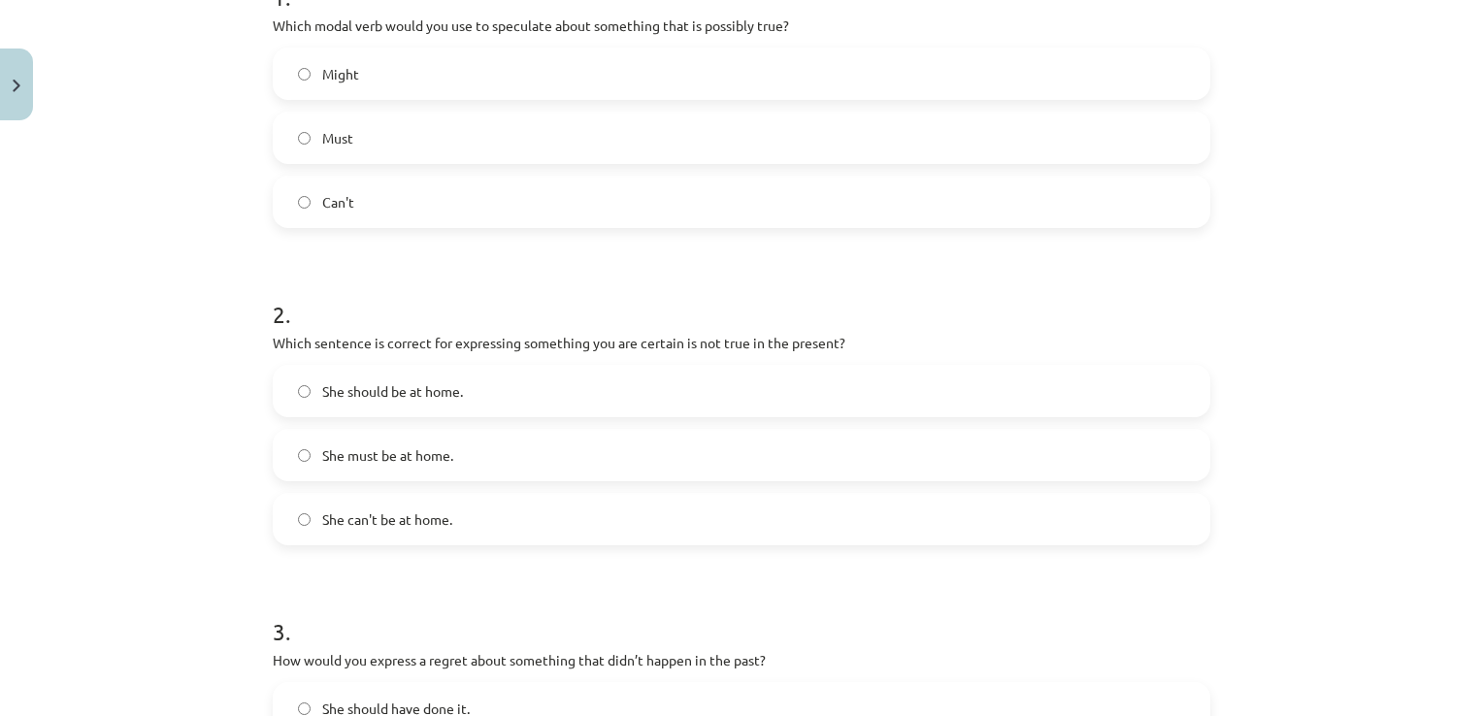
scroll to position [534, 0]
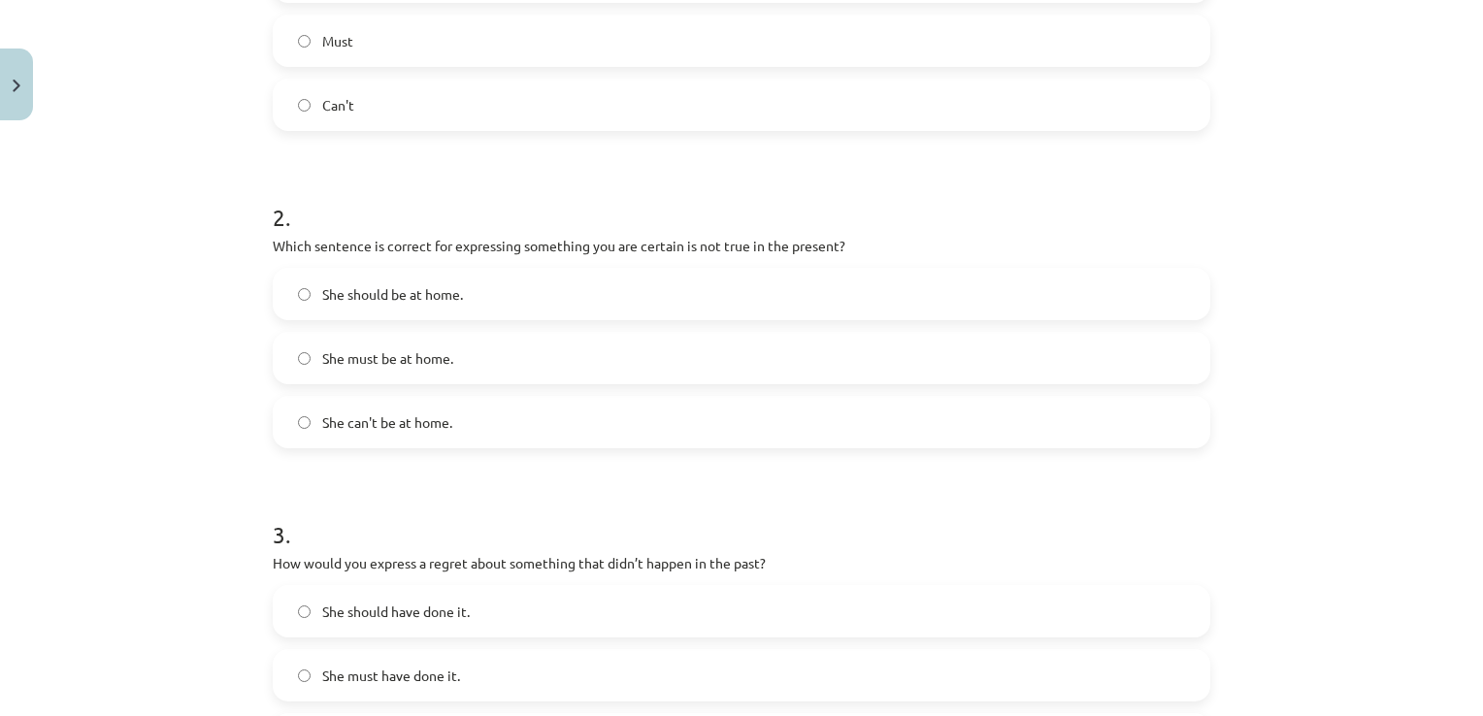
click at [569, 345] on label "She must be at home." at bounding box center [741, 358] width 933 height 49
click at [578, 308] on label "She should be at home." at bounding box center [741, 294] width 933 height 49
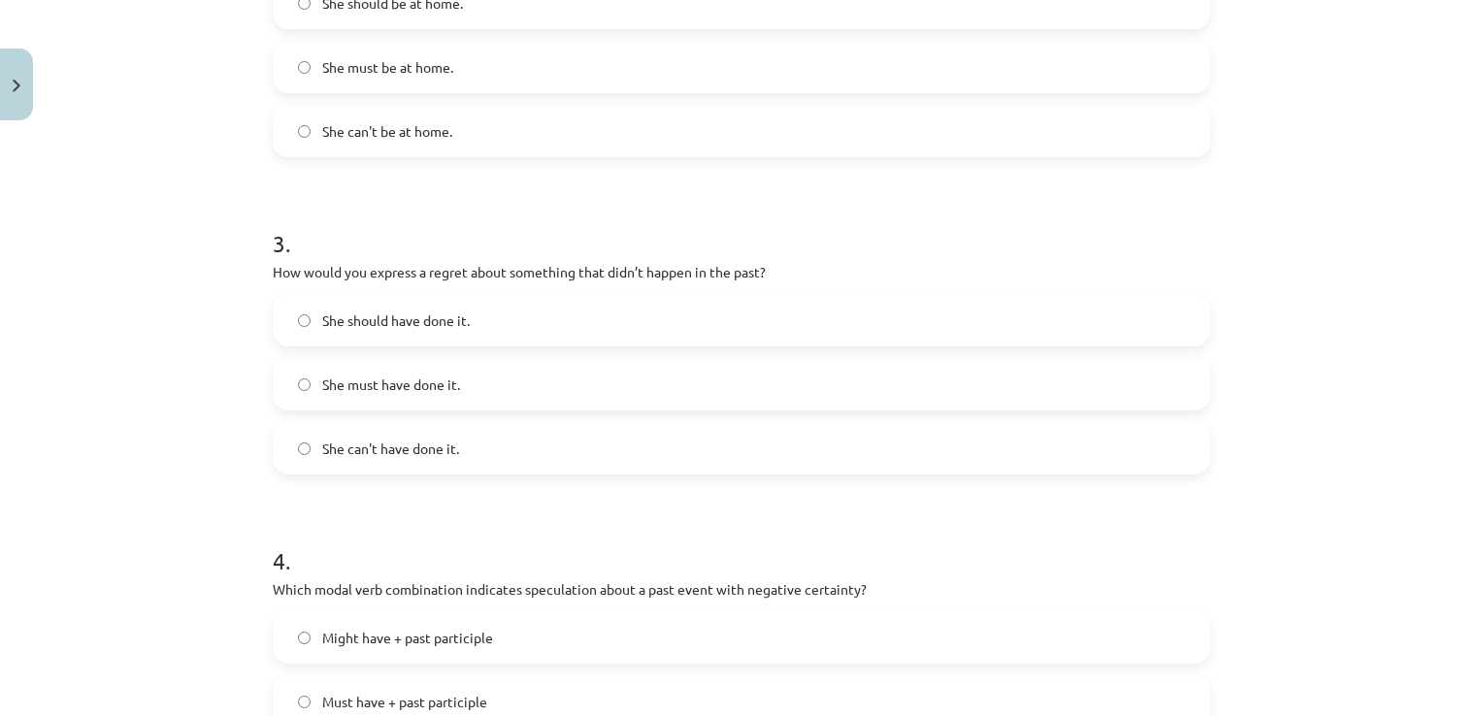
click at [352, 448] on span "She can't have done it." at bounding box center [390, 449] width 137 height 20
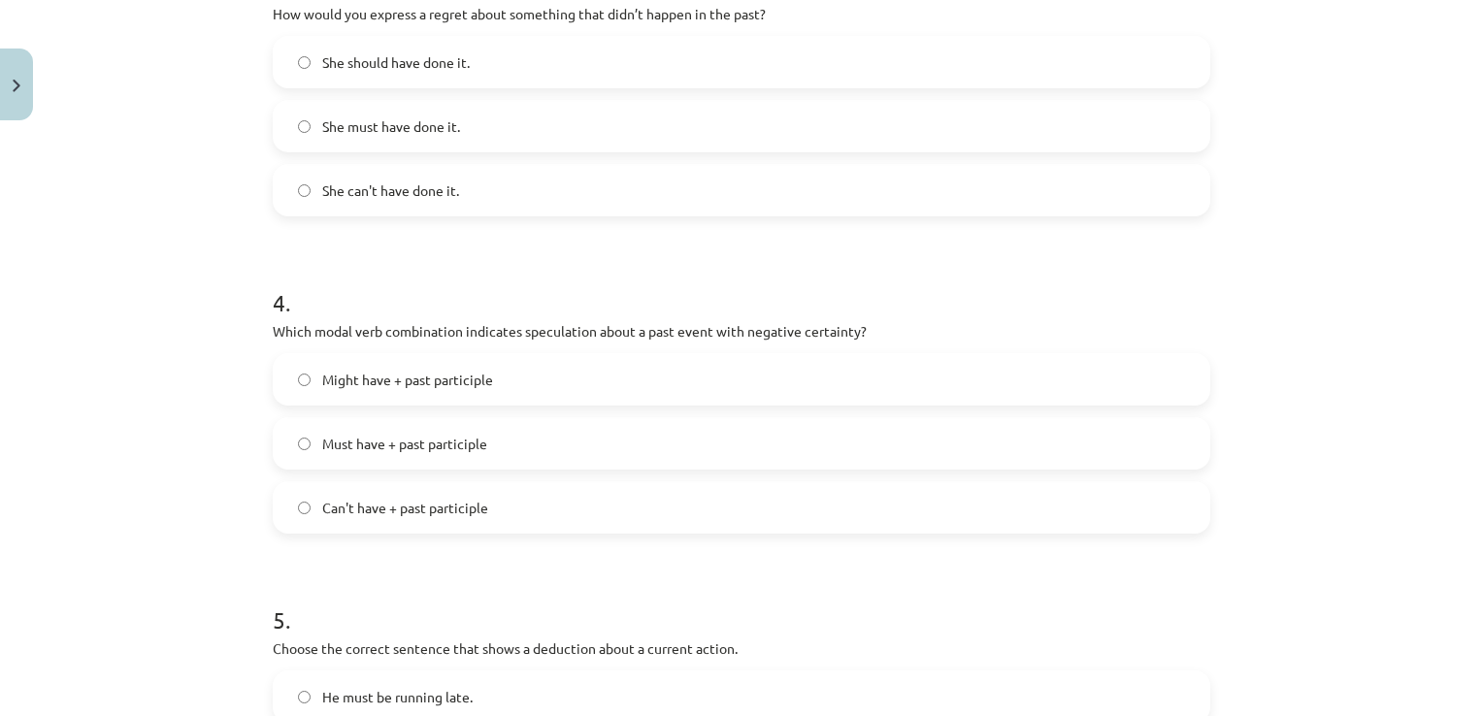
scroll to position [1116, 0]
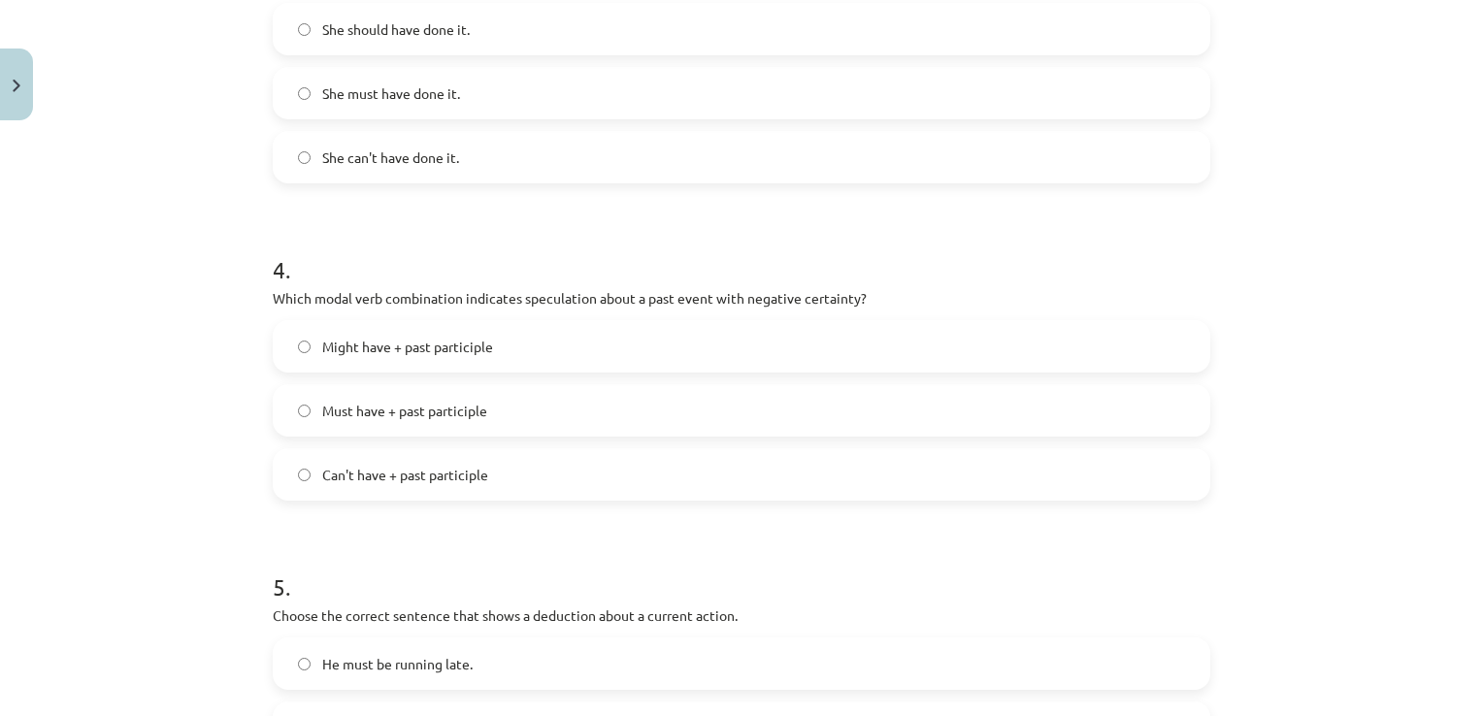
click at [489, 466] on label "Can't have + past participle" at bounding box center [741, 474] width 933 height 49
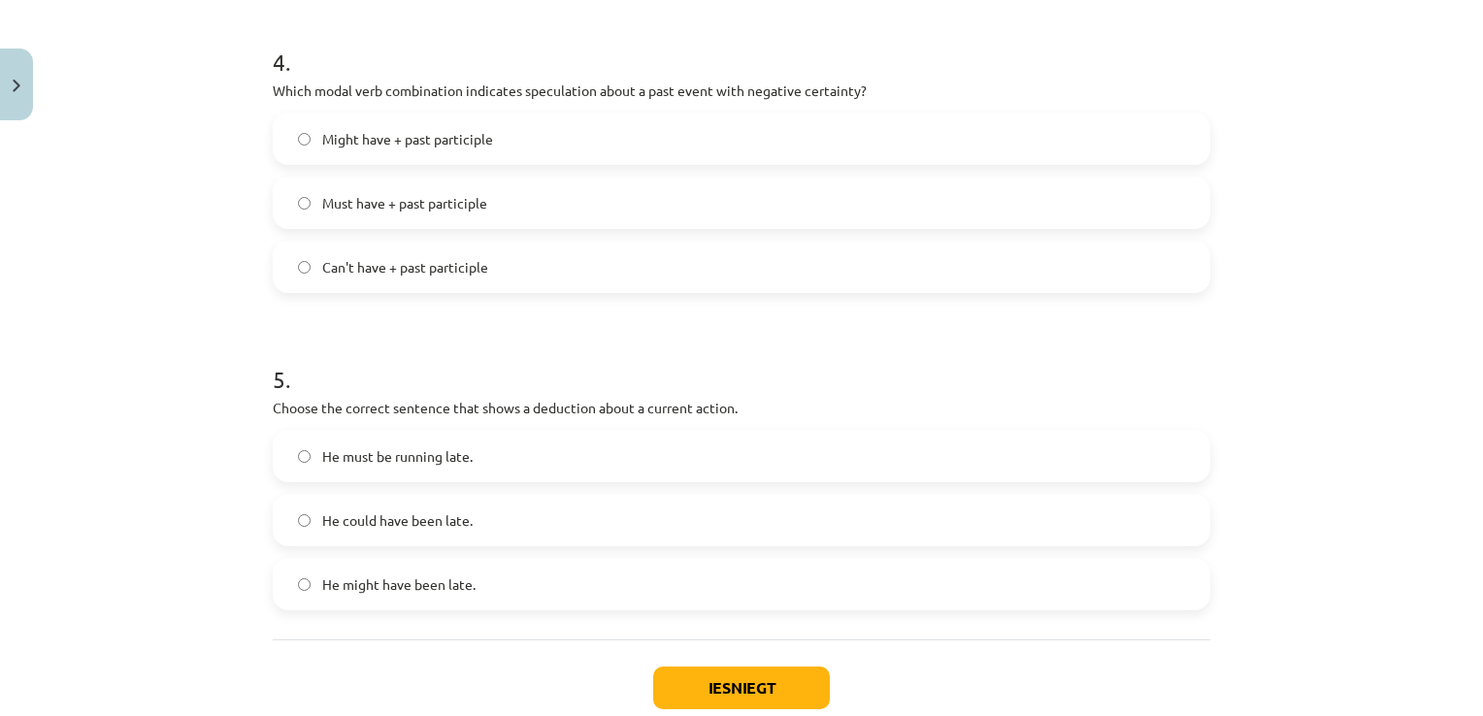
scroll to position [1407, 0]
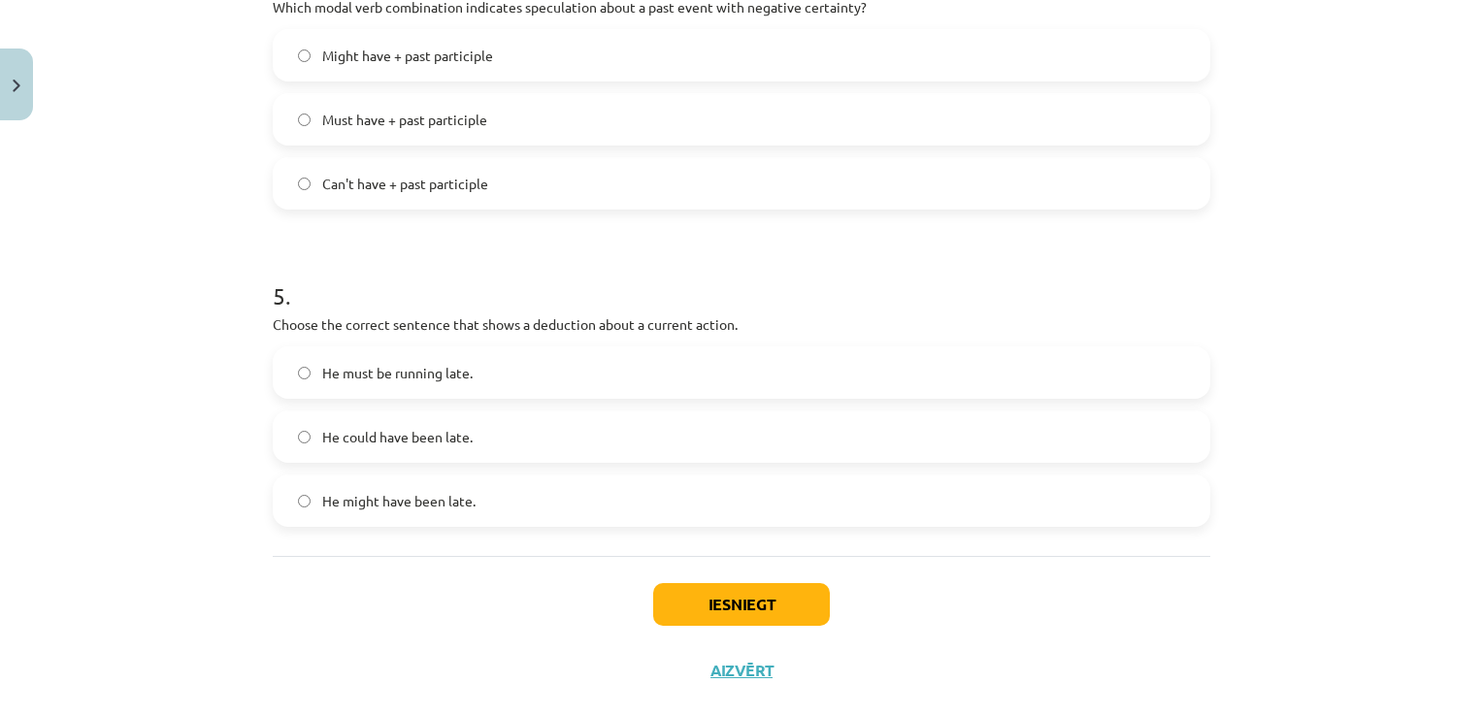
click at [491, 375] on label "He must be running late." at bounding box center [741, 372] width 933 height 49
drag, startPoint x: 745, startPoint y: 638, endPoint x: 753, endPoint y: 628, distance: 13.2
click at [753, 628] on div "Iesniegt Aizvērt" at bounding box center [741, 624] width 937 height 136
drag, startPoint x: 753, startPoint y: 628, endPoint x: 716, endPoint y: 598, distance: 47.6
click at [716, 600] on button "Iesniegt" at bounding box center [741, 604] width 177 height 43
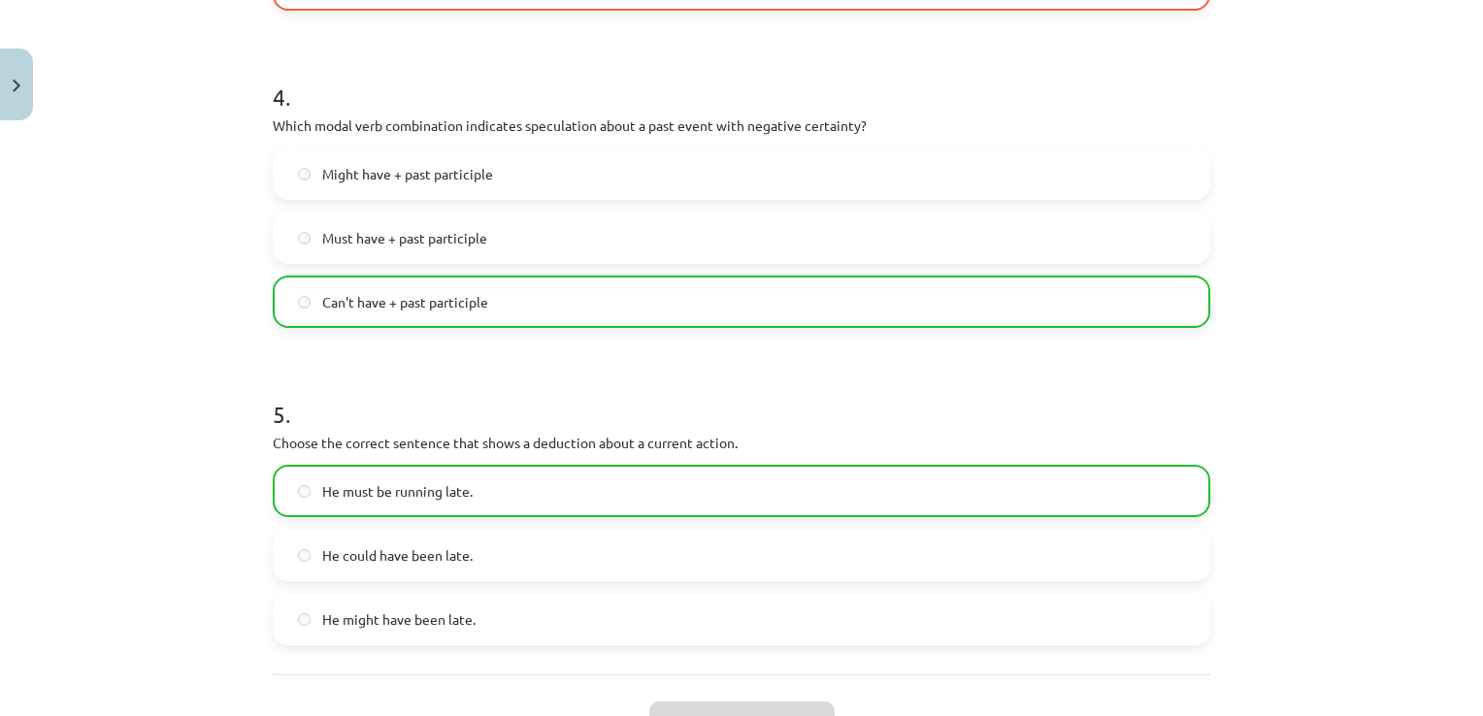
scroll to position [1502, 0]
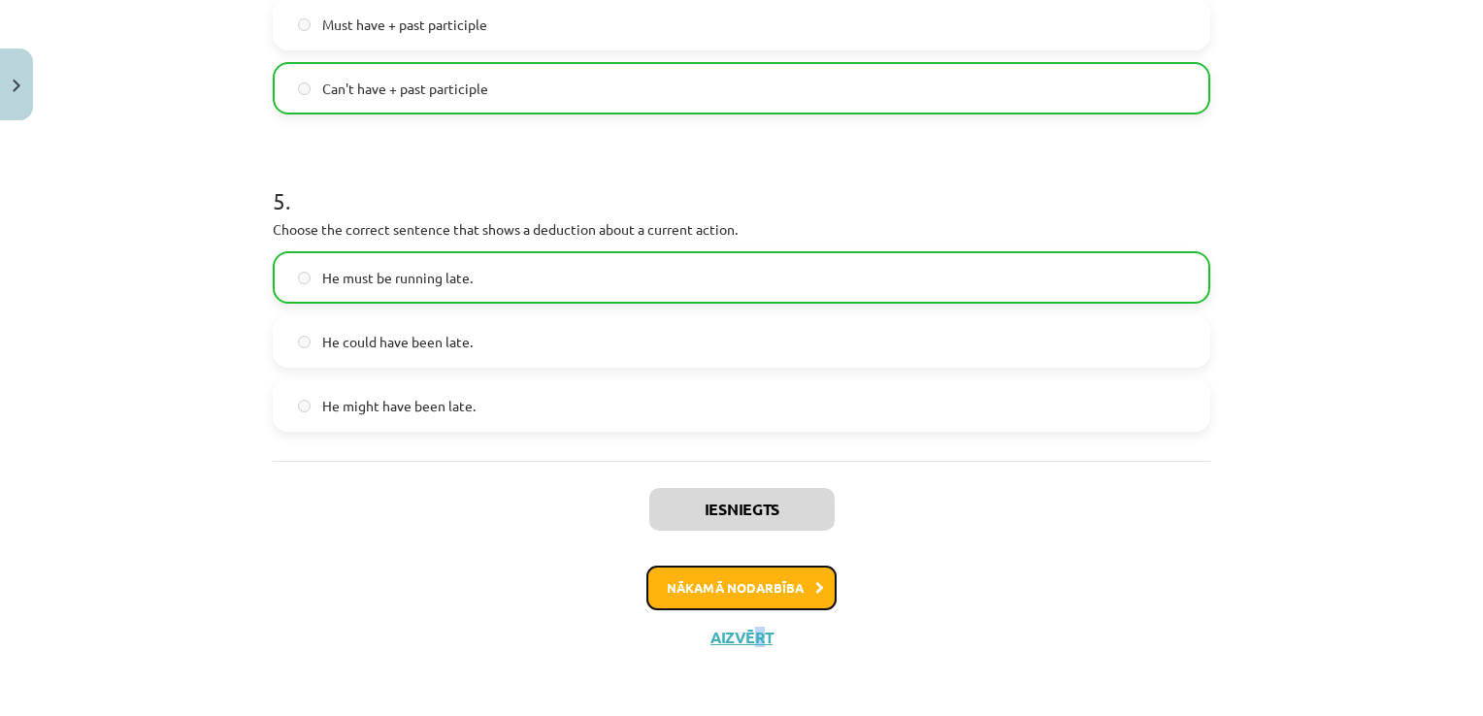
click at [791, 583] on button "Nākamā nodarbība" at bounding box center [741, 588] width 190 height 45
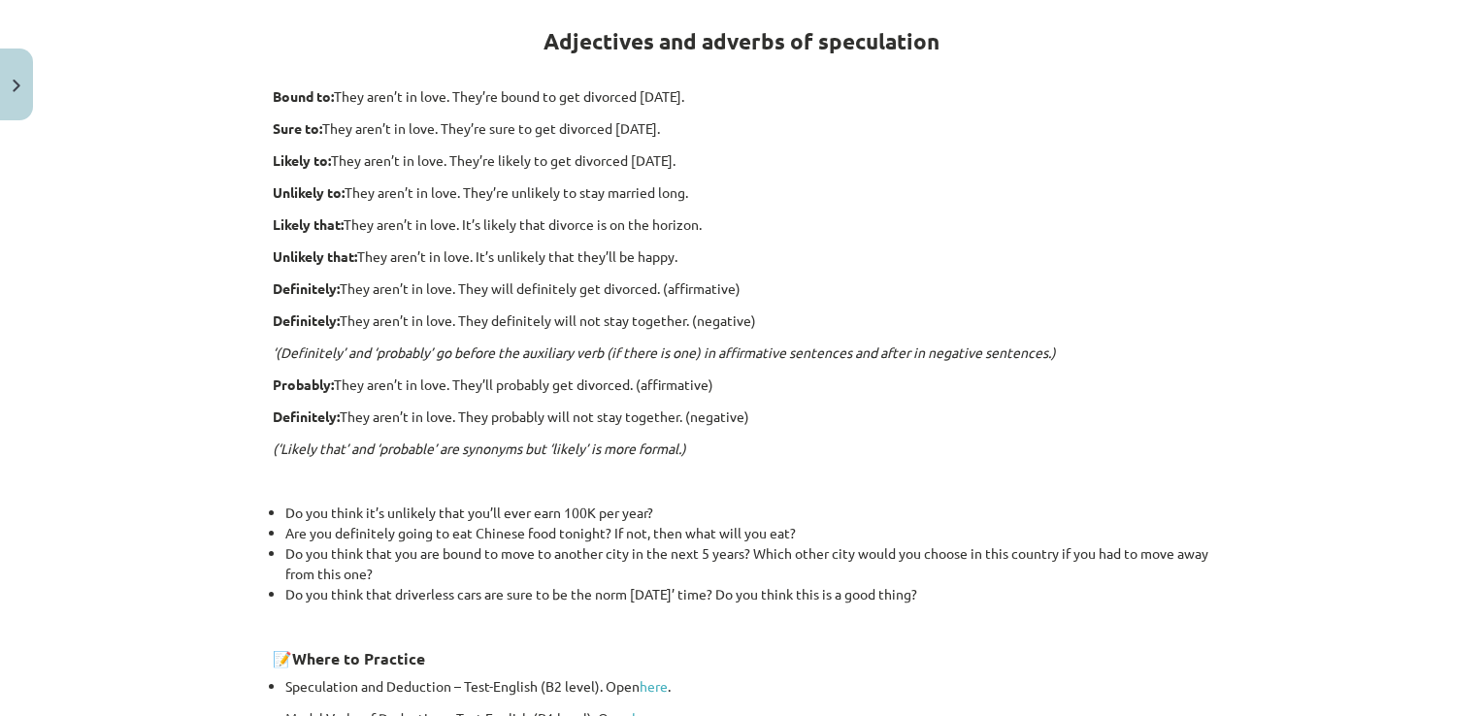
scroll to position [49, 0]
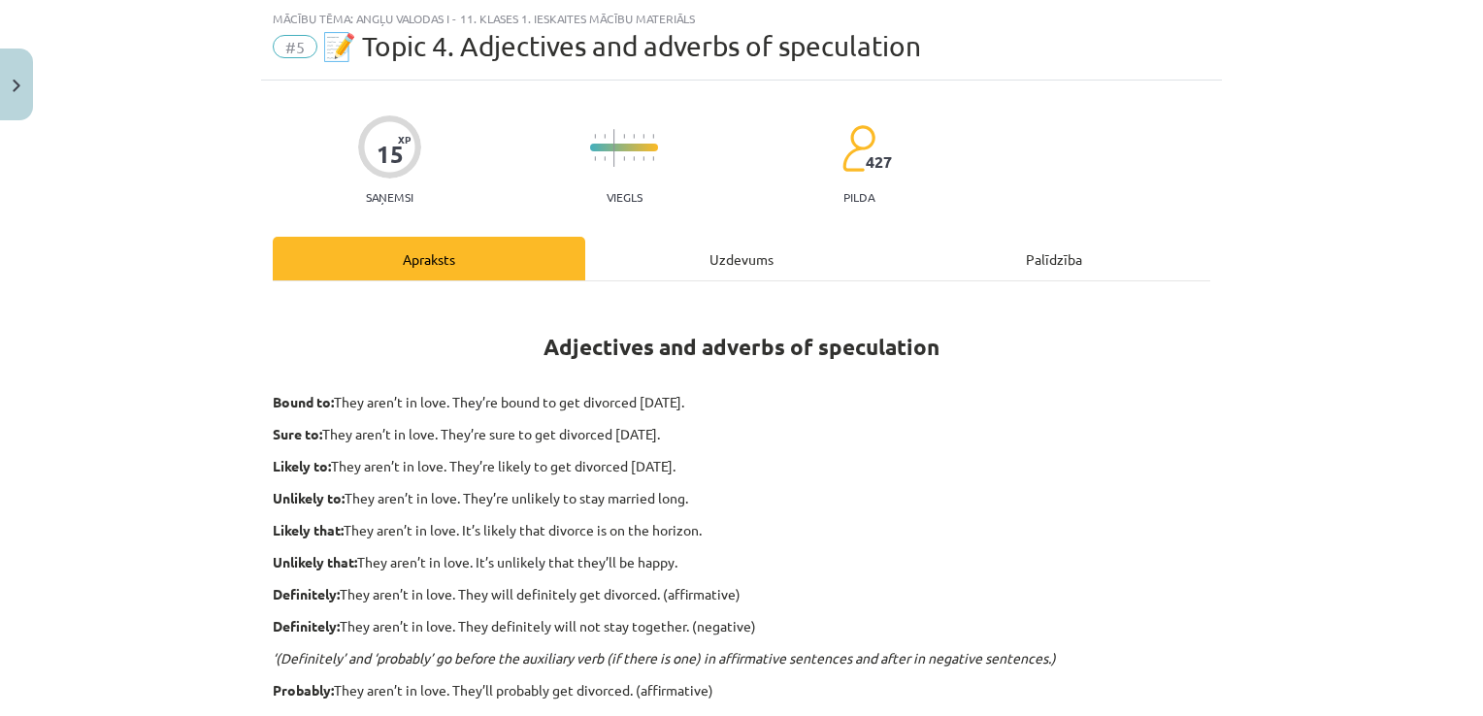
drag, startPoint x: 698, startPoint y: 258, endPoint x: 706, endPoint y: 269, distance: 13.8
click at [706, 269] on div "Uzdevums" at bounding box center [741, 259] width 312 height 44
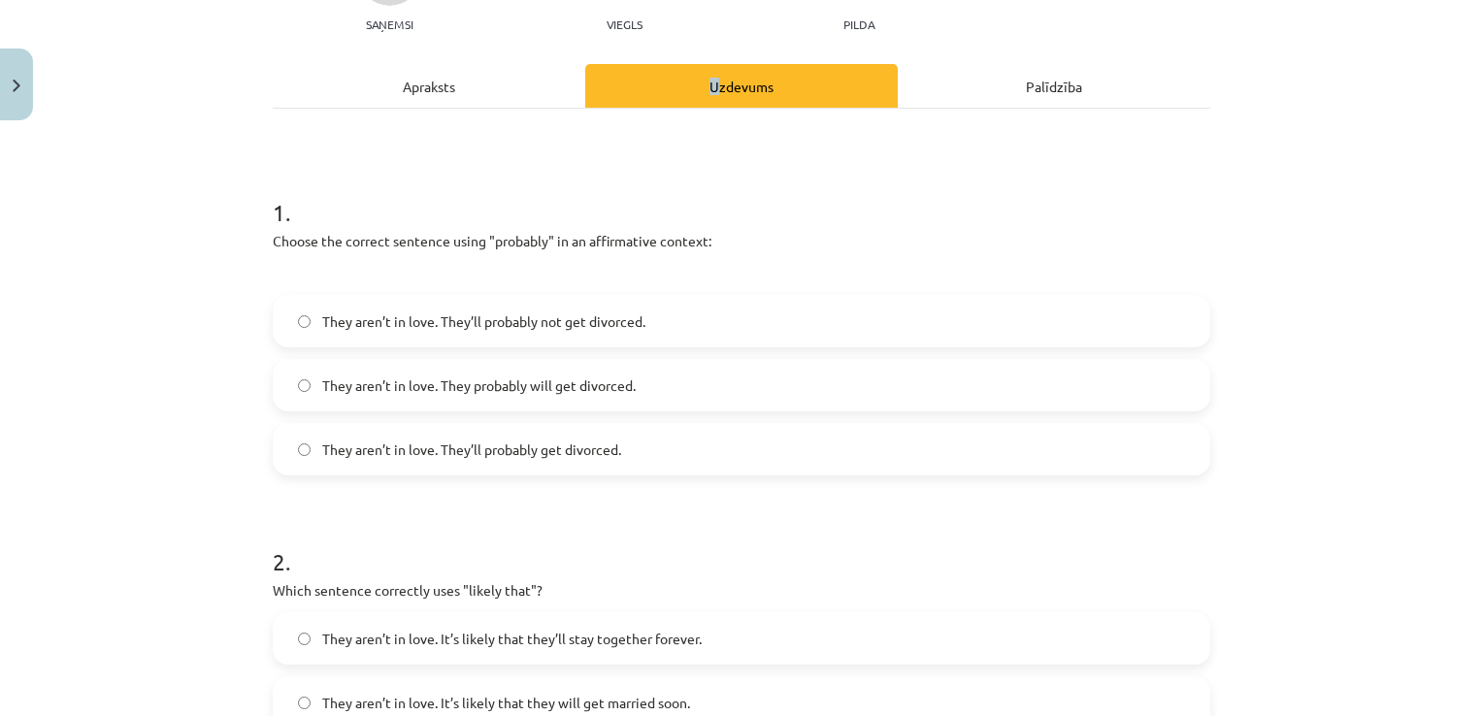
scroll to position [243, 0]
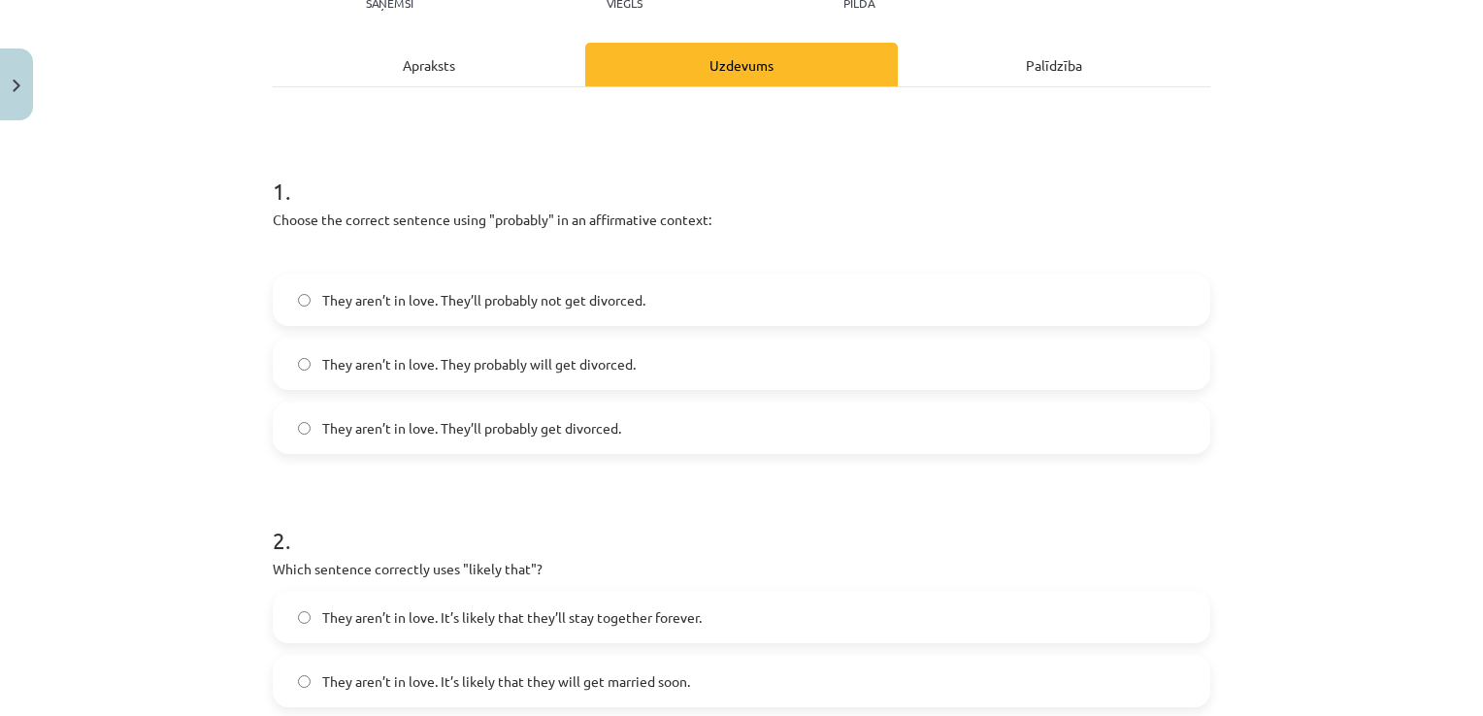
click at [598, 415] on label "They aren’t in love. They’ll probably get divorced." at bounding box center [741, 428] width 933 height 49
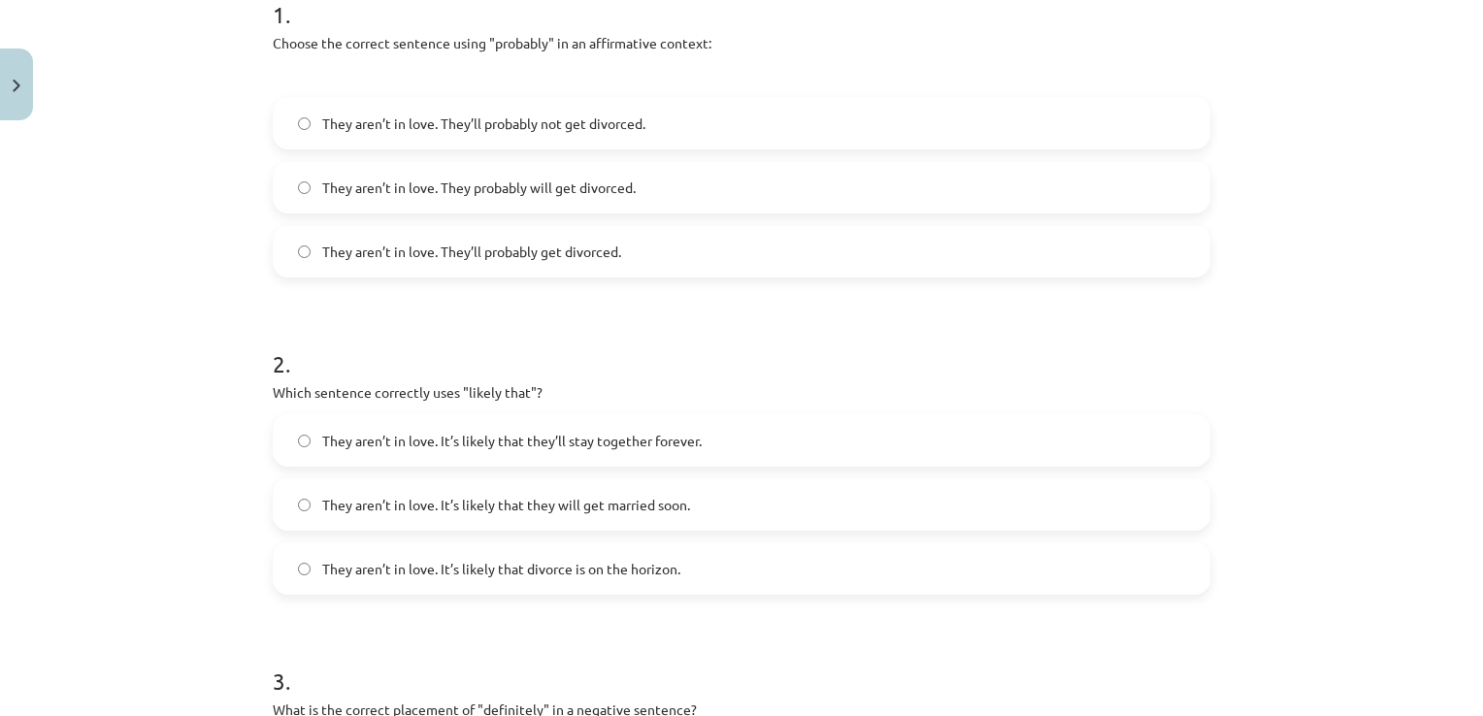
scroll to position [534, 0]
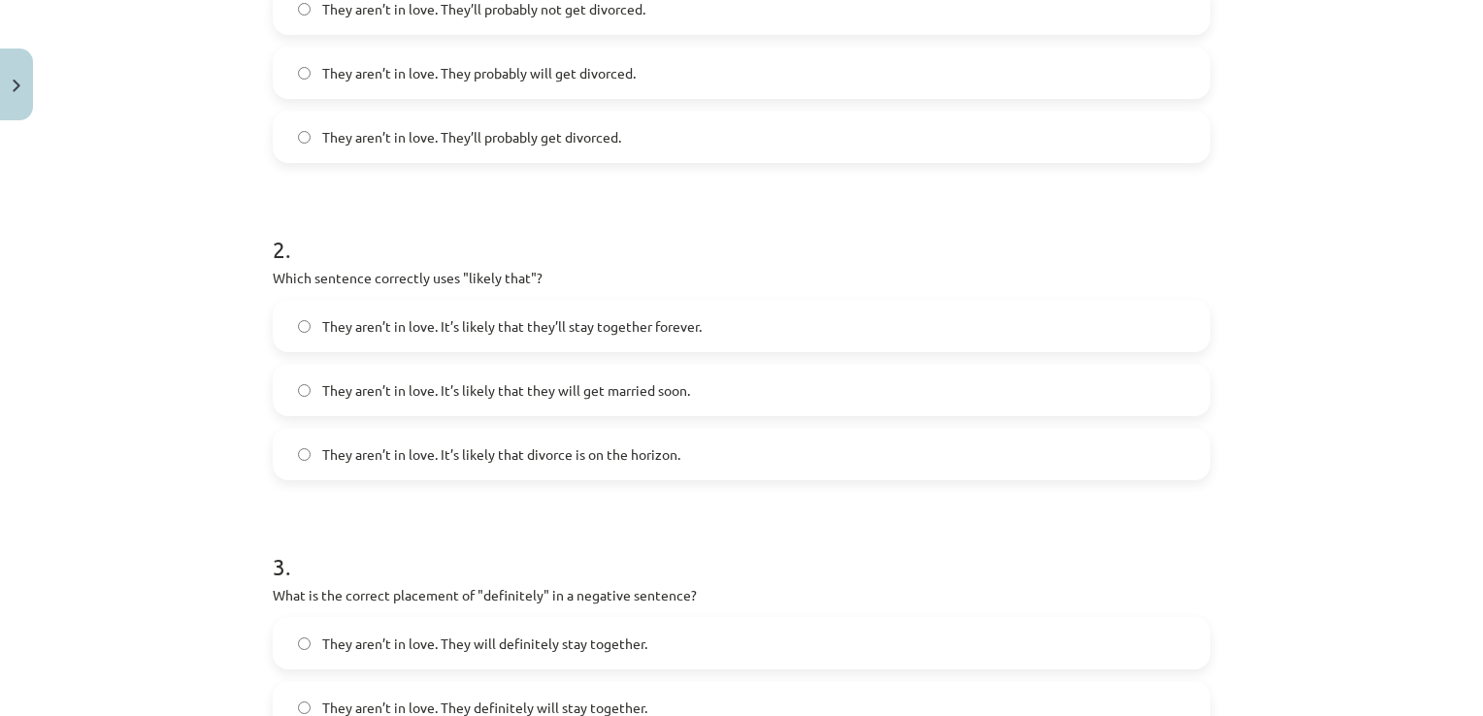
click at [574, 470] on label "They aren’t in love. It’s likely that divorce is on the horizon." at bounding box center [741, 454] width 933 height 49
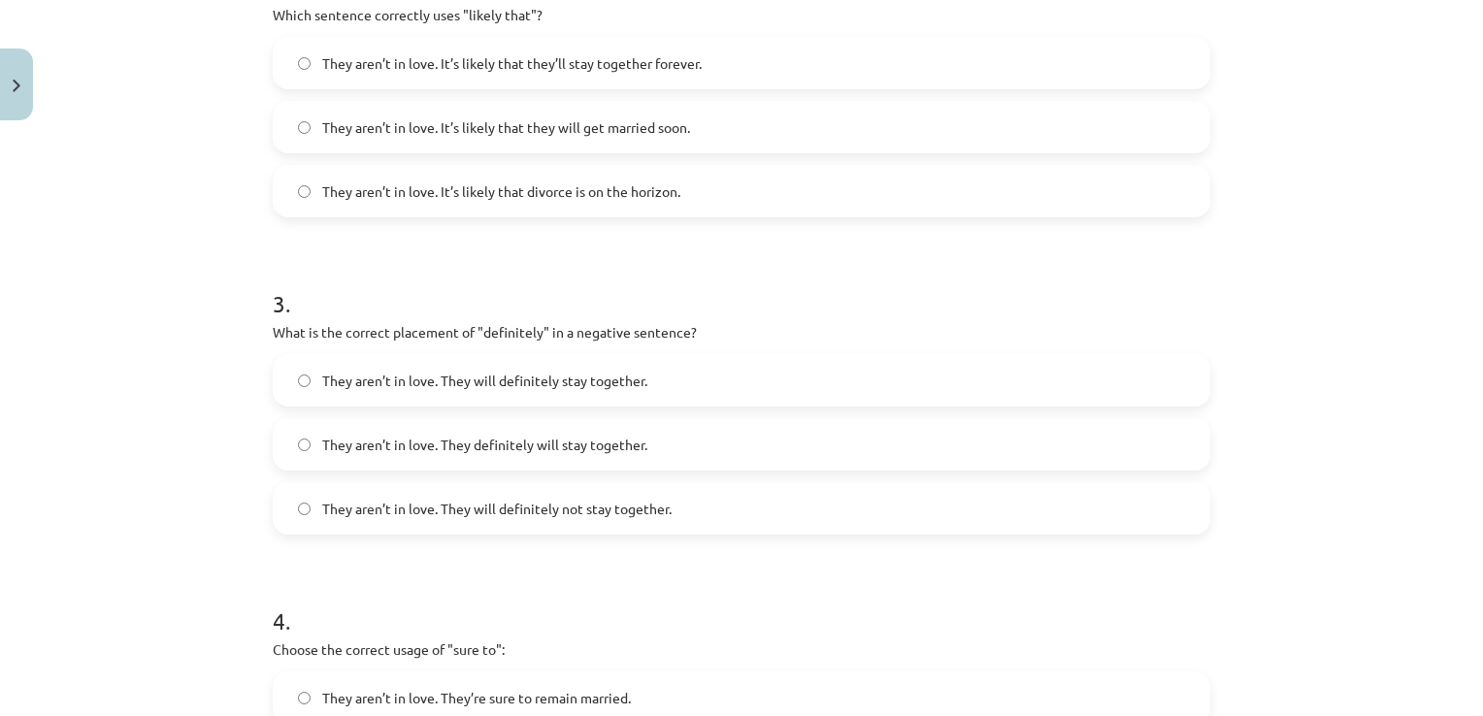
scroll to position [922, 0]
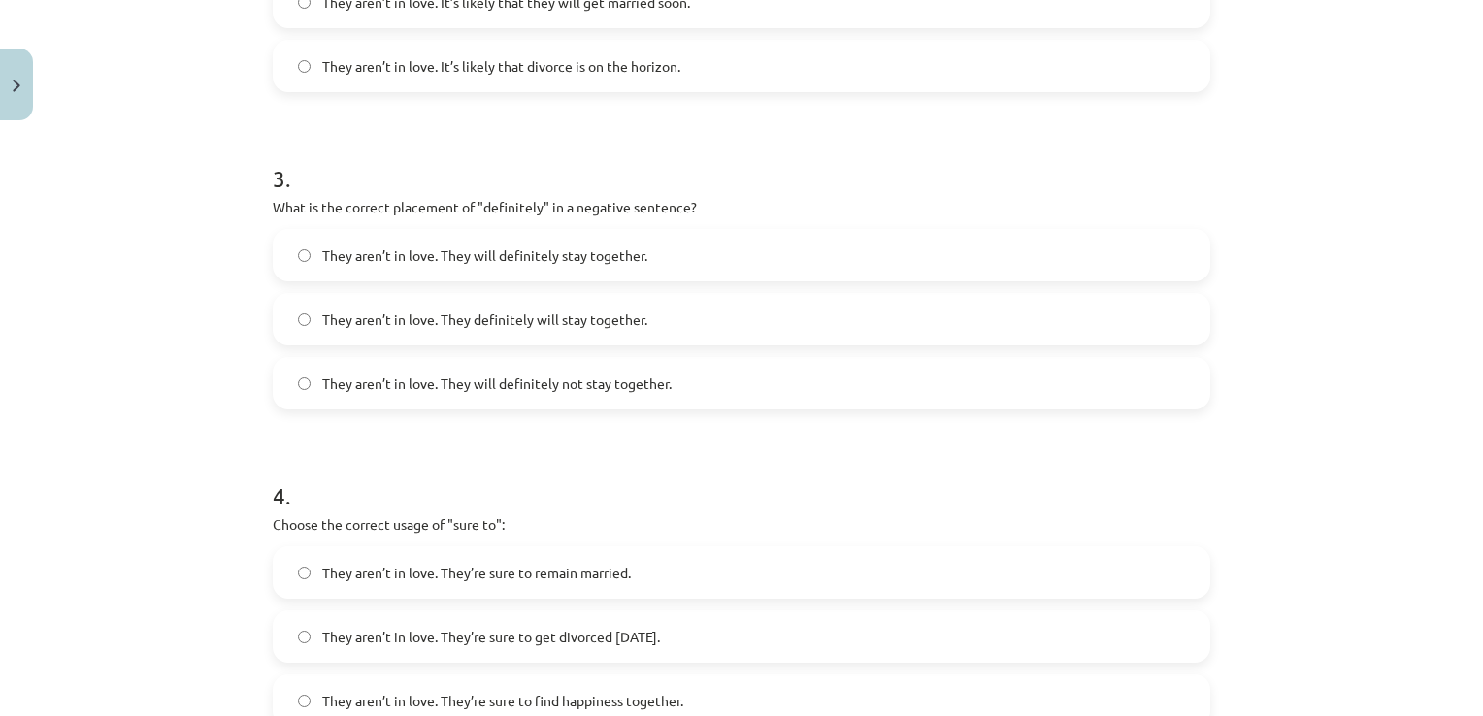
click at [666, 385] on label "They aren’t in love. They will definitely not stay together." at bounding box center [741, 383] width 933 height 49
click at [691, 250] on label "They aren’t in love. They will definitely stay together." at bounding box center [741, 255] width 933 height 49
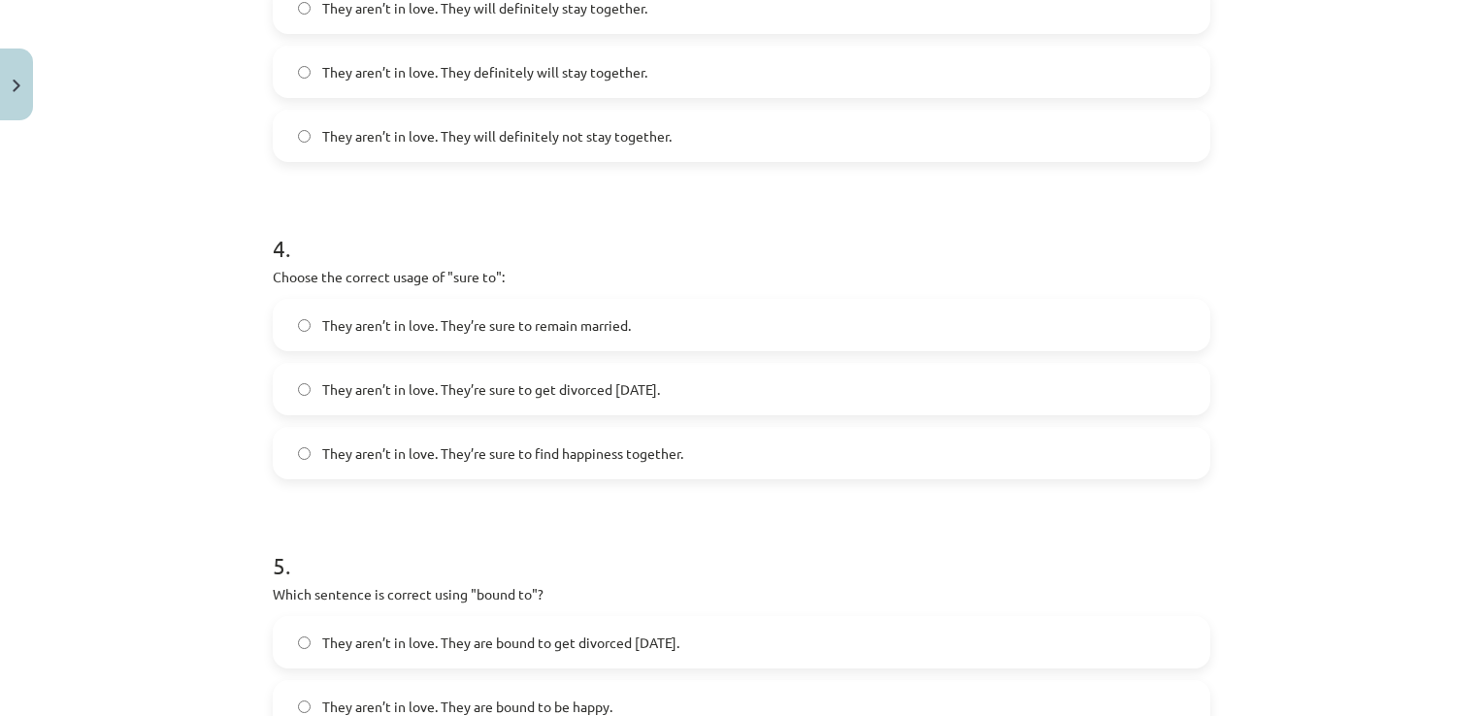
scroll to position [1213, 0]
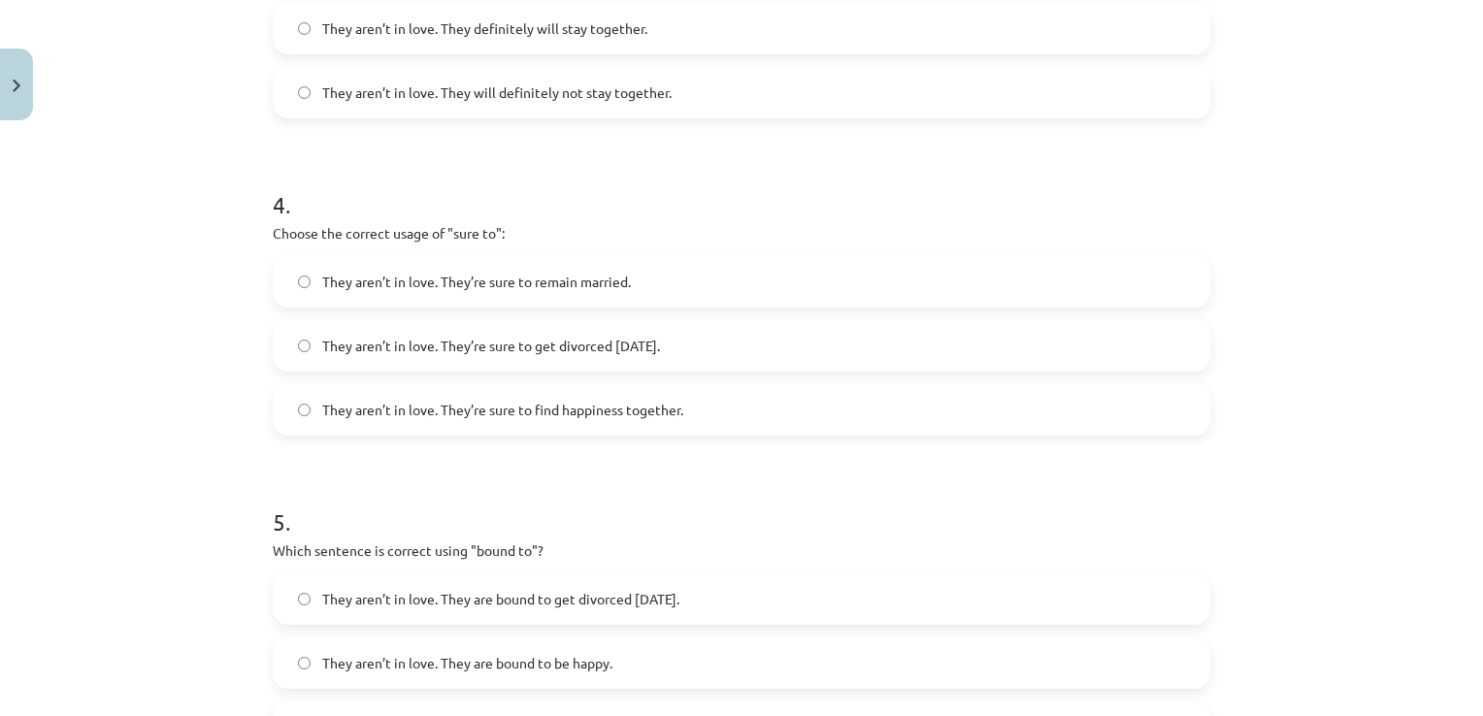
click at [660, 347] on span "They aren’t in love. They’re sure to get divorced within six months." at bounding box center [491, 346] width 338 height 20
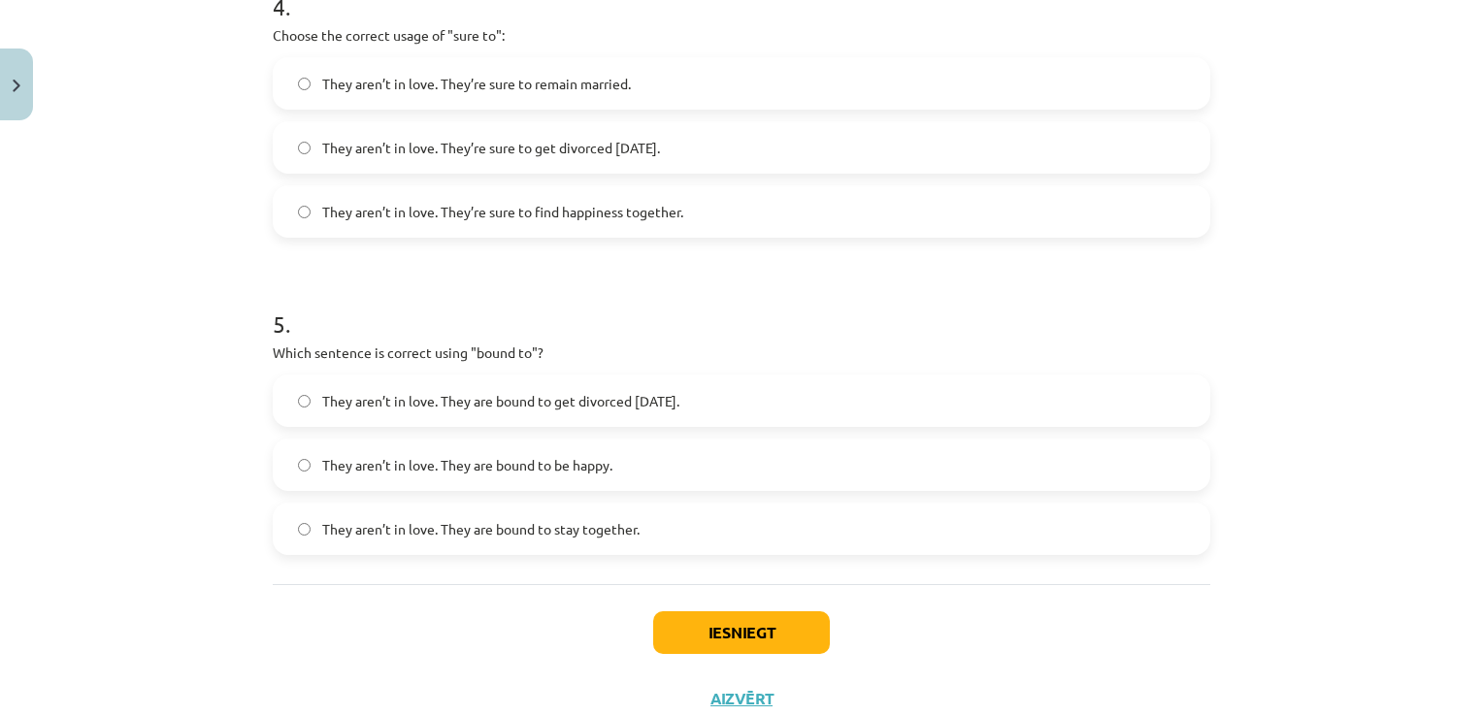
scroll to position [1474, 0]
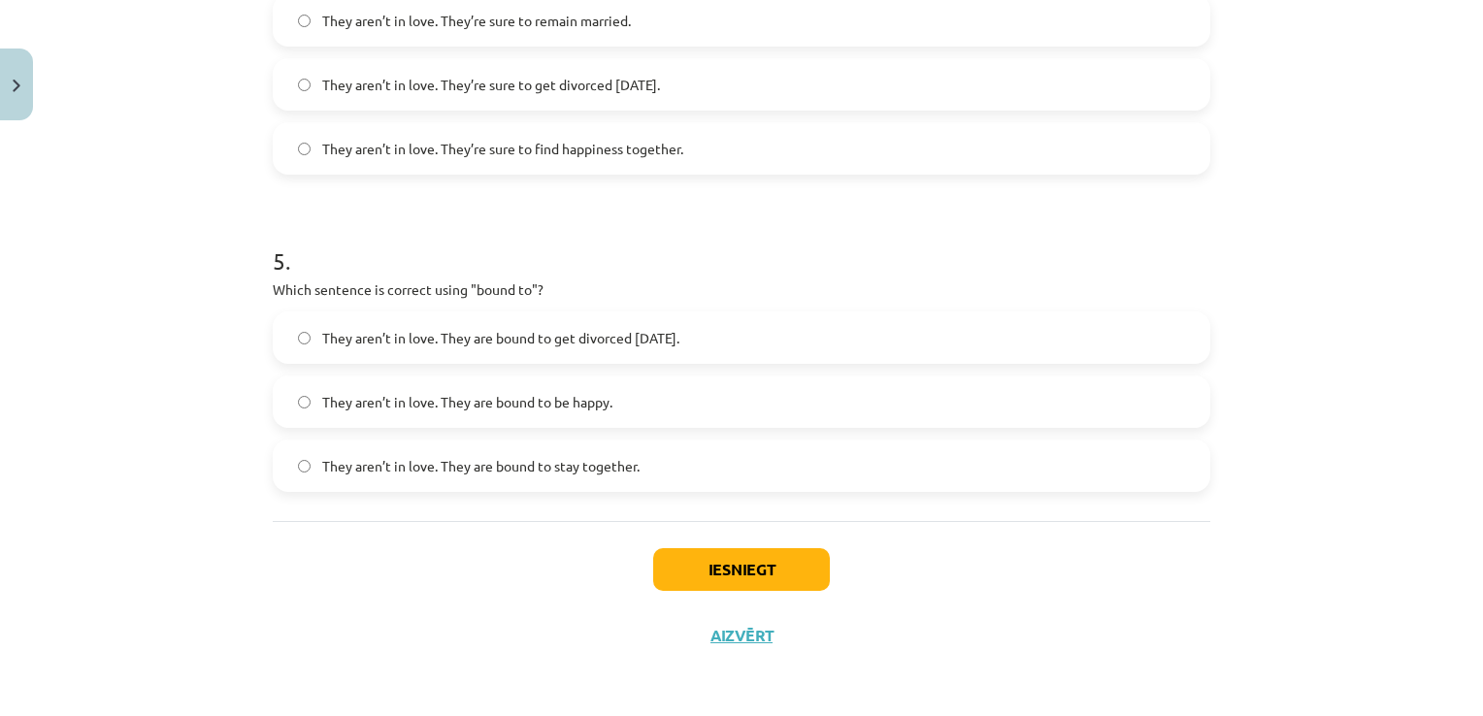
click at [631, 453] on label "They aren’t in love. They are bound to stay together." at bounding box center [741, 465] width 933 height 49
click at [704, 565] on button "Iesniegt" at bounding box center [741, 569] width 177 height 43
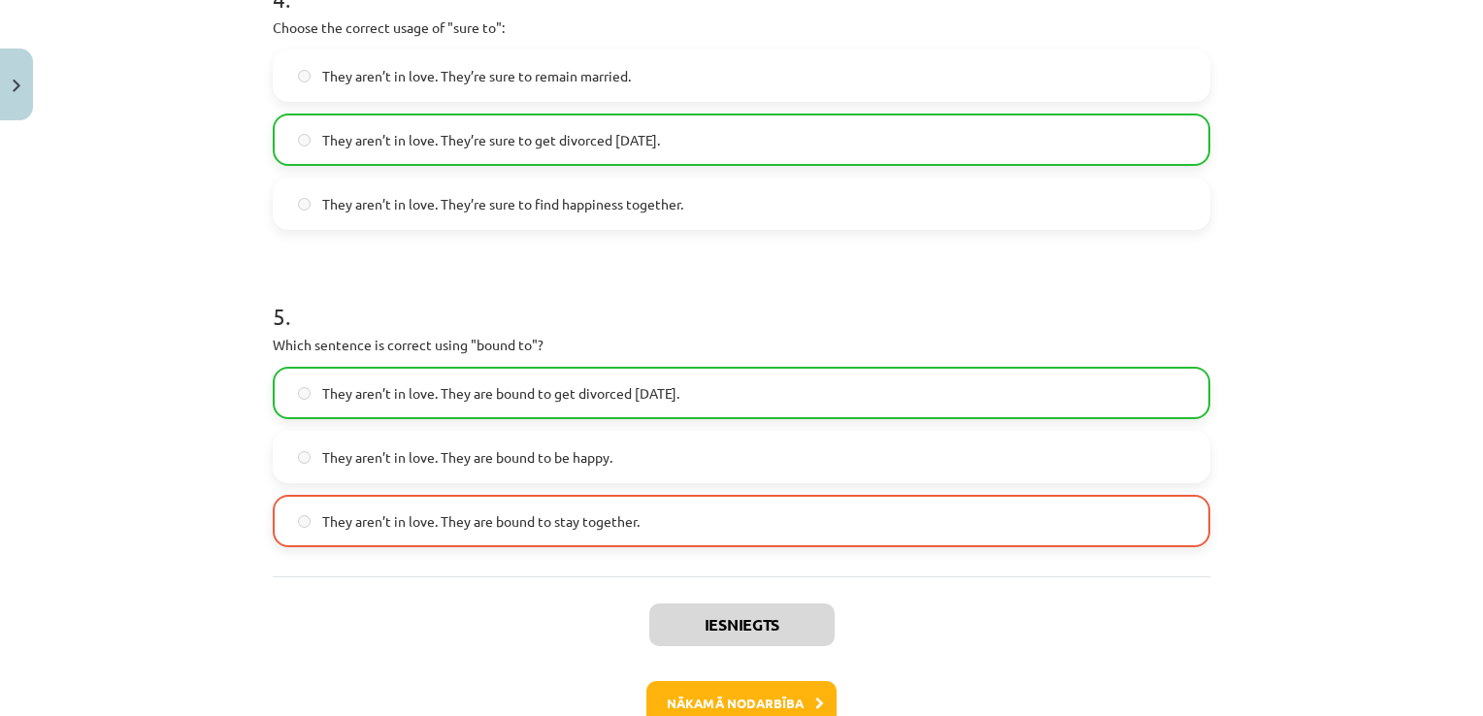
scroll to position [1535, 0]
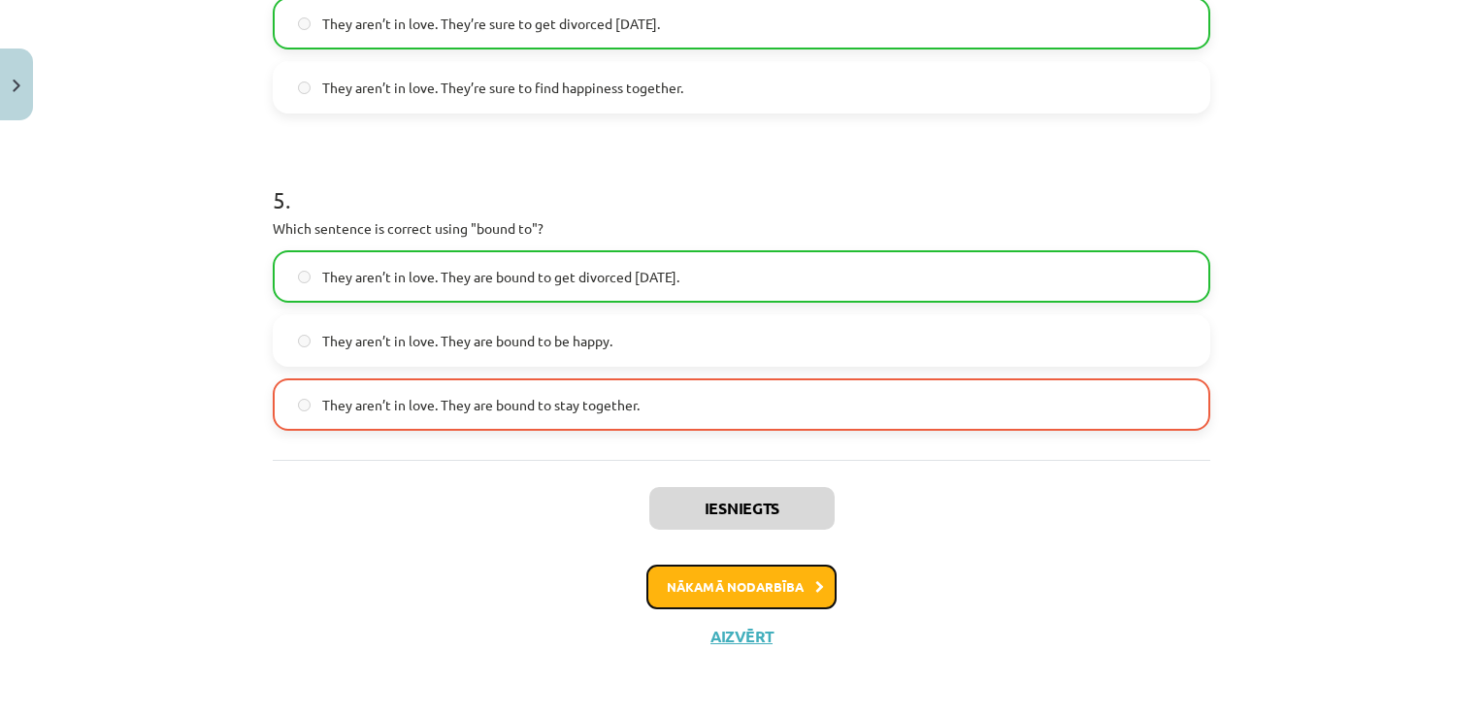
click at [743, 580] on button "Nākamā nodarbība" at bounding box center [741, 587] width 190 height 45
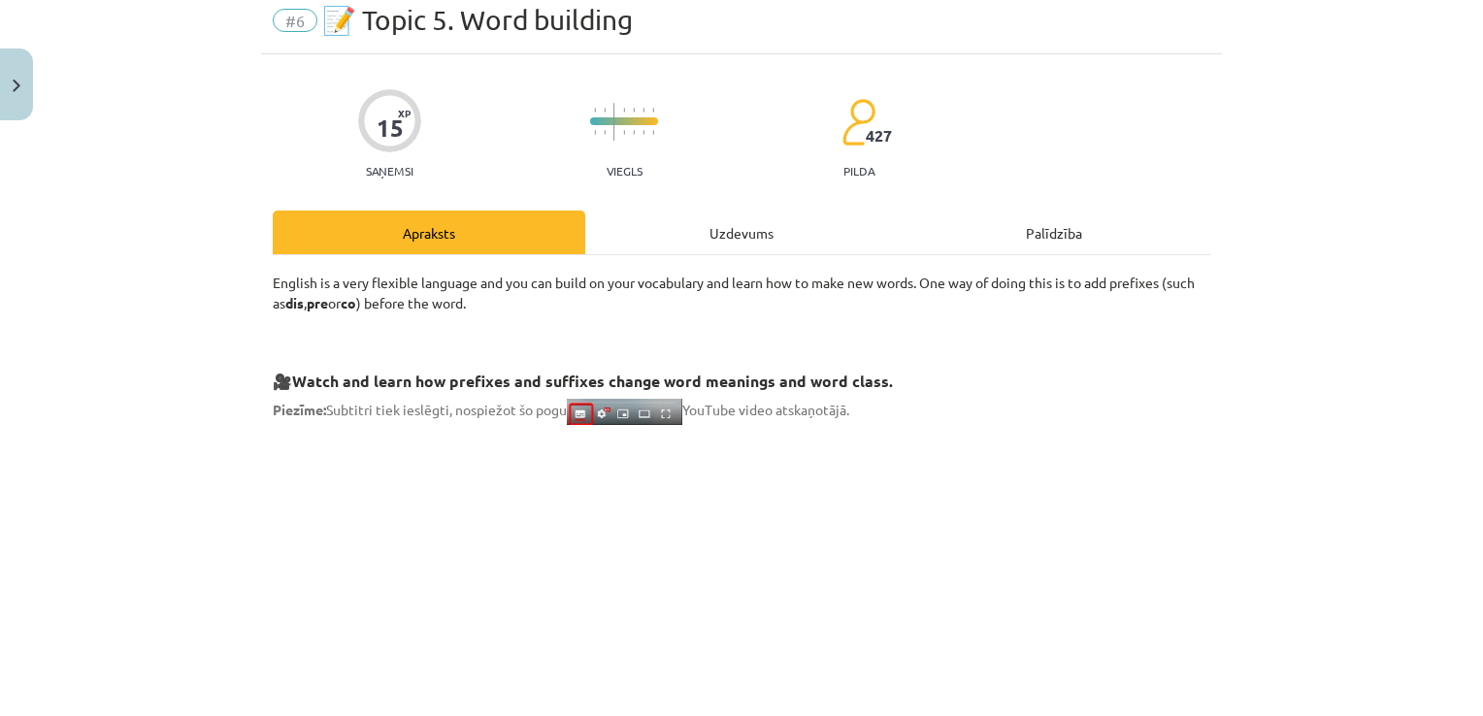
scroll to position [49, 0]
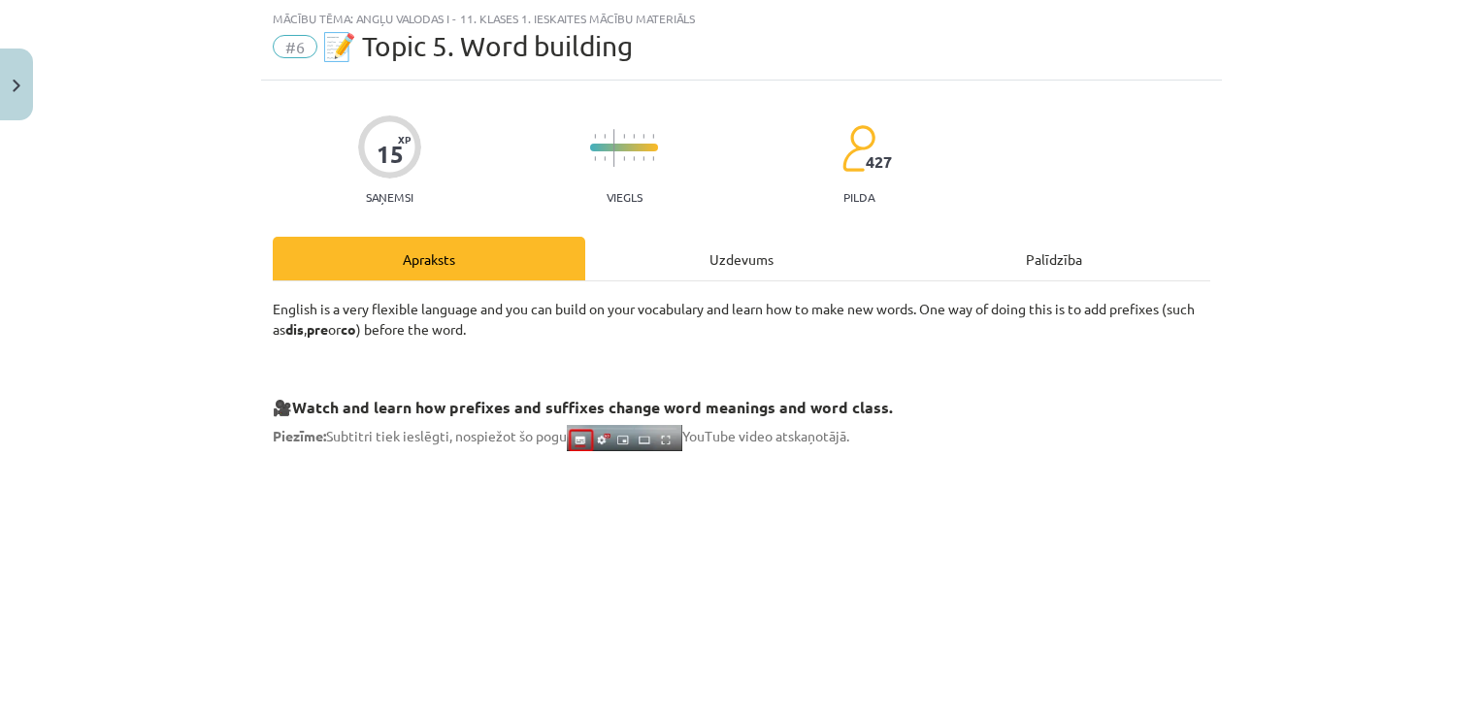
click at [794, 257] on div "Uzdevums" at bounding box center [741, 259] width 312 height 44
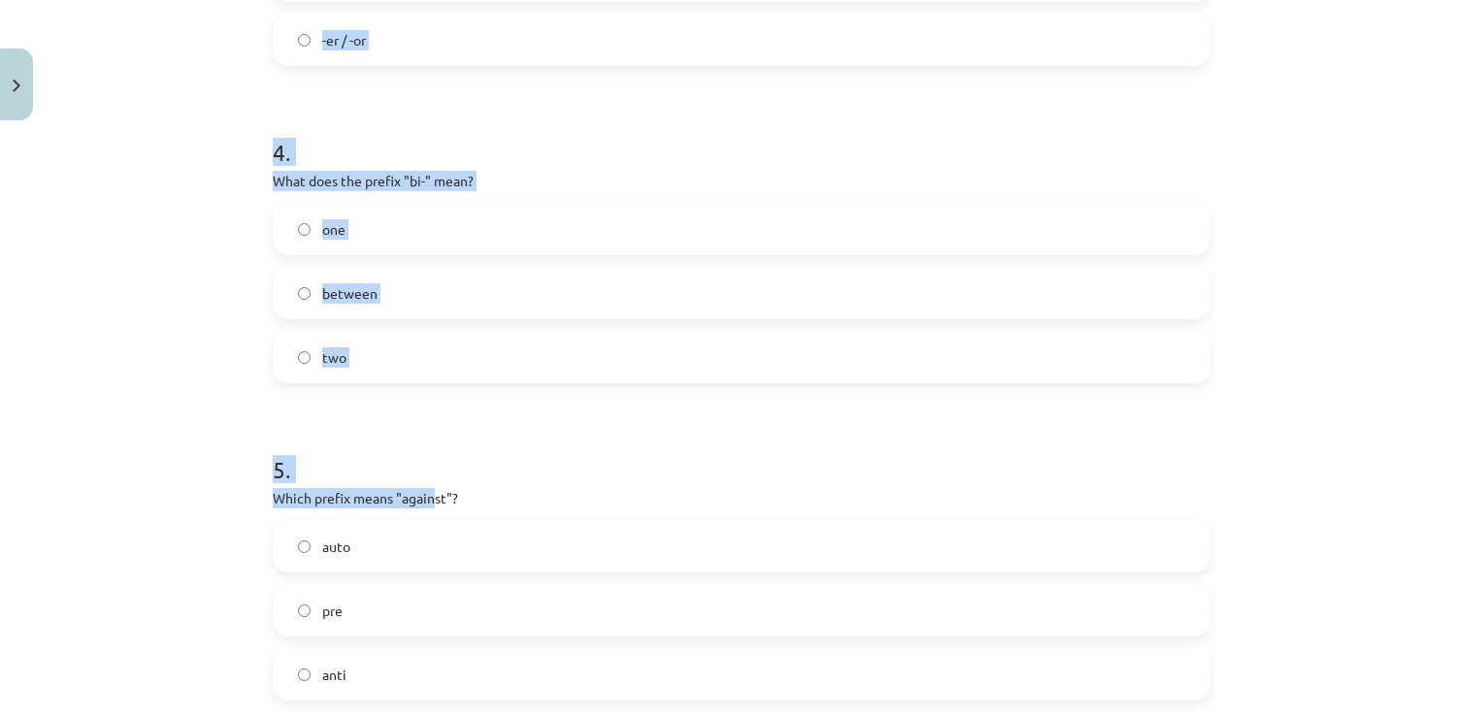
scroll to position [1474, 0]
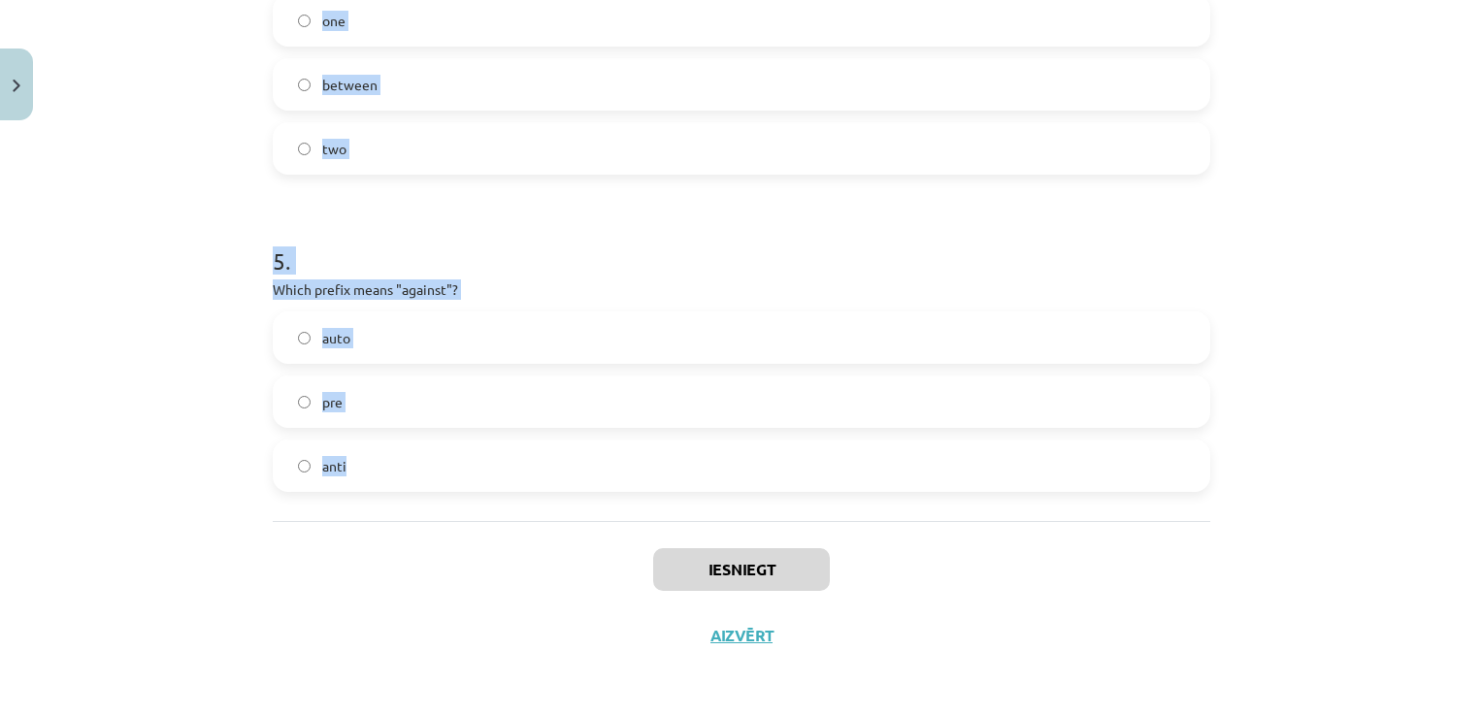
drag, startPoint x: 202, startPoint y: 133, endPoint x: 435, endPoint y: 440, distance: 385.0
click at [435, 440] on div "Mācību tēma: Angļu valodas i - 11. klases 1. ieskaites mācību materiāls #6 📝 To…" at bounding box center [741, 358] width 1483 height 716
copy form "1 . What does the prefix "sub-" mean? across under above 2 . Which of the follo…"
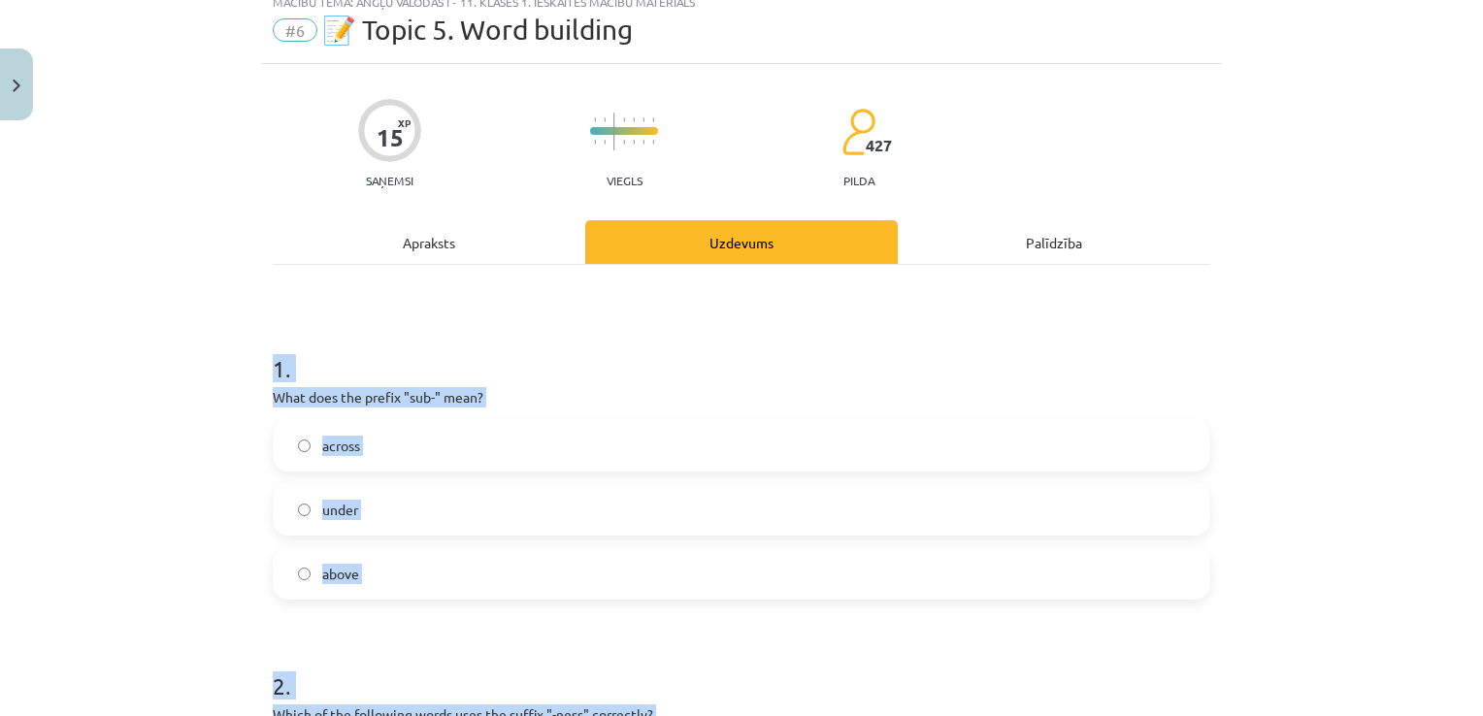
scroll to position [0, 0]
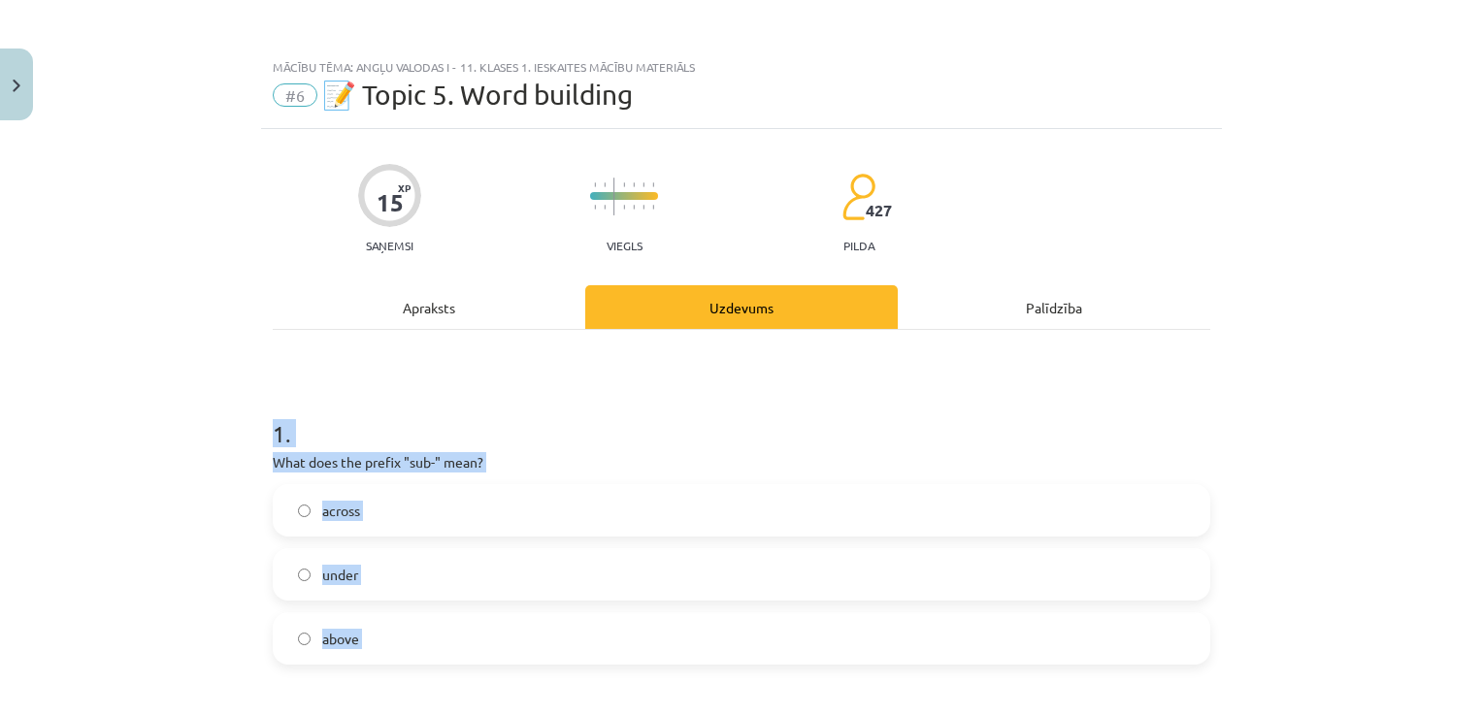
drag, startPoint x: 326, startPoint y: 377, endPoint x: 343, endPoint y: 425, distance: 50.3
click at [454, 572] on label "under" at bounding box center [741, 574] width 933 height 49
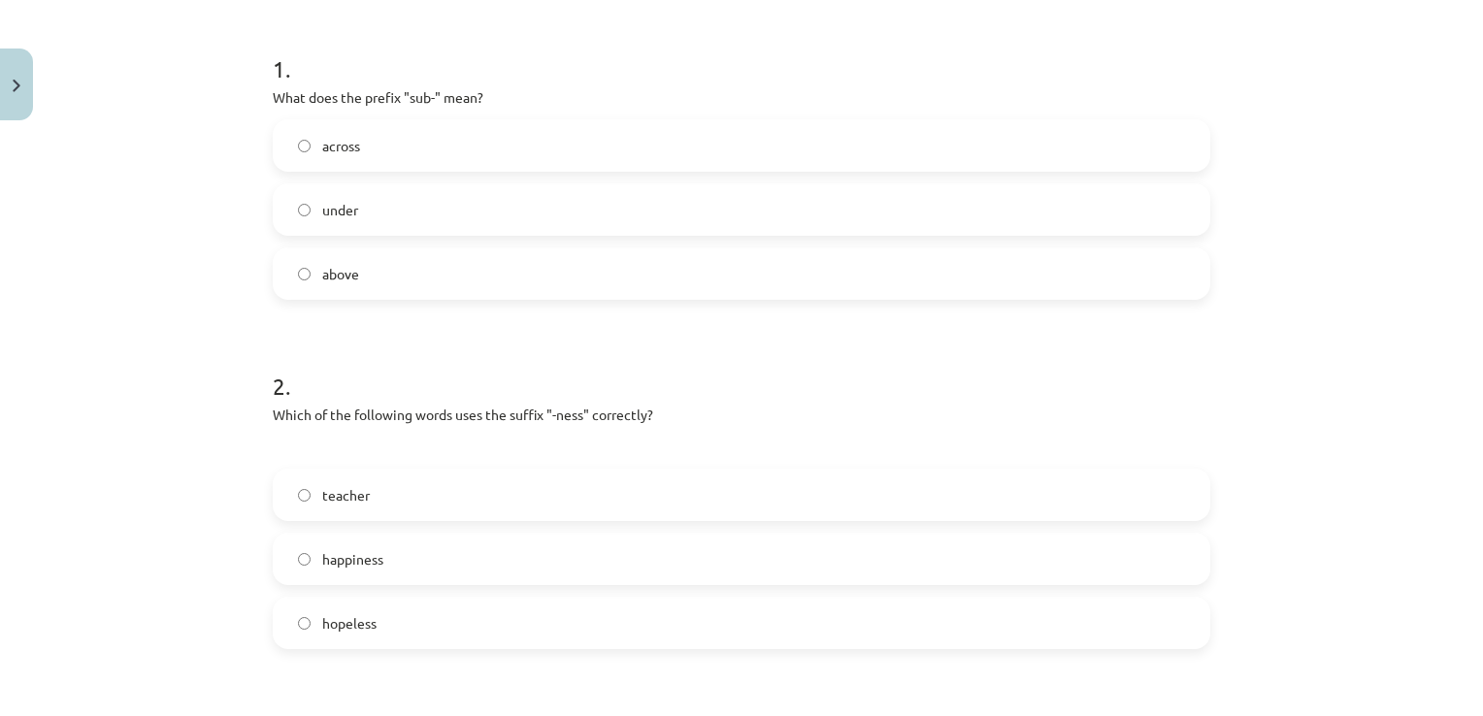
scroll to position [388, 0]
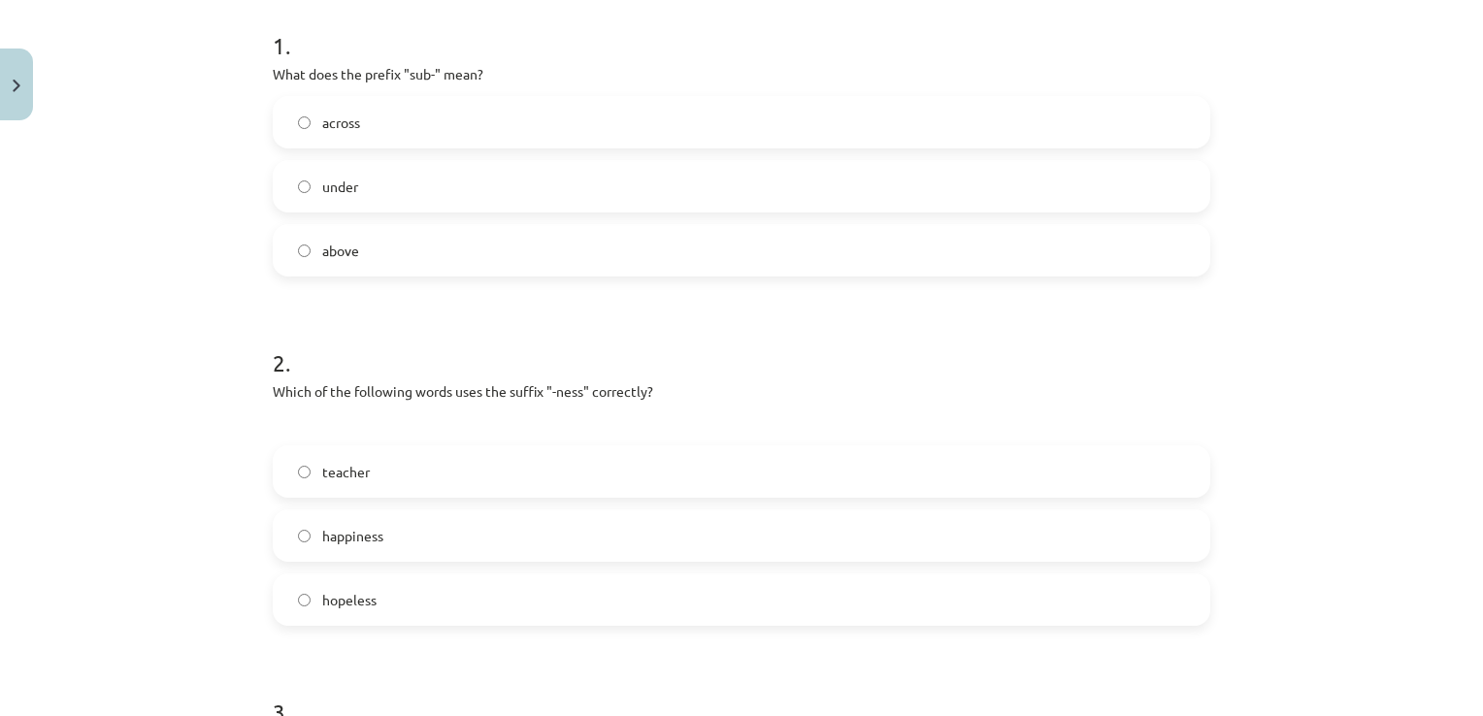
click at [423, 532] on label "happiness" at bounding box center [741, 535] width 933 height 49
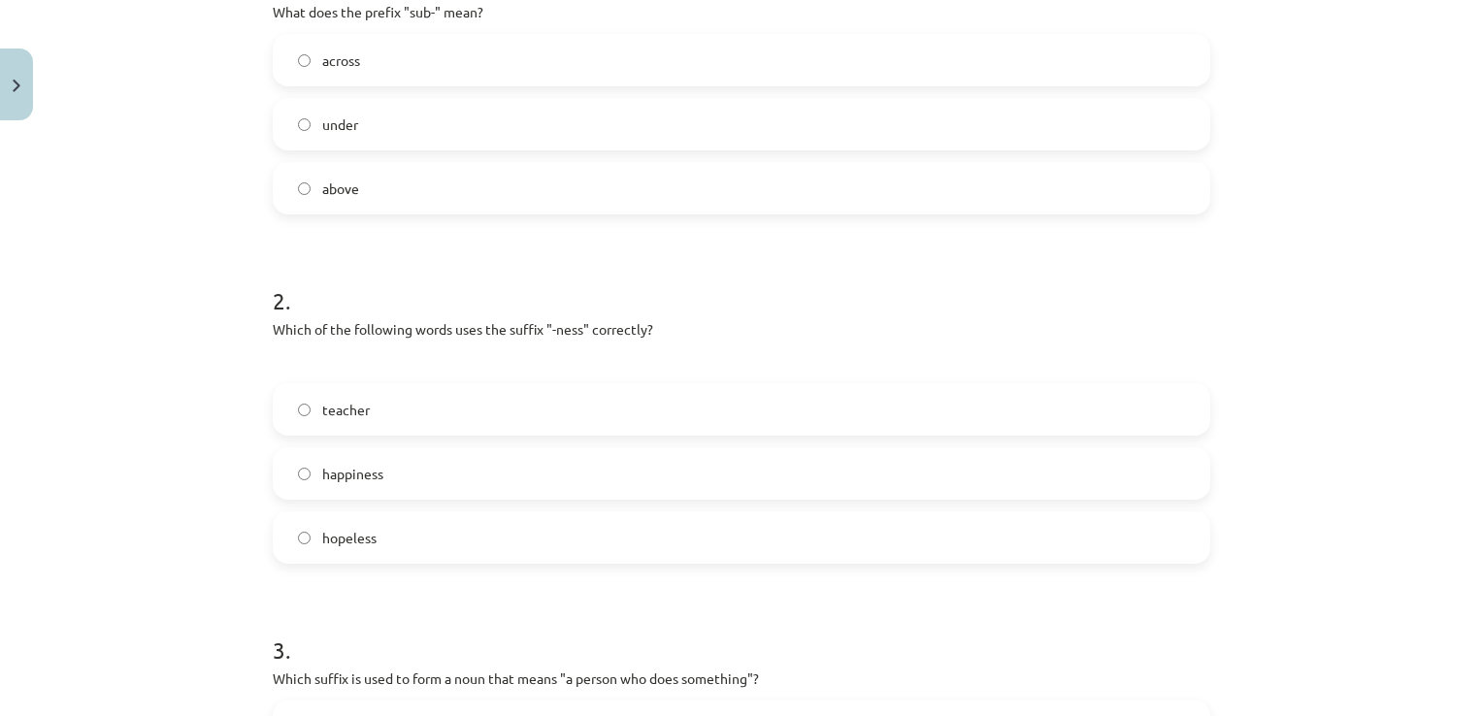
scroll to position [776, 0]
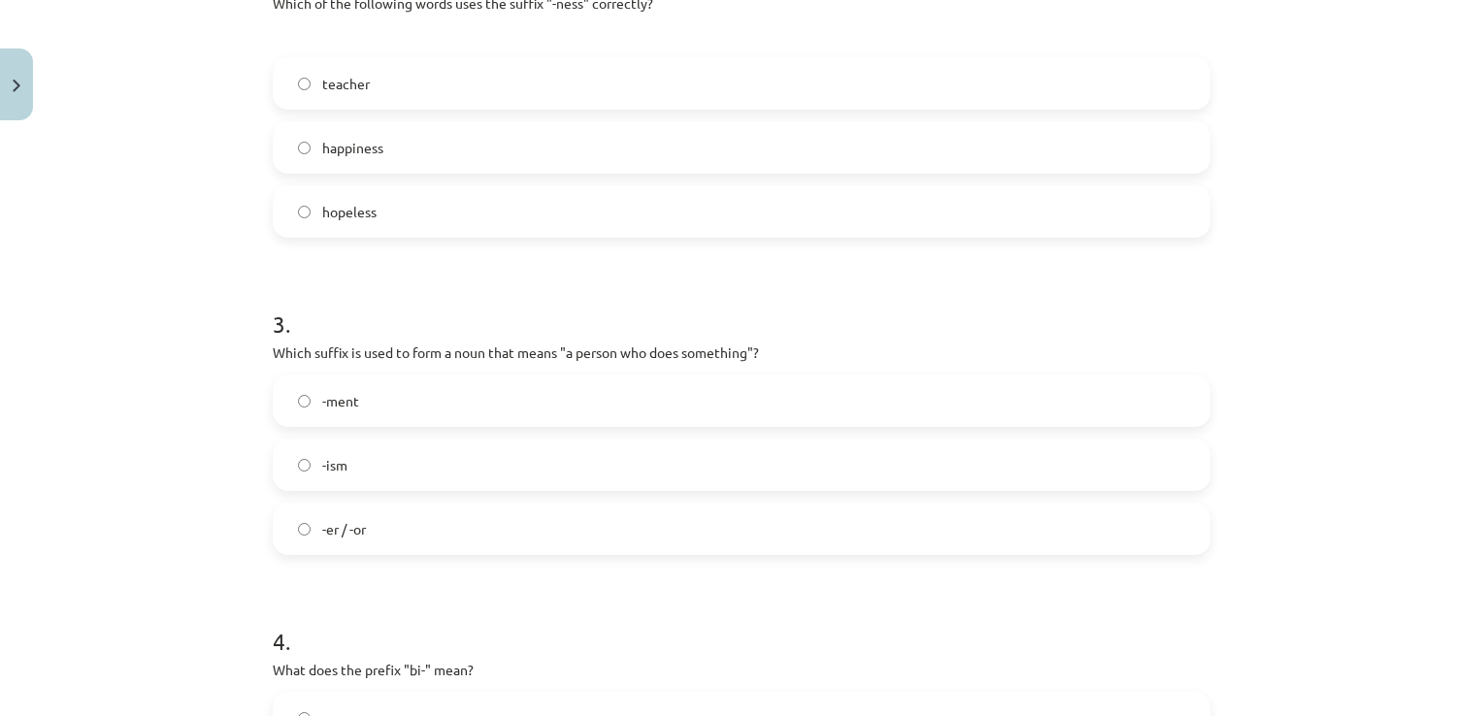
click at [424, 534] on label "-er / -or" at bounding box center [741, 529] width 933 height 49
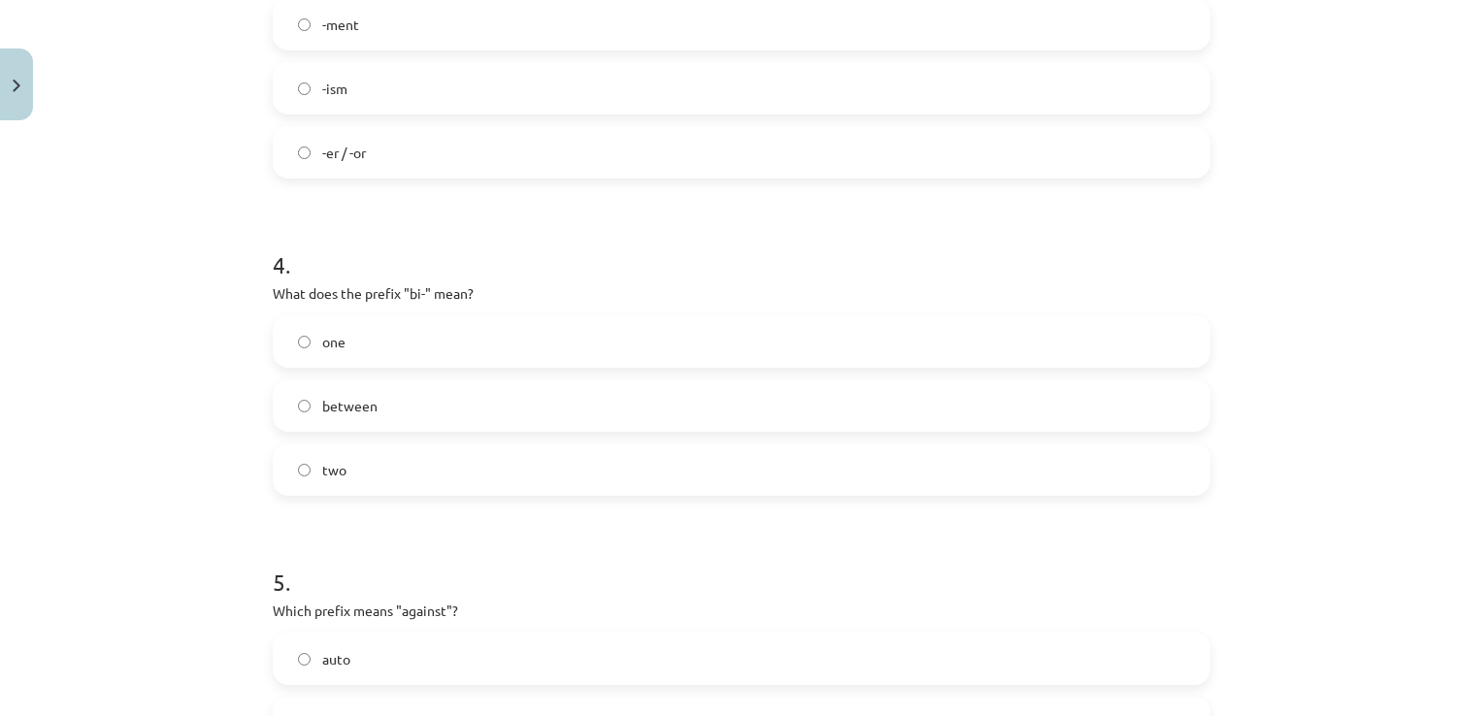
scroll to position [1164, 0]
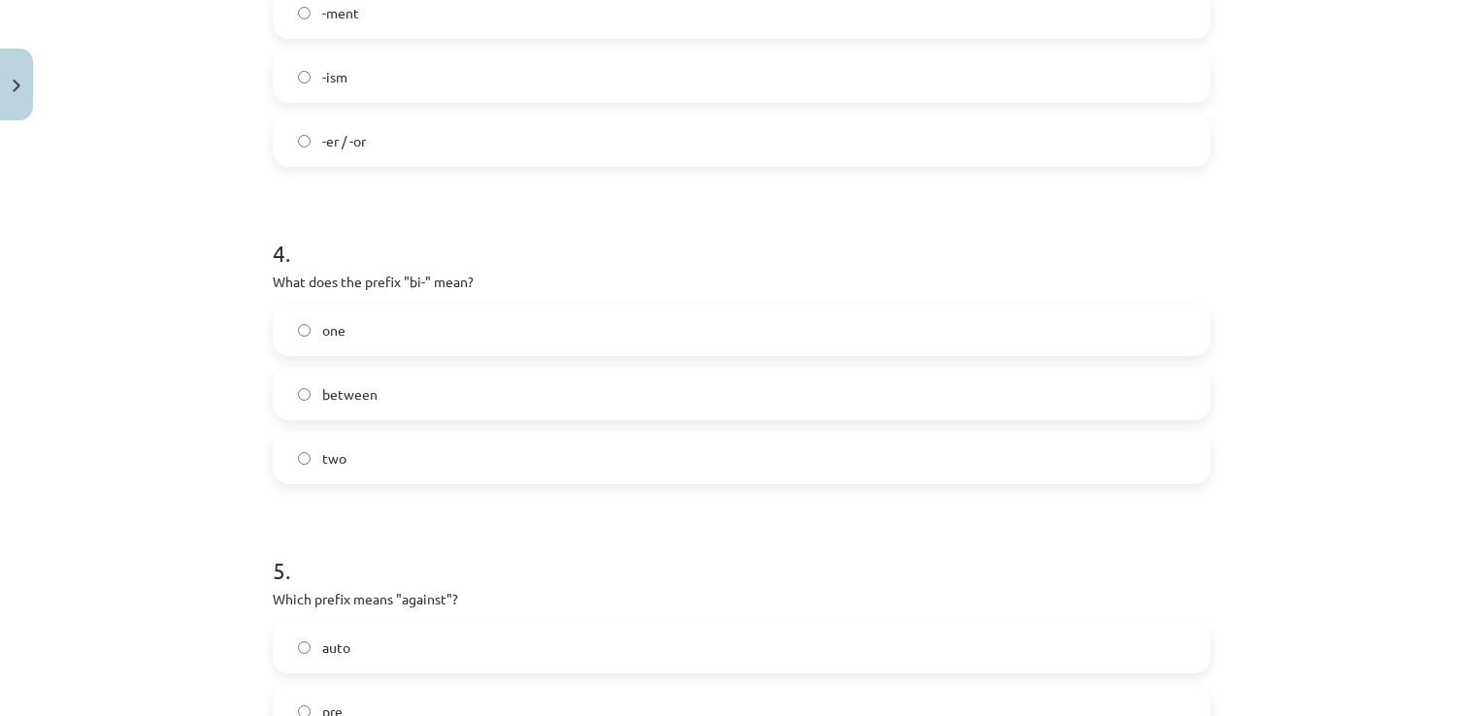
click at [379, 456] on label "two" at bounding box center [741, 458] width 933 height 49
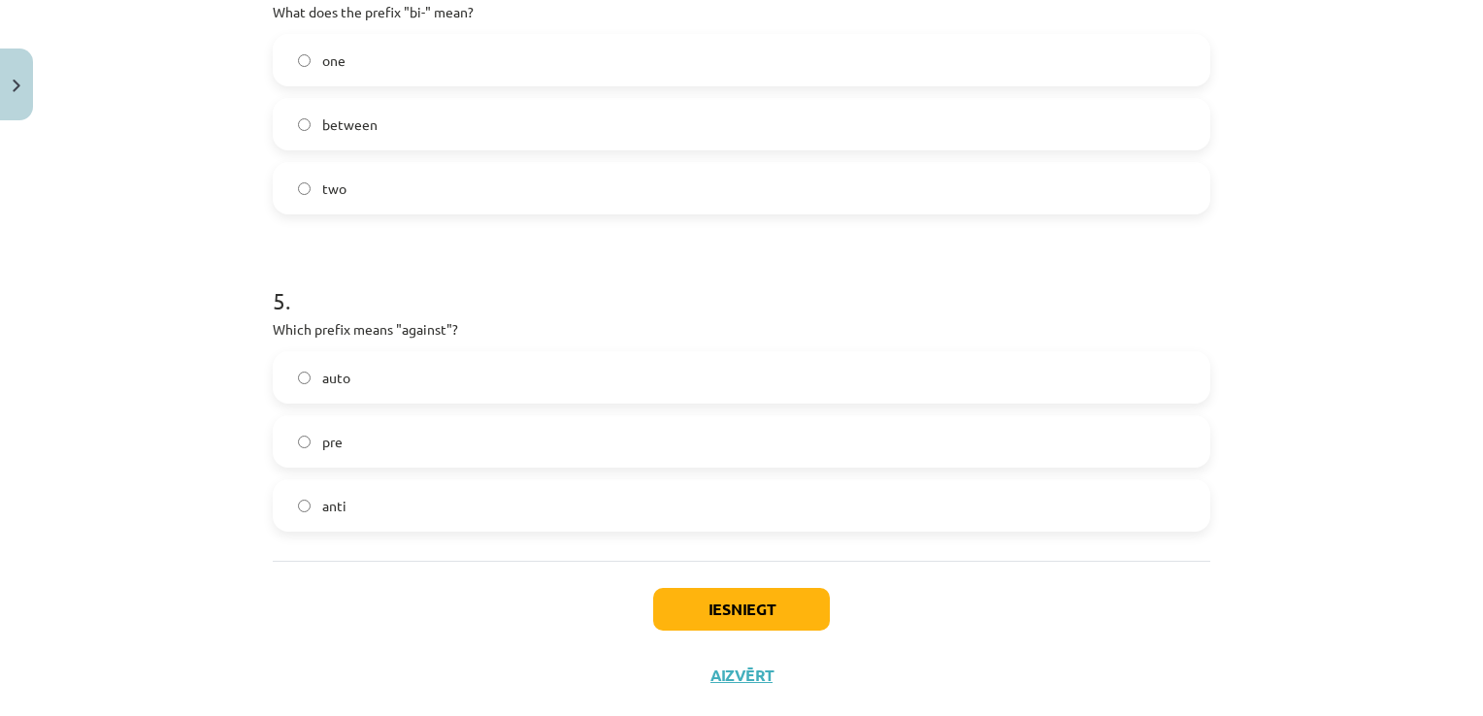
scroll to position [1455, 0]
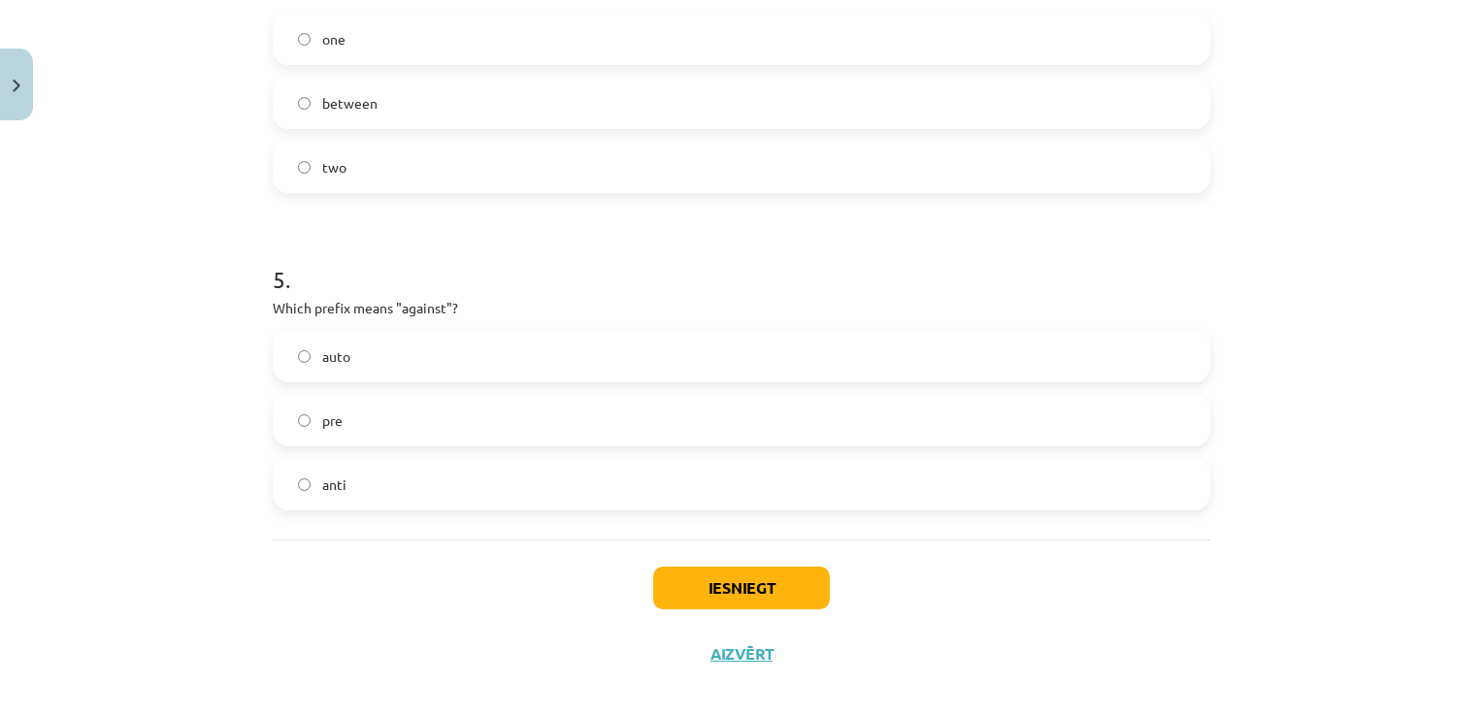
click at [360, 487] on label "anti" at bounding box center [741, 484] width 933 height 49
click at [683, 575] on button "Iesniegt" at bounding box center [741, 588] width 177 height 43
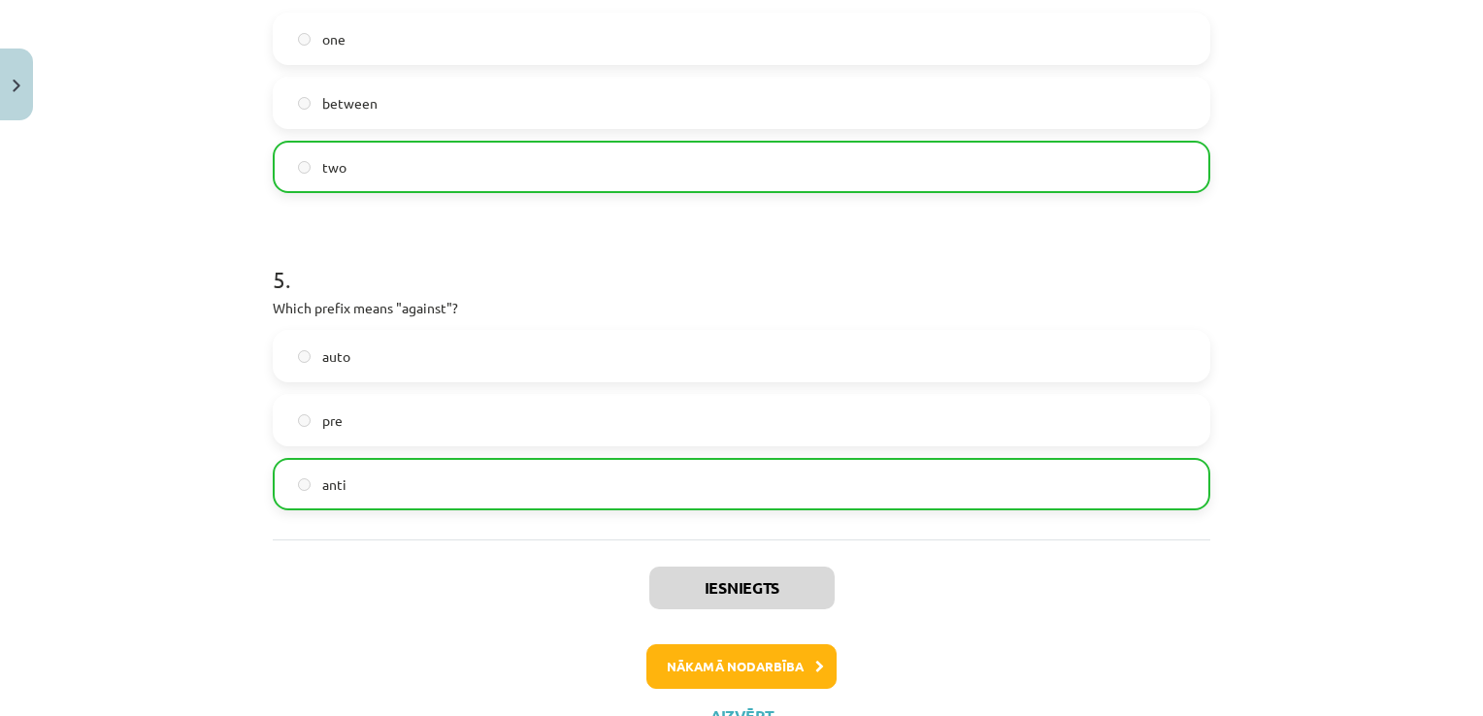
scroll to position [1535, 0]
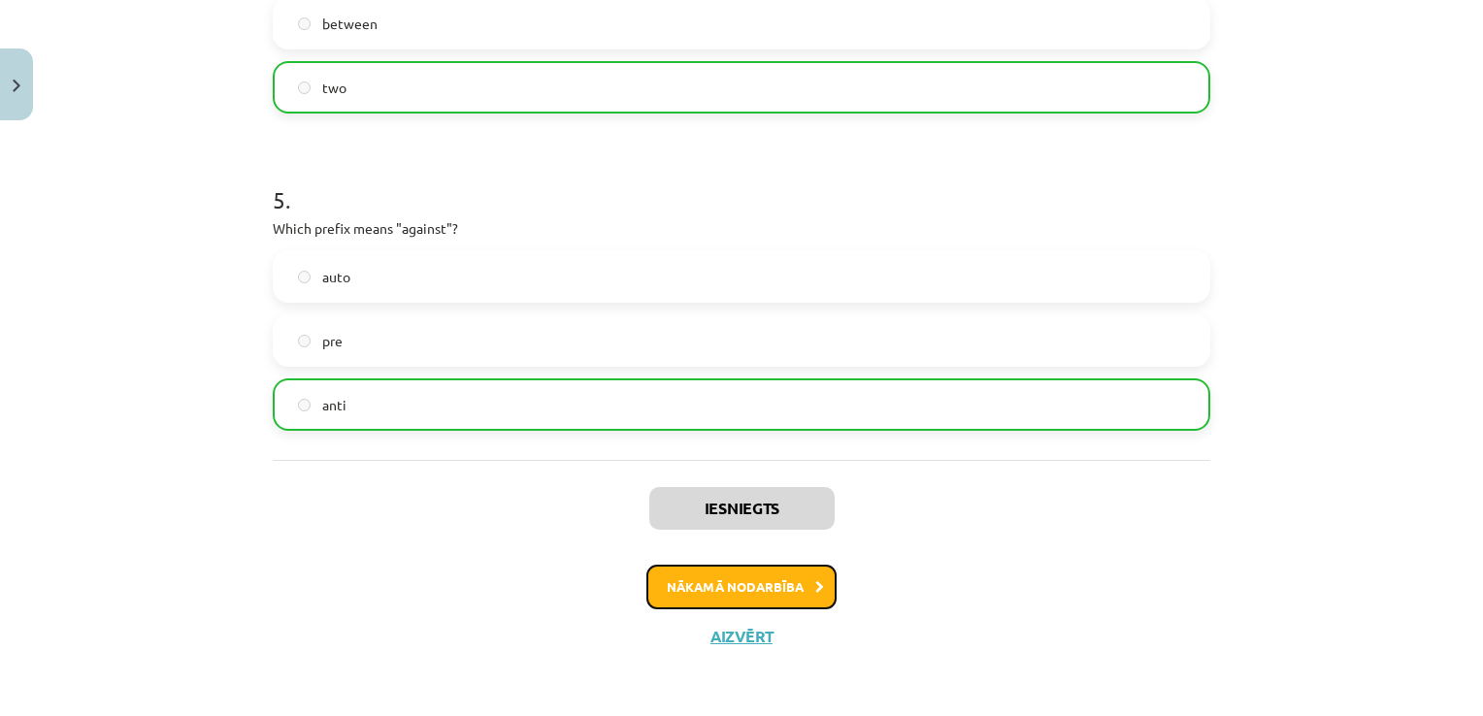
click at [716, 581] on button "Nākamā nodarbība" at bounding box center [741, 587] width 190 height 45
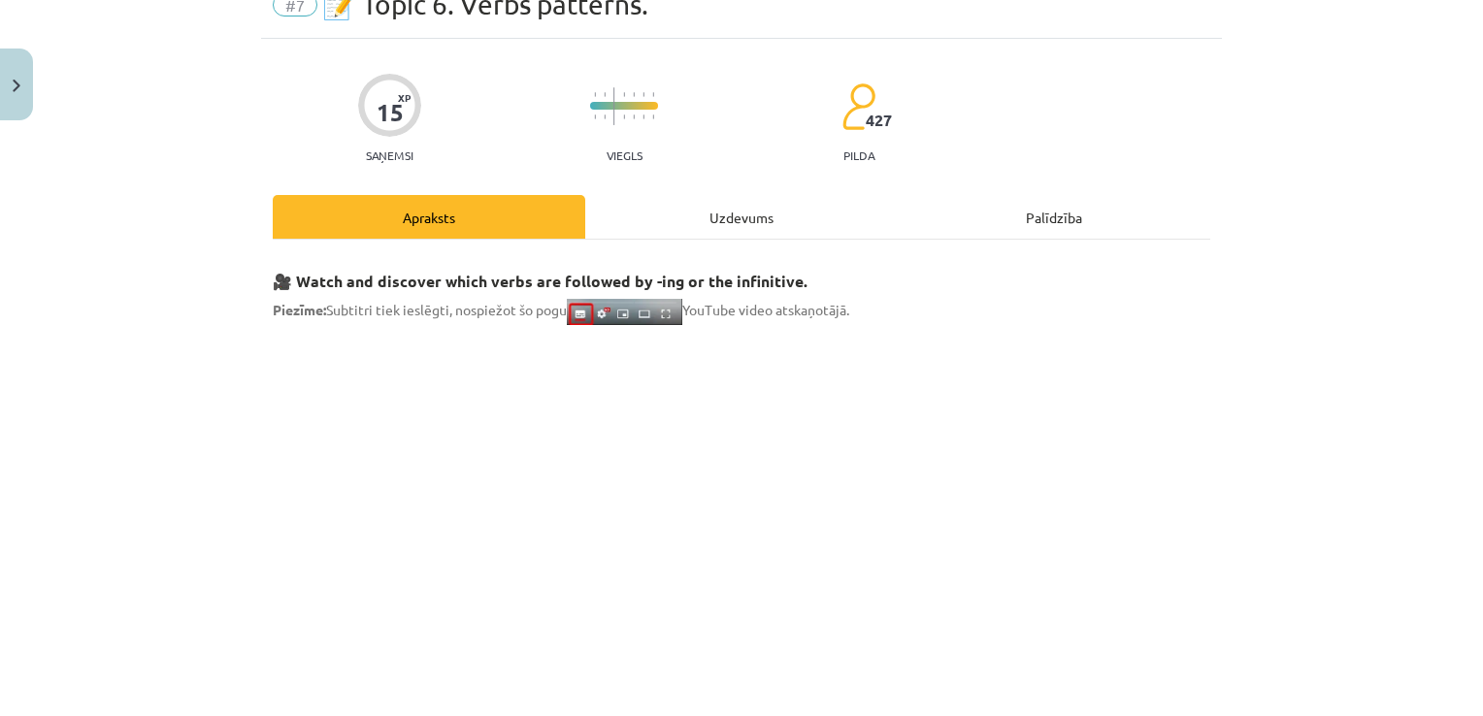
scroll to position [49, 0]
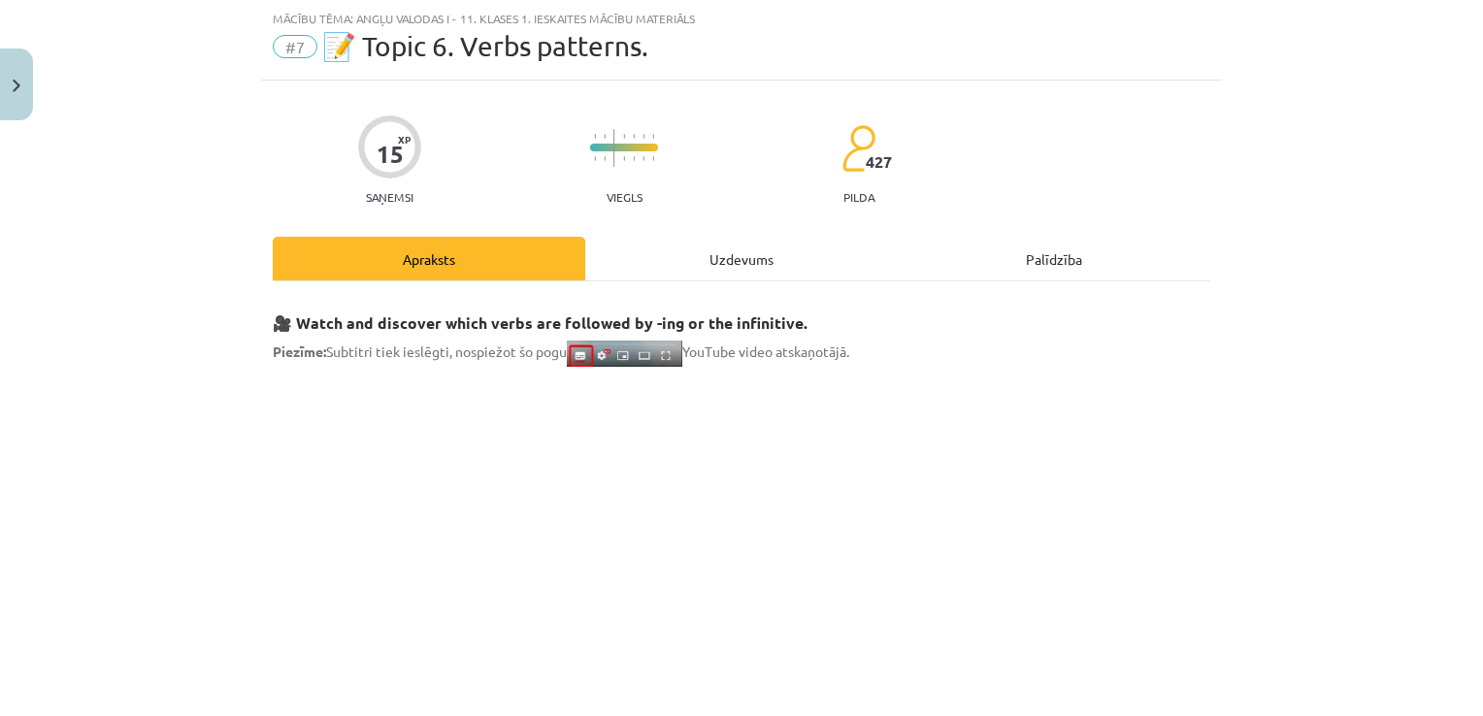
click at [695, 258] on div "Uzdevums" at bounding box center [741, 259] width 312 height 44
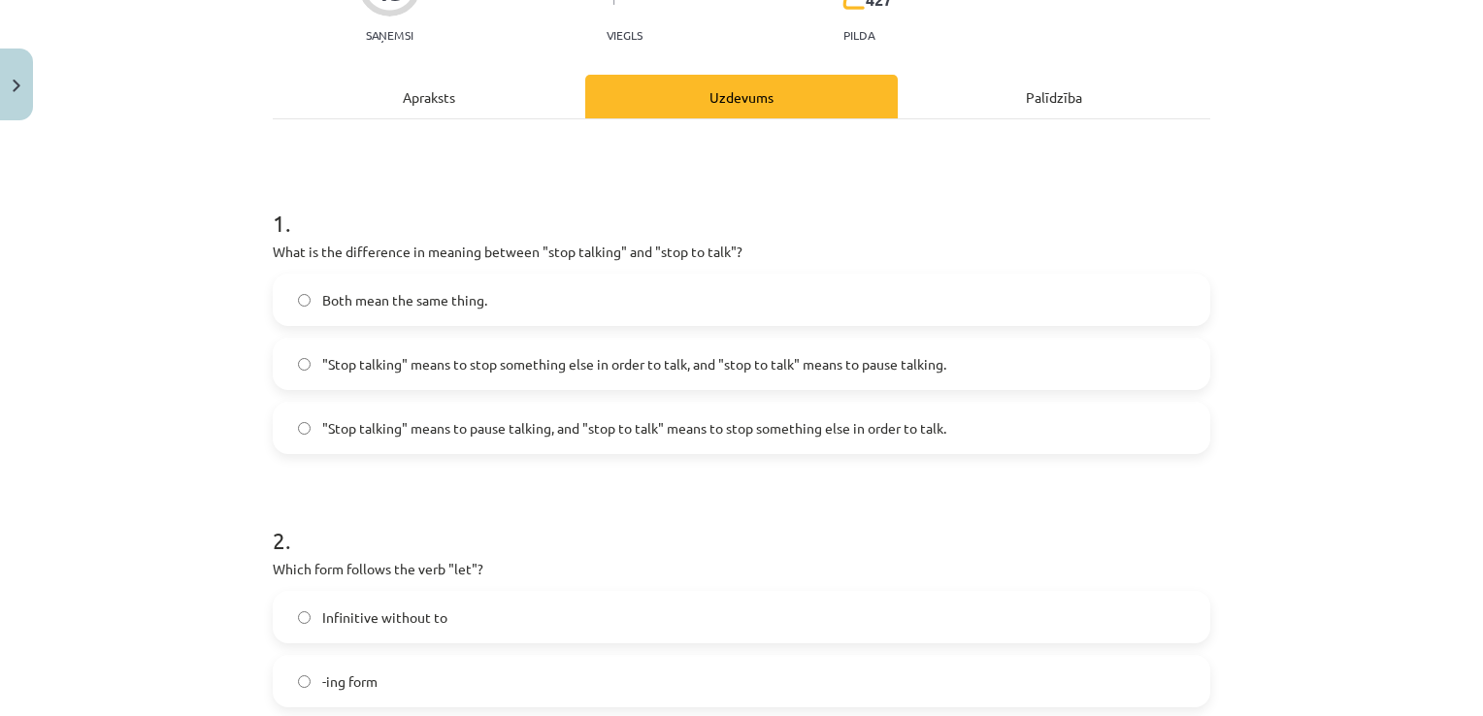
scroll to position [243, 0]
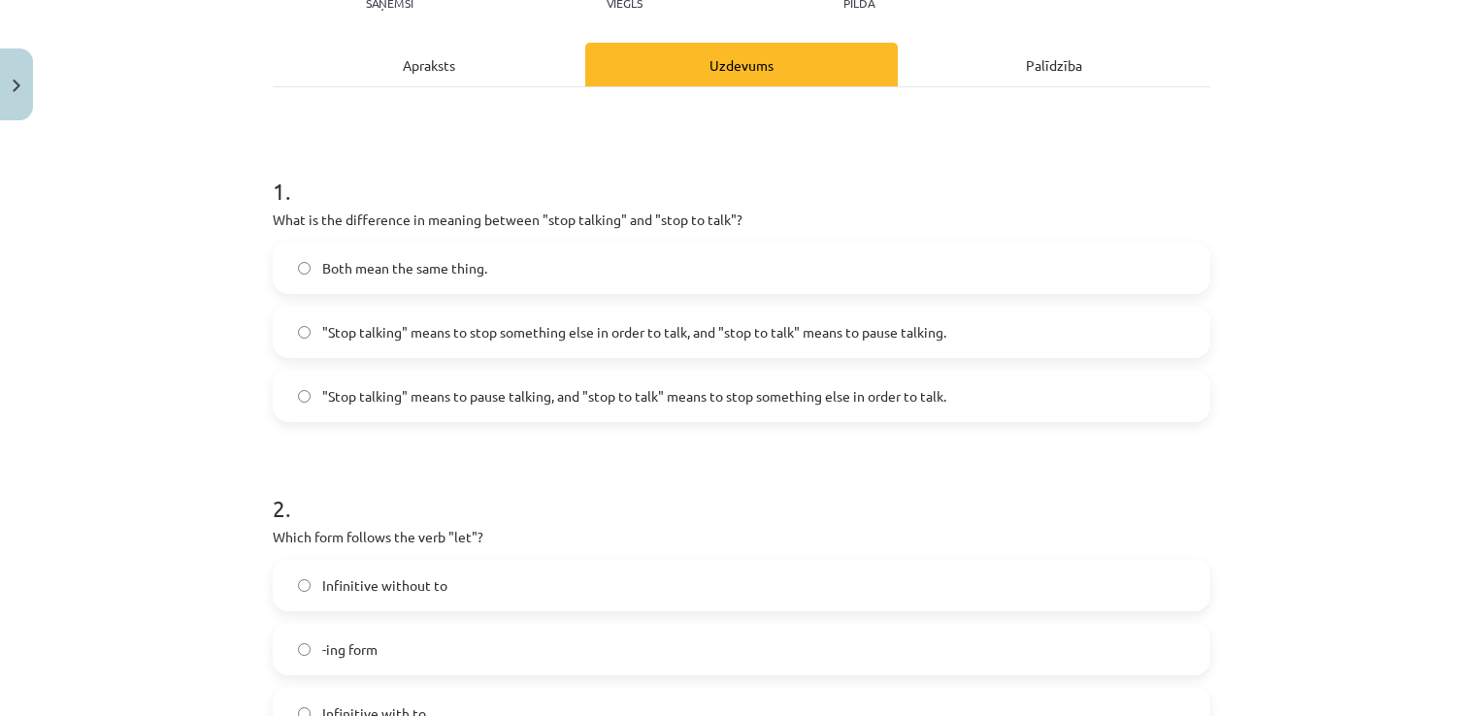
click at [757, 403] on span ""Stop talking" means to pause talking, and "stop to talk" means to stop somethi…" at bounding box center [634, 396] width 624 height 20
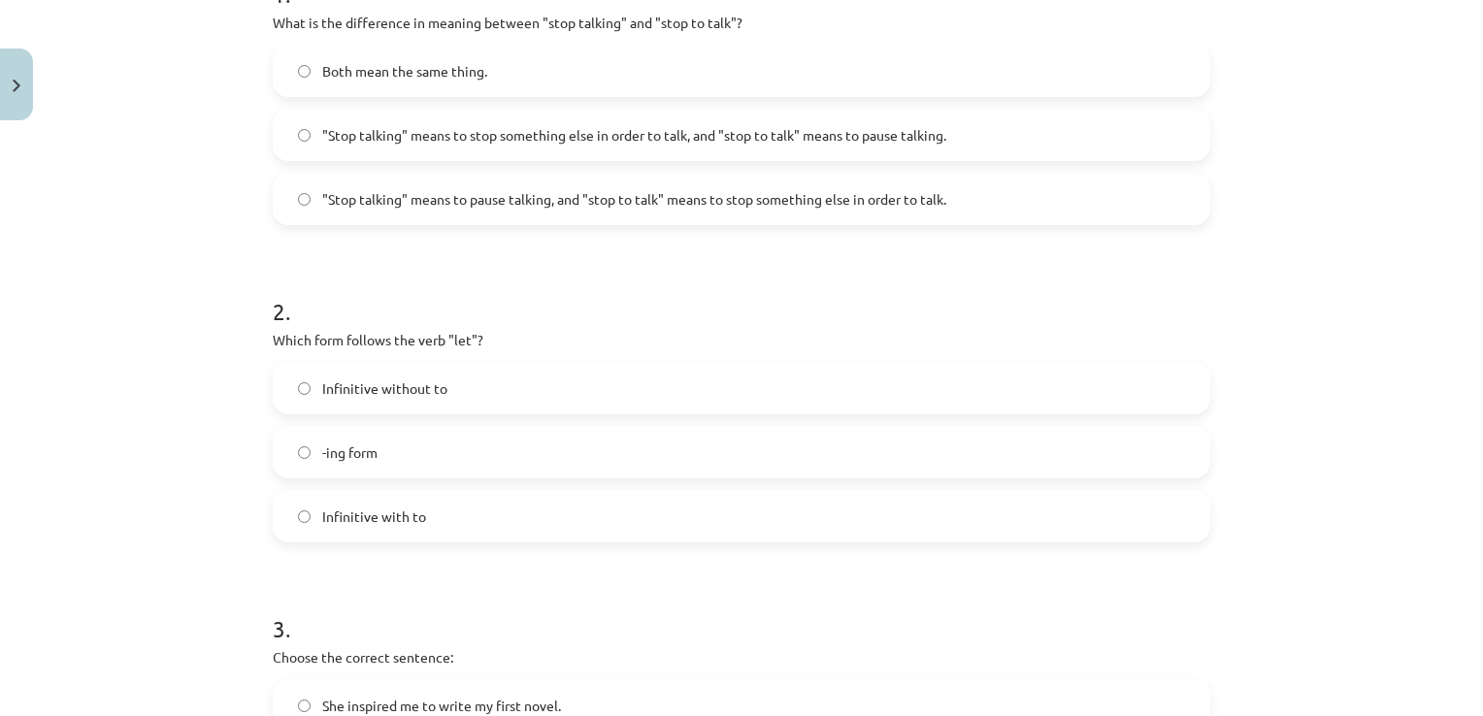
scroll to position [534, 0]
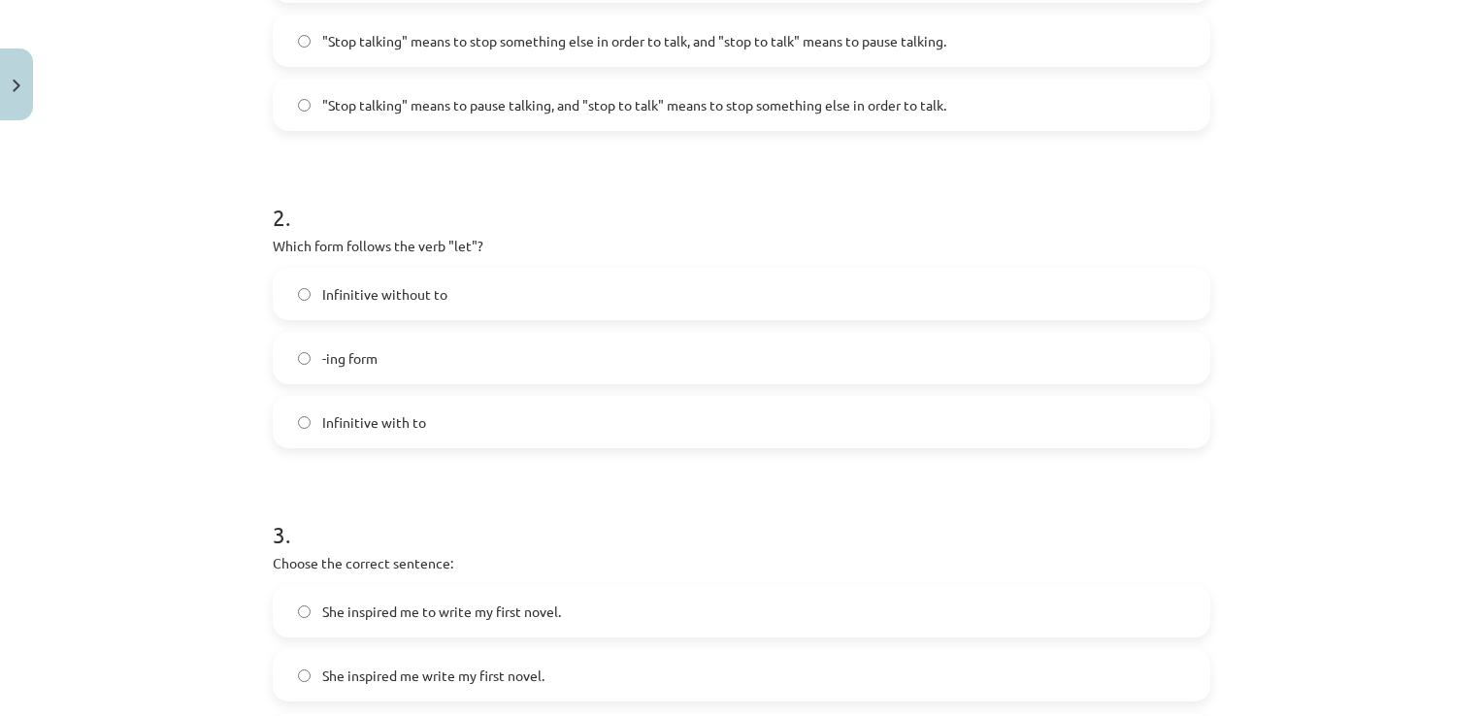
click at [699, 377] on label "-ing form" at bounding box center [741, 358] width 933 height 49
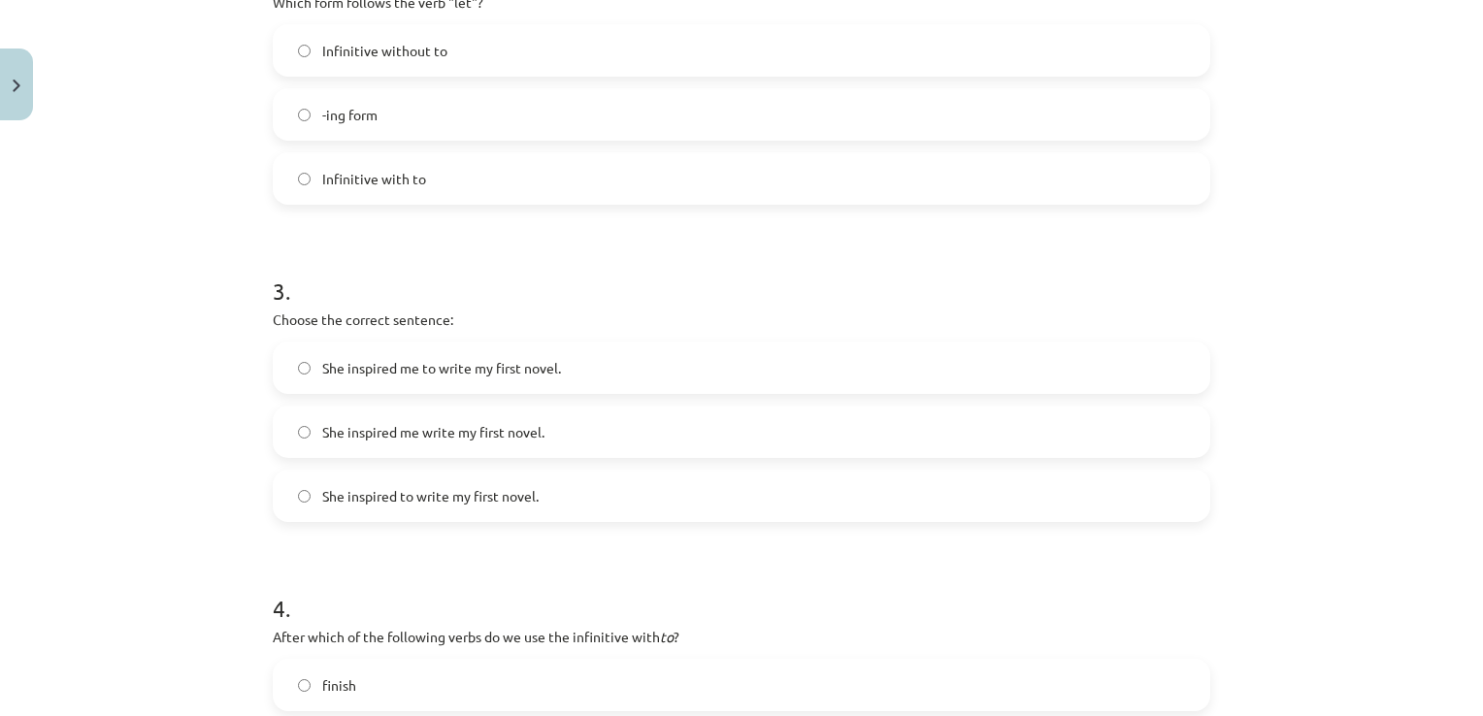
scroll to position [825, 0]
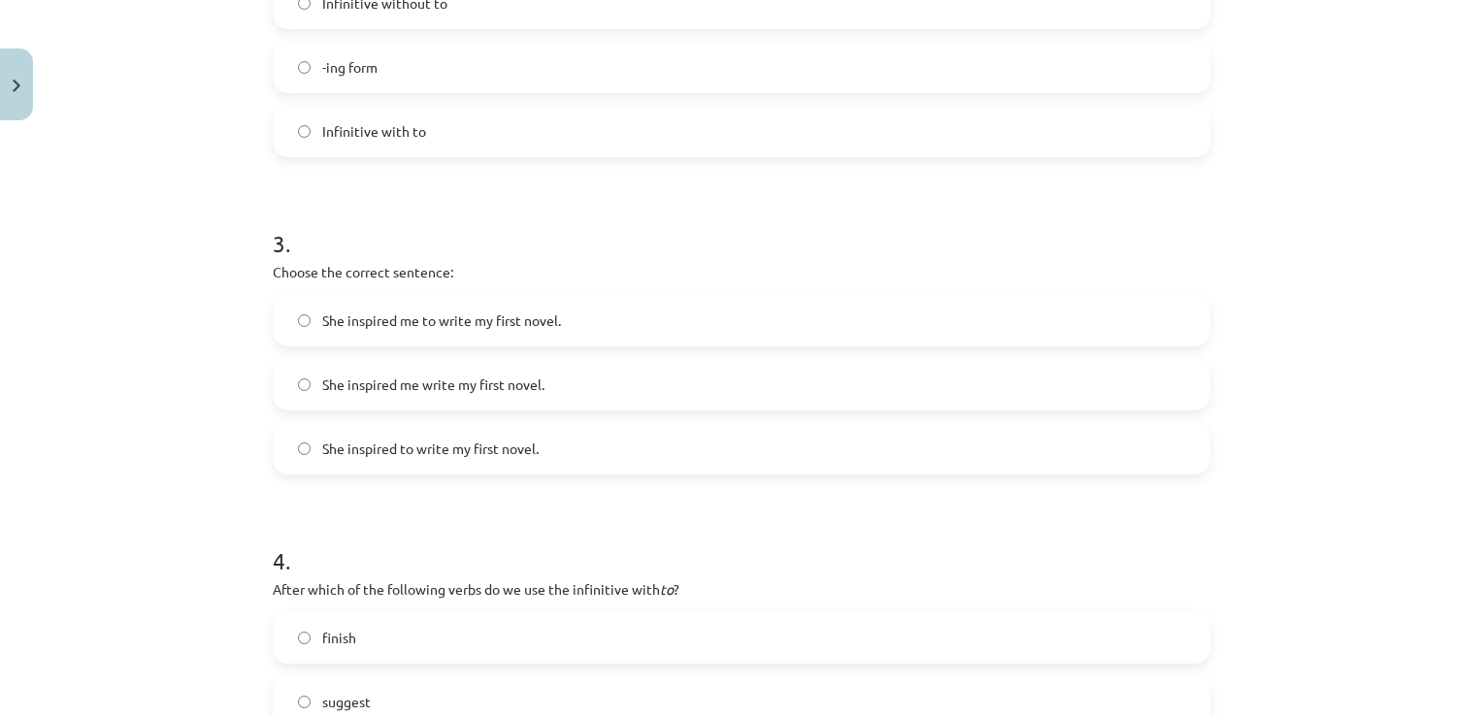
click at [650, 314] on label "She inspired me to write my first novel." at bounding box center [741, 320] width 933 height 49
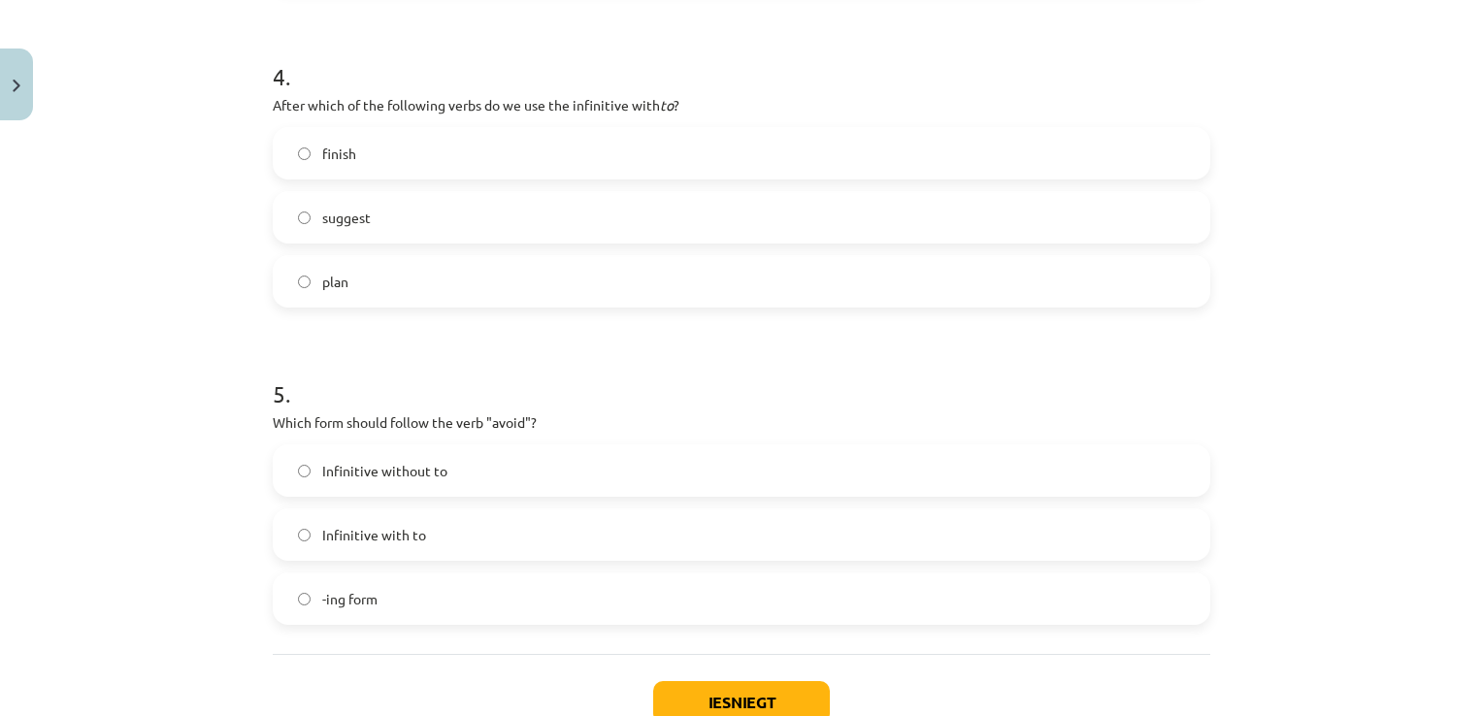
scroll to position [1310, 0]
click at [603, 213] on label "suggest" at bounding box center [741, 216] width 933 height 49
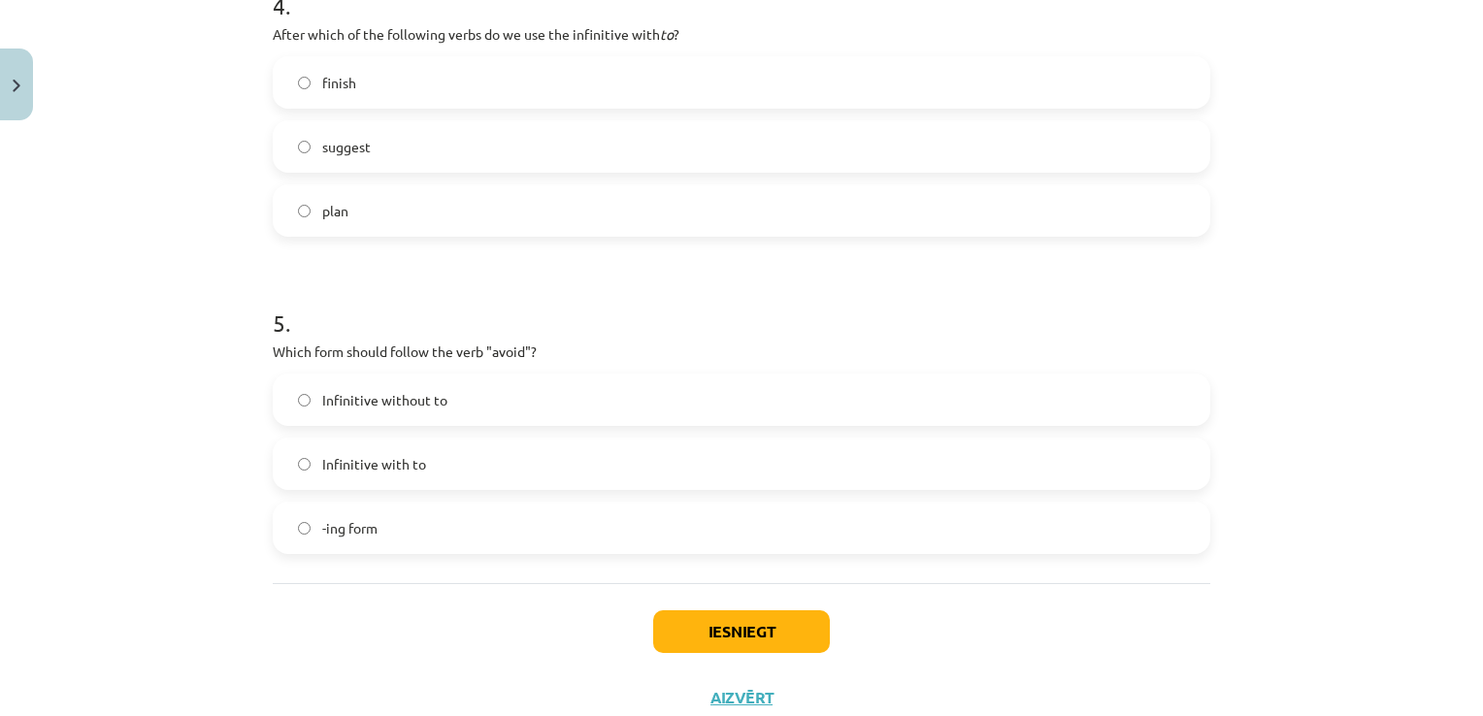
scroll to position [1442, 0]
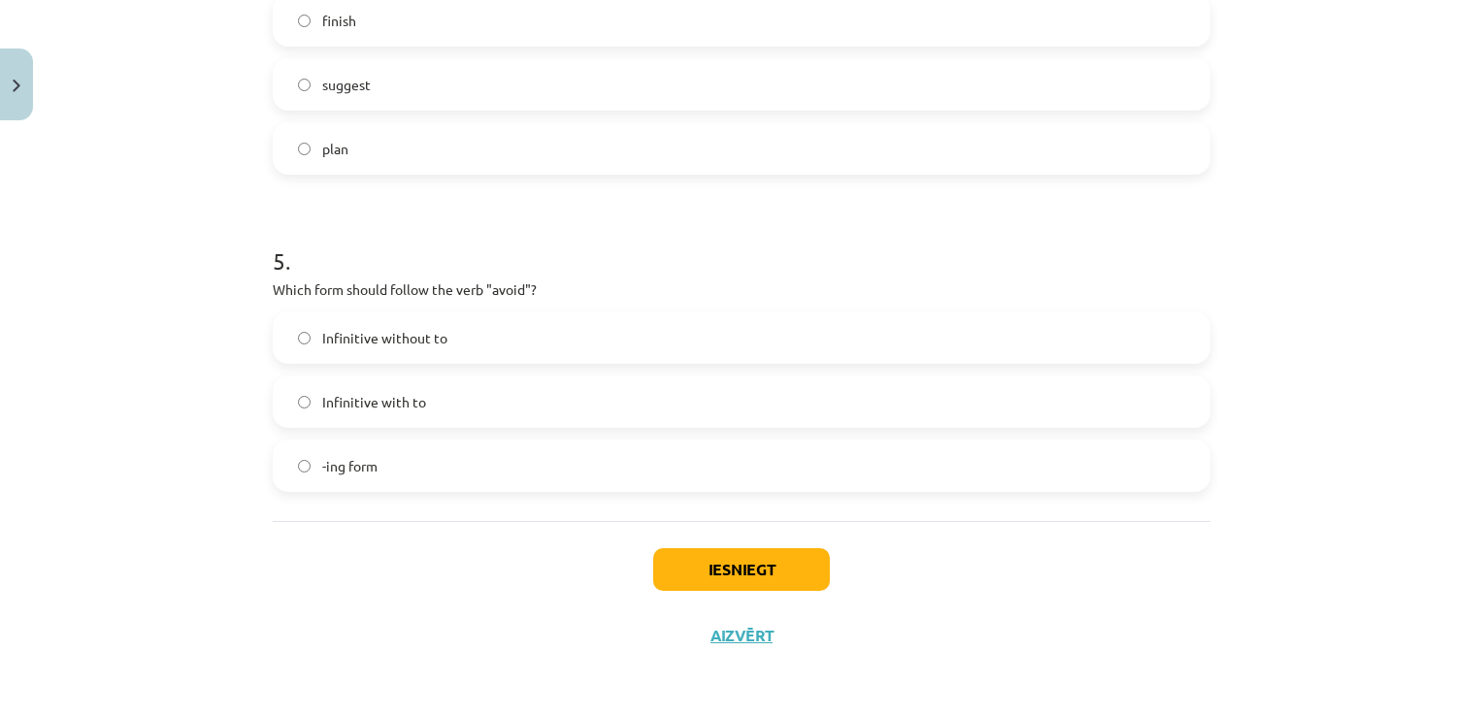
click at [454, 332] on label "Infinitive without to" at bounding box center [741, 337] width 933 height 49
click at [711, 561] on button "Iesniegt" at bounding box center [741, 569] width 177 height 43
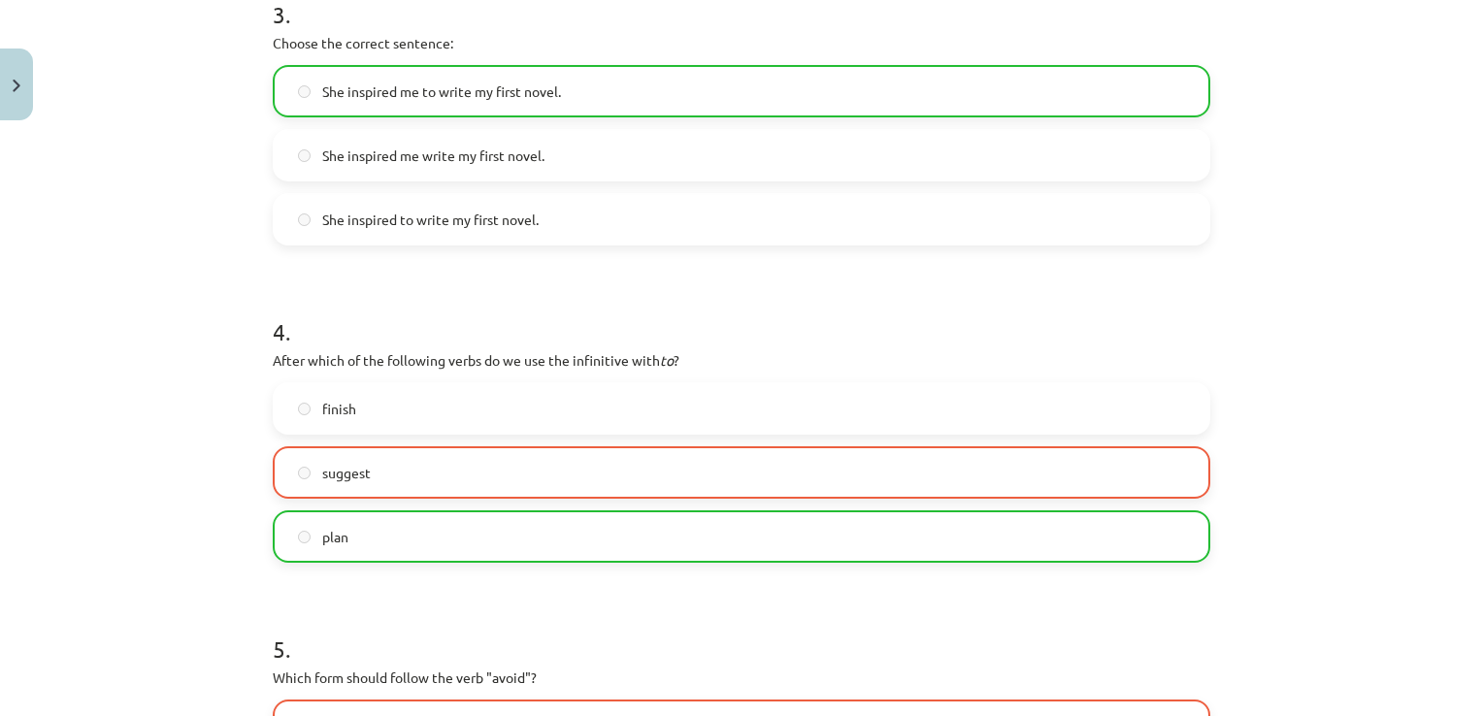
scroll to position [1502, 0]
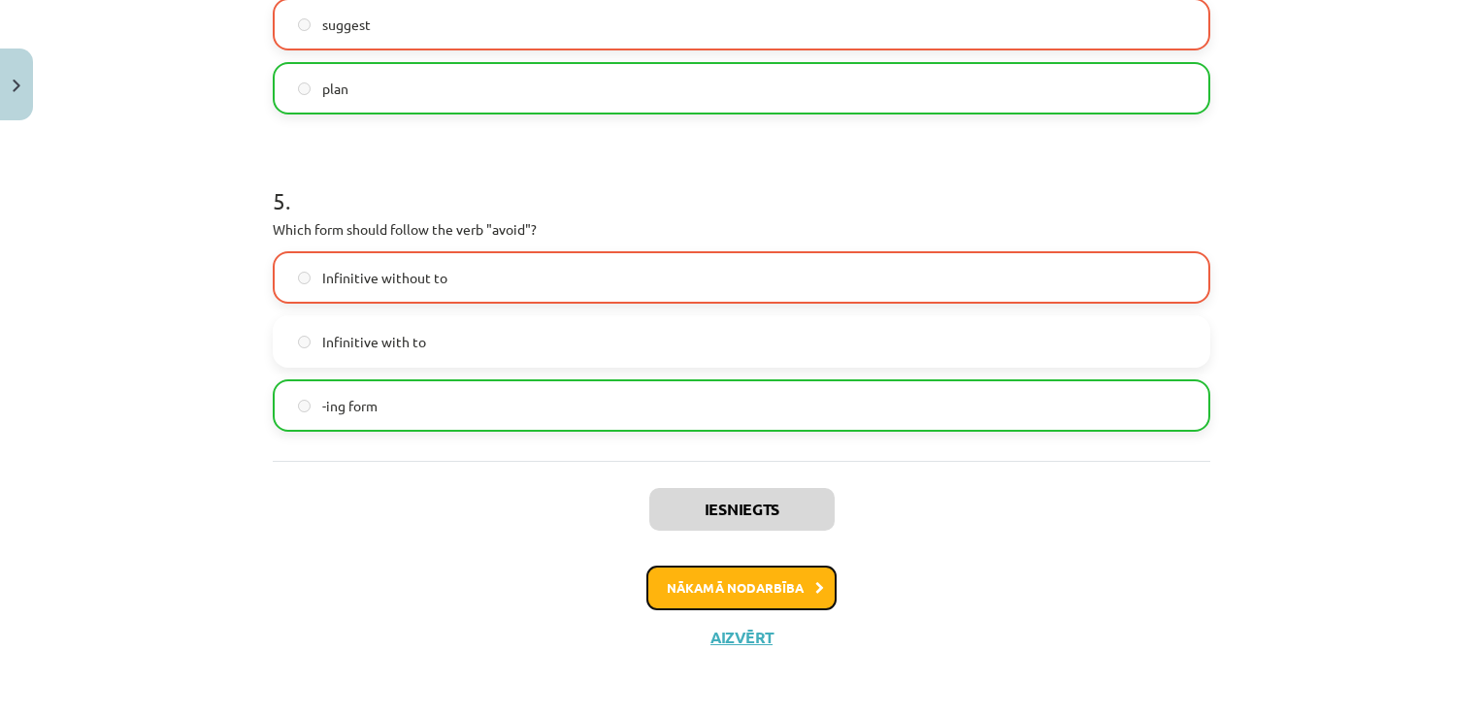
click at [686, 576] on button "Nākamā nodarbība" at bounding box center [741, 588] width 190 height 45
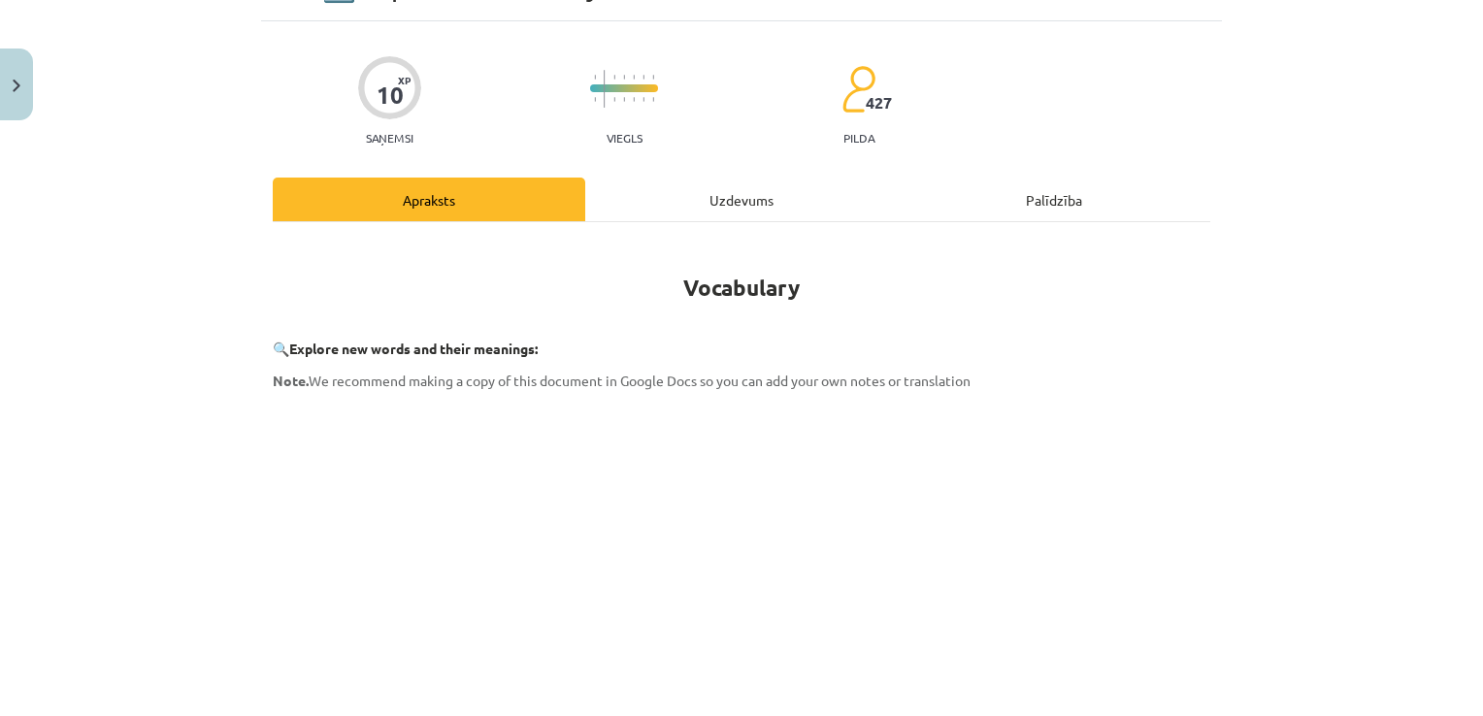
scroll to position [49, 0]
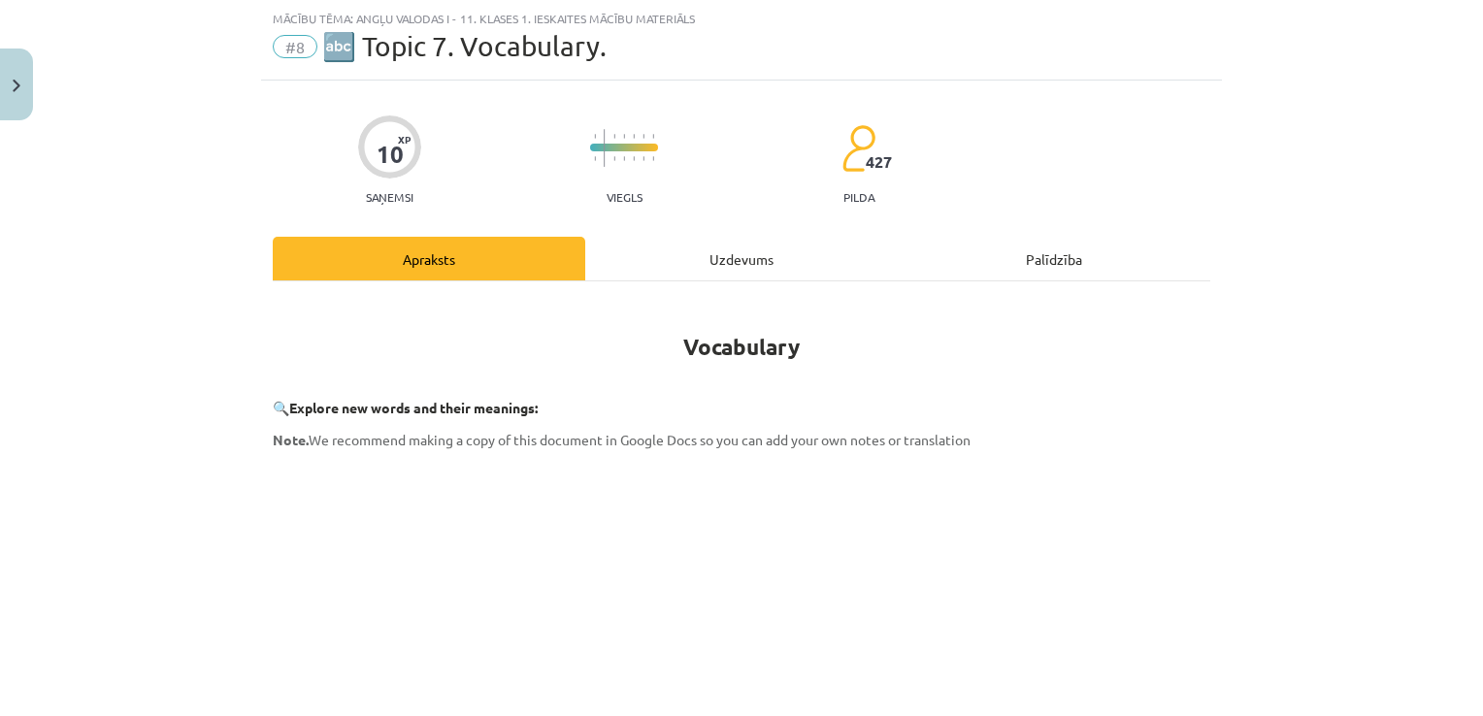
click at [648, 266] on div "Uzdevums" at bounding box center [741, 259] width 312 height 44
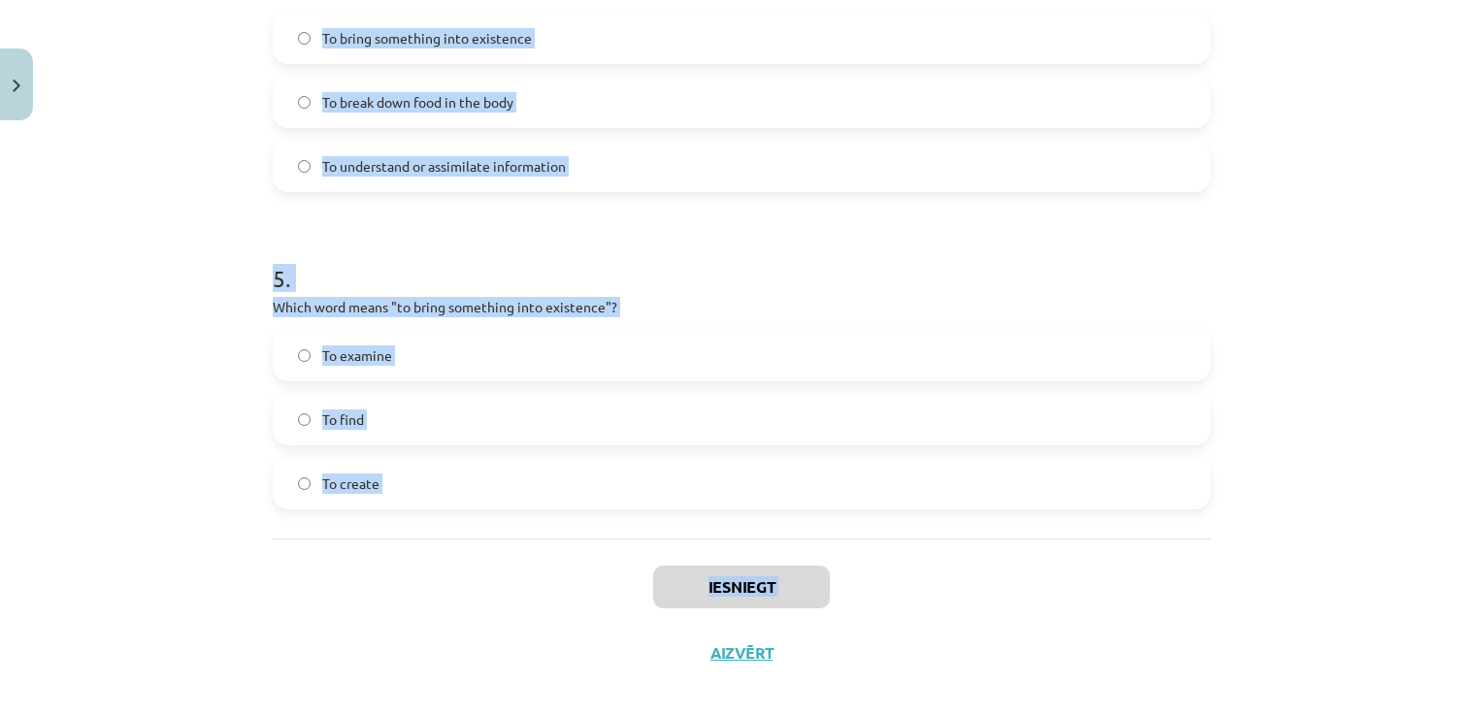
scroll to position [1506, 0]
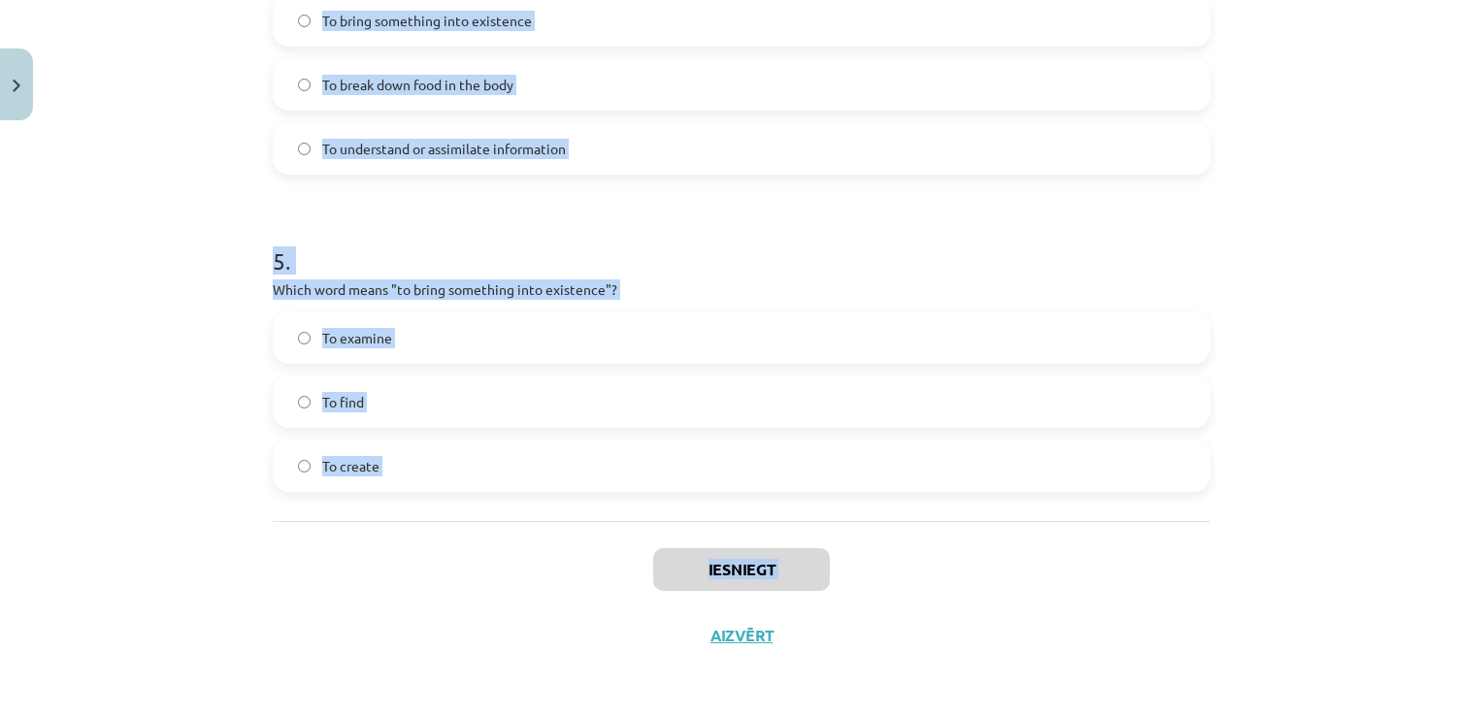
drag, startPoint x: 199, startPoint y: 324, endPoint x: 620, endPoint y: 601, distance: 503.8
click at [620, 601] on div "Mācību tēma: Angļu valodas i - 11. klases 1. ieskaites mācību materiāls #8 🔤 To…" at bounding box center [741, 358] width 1483 height 716
copy div "1 . Which of the following means "the surroundings or conditions in which a per…"
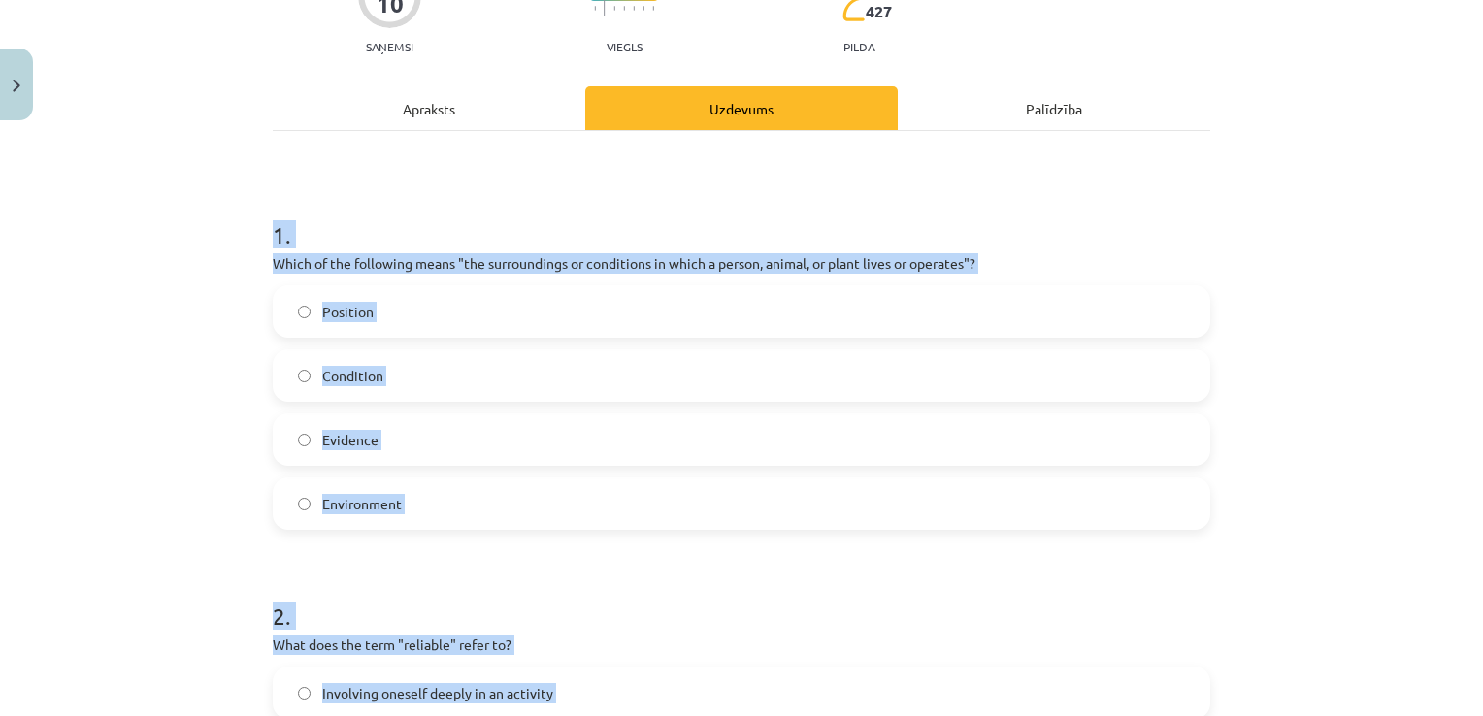
scroll to position [0, 0]
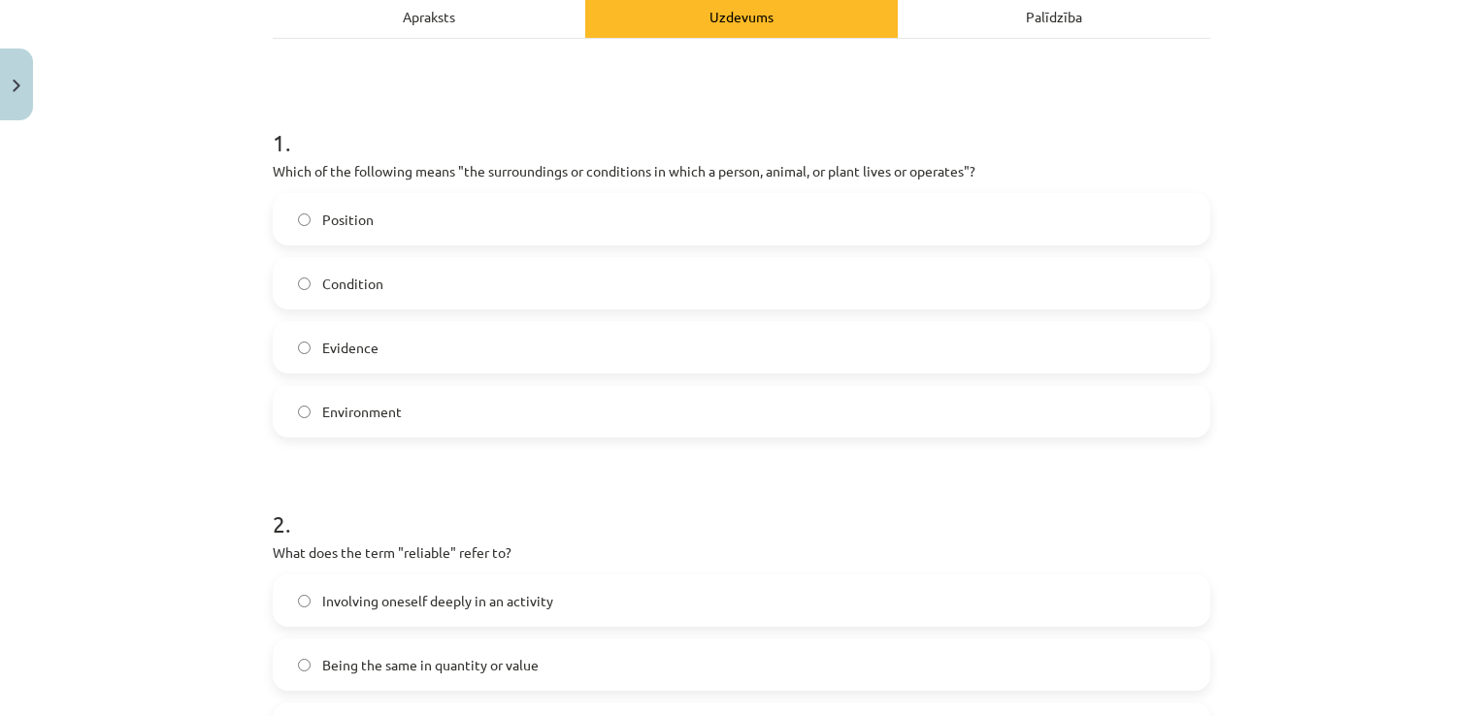
click at [430, 394] on label "Environment" at bounding box center [741, 411] width 933 height 49
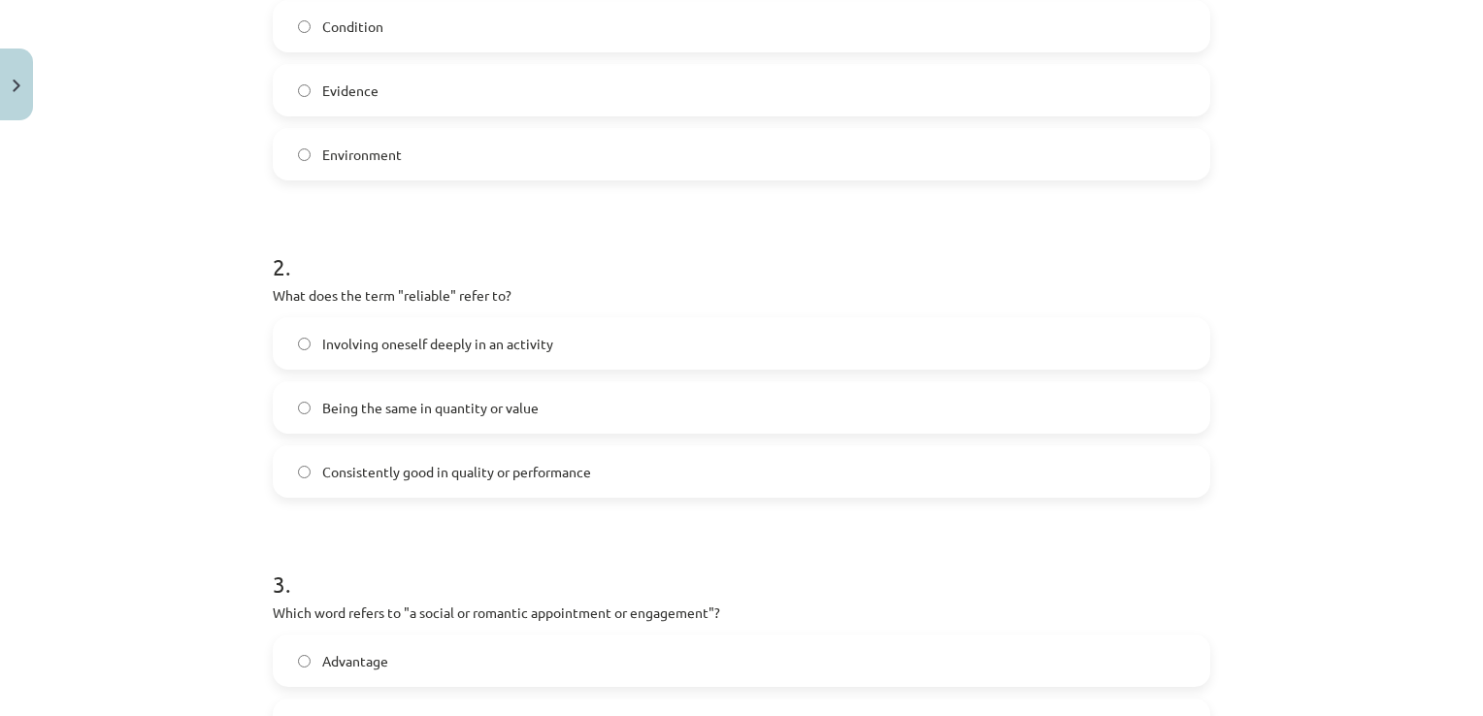
scroll to position [582, 0]
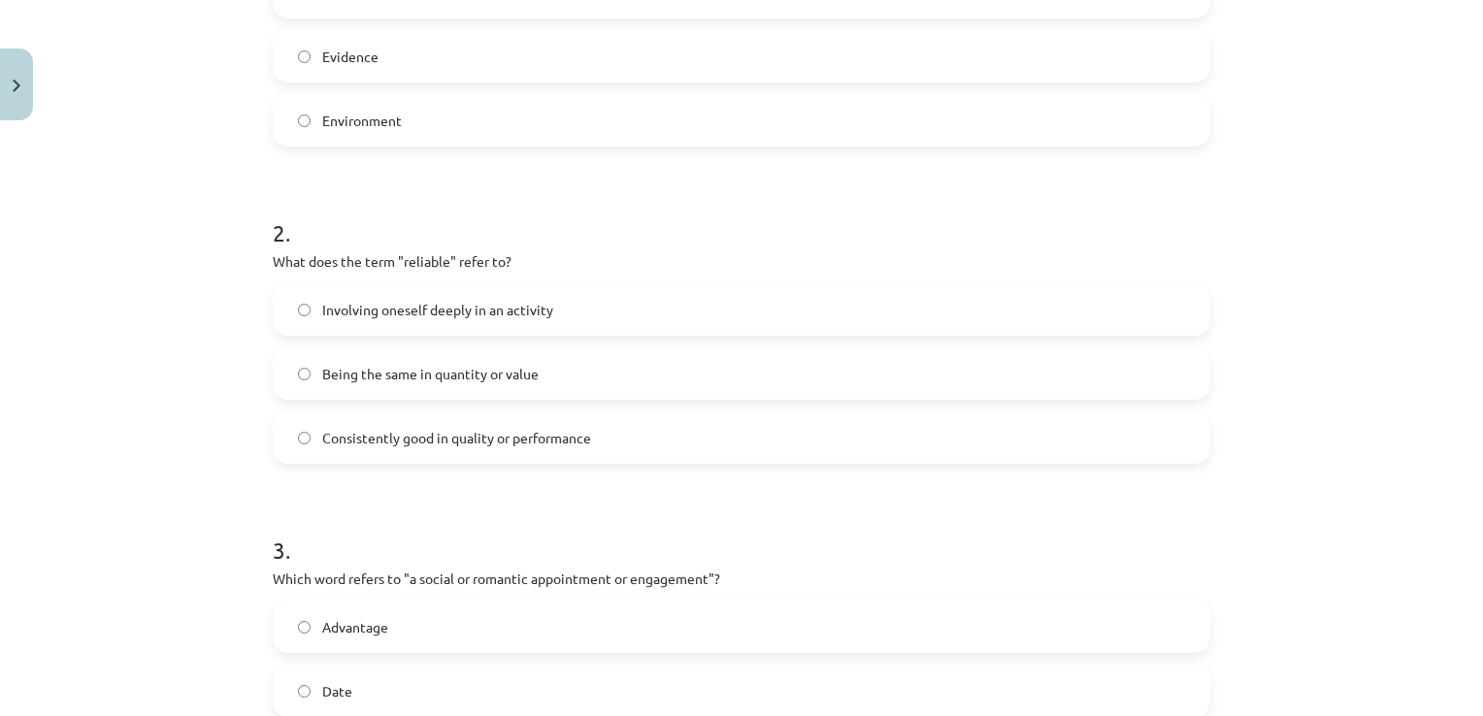
click at [518, 441] on span "Consistently good in quality or performance" at bounding box center [456, 438] width 269 height 20
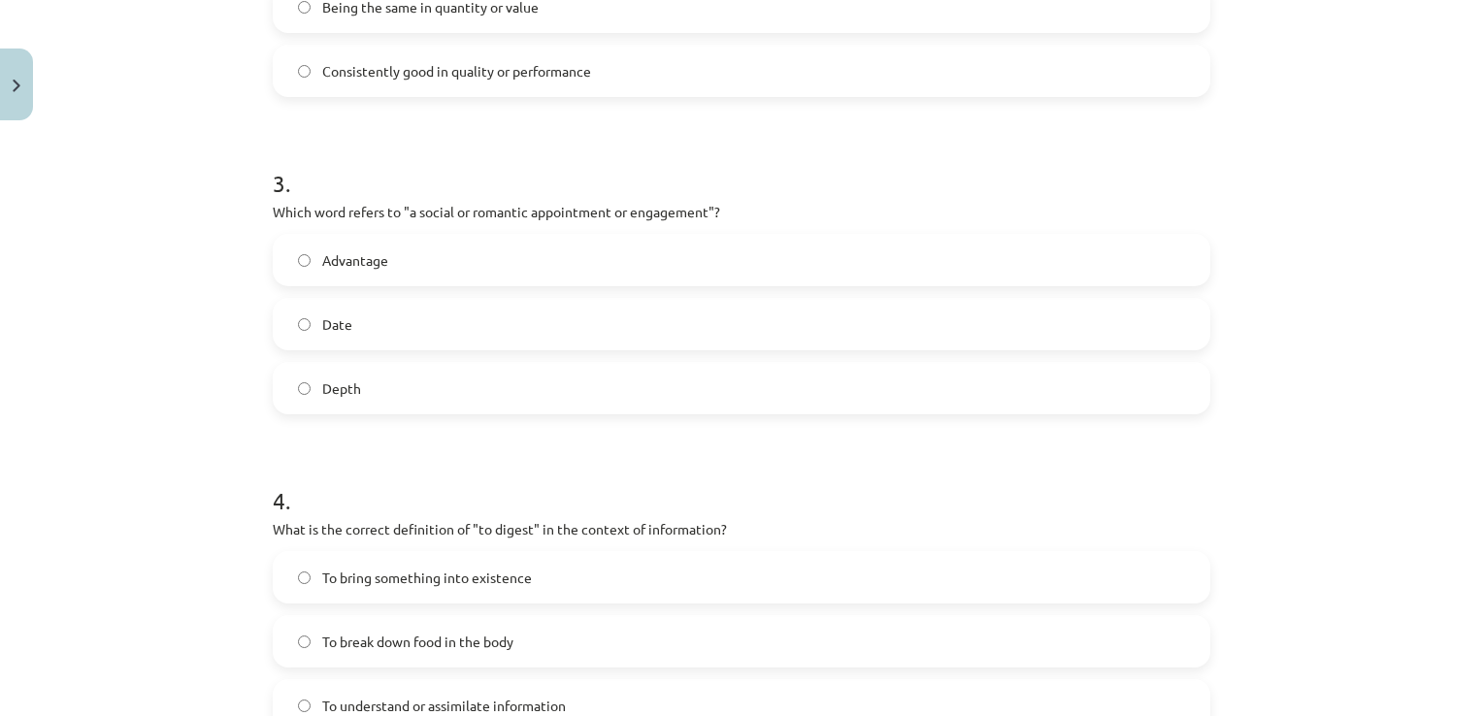
scroll to position [970, 0]
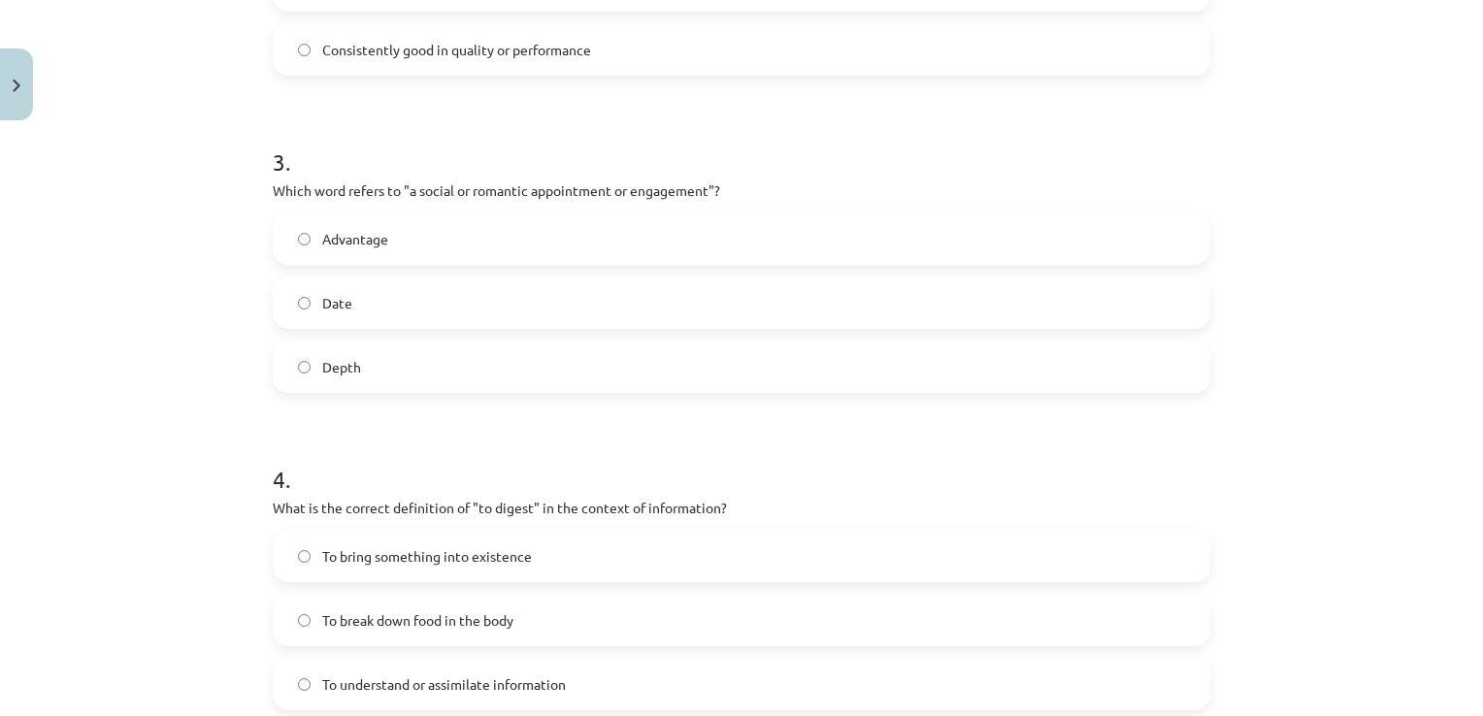
click at [419, 301] on label "Date" at bounding box center [741, 302] width 933 height 49
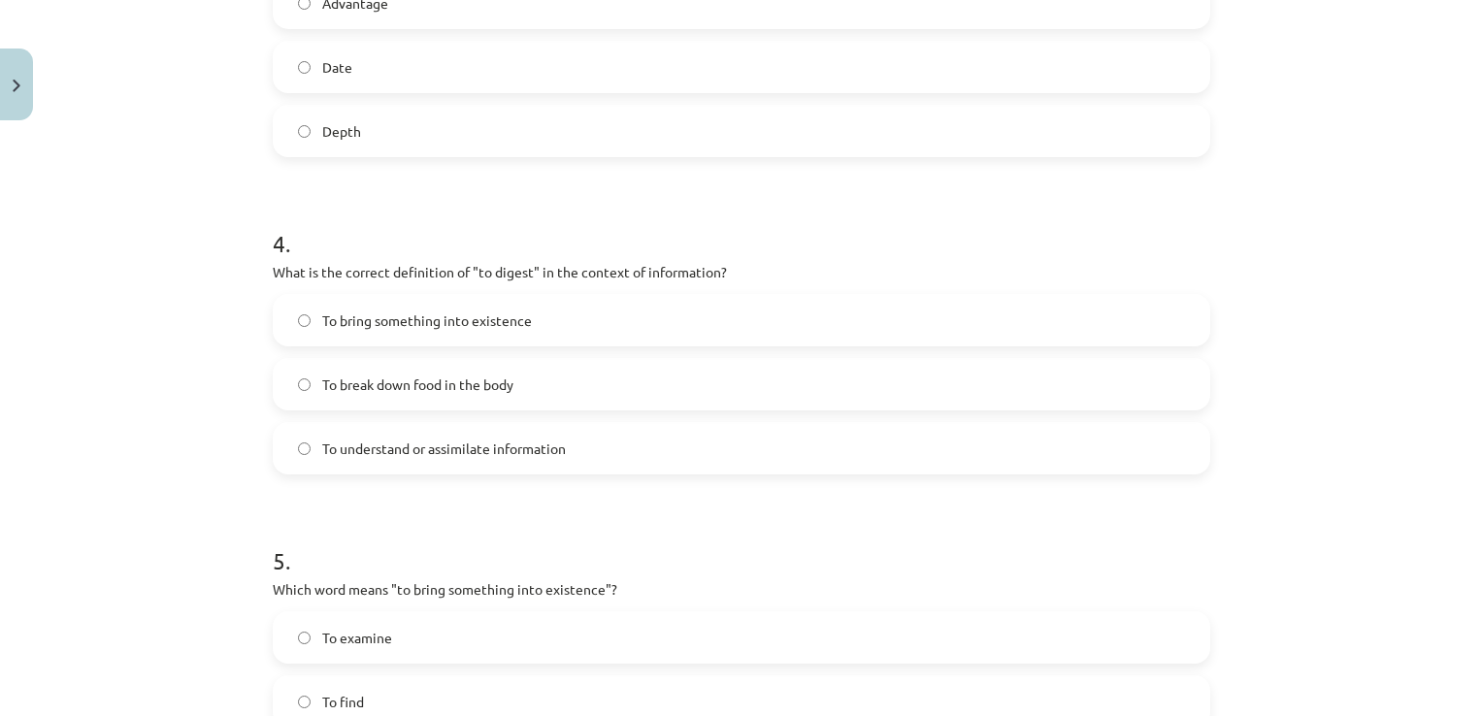
scroll to position [1261, 0]
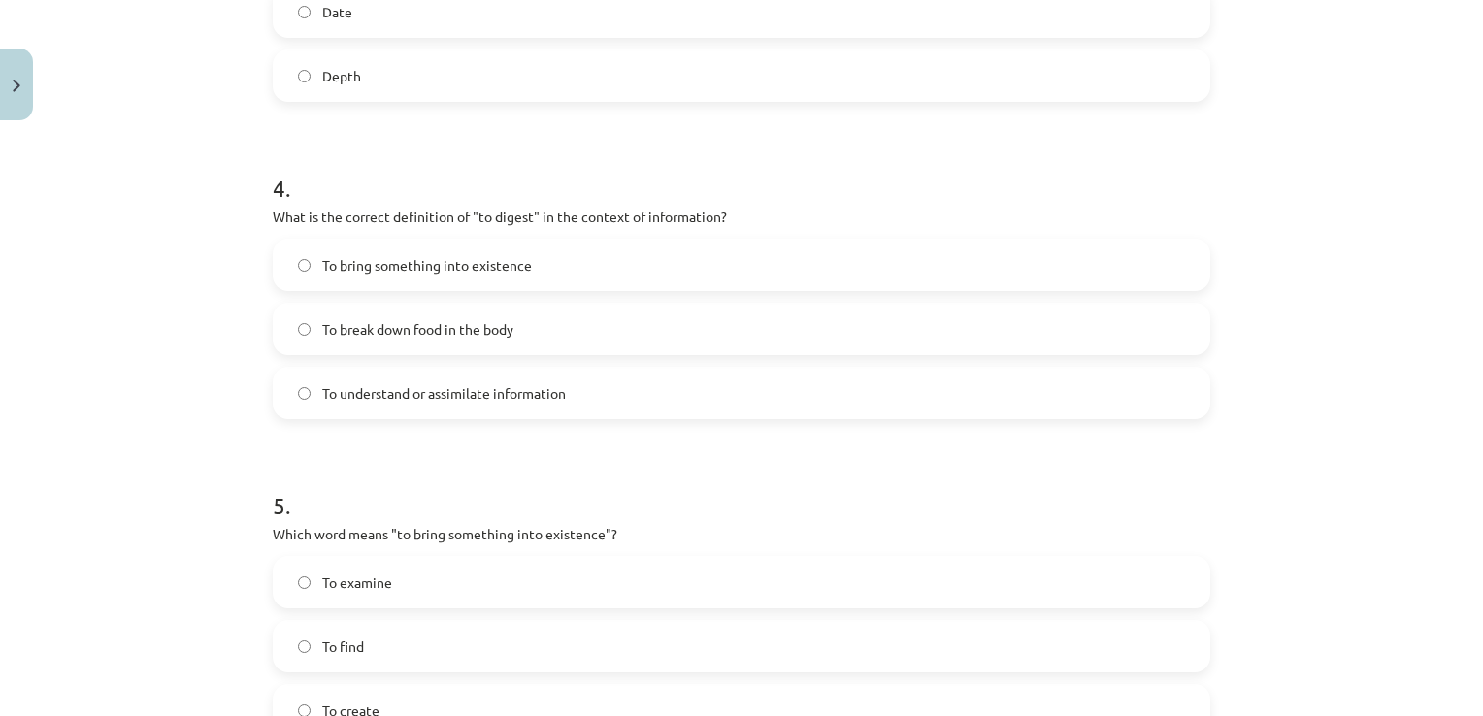
click at [481, 404] on label "To understand or assimilate information" at bounding box center [741, 393] width 933 height 49
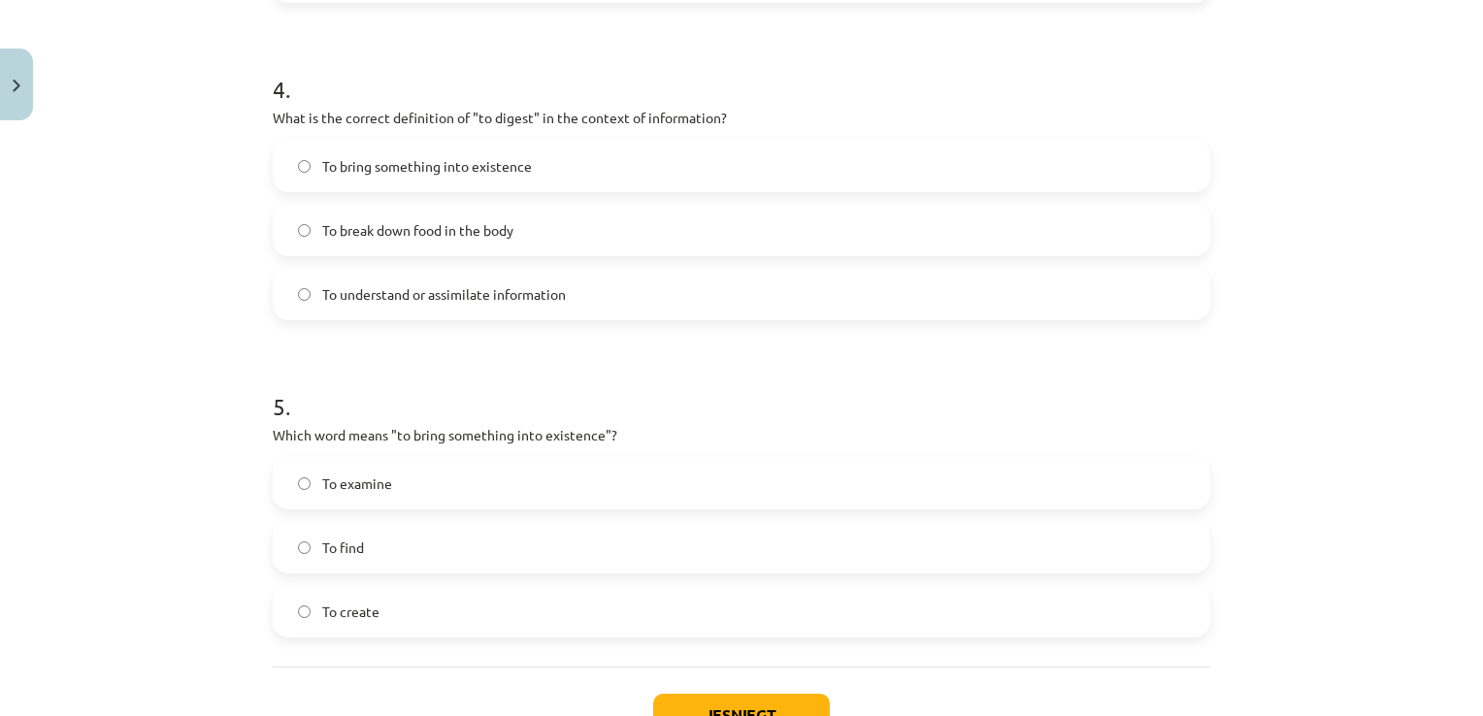
scroll to position [1506, 0]
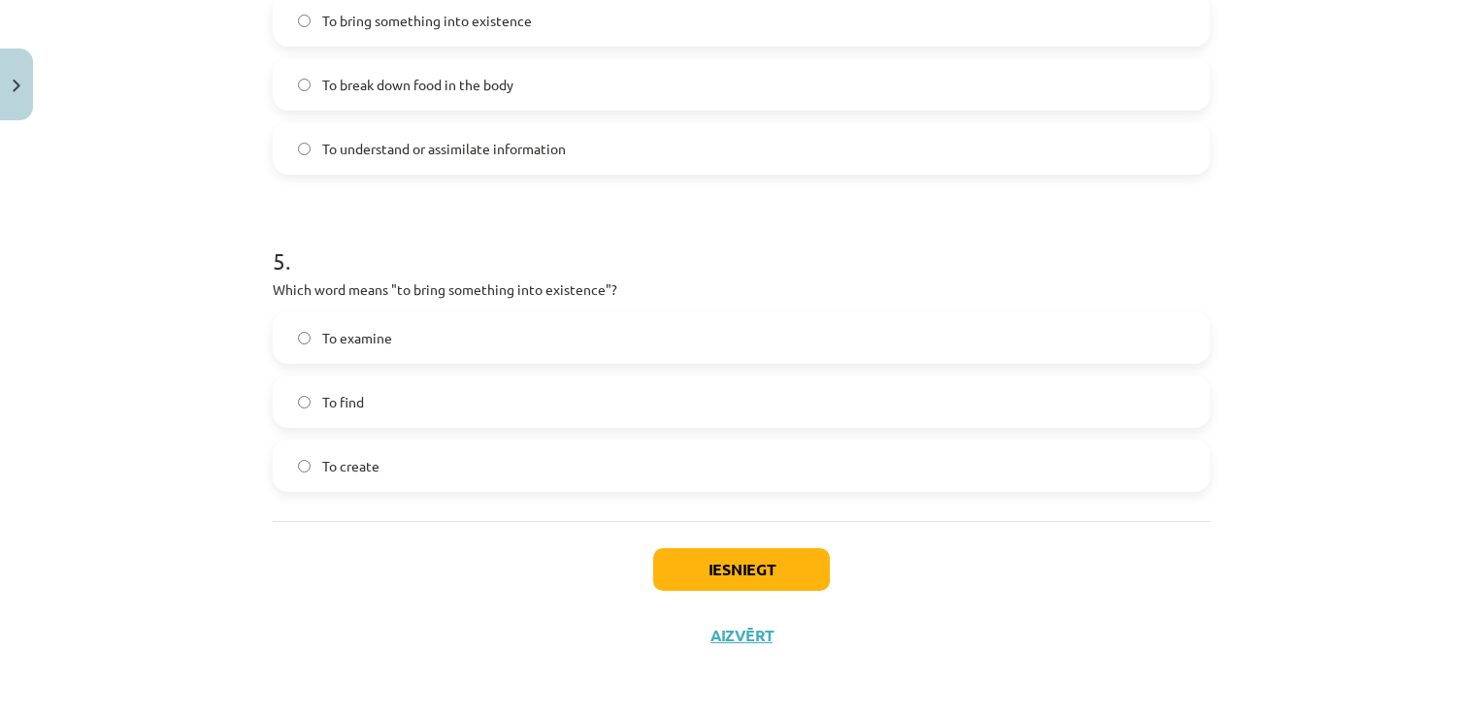
drag, startPoint x: 396, startPoint y: 459, endPoint x: 412, endPoint y: 464, distance: 17.2
click at [399, 460] on label "To create" at bounding box center [741, 465] width 933 height 49
click at [675, 567] on button "Iesniegt" at bounding box center [741, 569] width 177 height 43
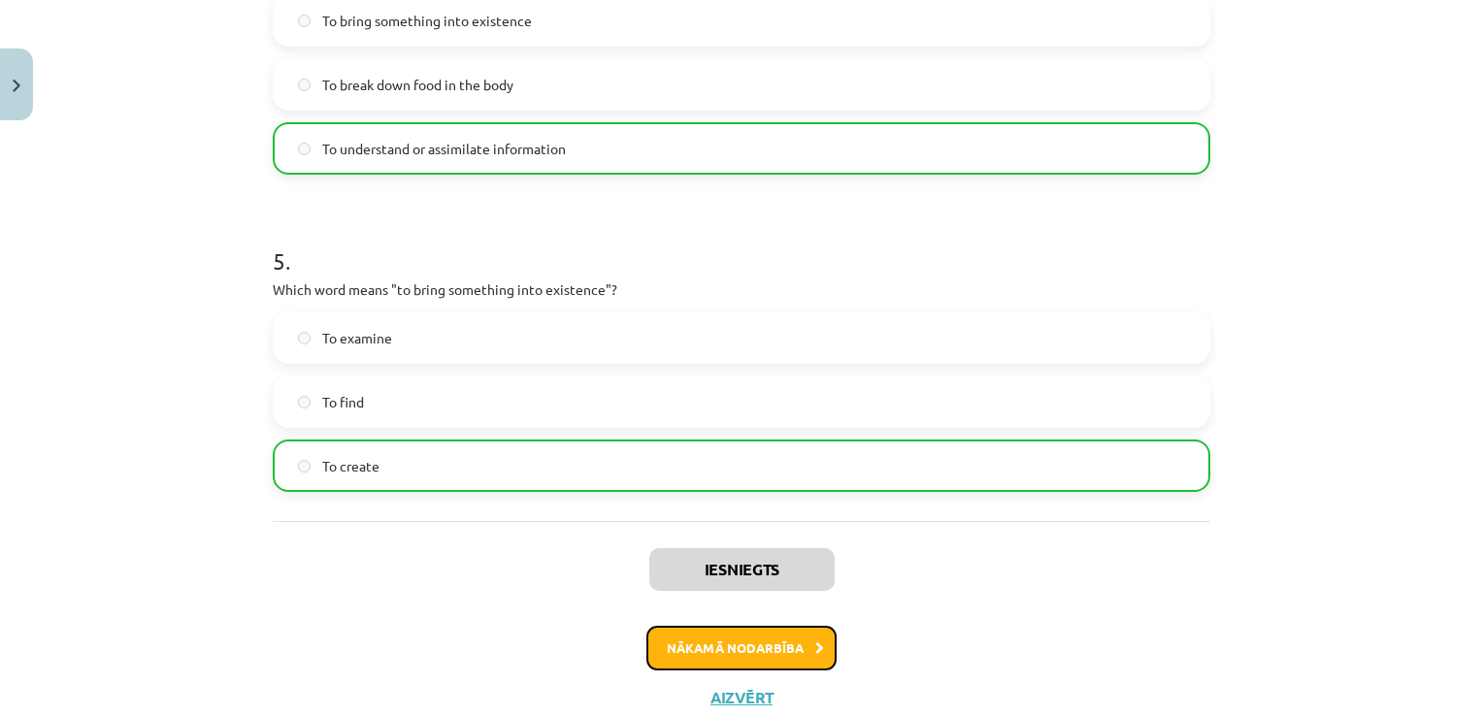
click at [704, 654] on button "Nākamā nodarbība" at bounding box center [741, 648] width 190 height 45
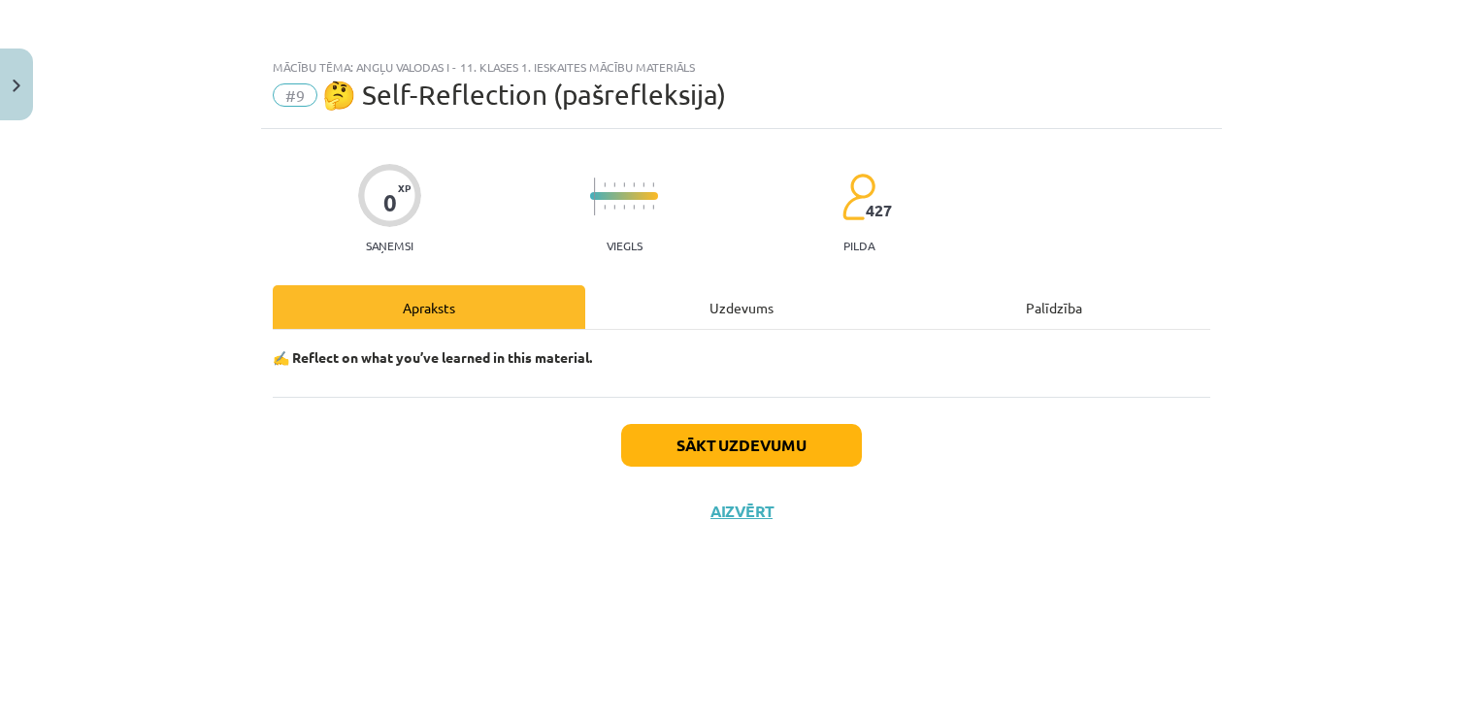
scroll to position [0, 0]
click at [717, 298] on div "Uzdevums" at bounding box center [741, 307] width 312 height 44
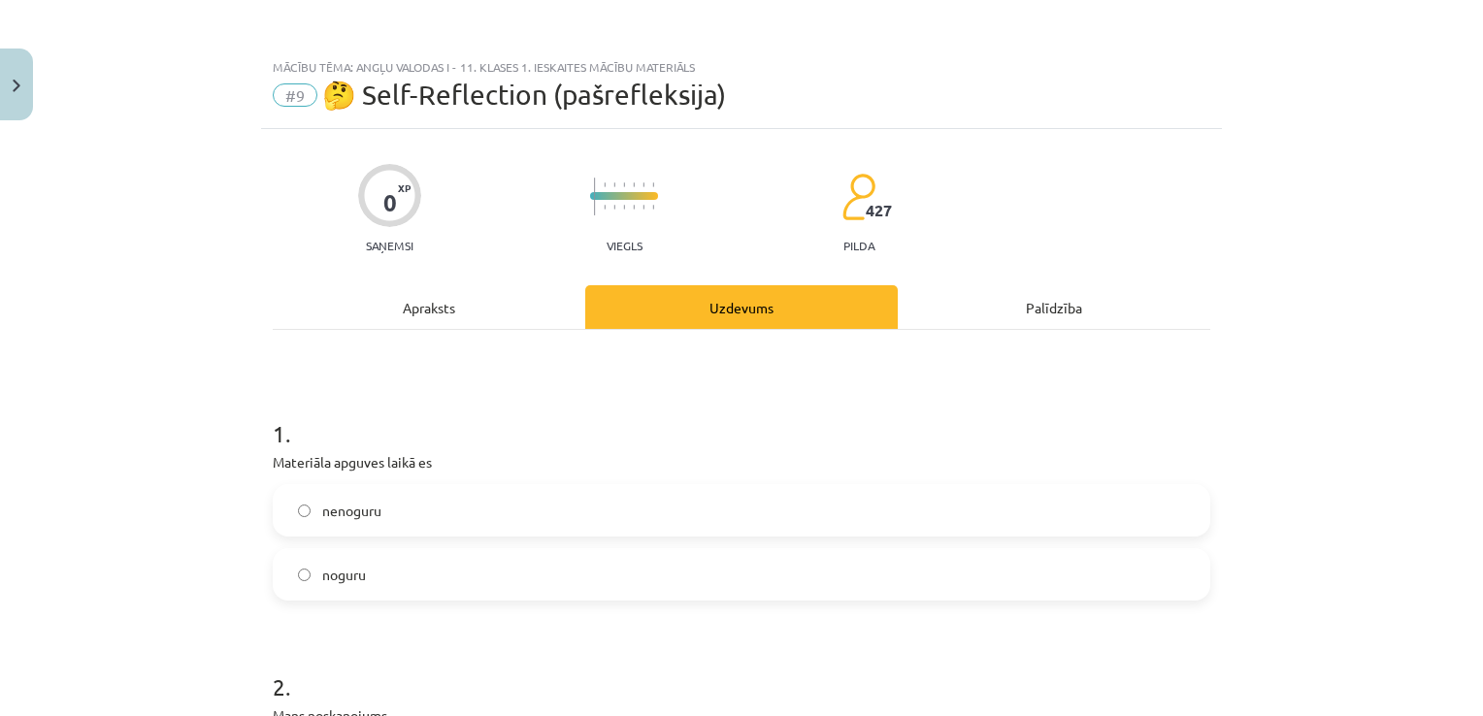
scroll to position [194, 0]
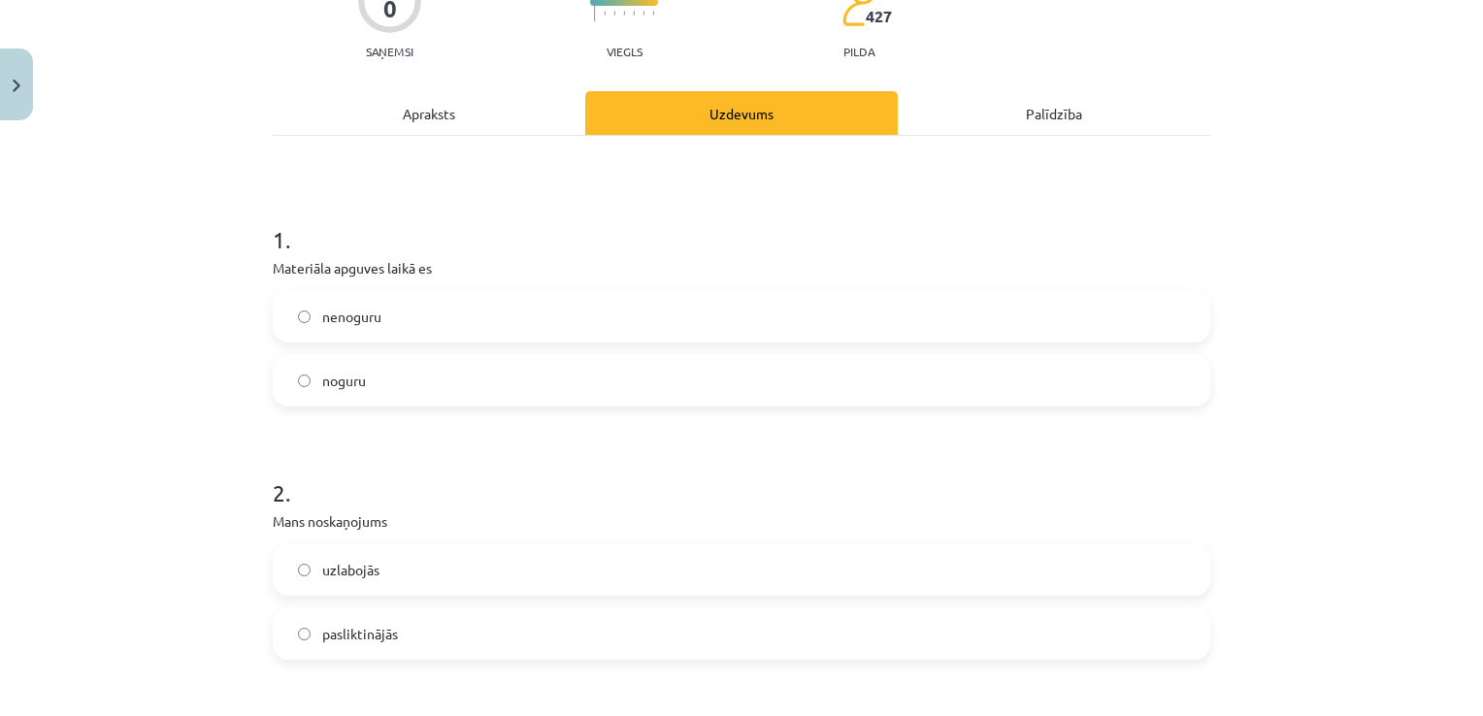
click at [373, 368] on label "noguru" at bounding box center [741, 380] width 933 height 49
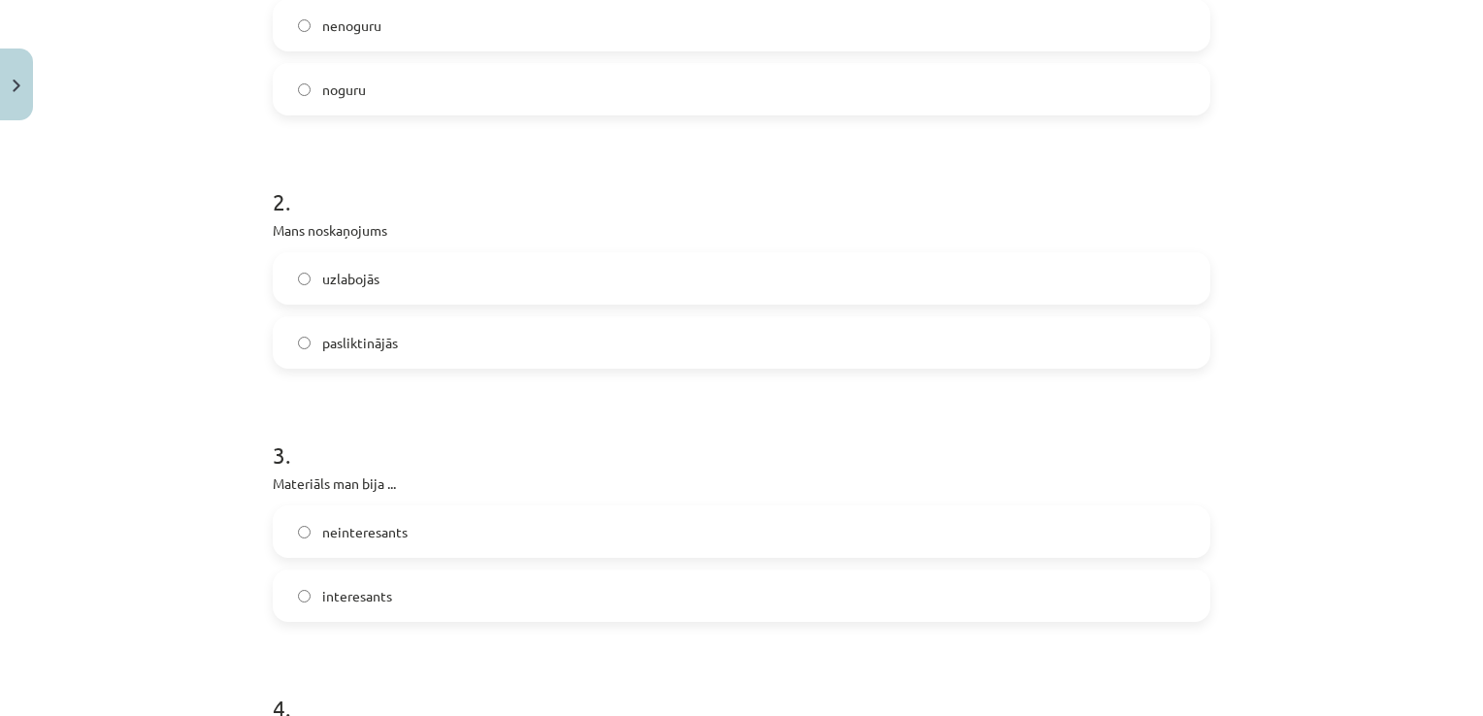
click at [447, 339] on label "pasliktinājās" at bounding box center [741, 342] width 933 height 49
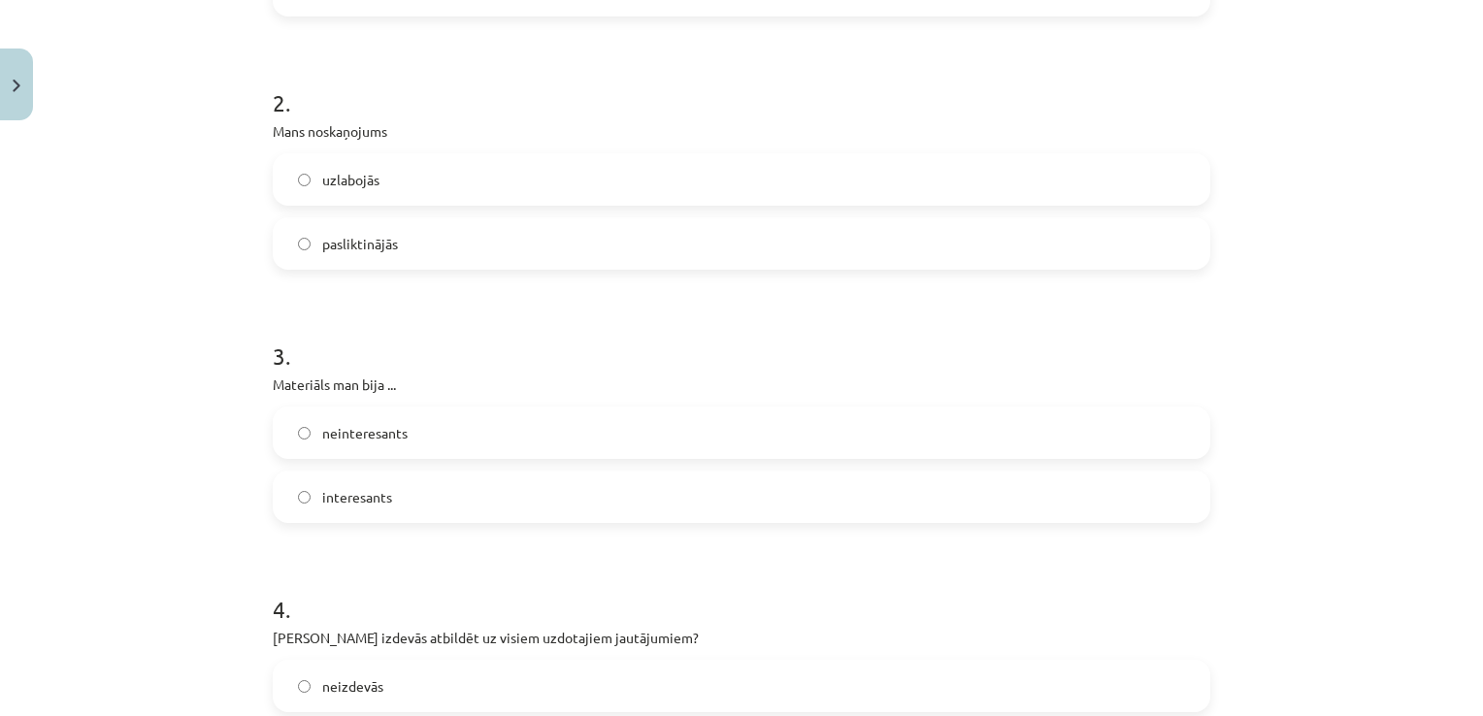
scroll to position [679, 0]
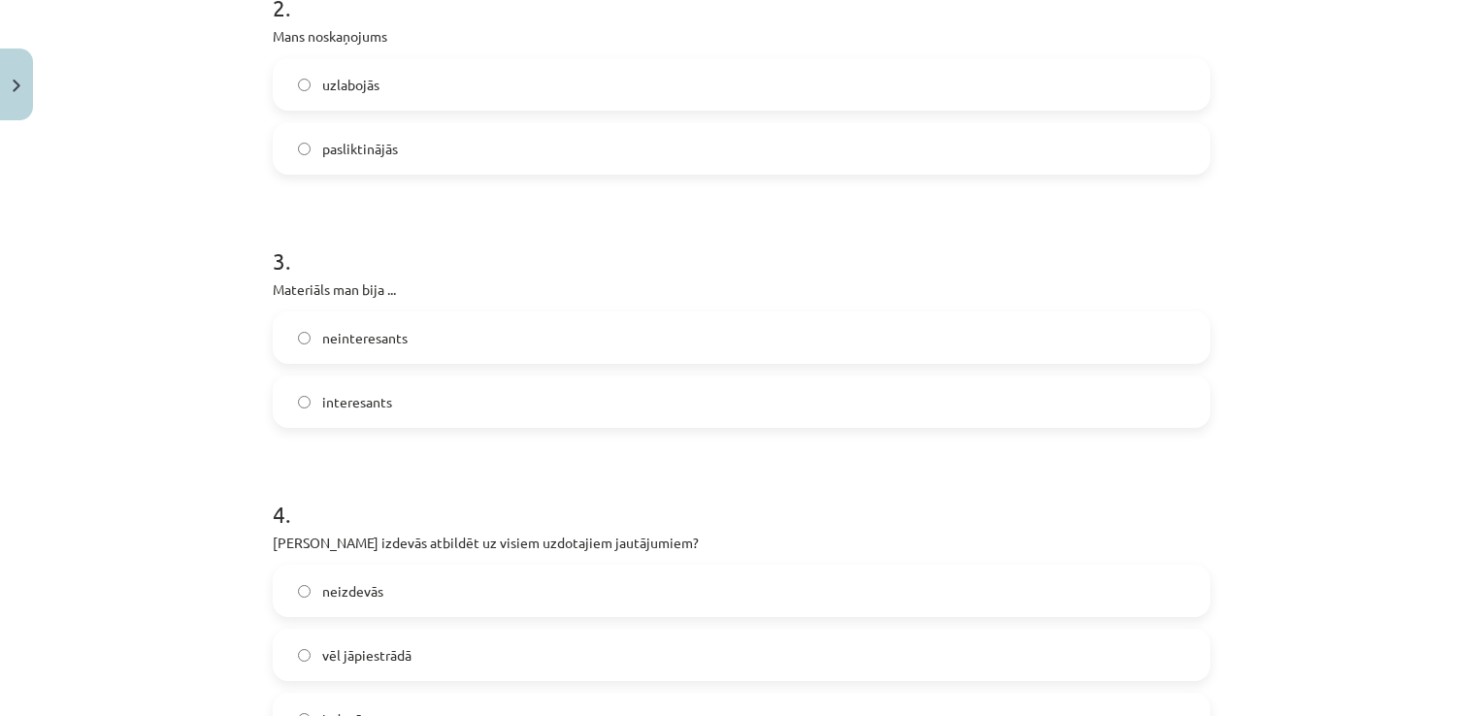
click at [464, 339] on label "neinteresants" at bounding box center [741, 337] width 933 height 49
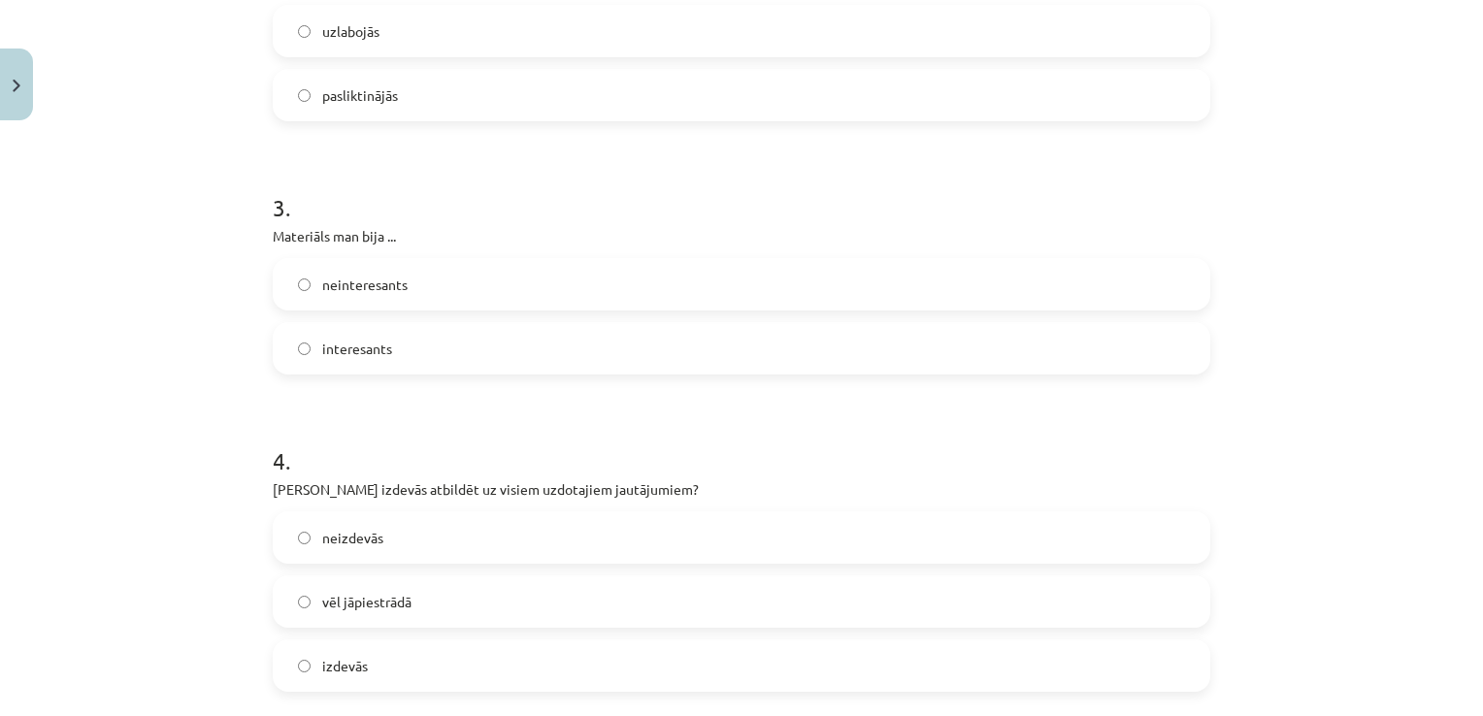
scroll to position [873, 0]
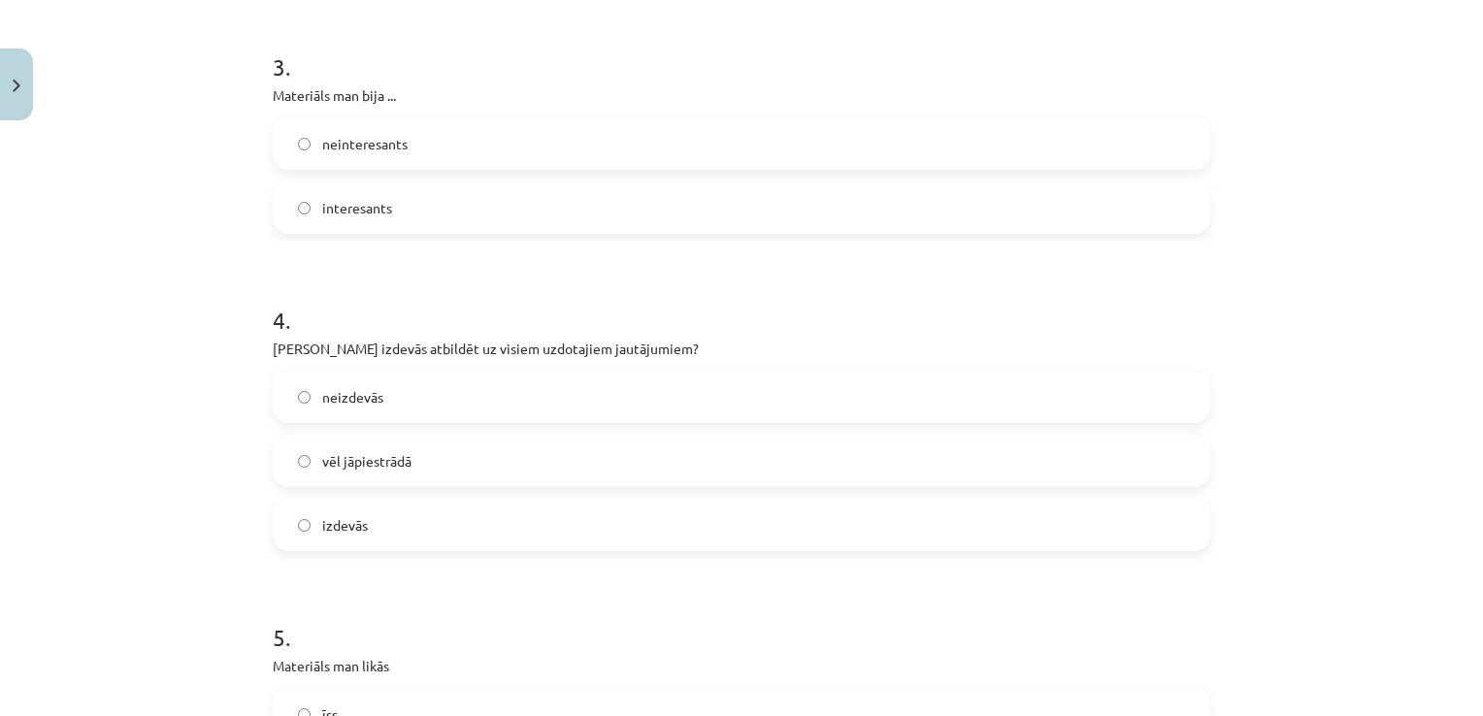
click at [423, 470] on label "vēl jāpiestrādā" at bounding box center [741, 461] width 933 height 49
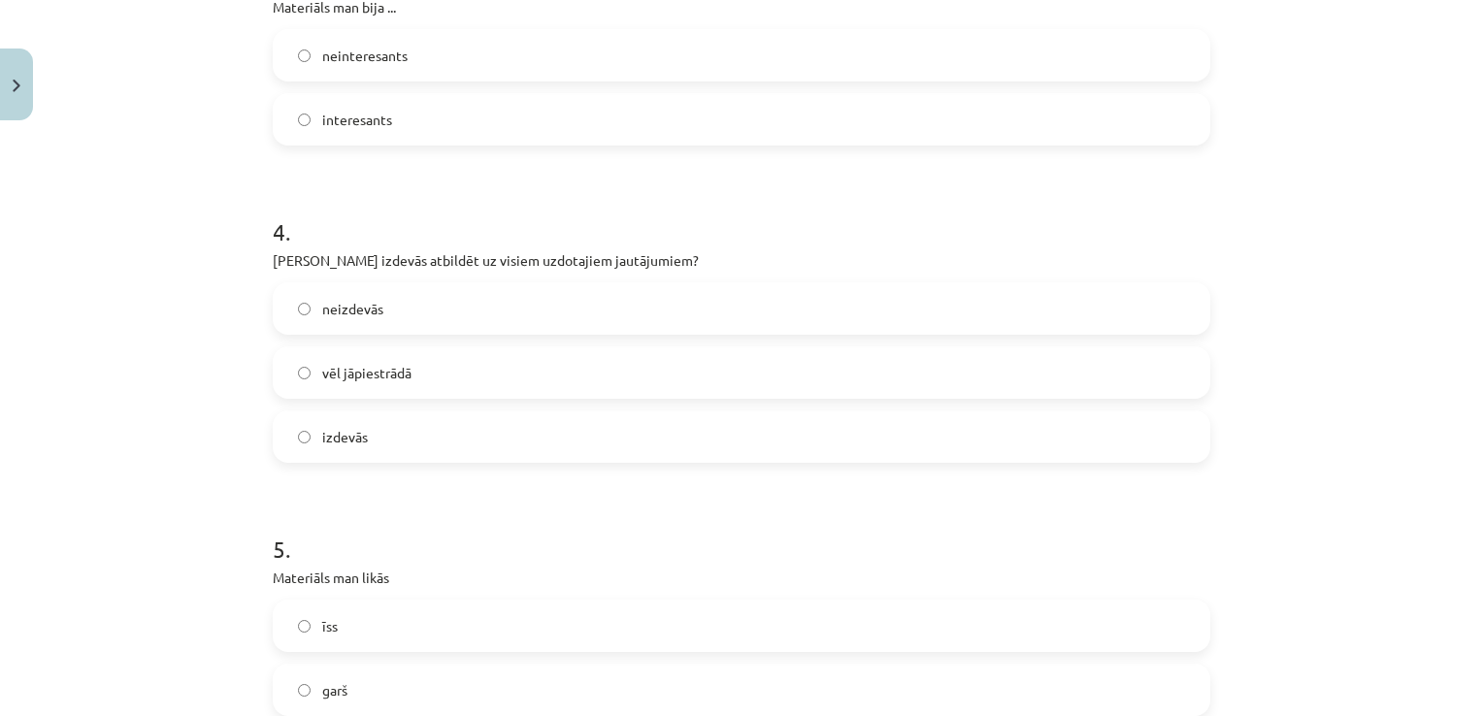
scroll to position [1067, 0]
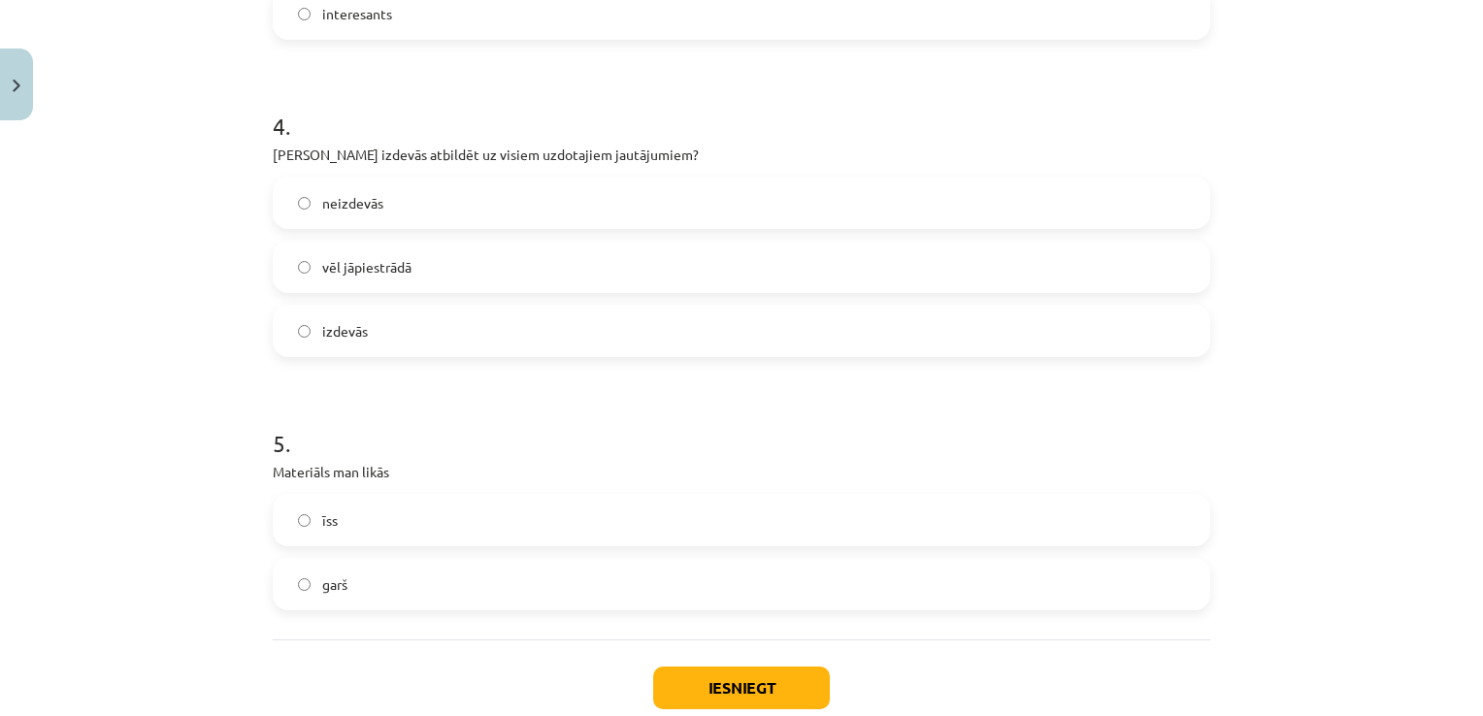
click at [453, 529] on label "īss" at bounding box center [741, 520] width 933 height 49
drag, startPoint x: 440, startPoint y: 584, endPoint x: 446, endPoint y: 576, distance: 10.3
click at [442, 582] on label "garš" at bounding box center [741, 584] width 933 height 49
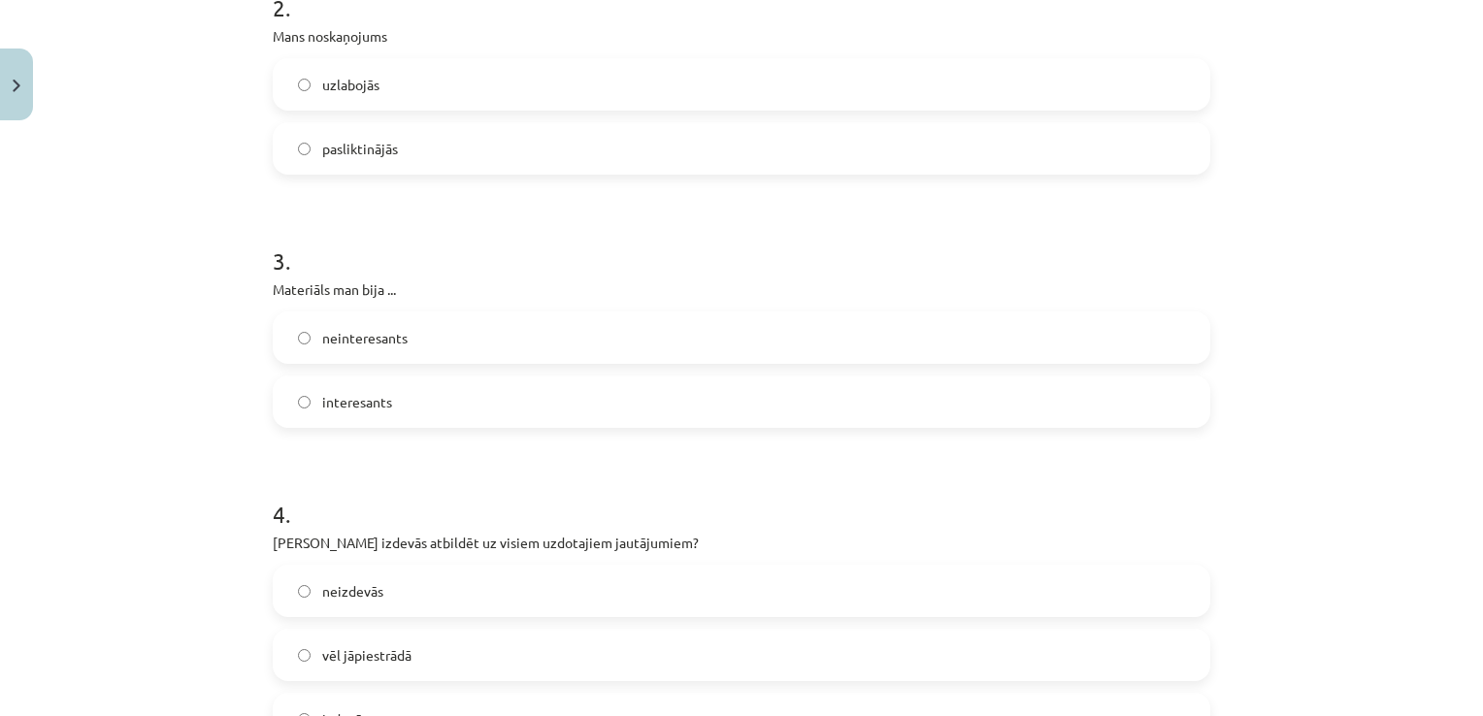
scroll to position [582, 0]
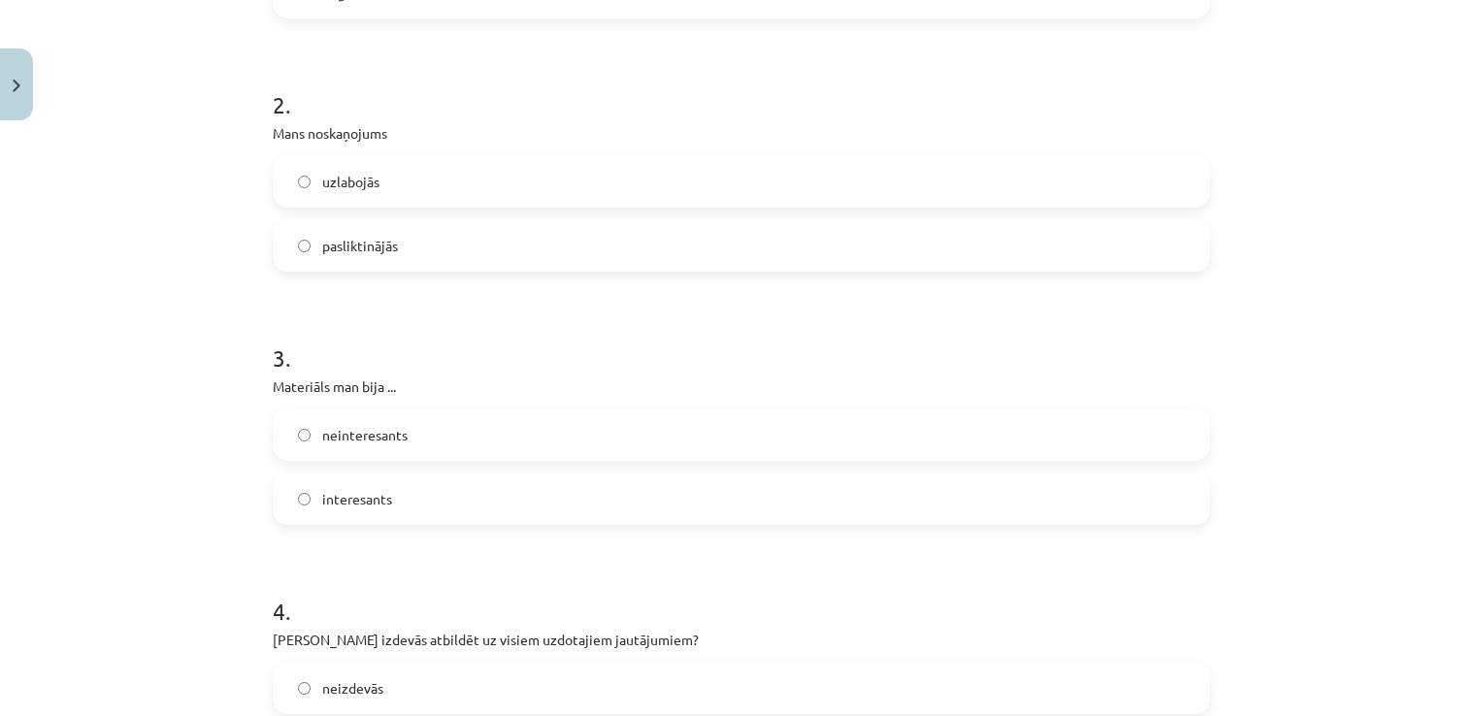
click at [505, 500] on label "interesants" at bounding box center [741, 498] width 933 height 49
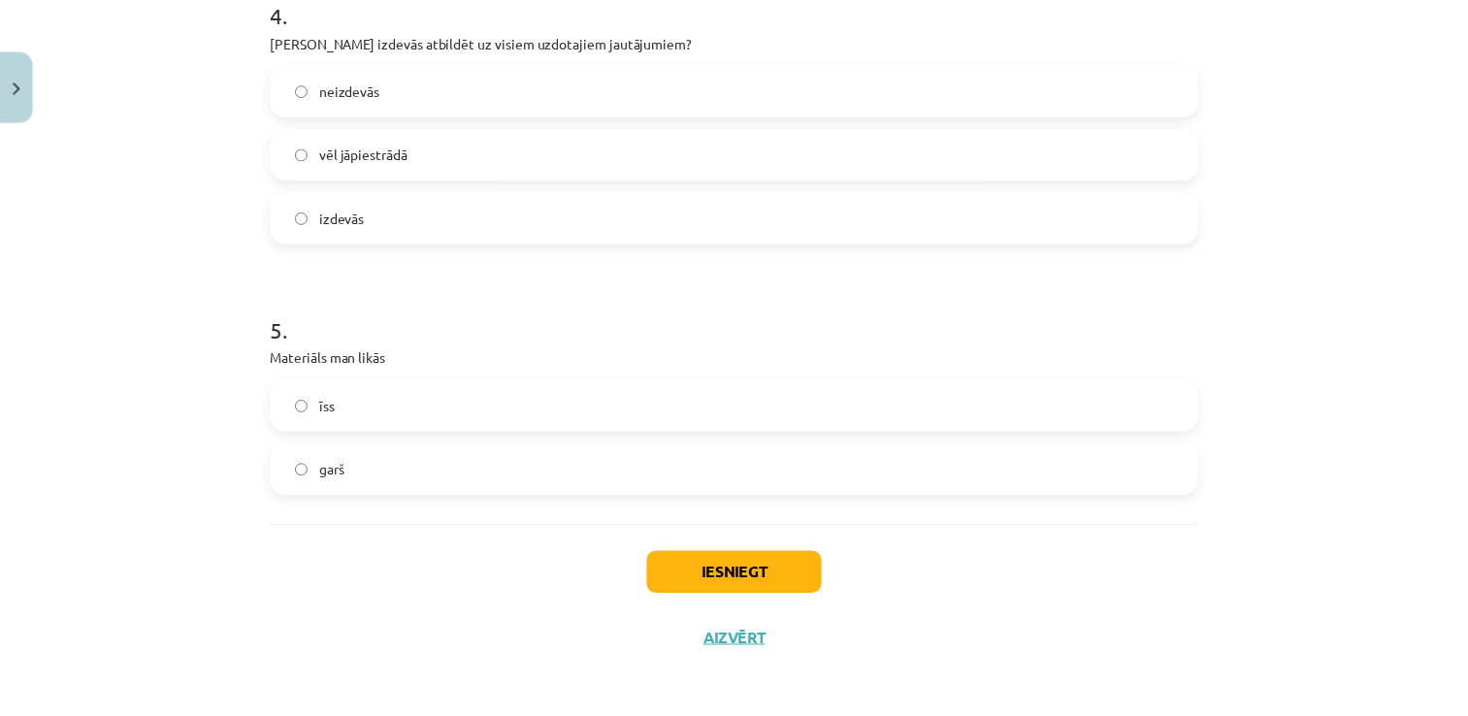
scroll to position [1186, 0]
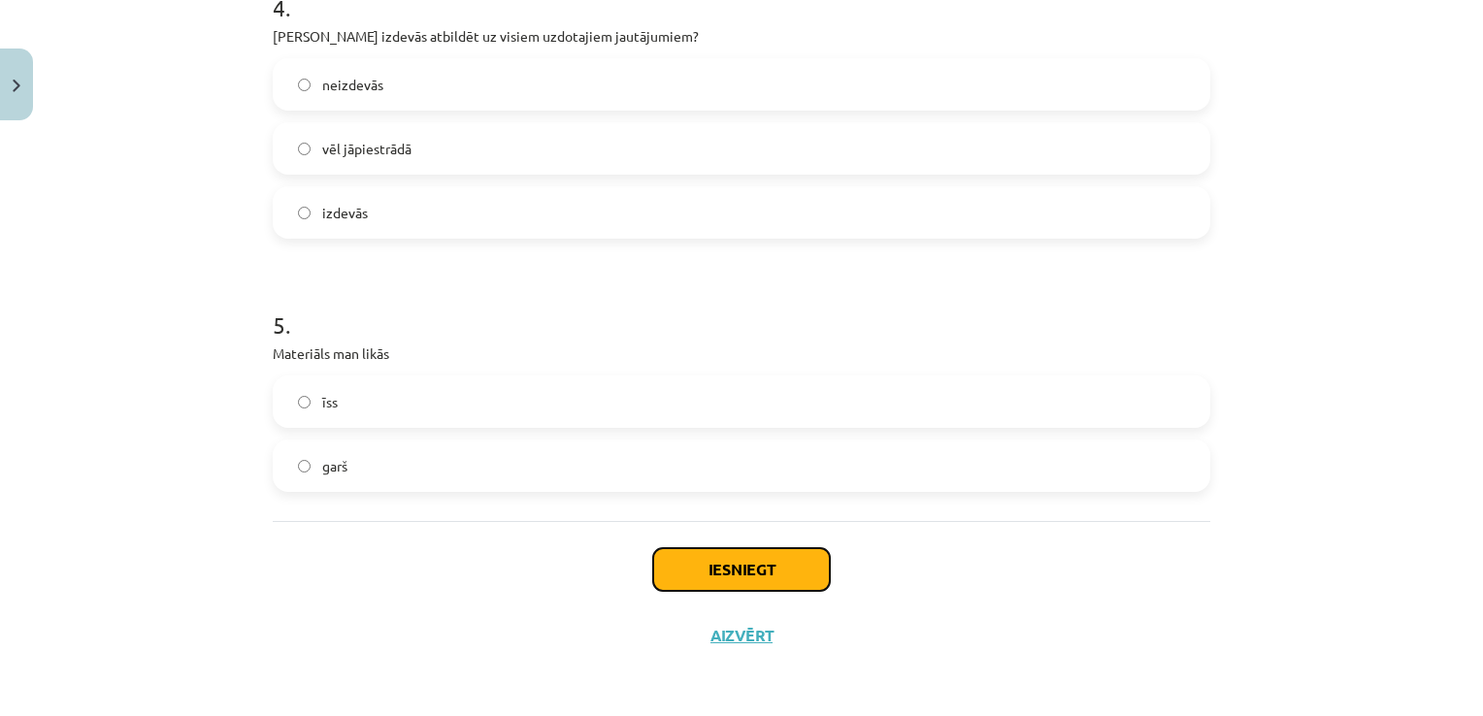
click at [703, 556] on button "Iesniegt" at bounding box center [741, 569] width 177 height 43
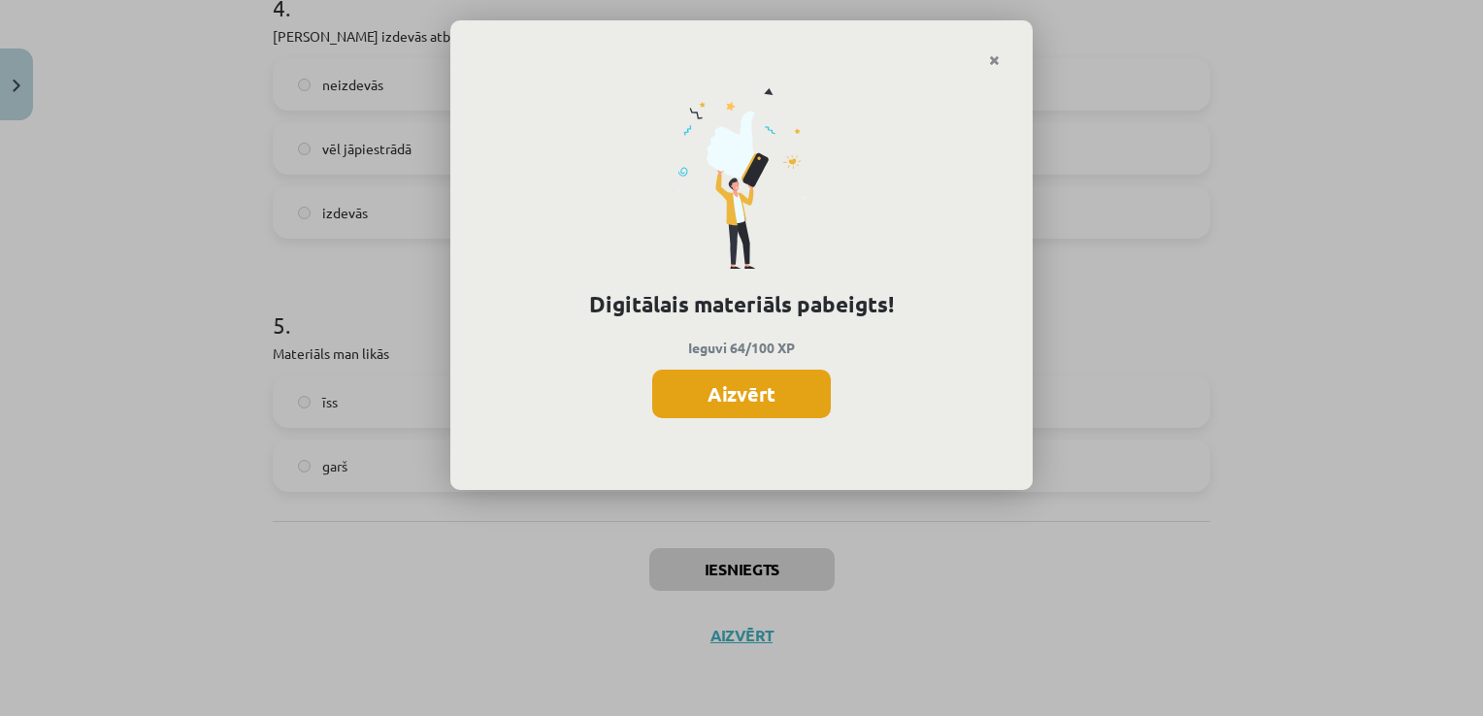
click at [698, 408] on button "Aizvērt" at bounding box center [741, 394] width 179 height 49
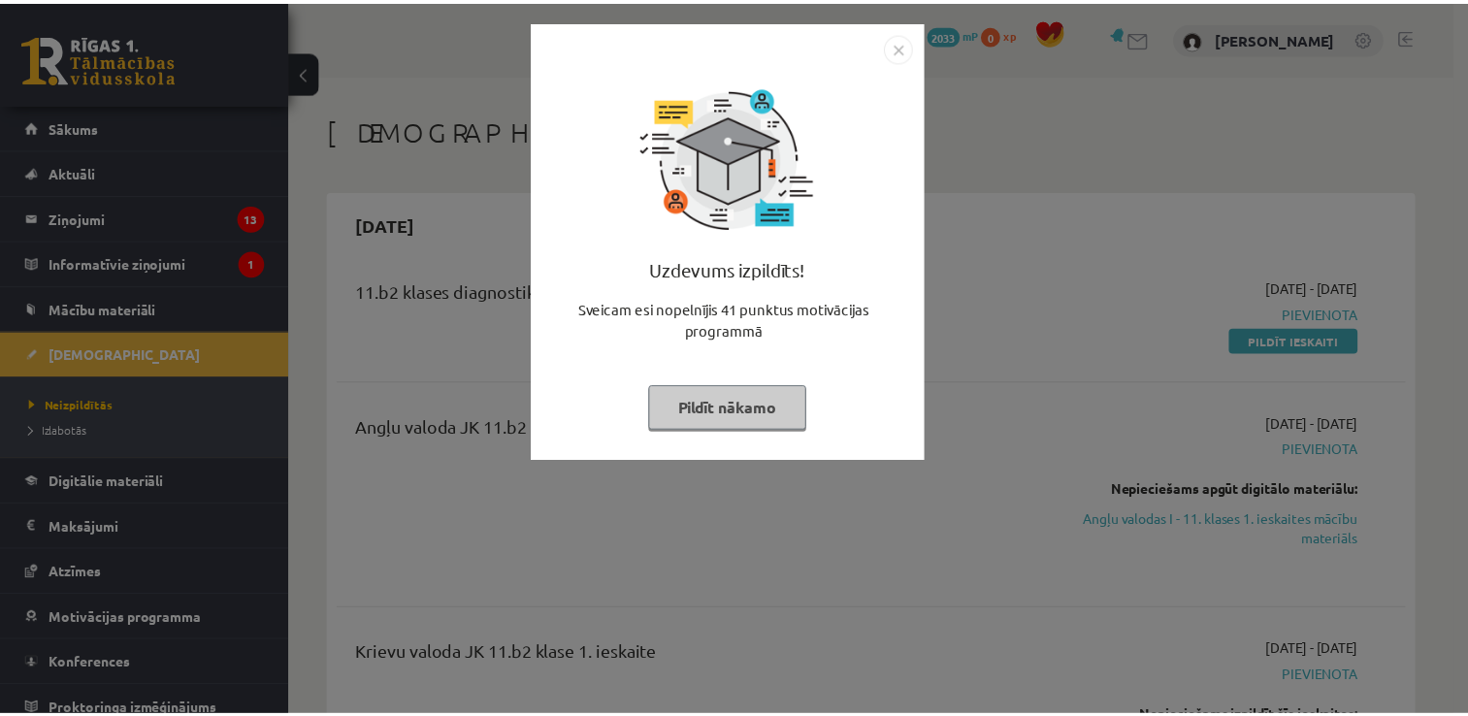
scroll to position [194, 0]
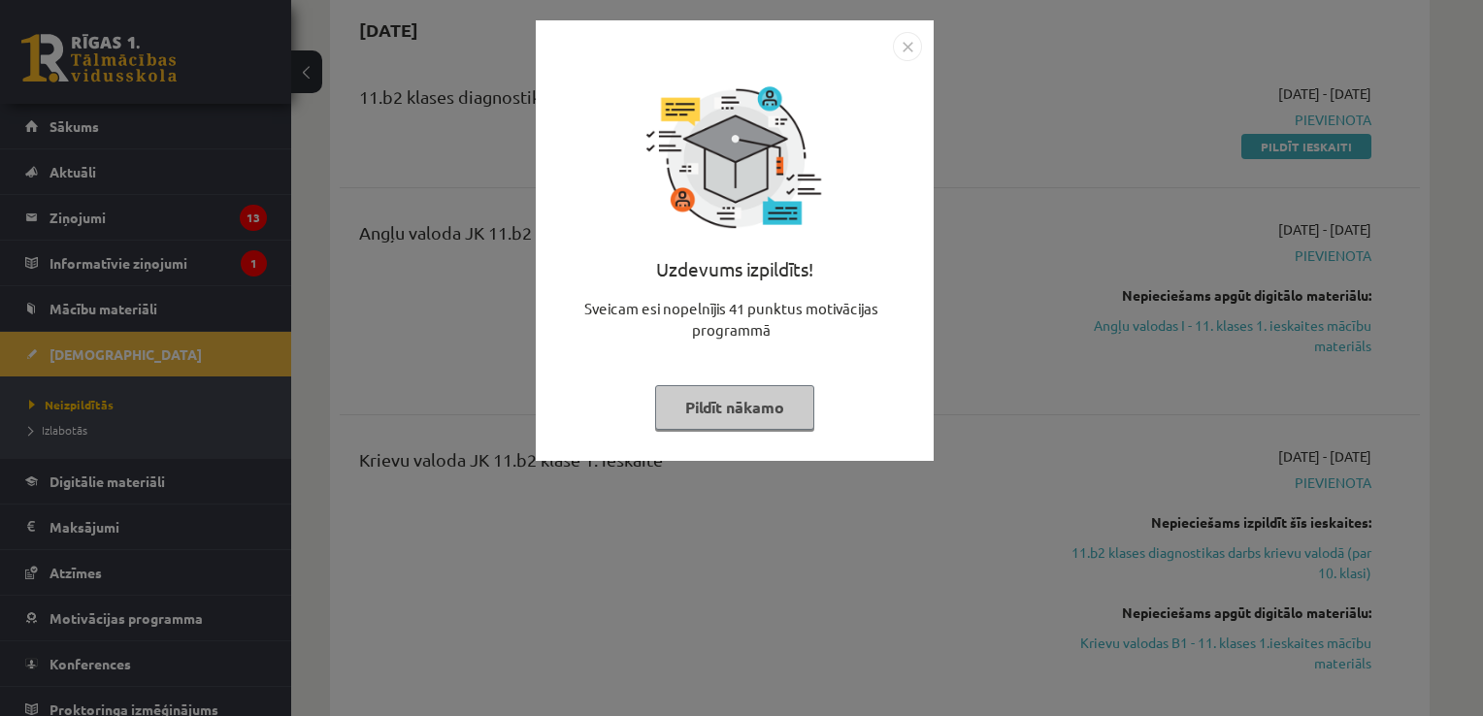
drag, startPoint x: 974, startPoint y: 150, endPoint x: 947, endPoint y: 131, distance: 33.4
click at [974, 149] on div "Uzdevums izpildīts! Sveicam esi nopelnījis 41 punktus motivācijas programmā Pil…" at bounding box center [741, 358] width 1483 height 716
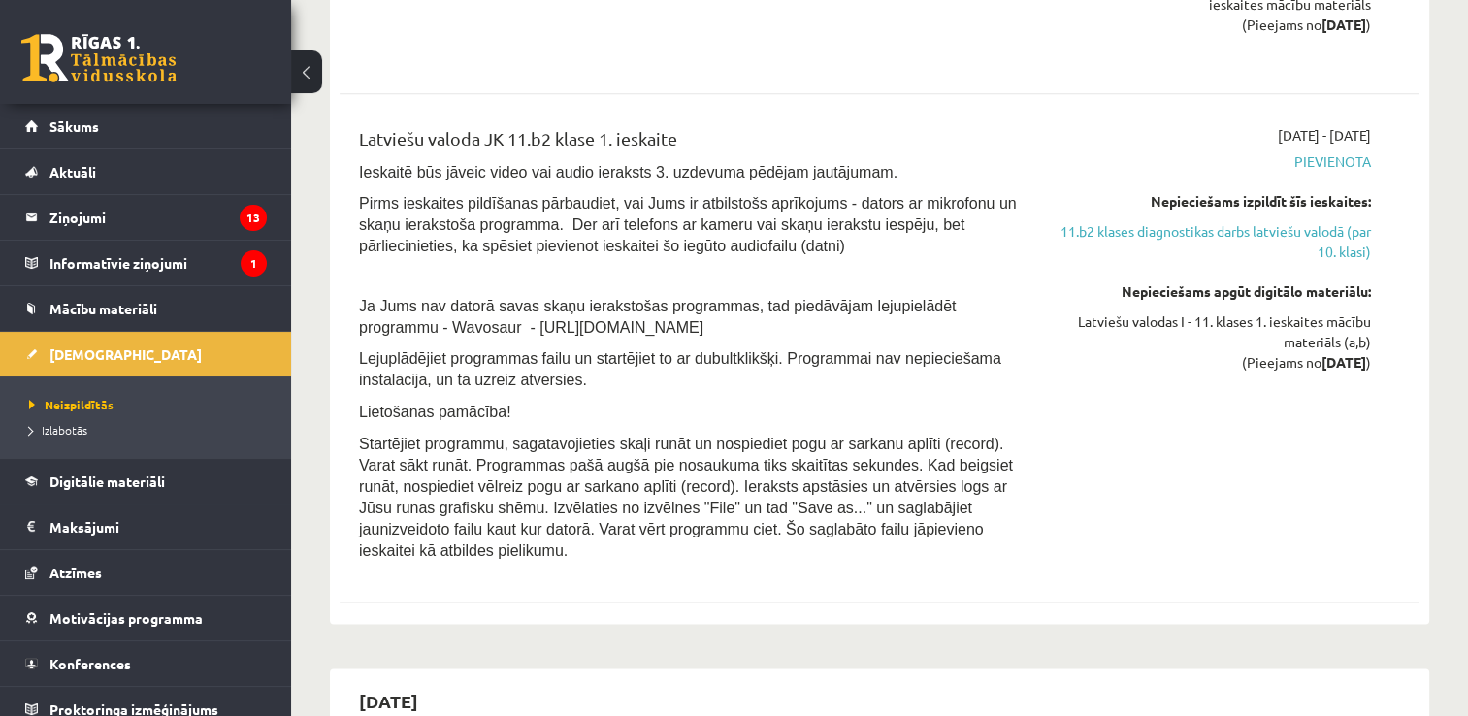
scroll to position [2523, 0]
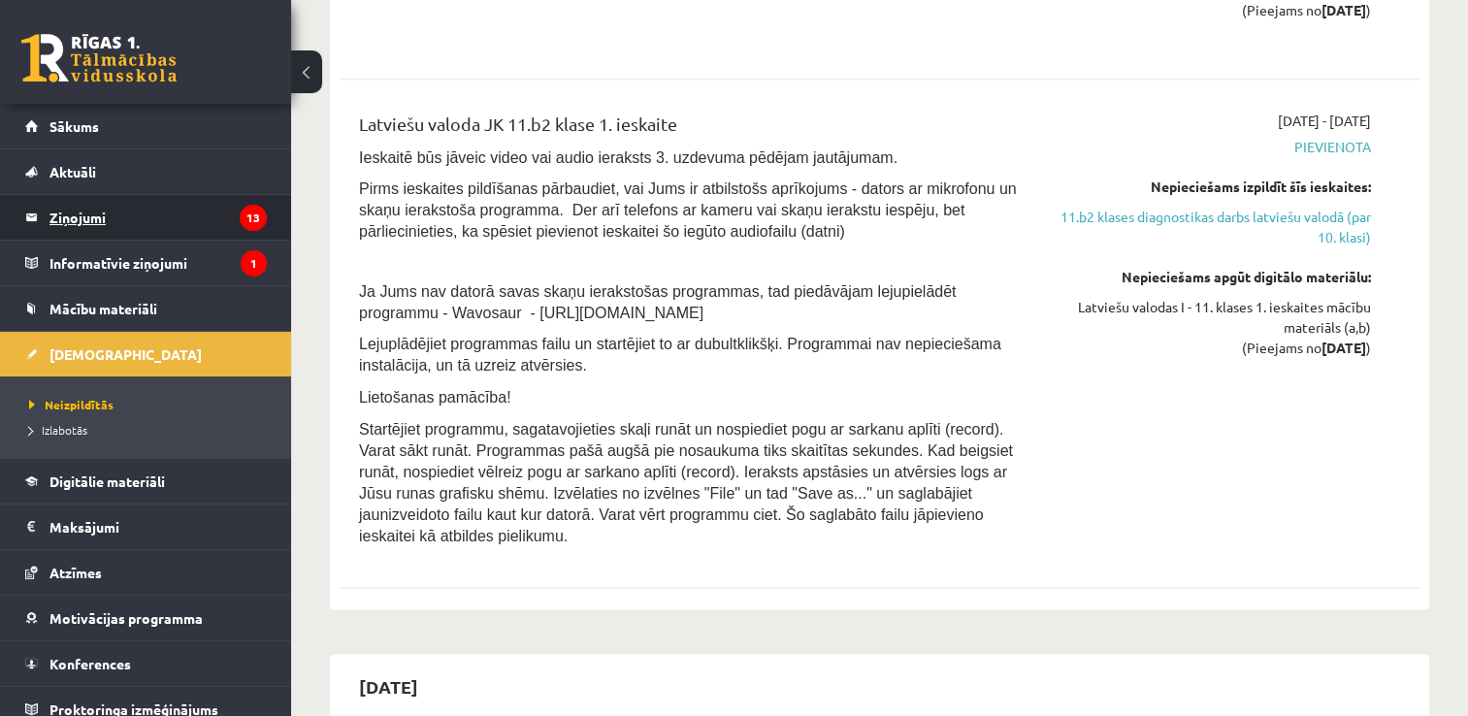
click at [194, 212] on legend "Ziņojumi 13" at bounding box center [157, 217] width 217 height 45
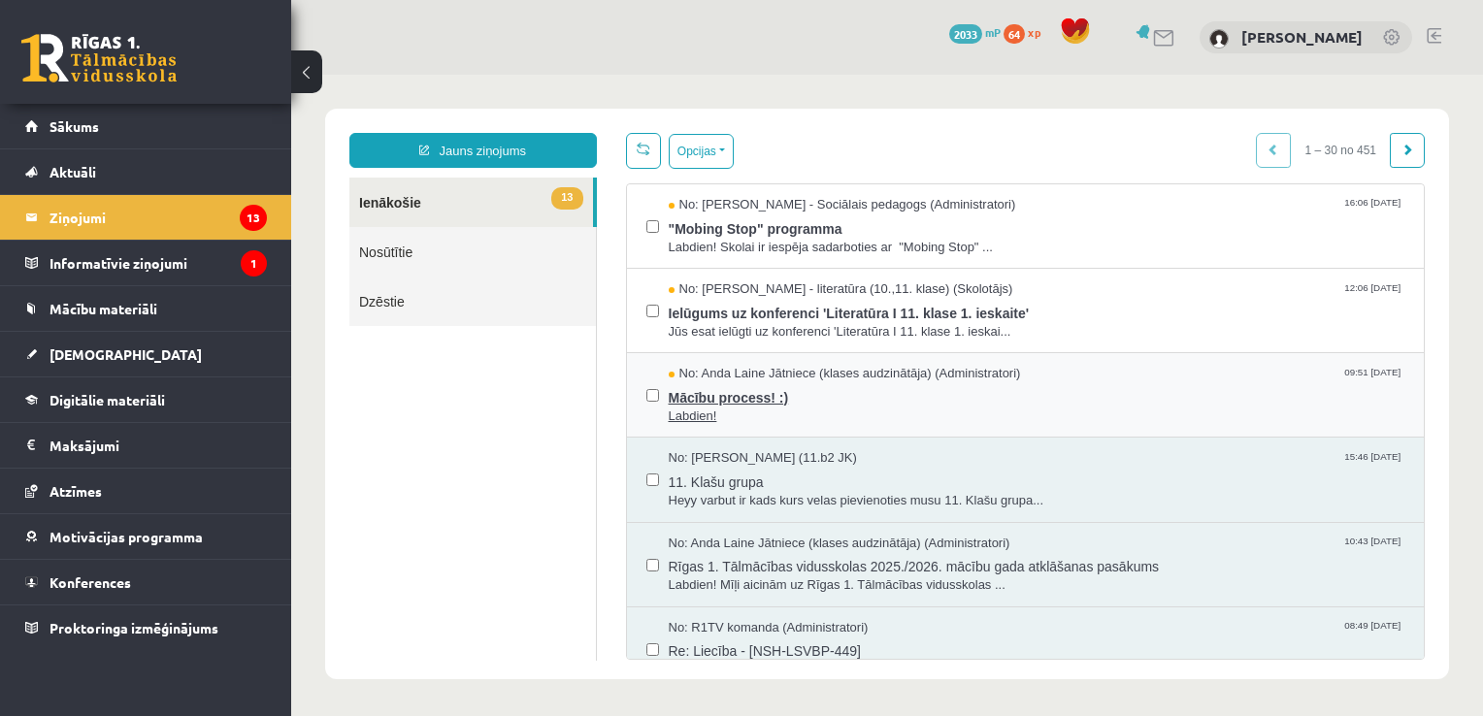
click at [741, 391] on span "Mācību process! :)" at bounding box center [1037, 395] width 736 height 24
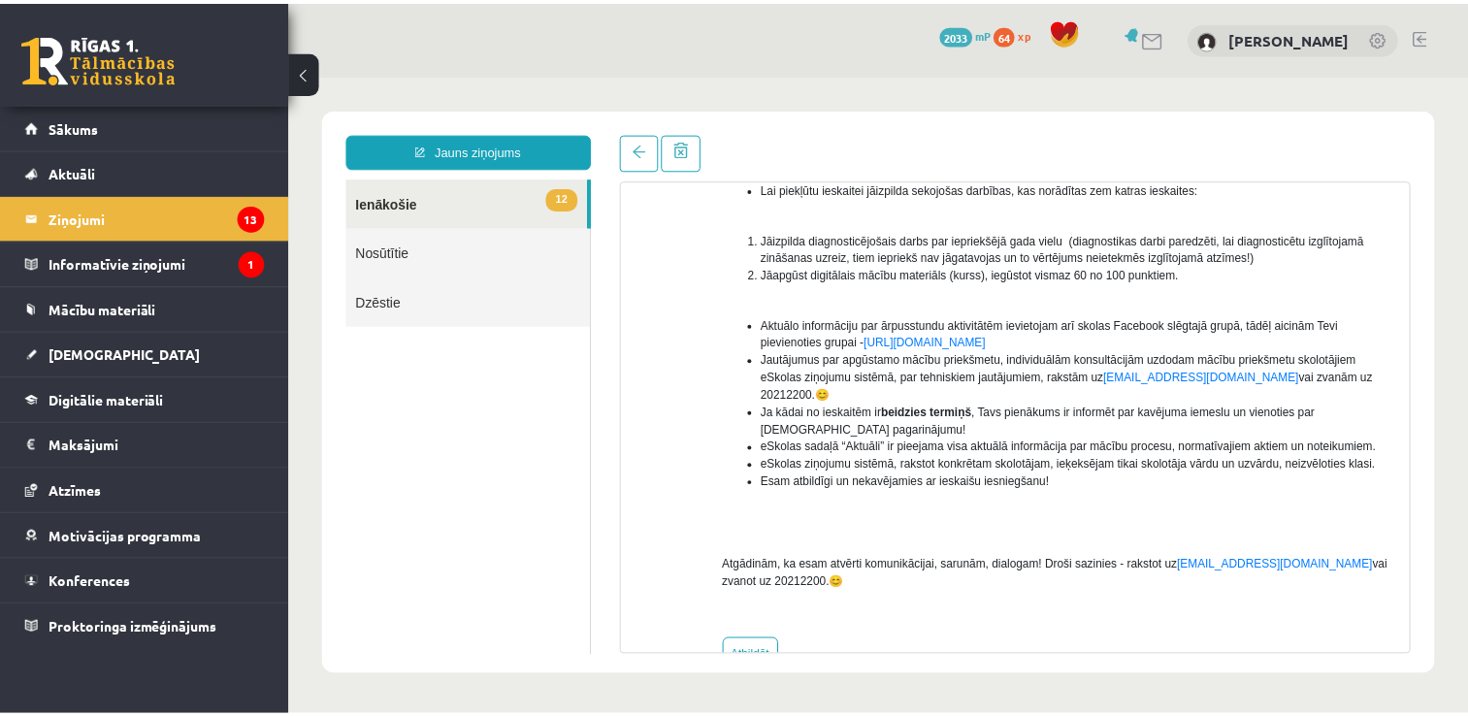
scroll to position [307, 0]
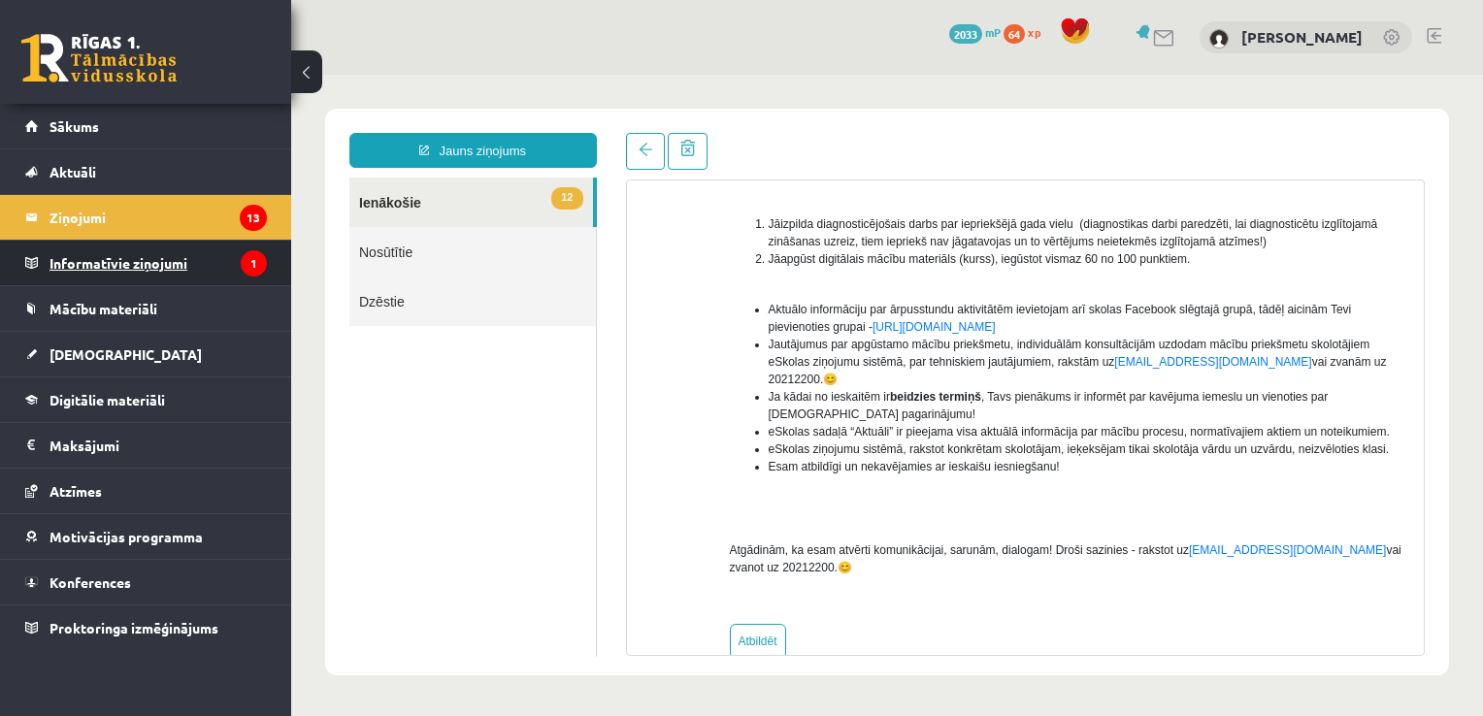
click at [190, 254] on legend "Informatīvie ziņojumi 1" at bounding box center [157, 263] width 217 height 45
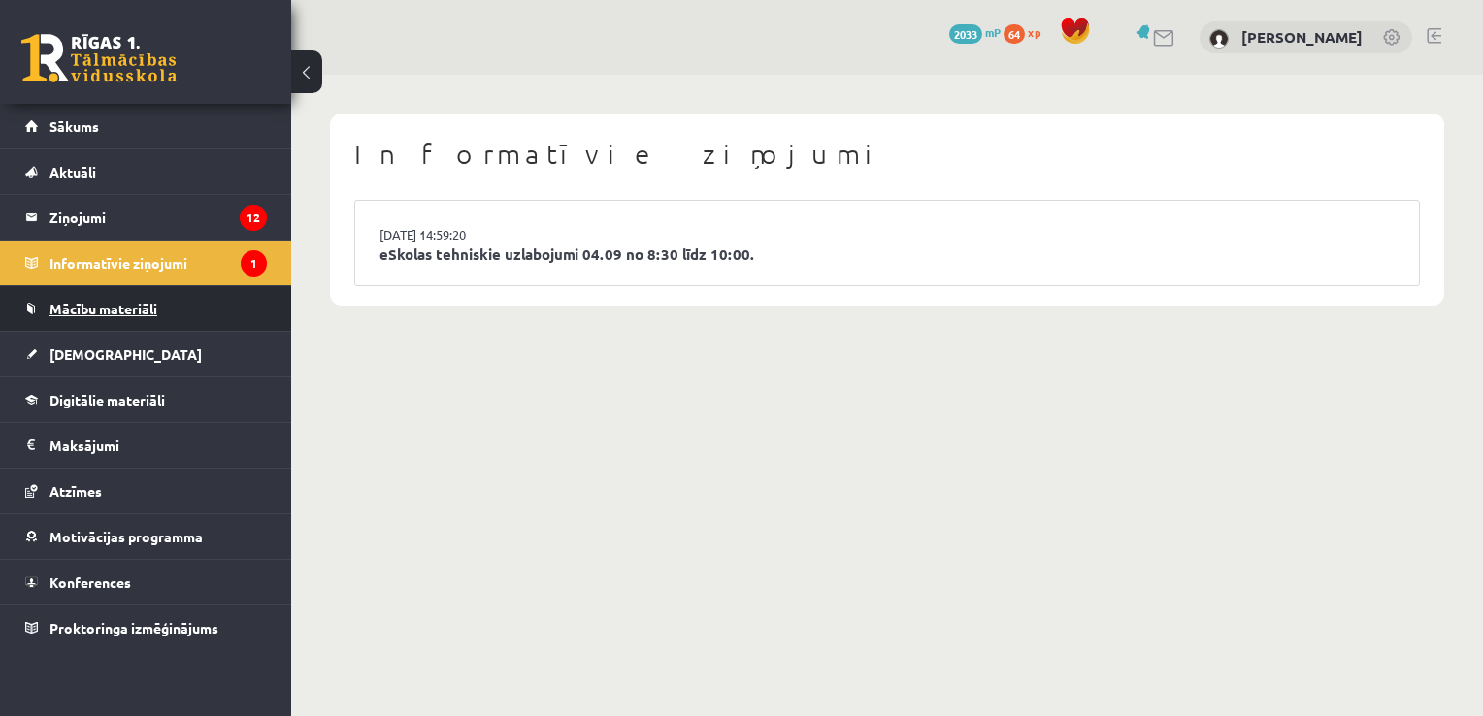
click at [180, 297] on link "Mācību materiāli" at bounding box center [146, 308] width 242 height 45
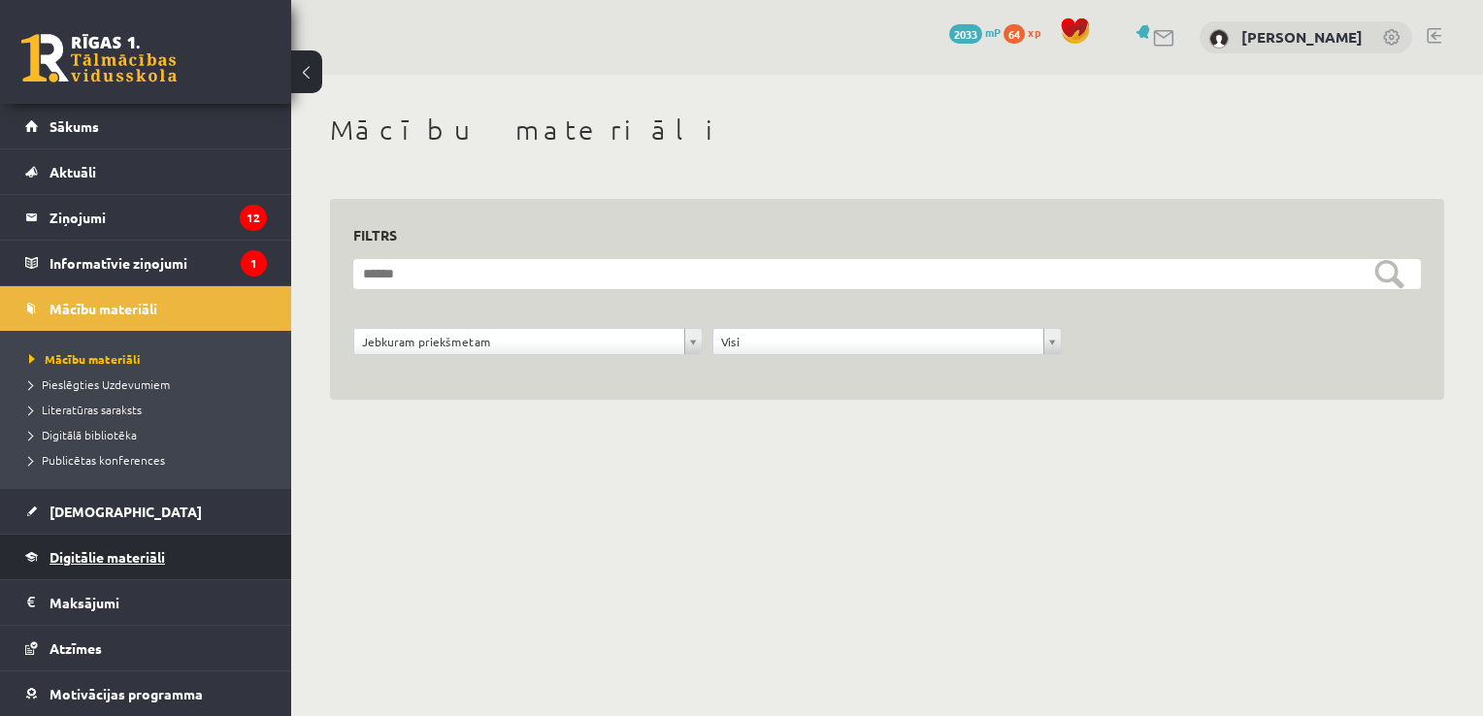
click at [161, 550] on span "Digitālie materiāli" at bounding box center [106, 556] width 115 height 17
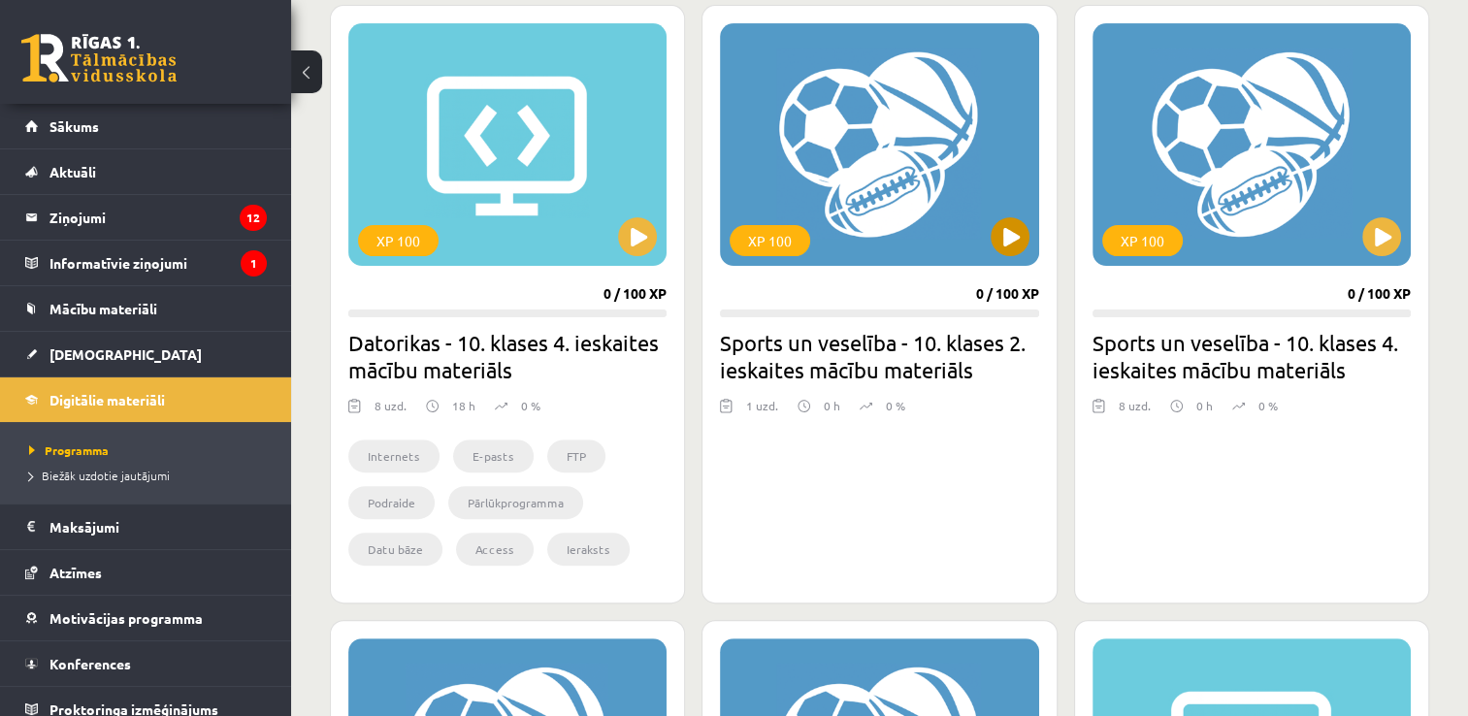
scroll to position [582, 0]
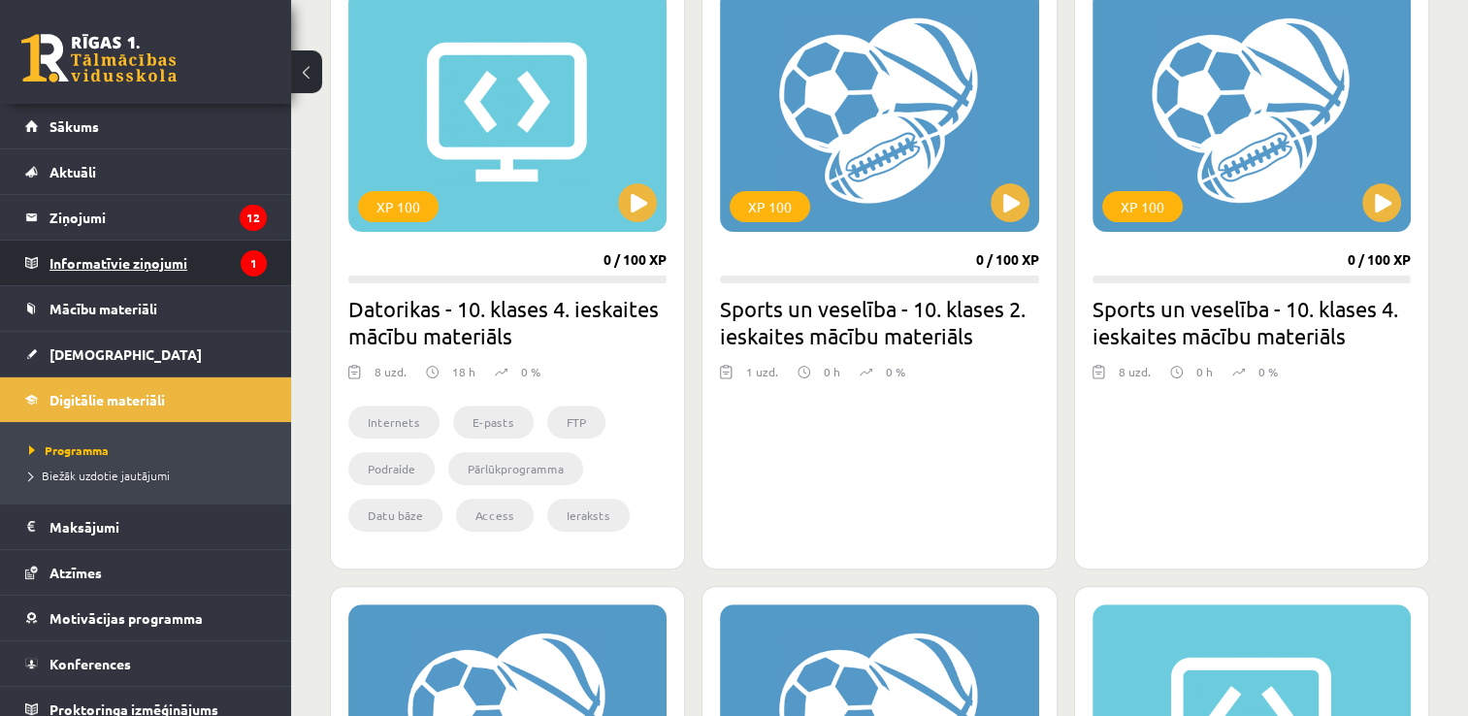
click at [241, 262] on icon "1" at bounding box center [254, 263] width 26 height 26
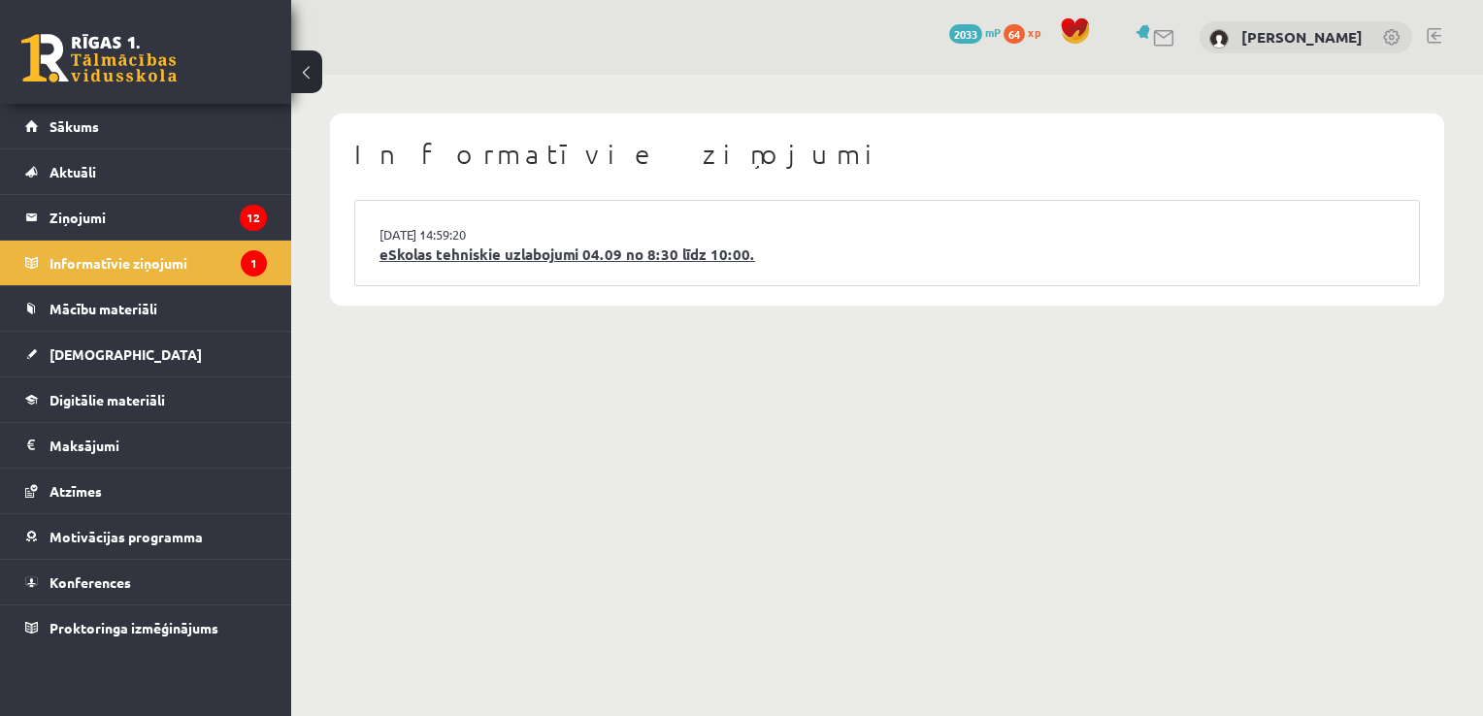
click at [617, 259] on link "eSkolas tehniskie uzlabojumi 04.09 no 8:30 līdz 10:00." at bounding box center [886, 255] width 1015 height 22
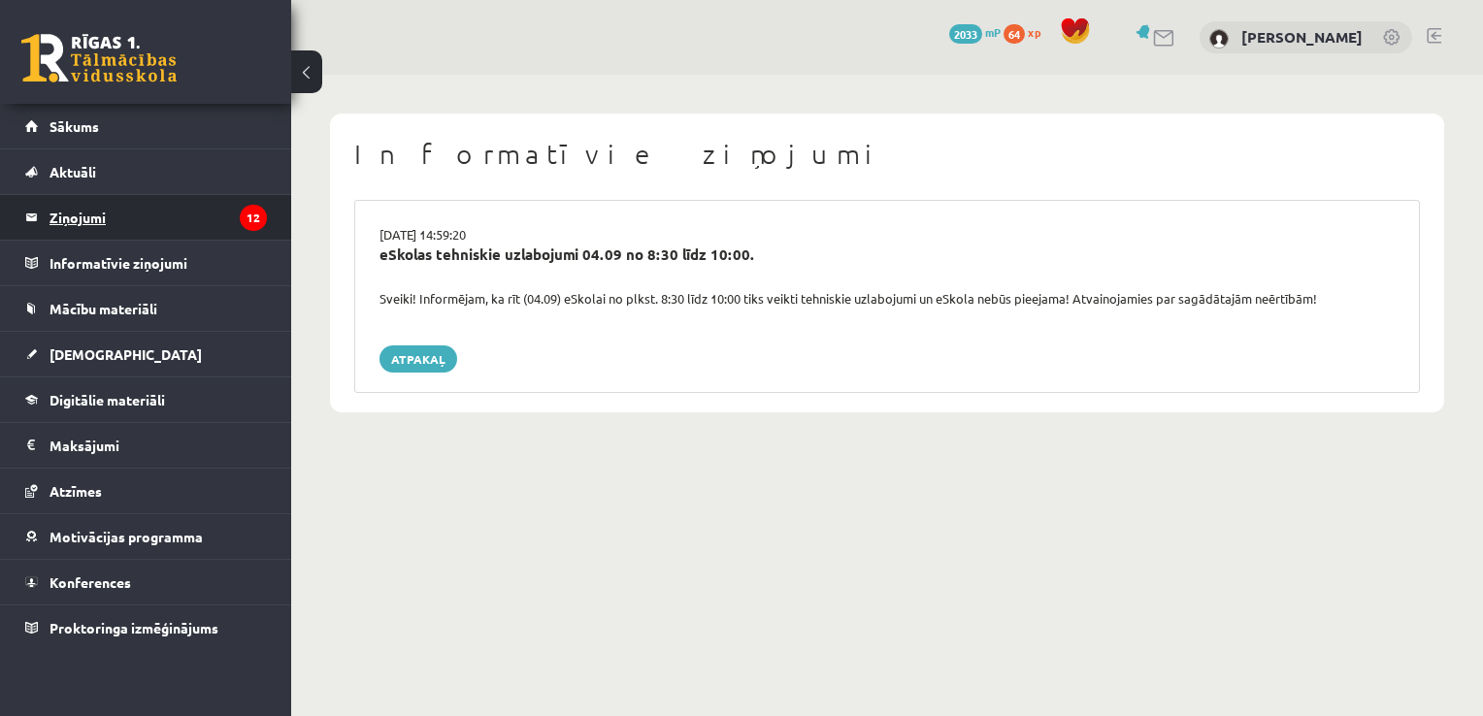
click at [179, 231] on legend "Ziņojumi 12" at bounding box center [157, 217] width 217 height 45
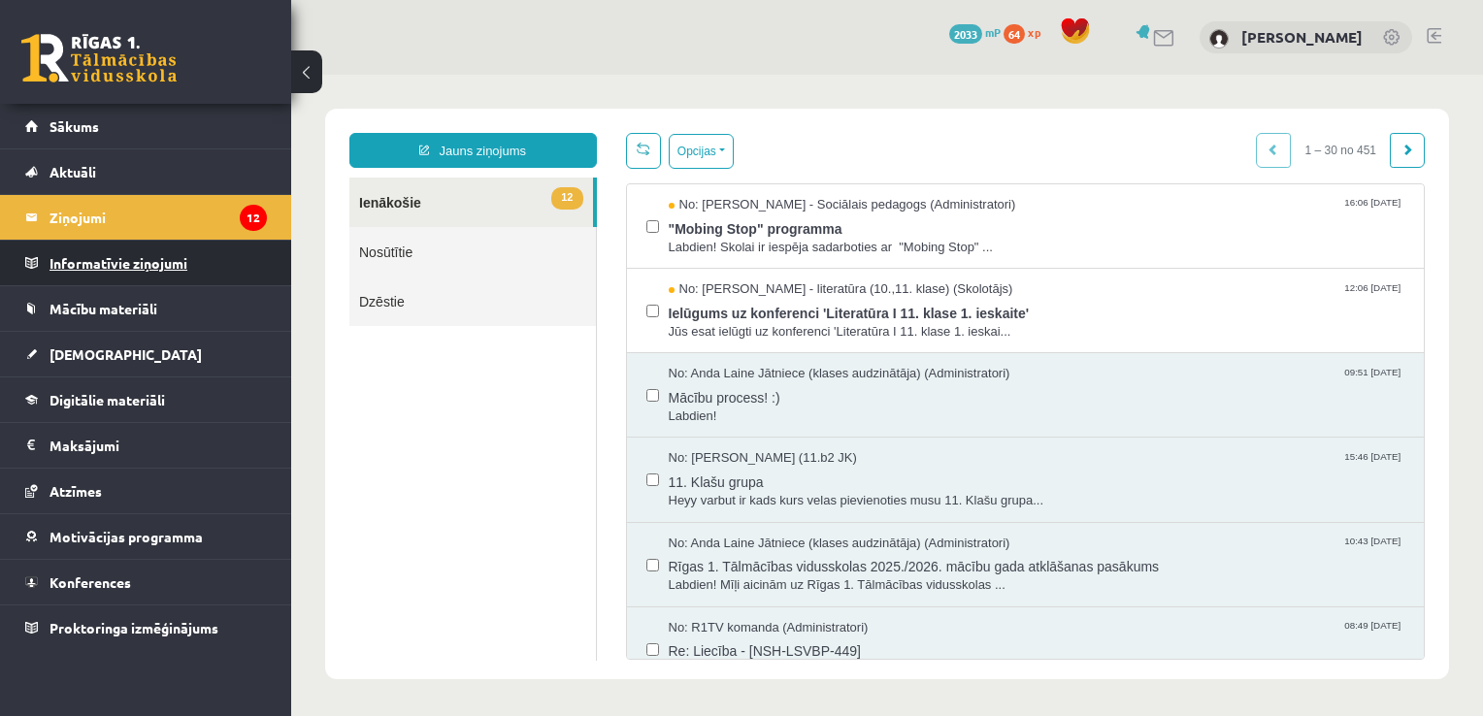
click at [139, 259] on legend "Informatīvie ziņojumi 0" at bounding box center [157, 263] width 217 height 45
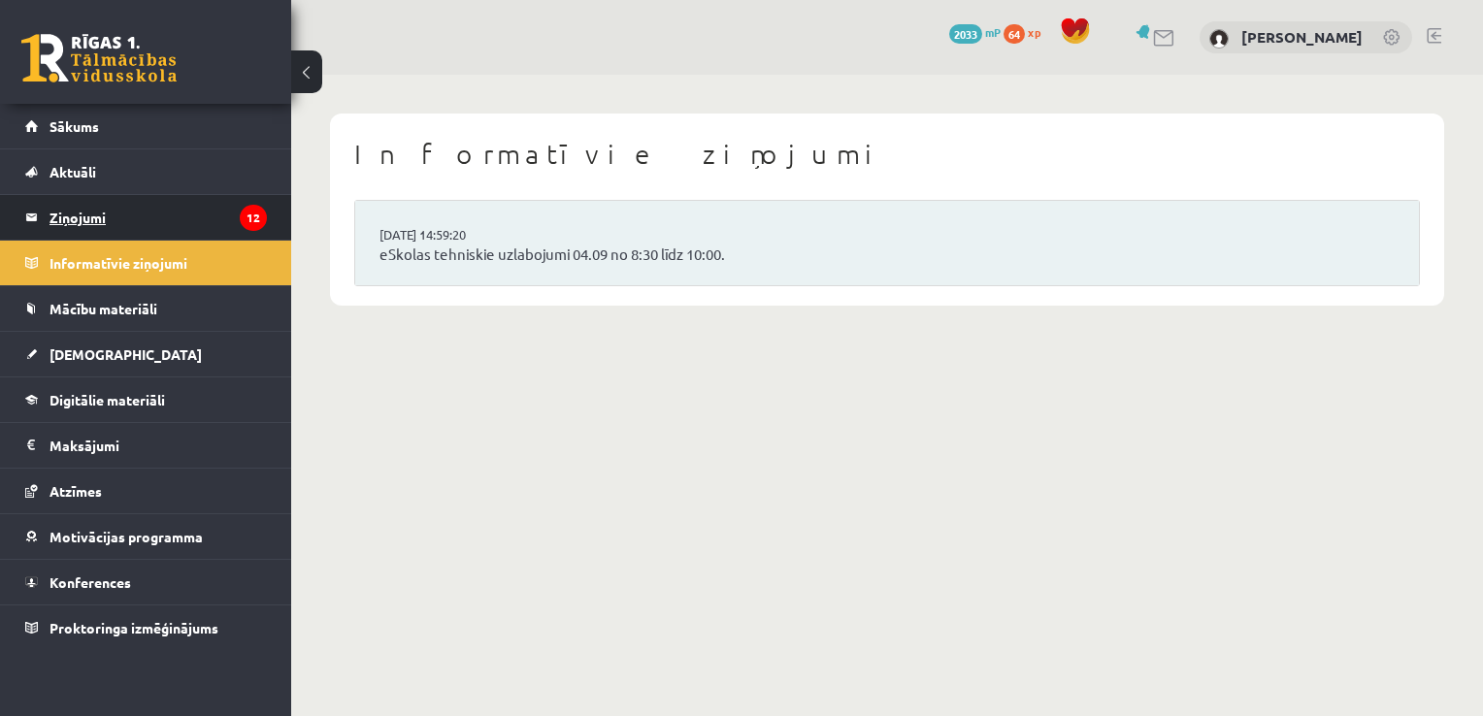
click at [151, 236] on legend "Ziņojumi 12" at bounding box center [157, 217] width 217 height 45
